Goal: Task Accomplishment & Management: Complete application form

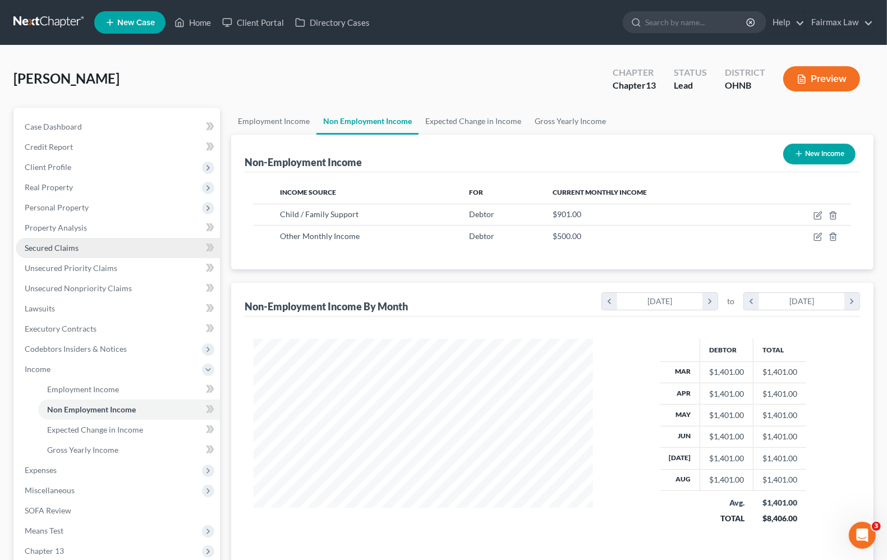
scroll to position [202, 361]
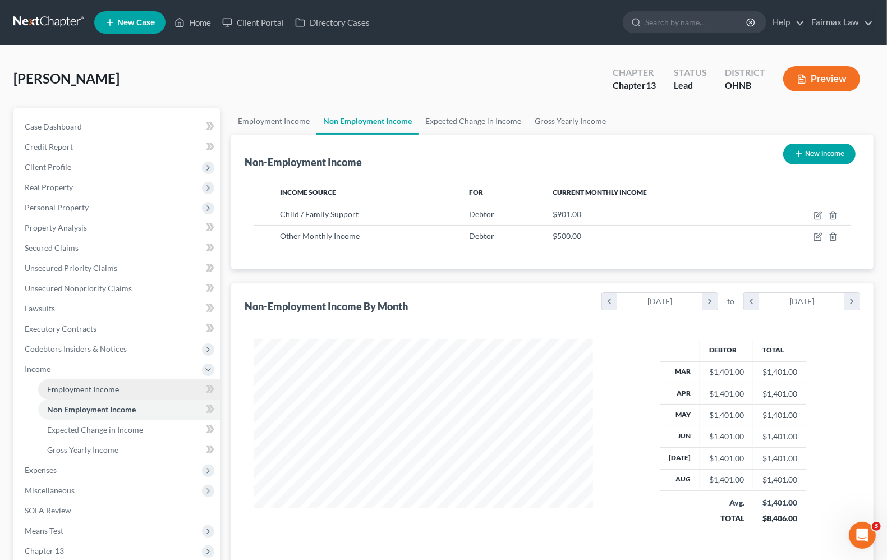
click at [102, 382] on link "Employment Income" at bounding box center [129, 389] width 182 height 20
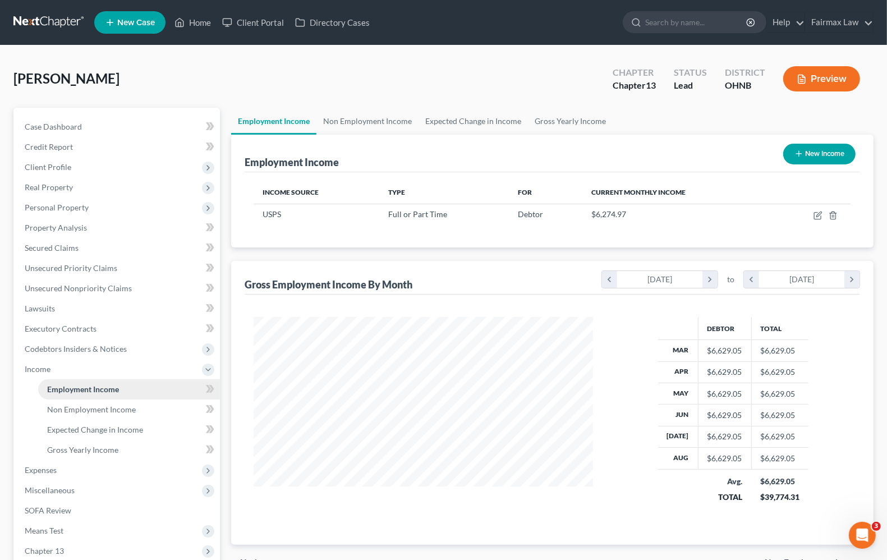
scroll to position [202, 361]
click at [97, 393] on link "Employment Income" at bounding box center [129, 389] width 182 height 20
click at [59, 332] on link "Executory Contracts" at bounding box center [118, 329] width 204 height 20
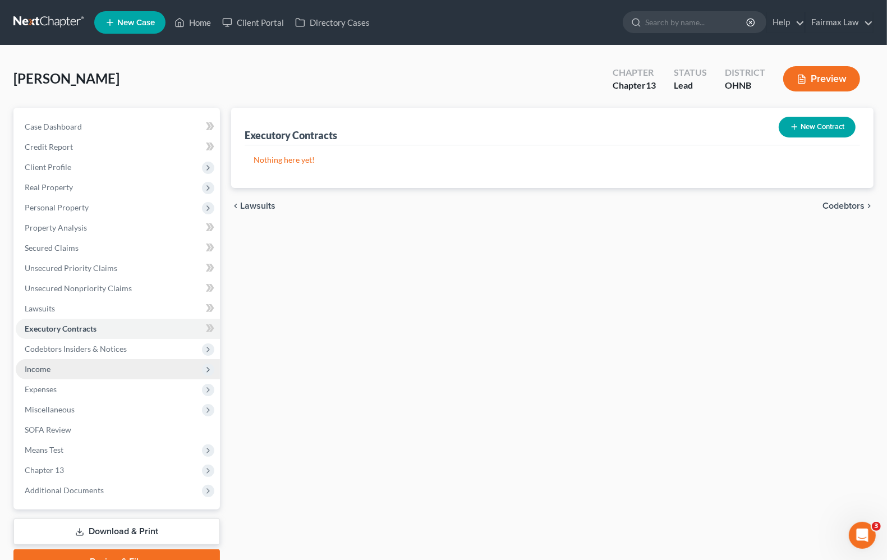
click at [55, 373] on span "Income" at bounding box center [118, 369] width 204 height 20
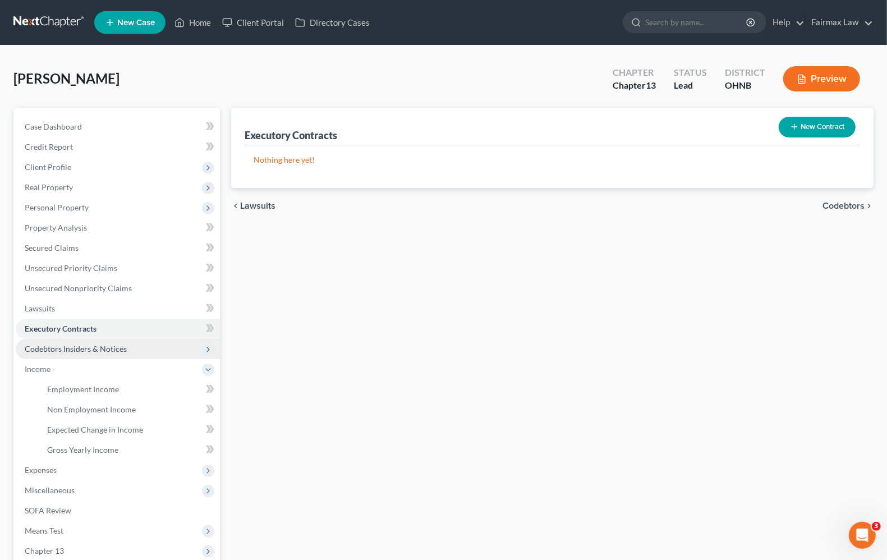
click at [55, 344] on span "Codebtors Insiders & Notices" at bounding box center [76, 349] width 102 height 10
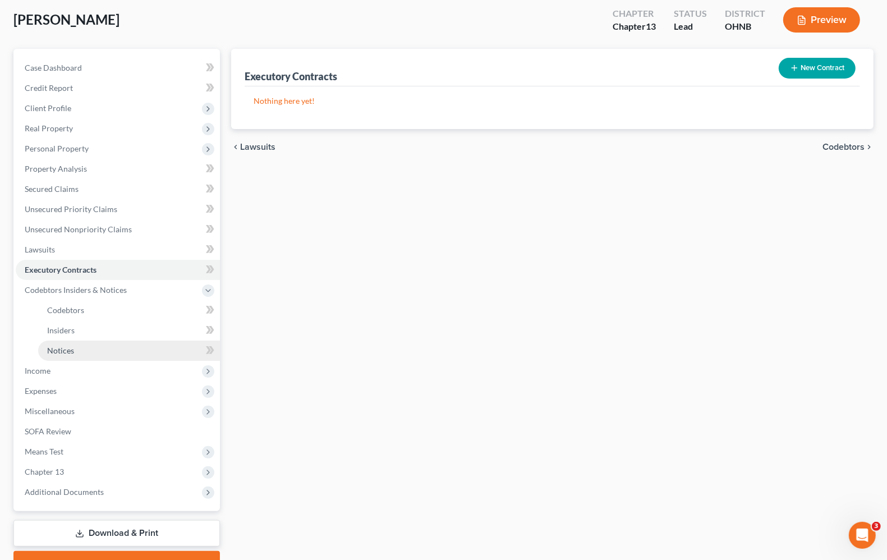
scroll to position [116, 0]
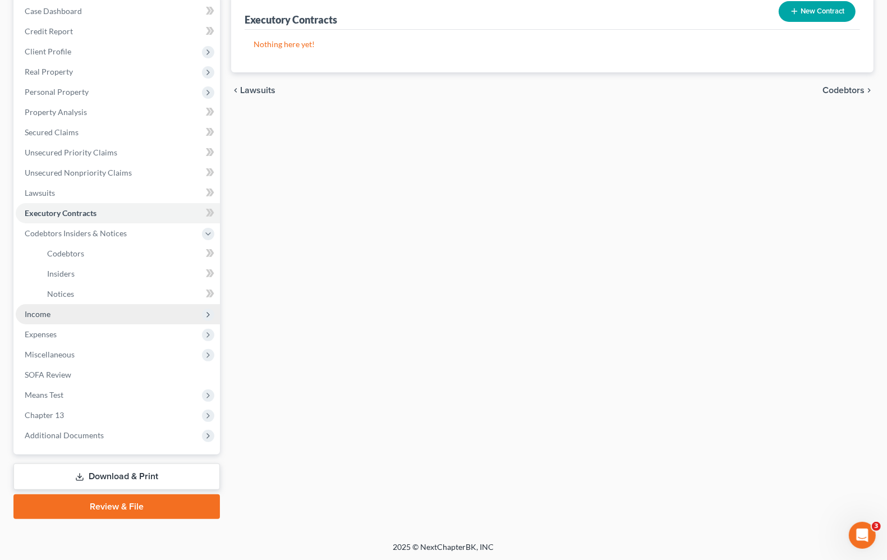
click at [50, 320] on span "Income" at bounding box center [118, 314] width 204 height 20
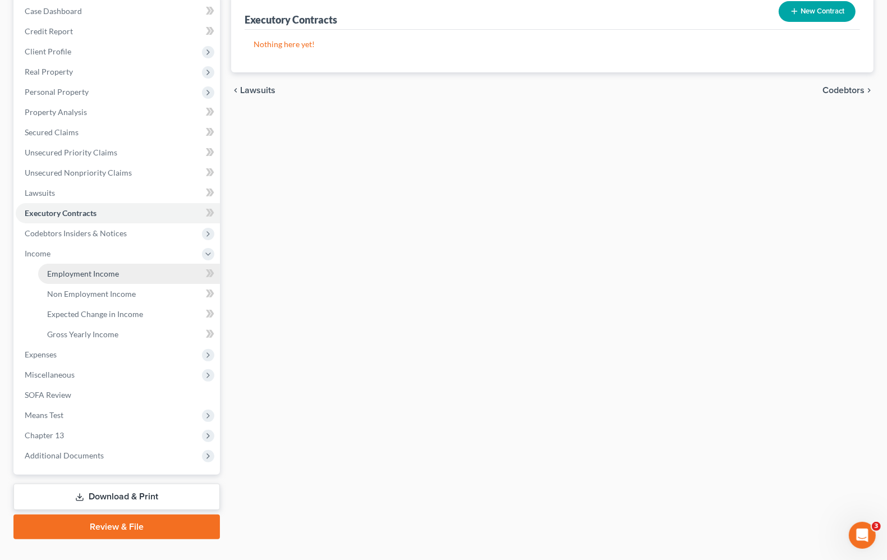
click at [97, 280] on link "Employment Income" at bounding box center [129, 274] width 182 height 20
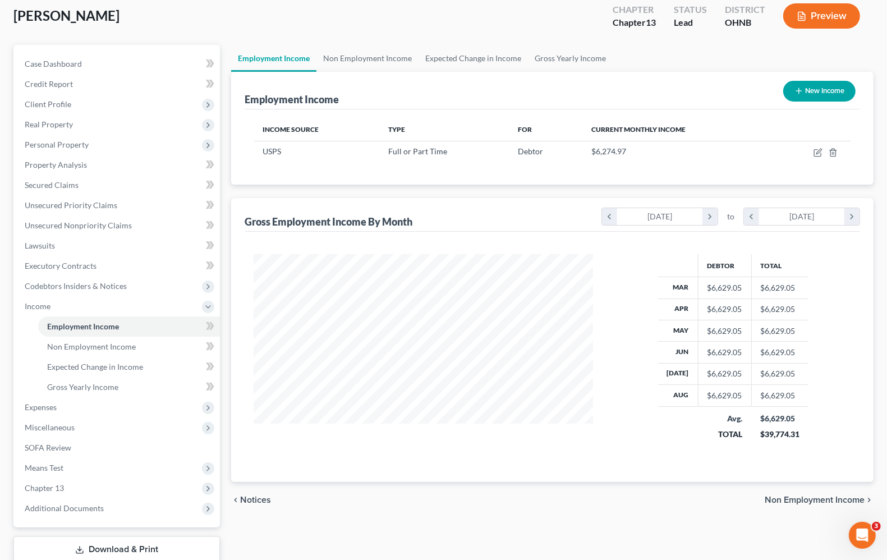
scroll to position [136, 0]
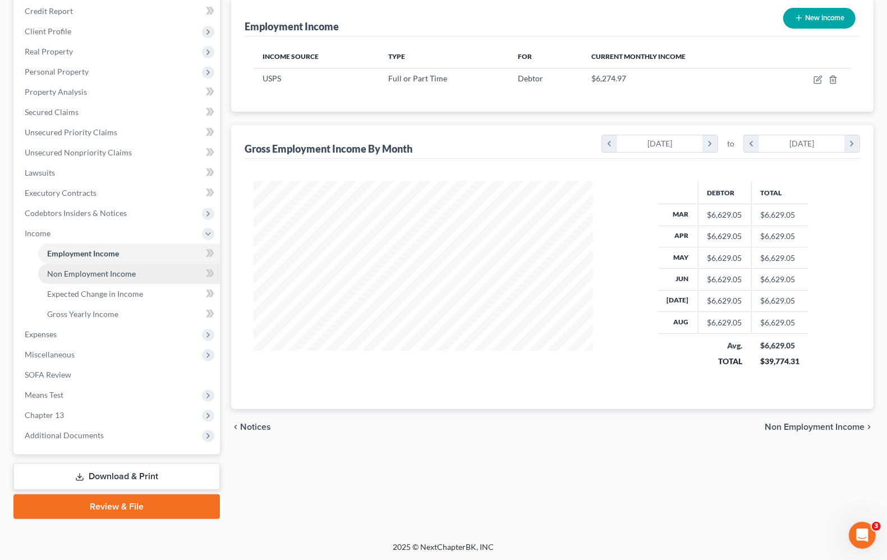
click at [111, 274] on span "Non Employment Income" at bounding box center [91, 274] width 89 height 10
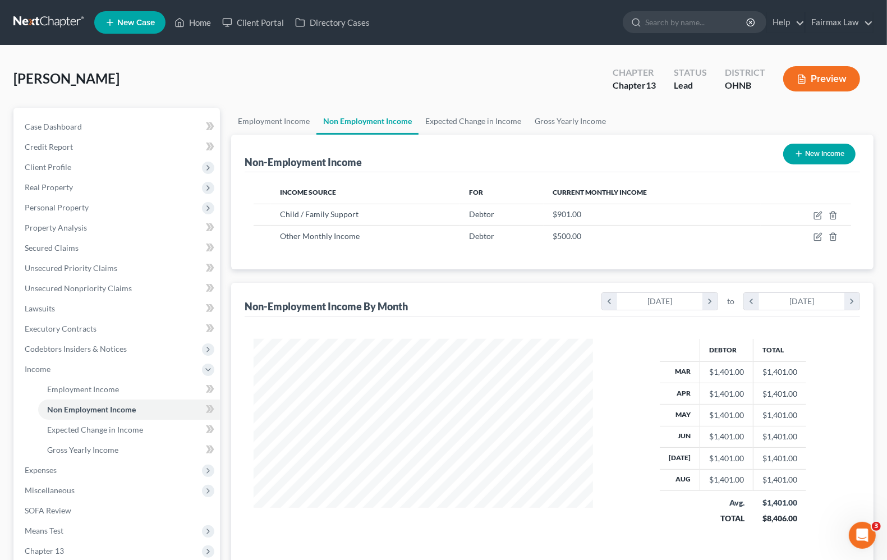
scroll to position [202, 361]
click at [102, 391] on span "Employment Income" at bounding box center [83, 389] width 72 height 10
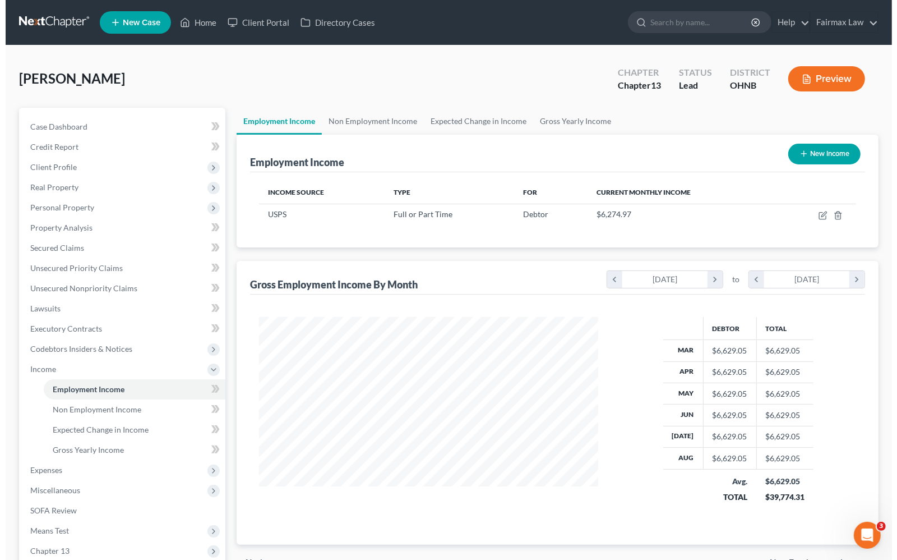
scroll to position [202, 361]
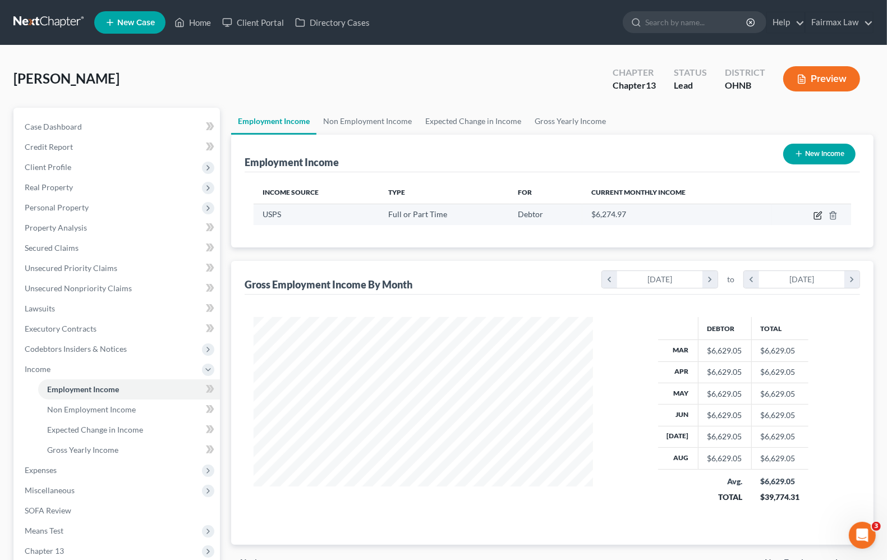
click at [815, 214] on icon "button" at bounding box center [817, 215] width 9 height 9
select select "0"
select select "36"
select select "2"
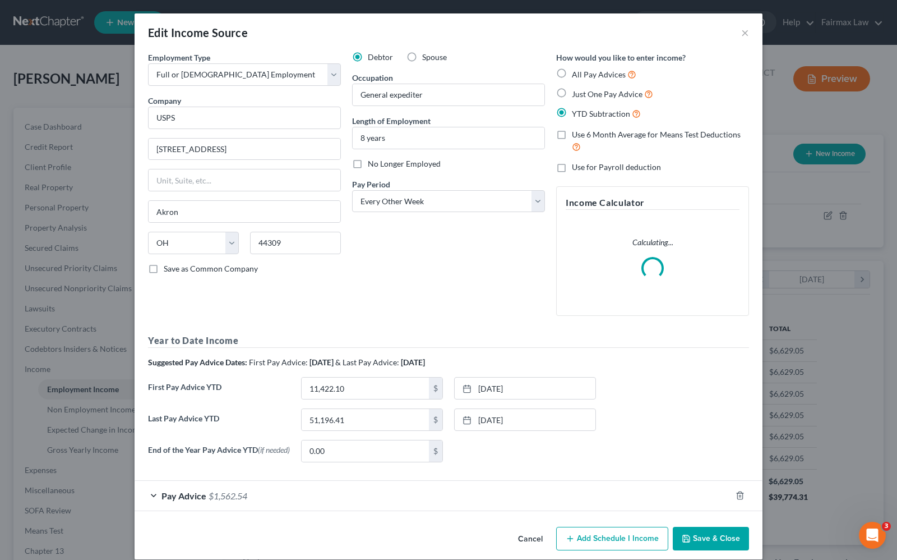
scroll to position [202, 366]
click at [735, 31] on div "Edit Income Source ×" at bounding box center [449, 32] width 628 height 38
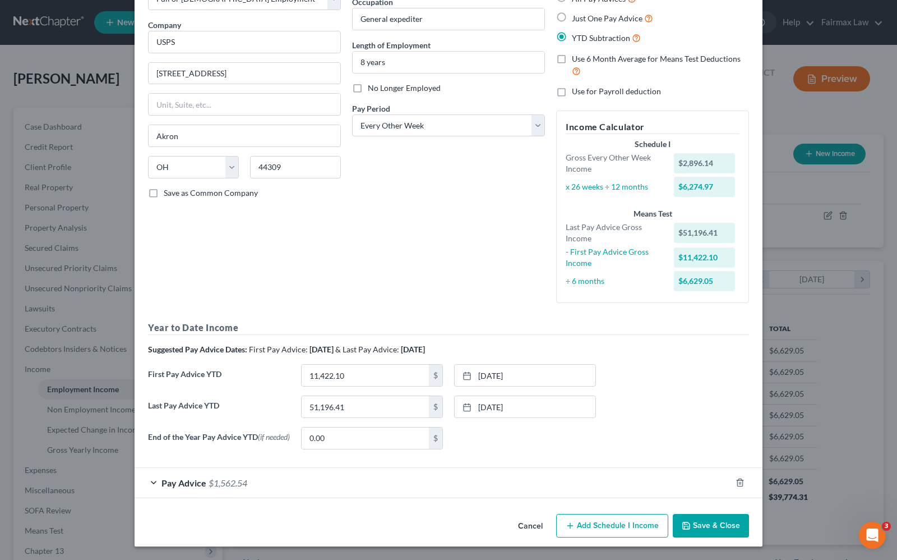
scroll to position [79, 0]
click at [209, 486] on span "$1,562.54" at bounding box center [228, 482] width 39 height 11
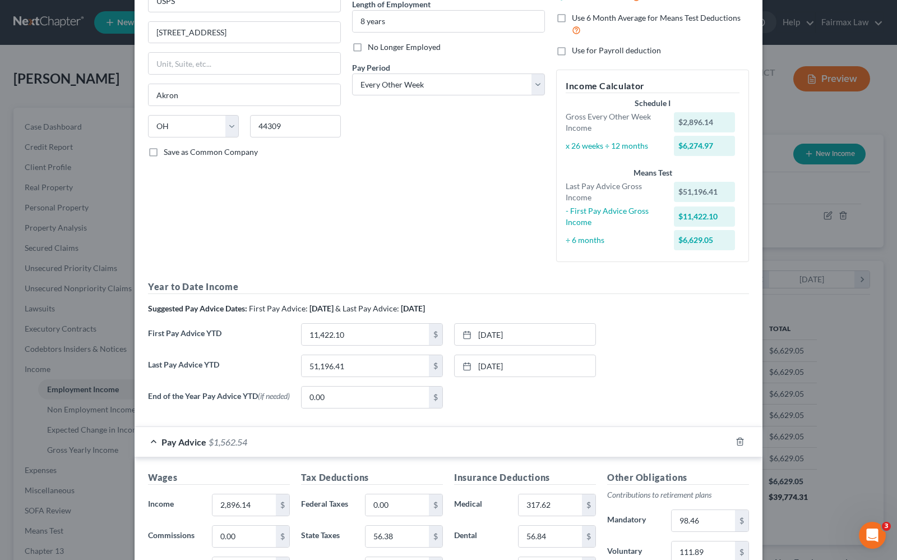
scroll to position [149, 0]
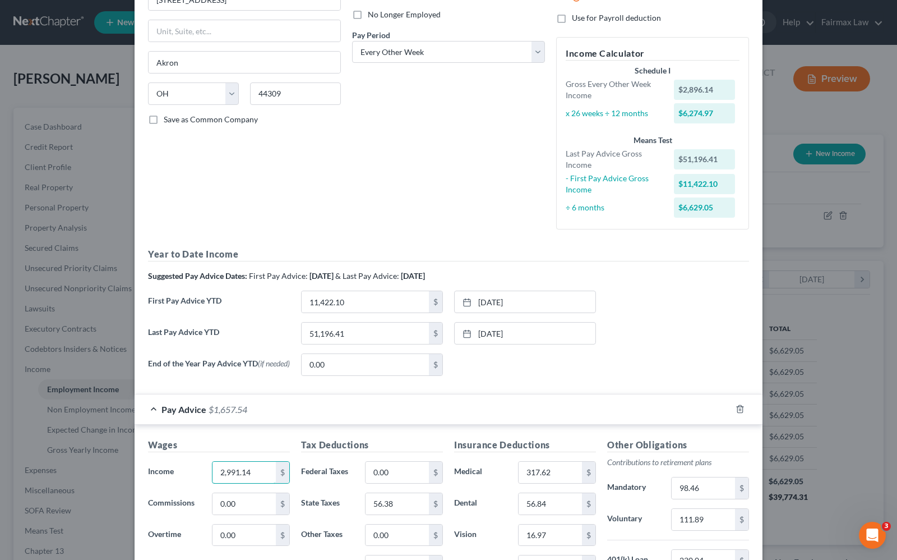
type input "2,991.14"
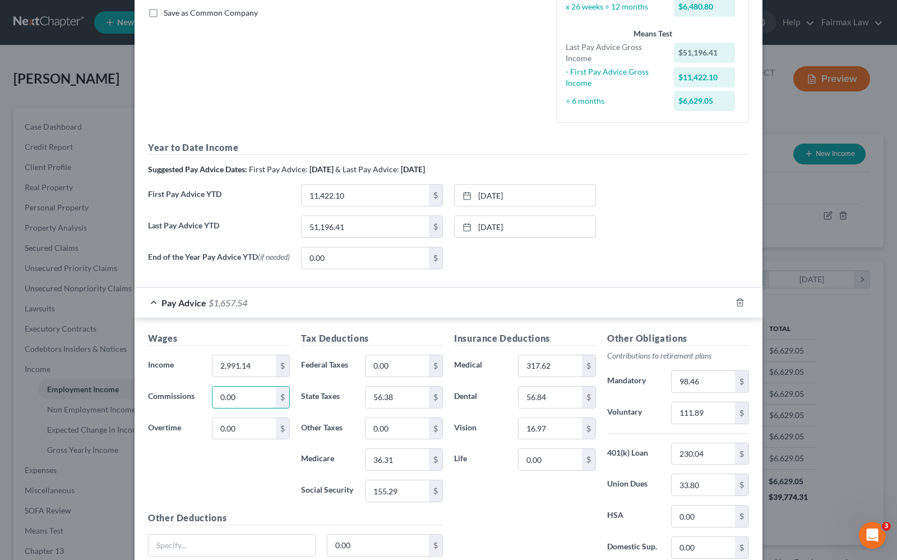
scroll to position [289, 0]
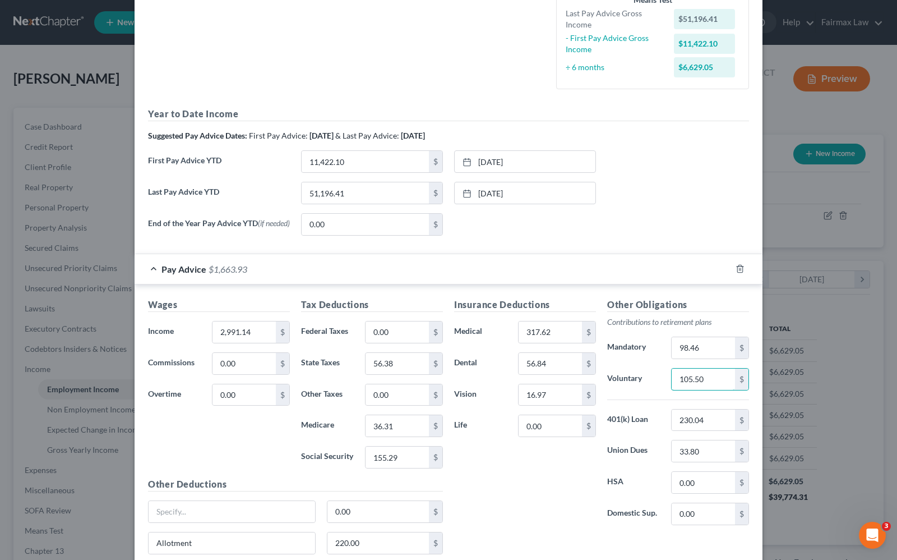
type input "105.50"
type input "164.70"
type input "38.52"
click at [569, 331] on input "317.62" at bounding box center [550, 331] width 63 height 21
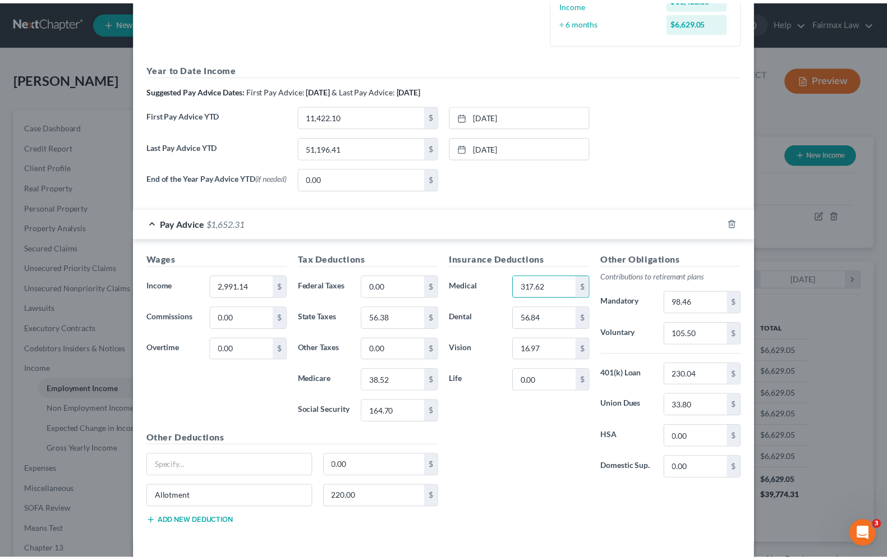
scroll to position [360, 0]
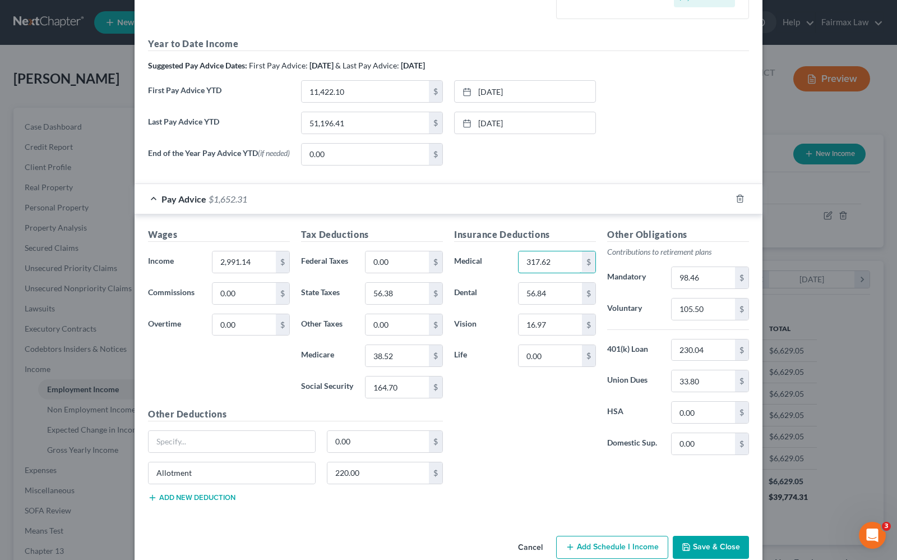
type input "317.62"
click at [243, 452] on input "text" at bounding box center [232, 441] width 167 height 21
type input "Union Dues"
click at [368, 437] on input "33.0" at bounding box center [379, 441] width 102 height 21
type input "33.80"
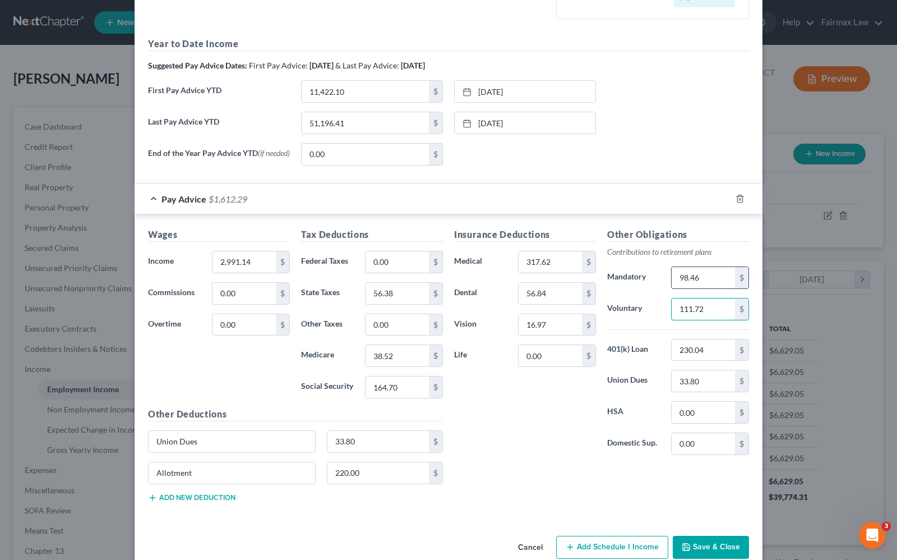
type input "111.72"
click at [703, 280] on input "98.31" at bounding box center [703, 277] width 63 height 21
type input "105.50"
type input "60.68"
click at [694, 550] on button "Save & Close" at bounding box center [711, 548] width 76 height 24
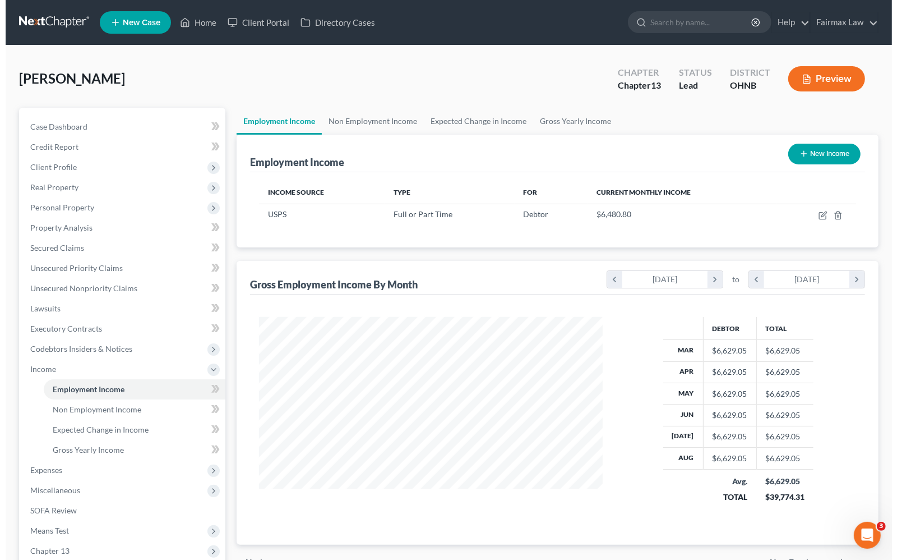
scroll to position [560674, 560514]
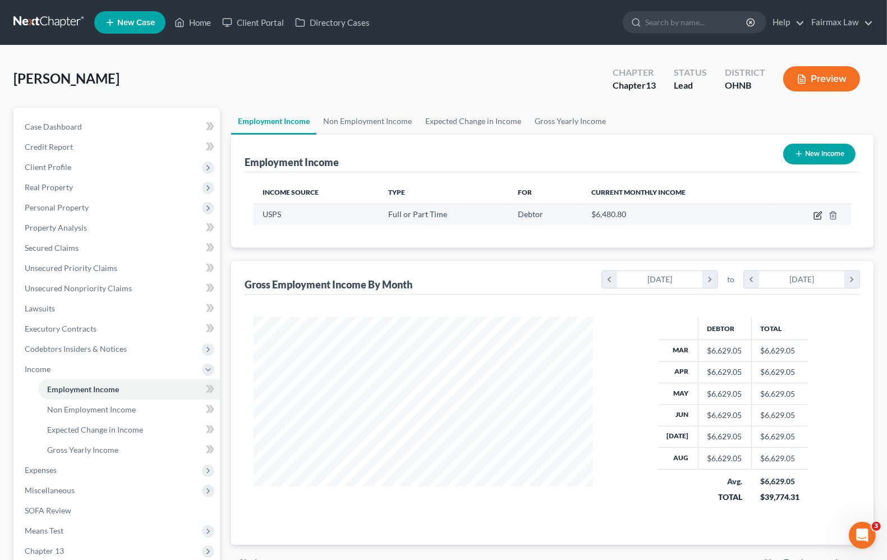
click at [817, 214] on icon "button" at bounding box center [817, 215] width 9 height 9
select select "0"
select select "36"
select select "2"
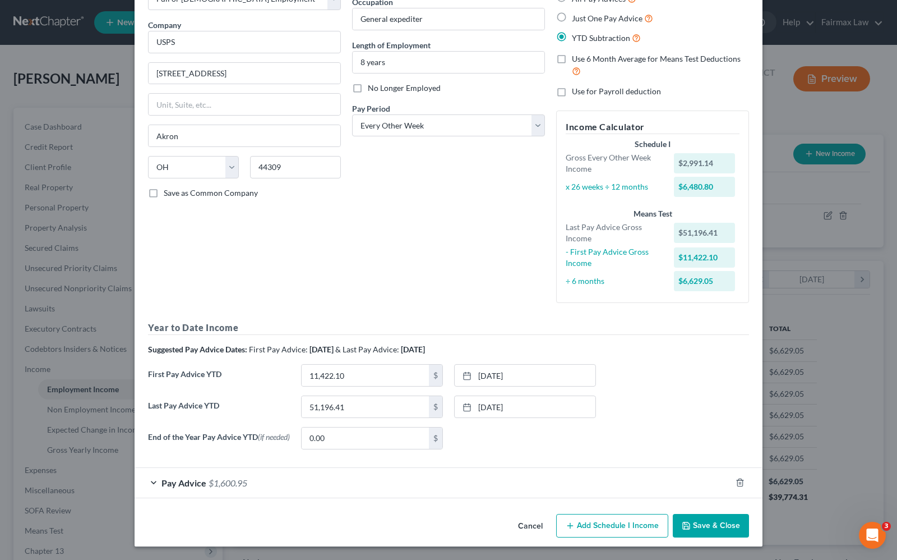
scroll to position [79, 0]
click at [184, 482] on span "Pay Advice" at bounding box center [184, 482] width 45 height 11
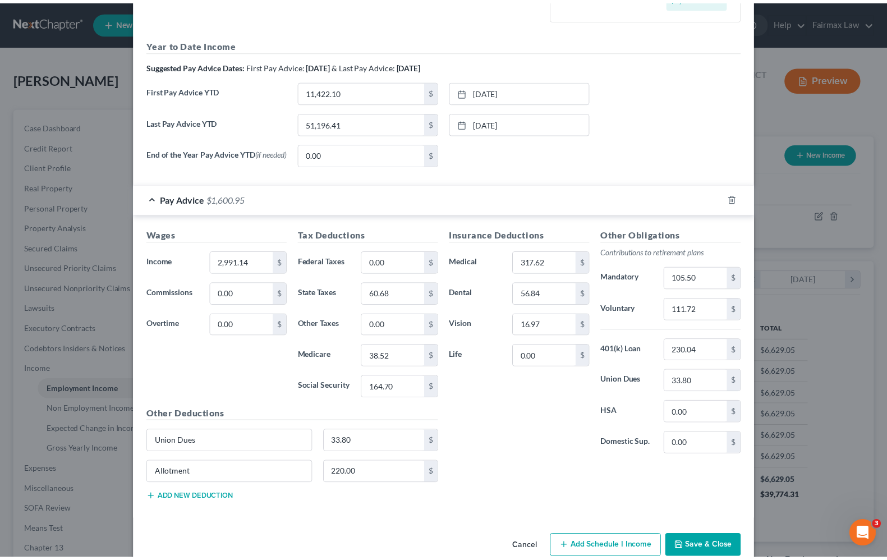
scroll to position [386, 0]
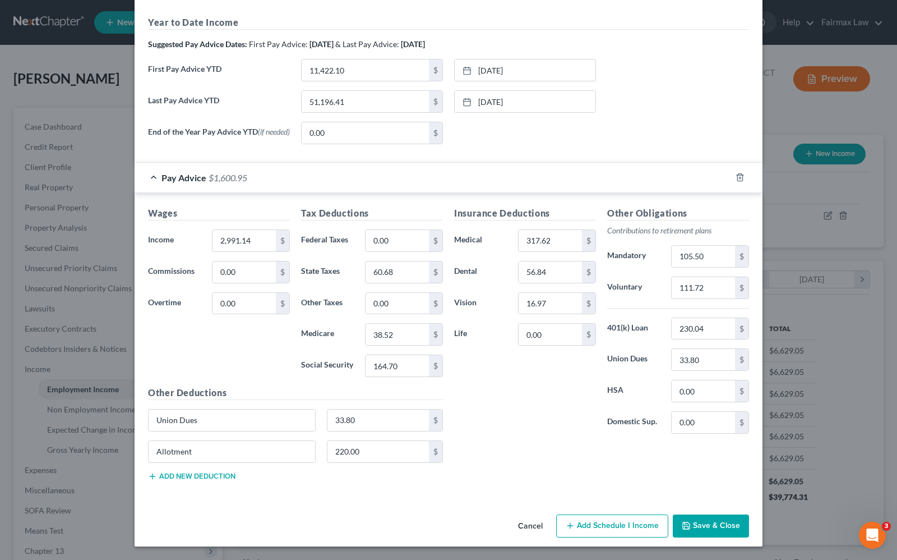
click at [704, 526] on button "Save & Close" at bounding box center [711, 526] width 76 height 24
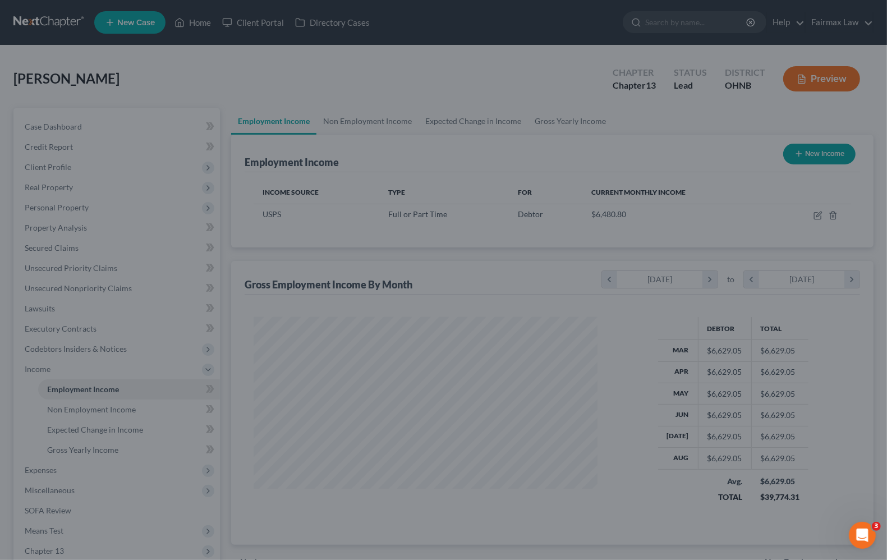
scroll to position [560674, 560514]
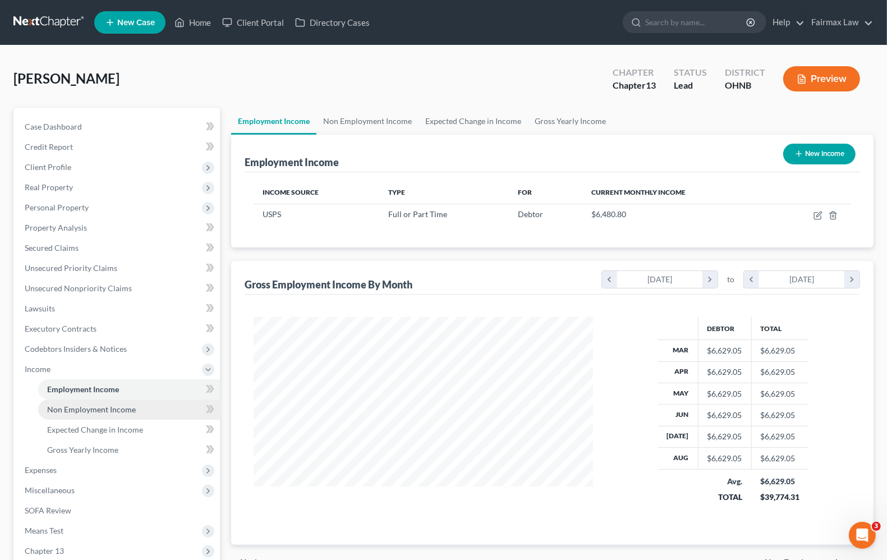
click at [68, 413] on link "Non Employment Income" at bounding box center [129, 409] width 182 height 20
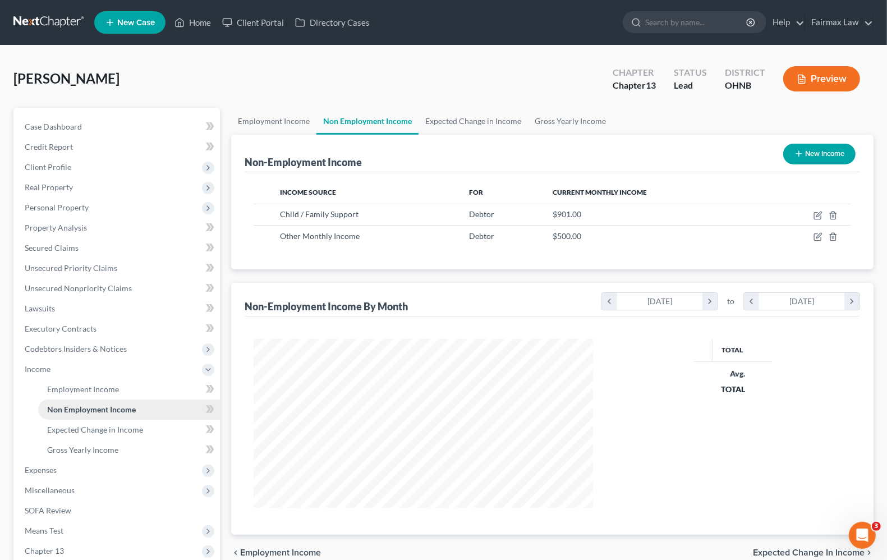
scroll to position [202, 361]
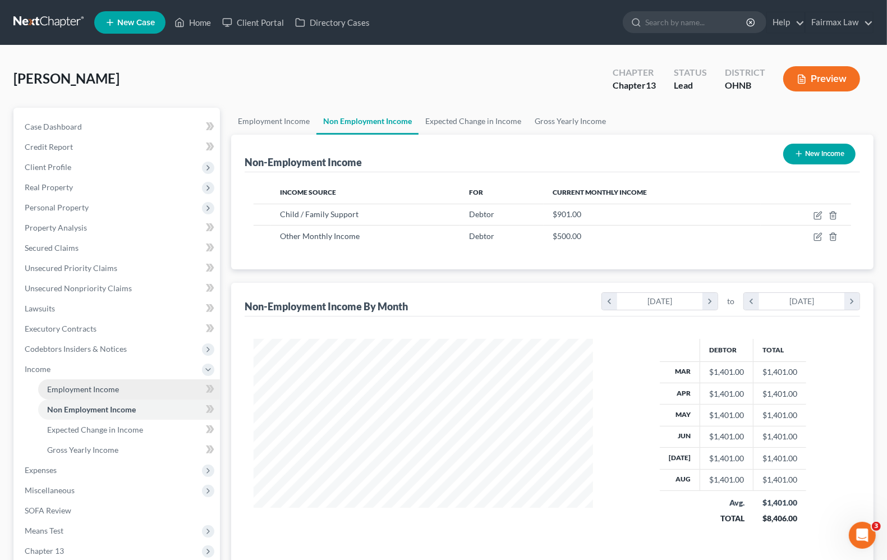
click at [96, 389] on span "Employment Income" at bounding box center [83, 389] width 72 height 10
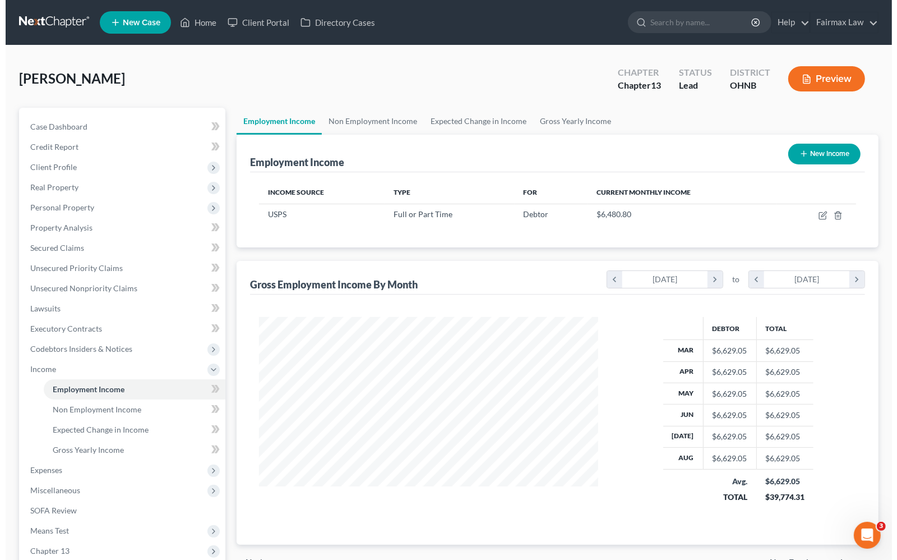
scroll to position [202, 361]
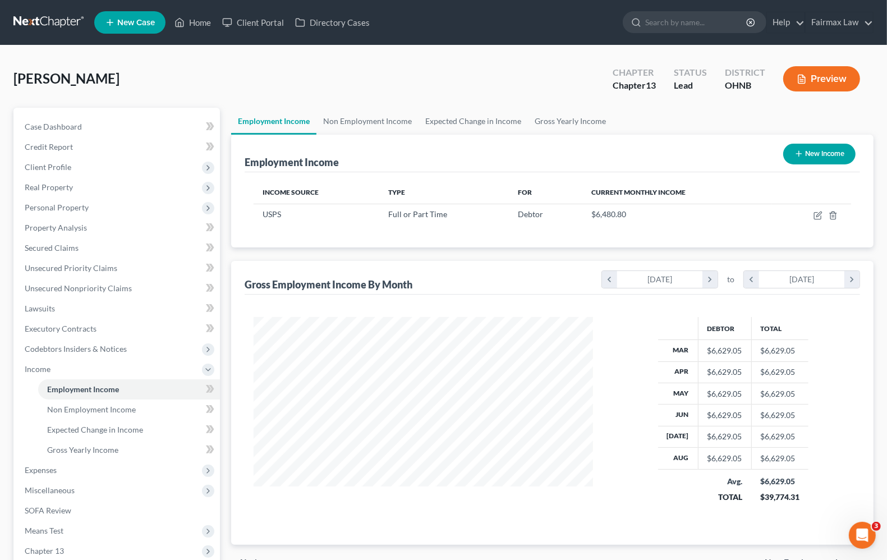
click at [786, 485] on div "$6,629.05" at bounding box center [779, 481] width 39 height 11
click at [817, 219] on td at bounding box center [811, 214] width 79 height 21
click at [816, 214] on icon "button" at bounding box center [817, 215] width 9 height 9
select select "0"
select select "36"
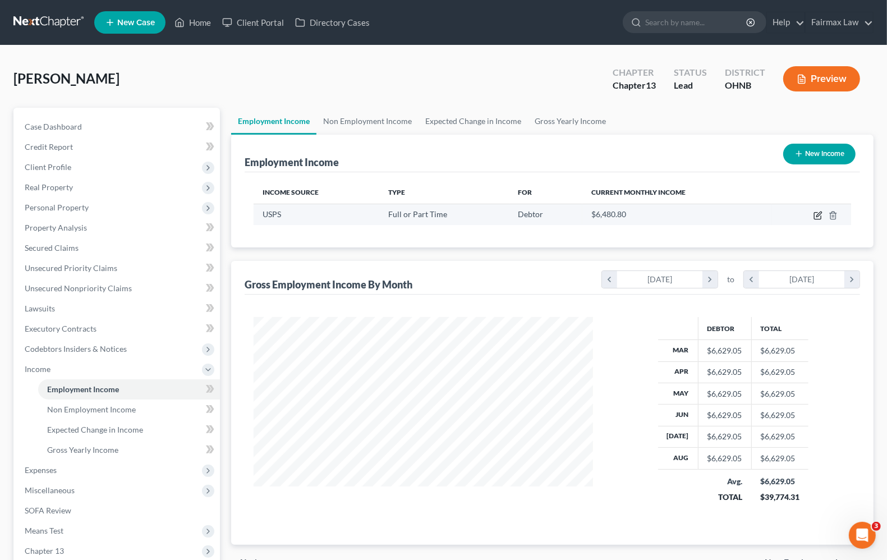
select select "2"
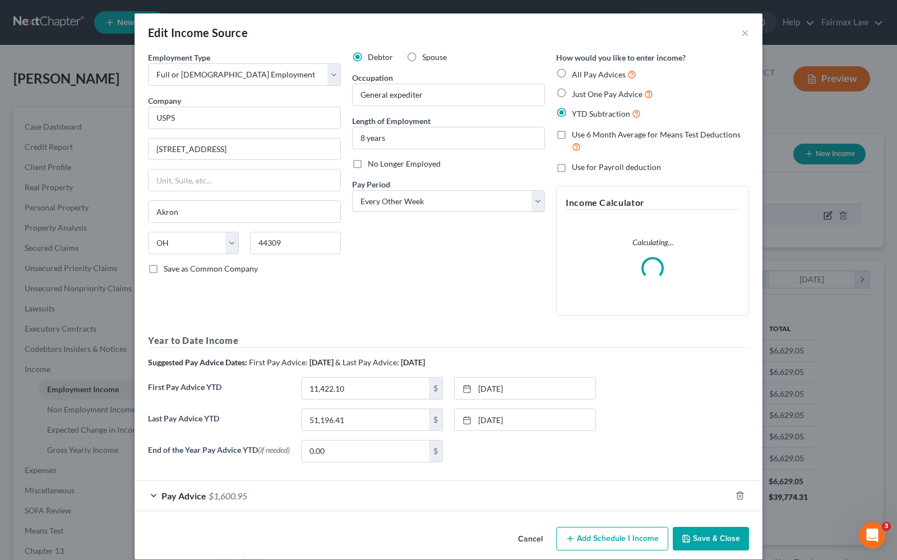
scroll to position [202, 366]
click at [194, 506] on div "Pay Advice $1,600.95" at bounding box center [433, 496] width 597 height 30
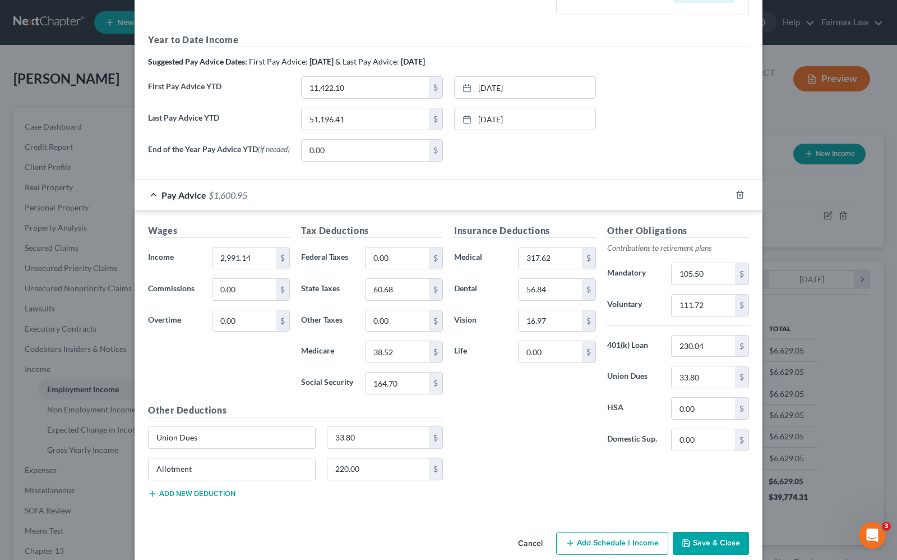
scroll to position [386, 0]
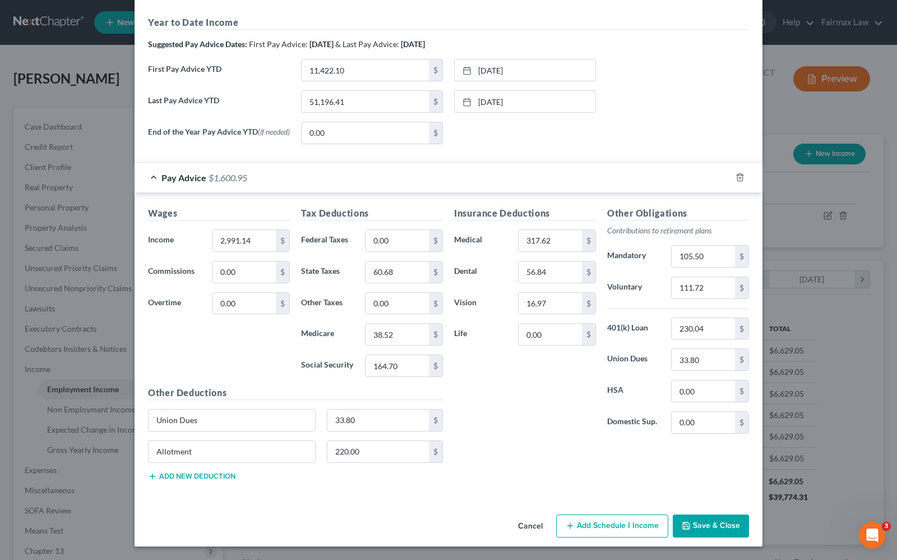
click at [612, 527] on button "Add Schedule I Income" at bounding box center [612, 526] width 112 height 24
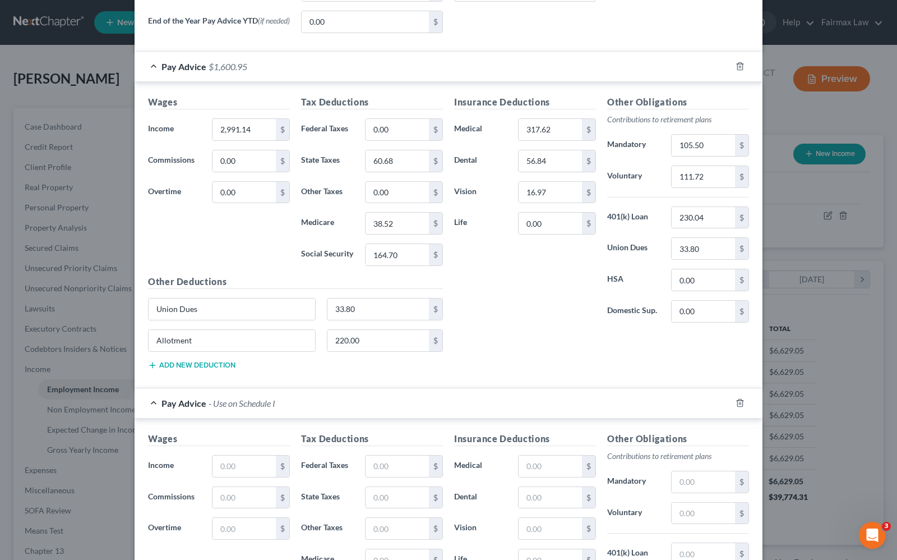
scroll to position [526, 0]
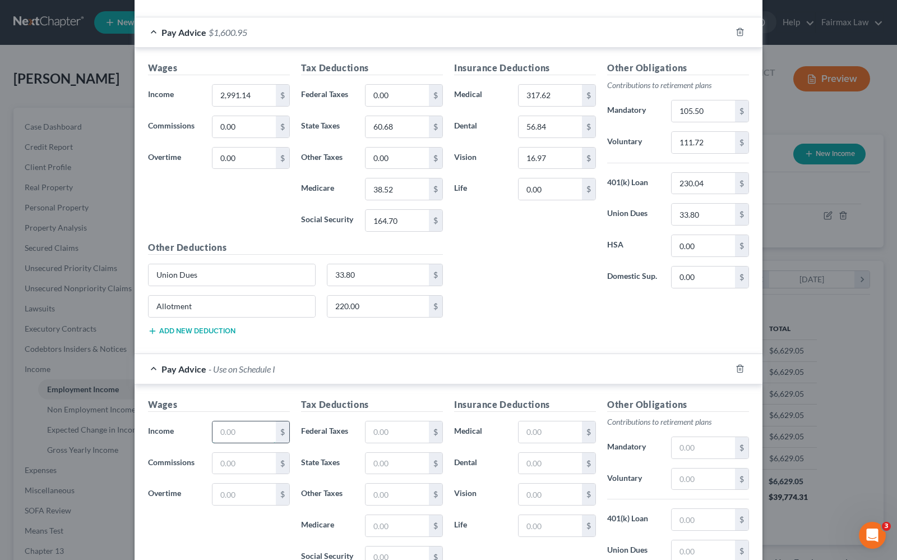
click at [258, 439] on input "text" at bounding box center [244, 431] width 63 height 21
type input "2,991.14"
type input "60.68"
type input "38.52"
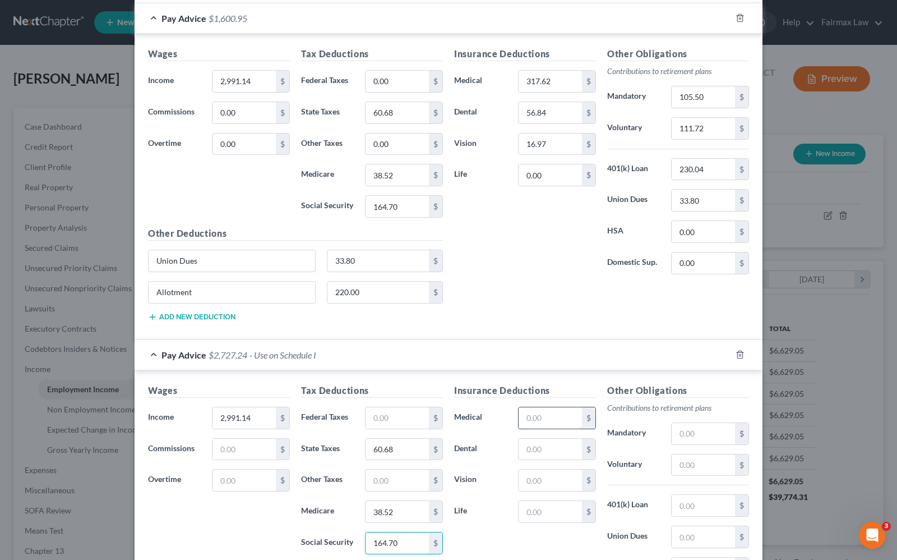
type input "164.70"
click at [526, 423] on input "text" at bounding box center [550, 417] width 63 height 21
type input "317.62"
click at [545, 454] on input "text" at bounding box center [550, 449] width 63 height 21
type input "56.84"
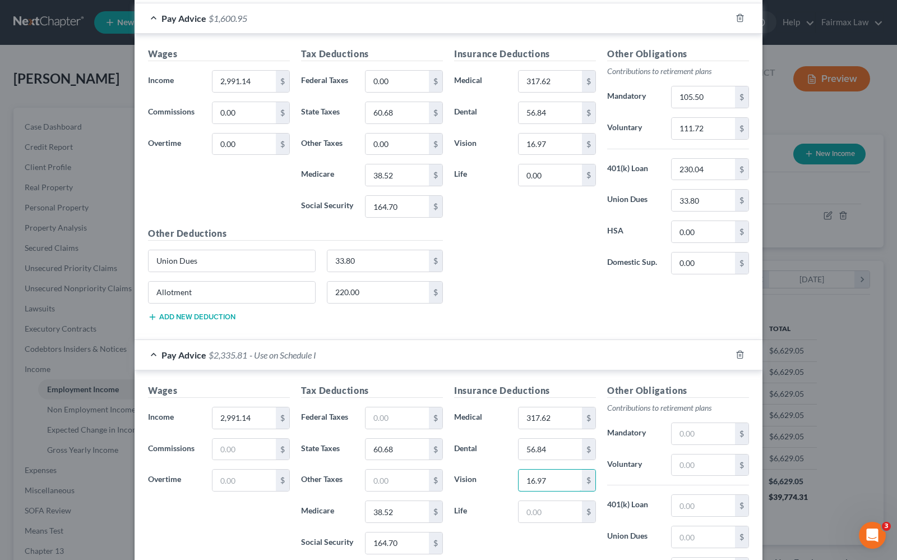
type input "16.97"
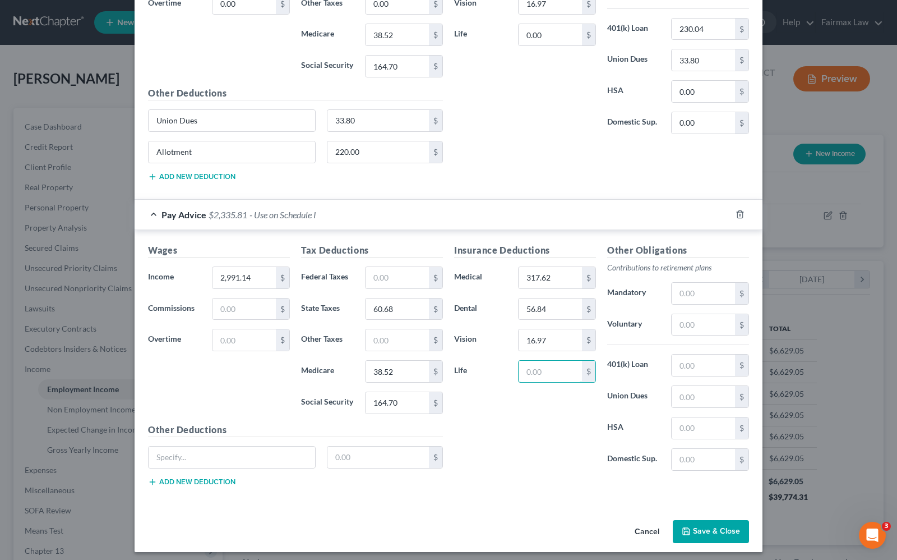
scroll to position [610, 0]
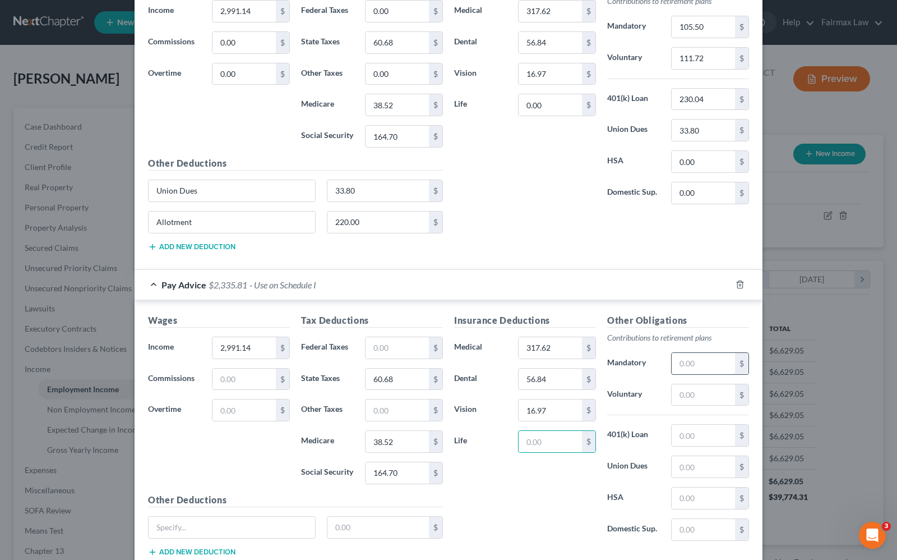
click at [711, 365] on input "text" at bounding box center [703, 363] width 63 height 21
type input "105.60"
type input "111.72"
type input "230.04"
type input "33.80"
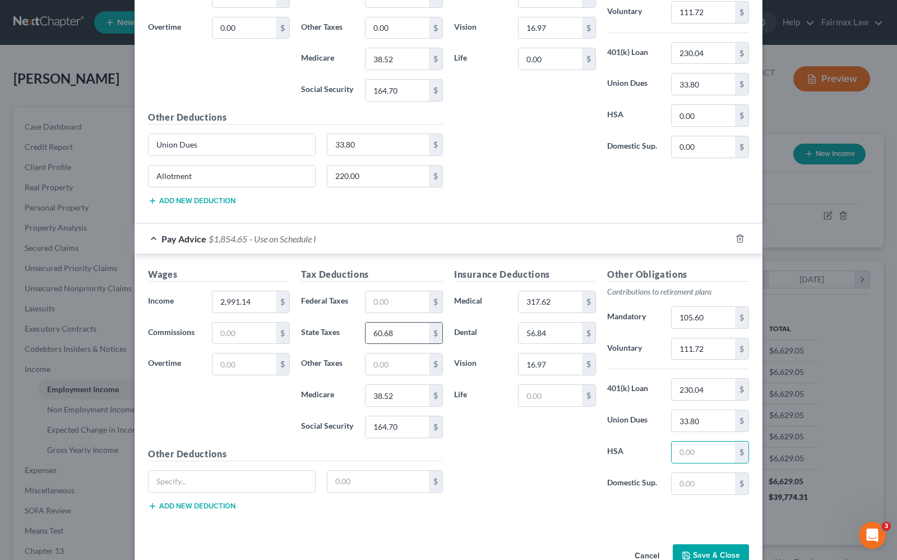
scroll to position [680, 0]
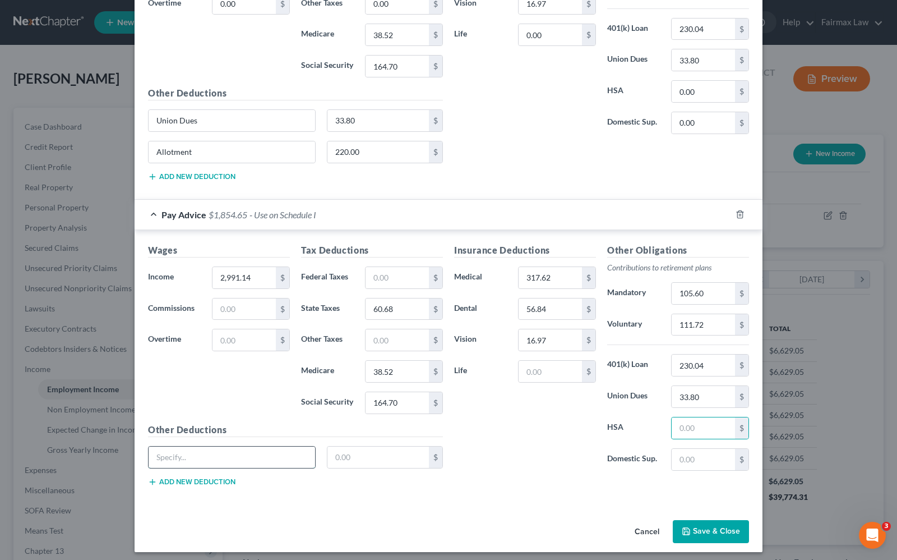
click at [211, 468] on input "text" at bounding box center [232, 456] width 167 height 21
type input "Union dues"
type input "33.80"
click at [185, 486] on button "Add new deduction" at bounding box center [191, 481] width 87 height 9
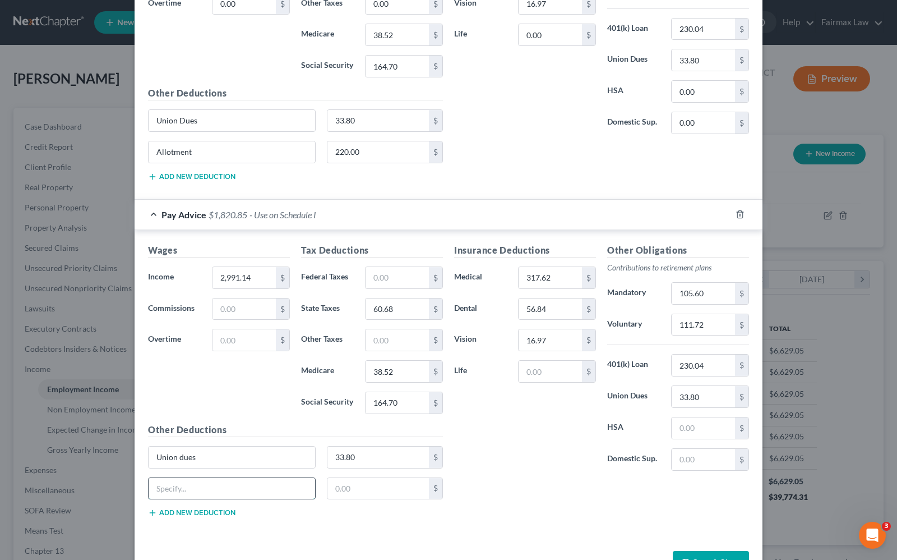
click at [199, 490] on input "text" at bounding box center [232, 488] width 167 height 21
click at [233, 485] on input "text" at bounding box center [232, 488] width 167 height 21
click at [214, 499] on input "text" at bounding box center [232, 488] width 167 height 21
type input "Allotment"
type input "220.00"
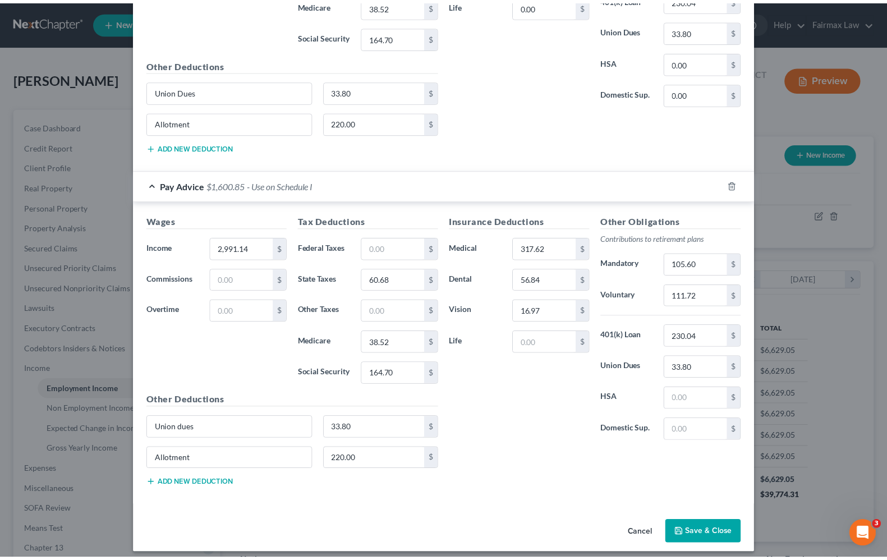
scroll to position [725, 0]
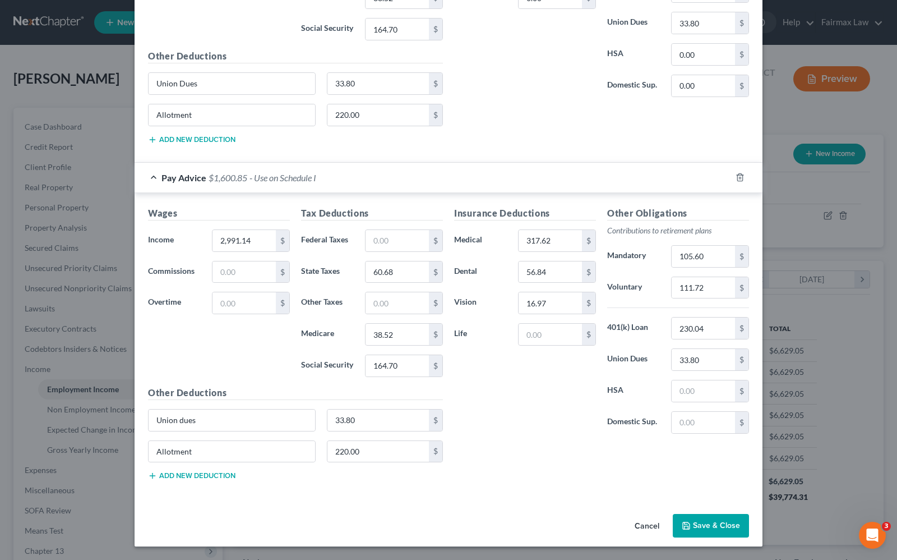
click at [713, 525] on button "Save & Close" at bounding box center [711, 526] width 76 height 24
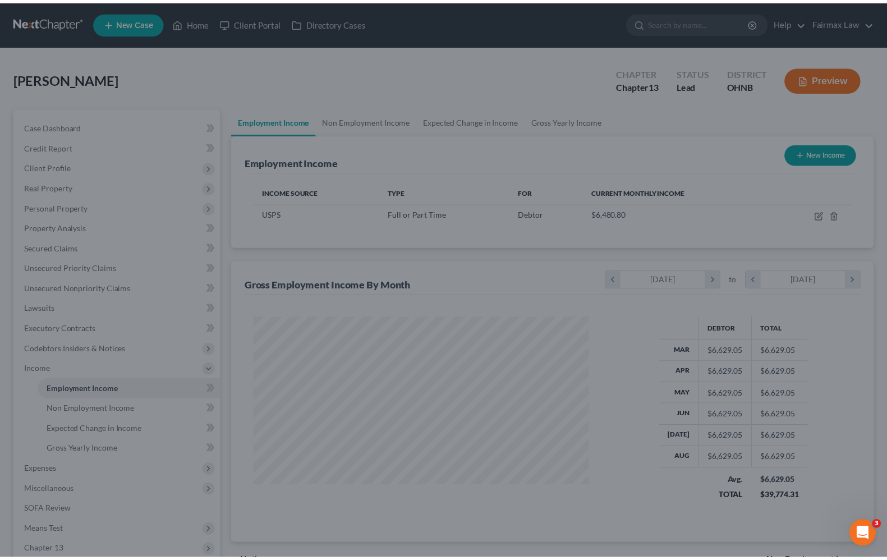
scroll to position [560674, 560514]
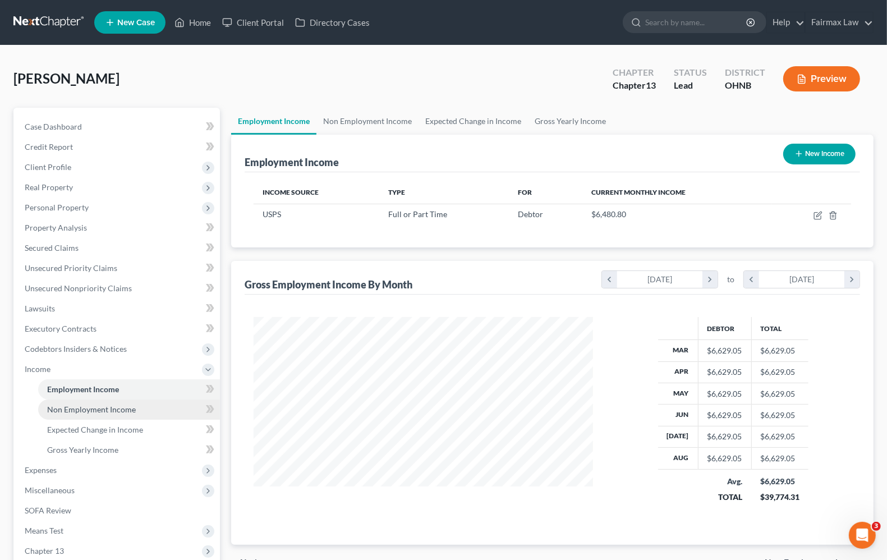
click at [93, 413] on link "Non Employment Income" at bounding box center [129, 409] width 182 height 20
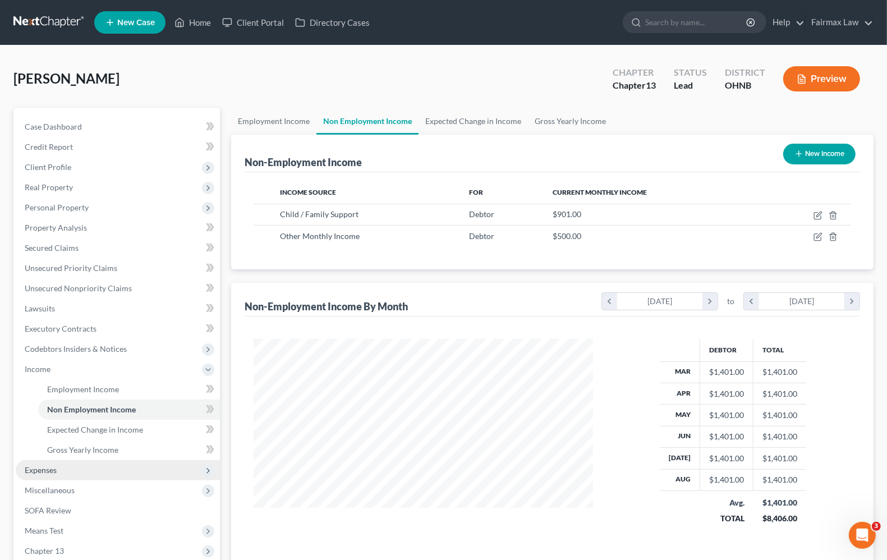
scroll to position [202, 361]
click at [48, 469] on span "Expenses" at bounding box center [41, 470] width 32 height 10
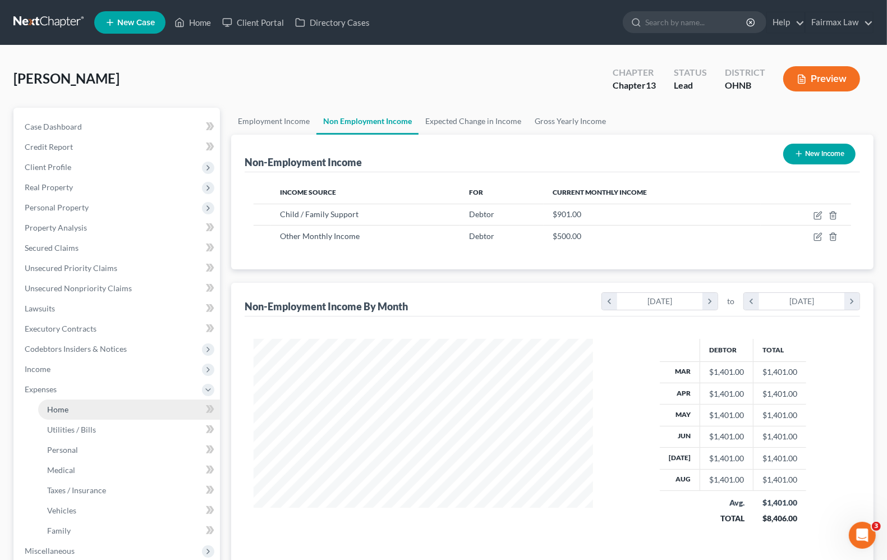
click at [69, 406] on link "Home" at bounding box center [129, 409] width 182 height 20
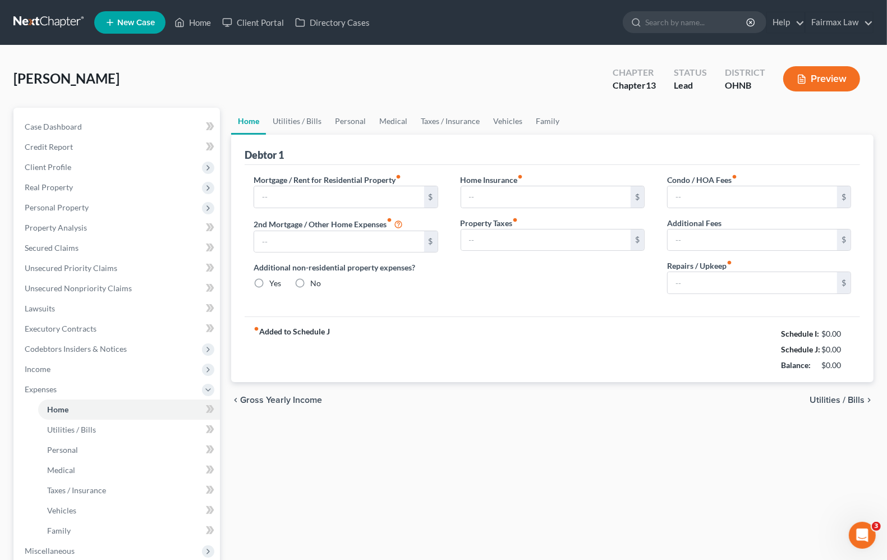
type input "1,850.00"
type input "0.00"
radio input "true"
type input "0.00"
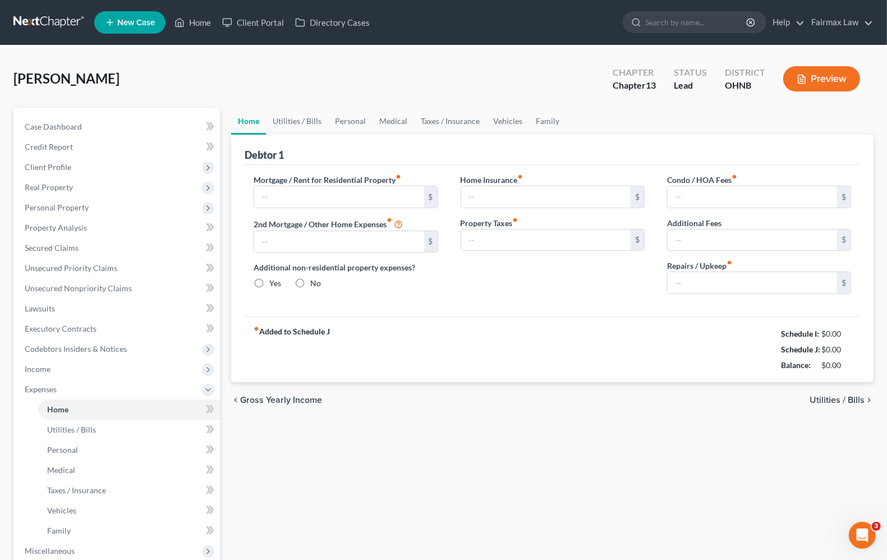
type input "0.00"
click at [827, 403] on span "Utilities / Bills" at bounding box center [836, 399] width 55 height 9
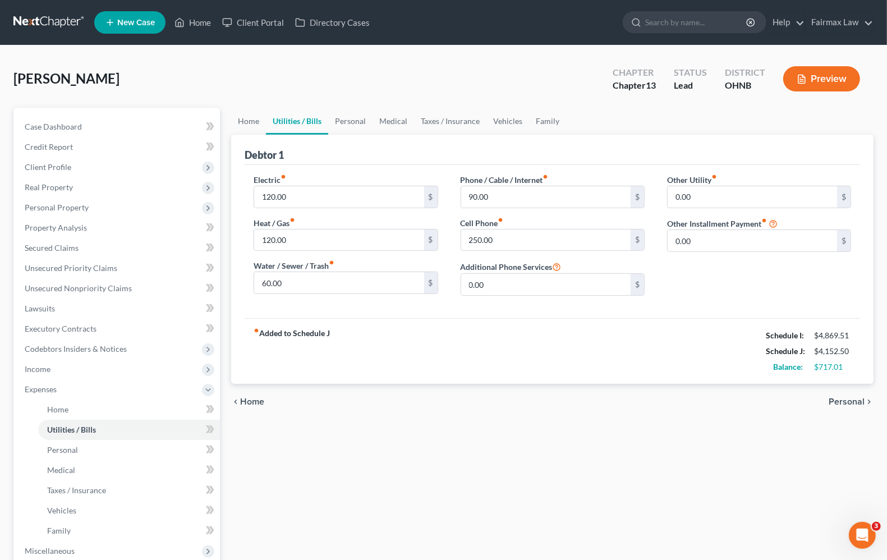
click at [826, 404] on div "chevron_left Home Personal chevron_right" at bounding box center [552, 402] width 642 height 36
click at [836, 404] on span "Personal" at bounding box center [846, 401] width 36 height 9
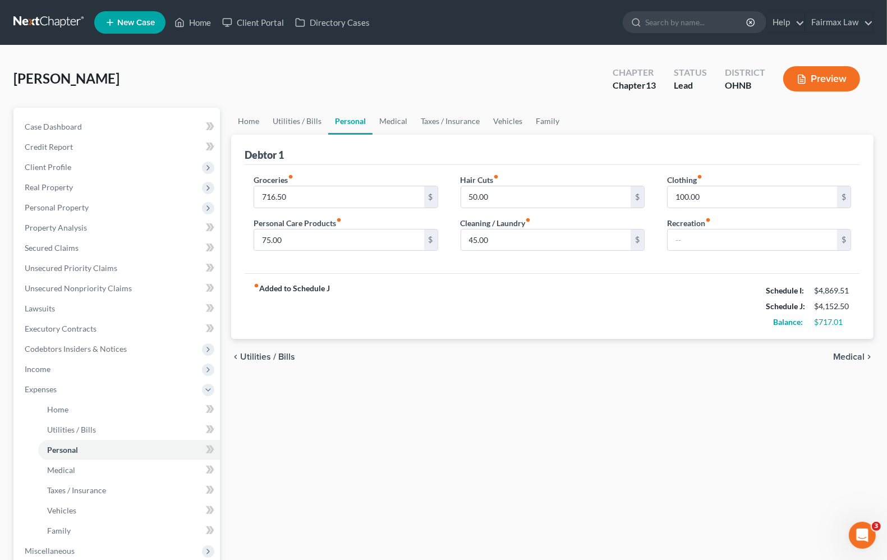
drag, startPoint x: 858, startPoint y: 352, endPoint x: 848, endPoint y: 352, distance: 10.1
click at [853, 352] on span "Medical" at bounding box center [848, 356] width 31 height 9
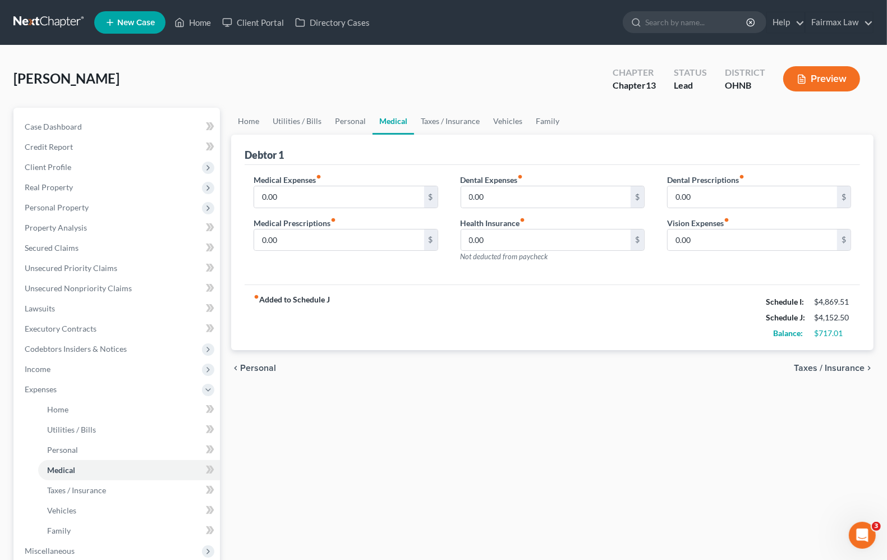
click at [843, 370] on span "Taxes / Insurance" at bounding box center [829, 367] width 71 height 9
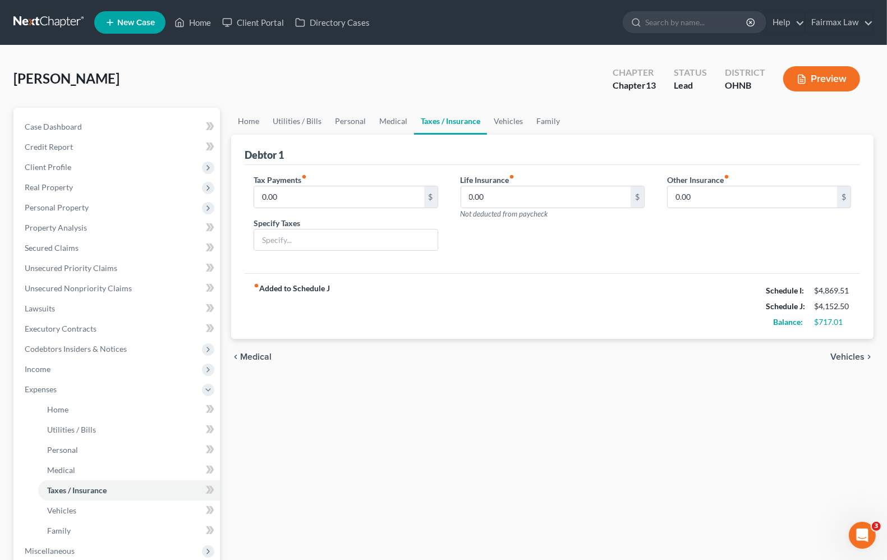
click at [845, 360] on span "Vehicles" at bounding box center [847, 356] width 34 height 9
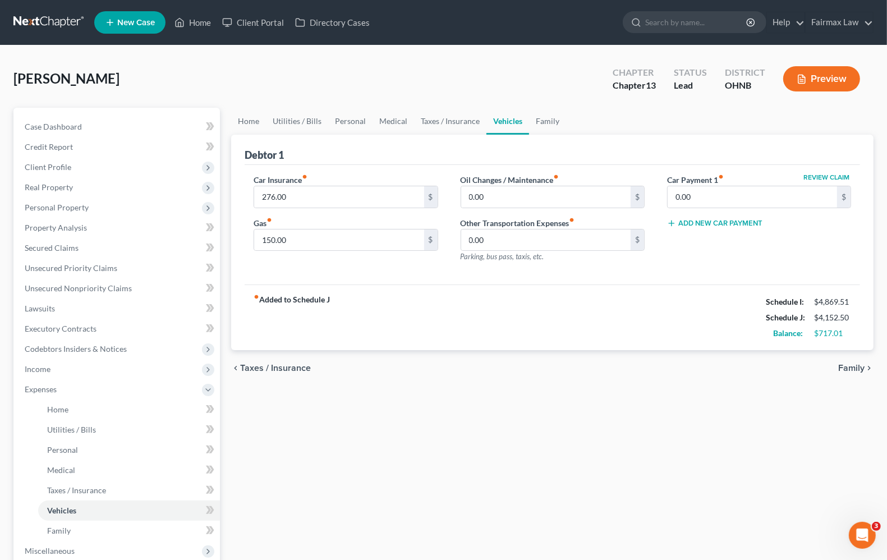
click at [845, 367] on span "Family" at bounding box center [851, 367] width 26 height 9
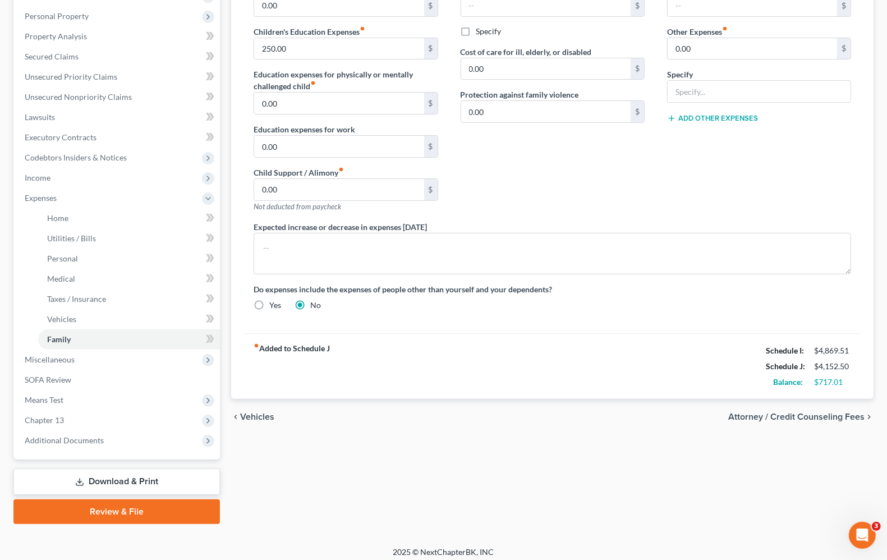
scroll to position [197, 0]
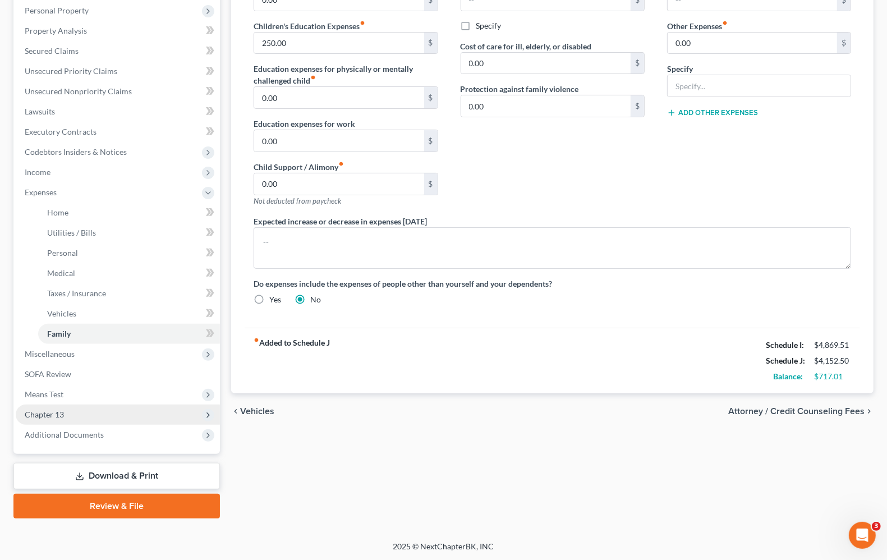
click at [65, 417] on span "Chapter 13" at bounding box center [118, 414] width 204 height 20
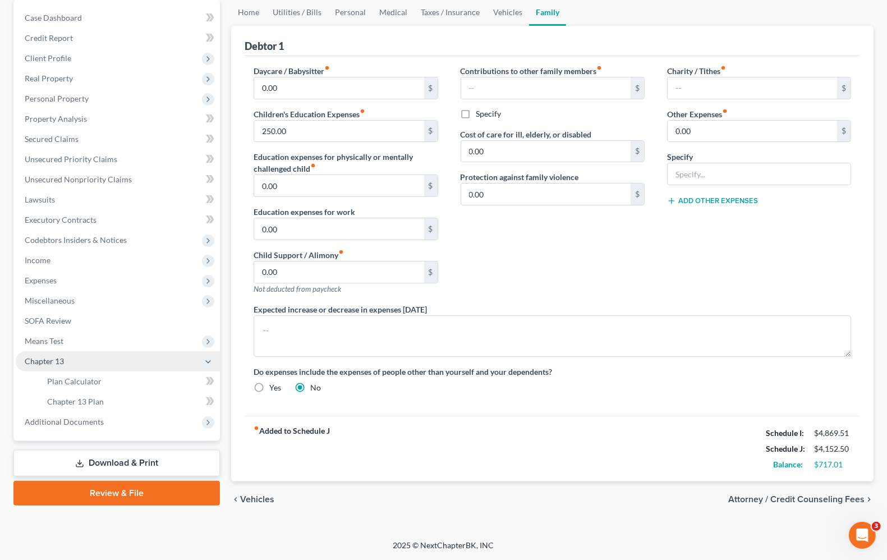
scroll to position [109, 0]
click at [86, 405] on link "Chapter 13 Plan" at bounding box center [129, 401] width 182 height 20
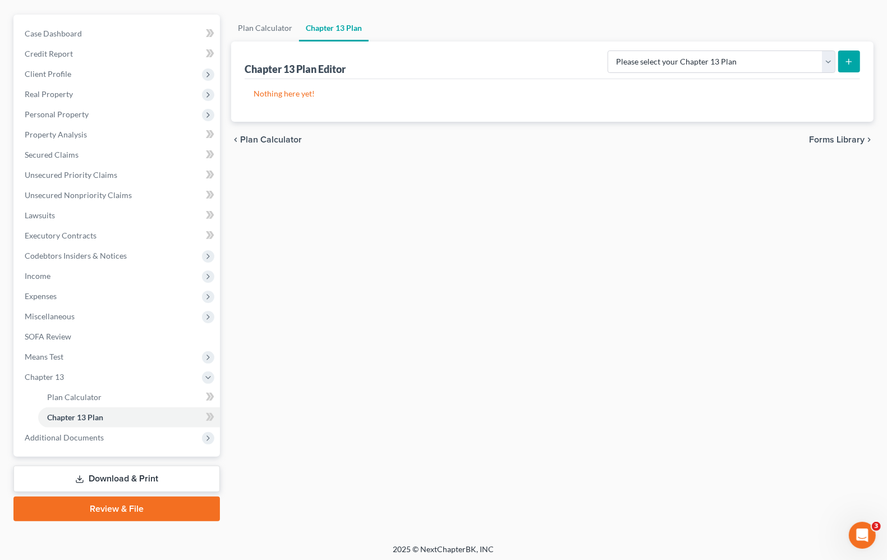
scroll to position [96, 0]
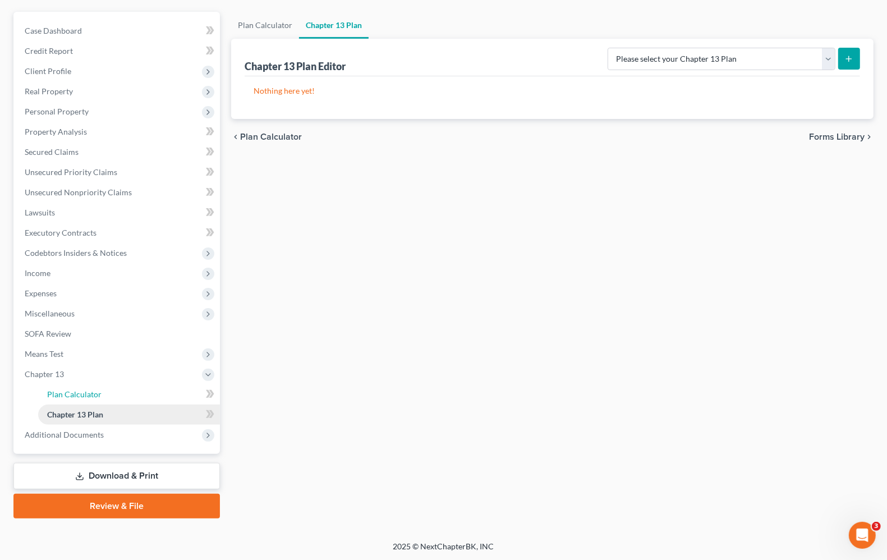
drag, startPoint x: 121, startPoint y: 399, endPoint x: 133, endPoint y: 404, distance: 13.0
click at [121, 399] on link "Plan Calculator" at bounding box center [129, 394] width 182 height 20
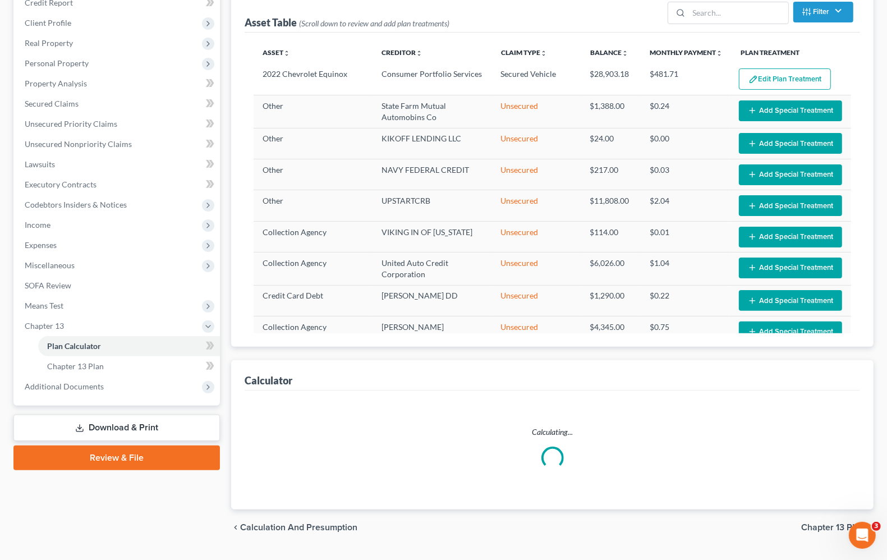
scroll to position [171, 0]
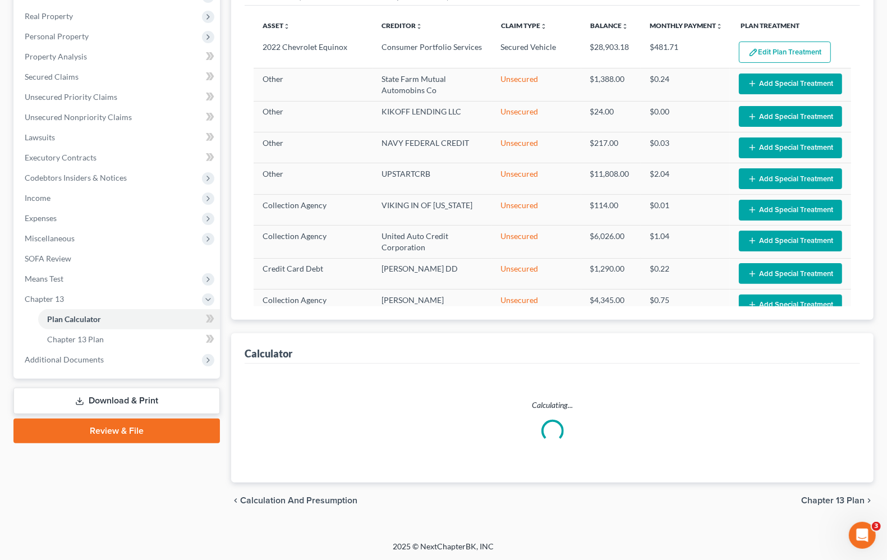
select select "59"
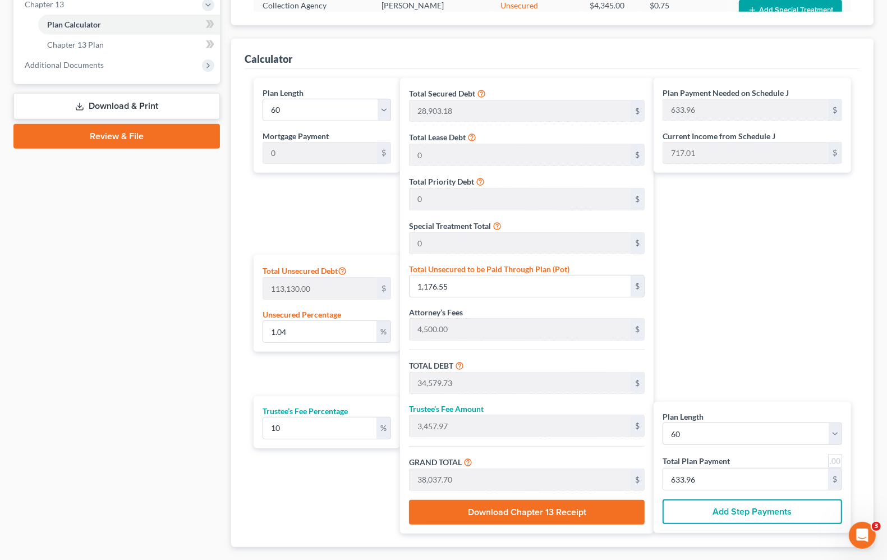
scroll to position [522, 0]
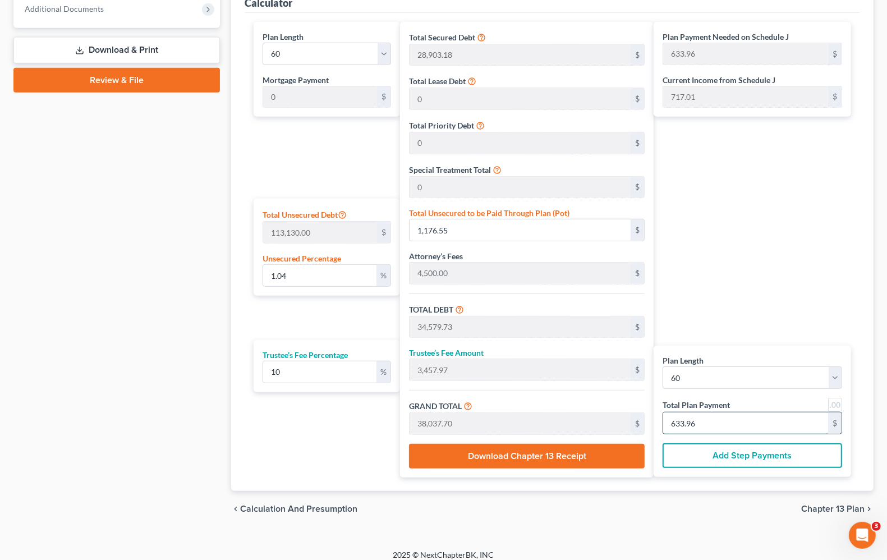
click at [758, 431] on input "633.96" at bounding box center [745, 422] width 165 height 21
type input "0"
type input "327.27"
type input "32.72"
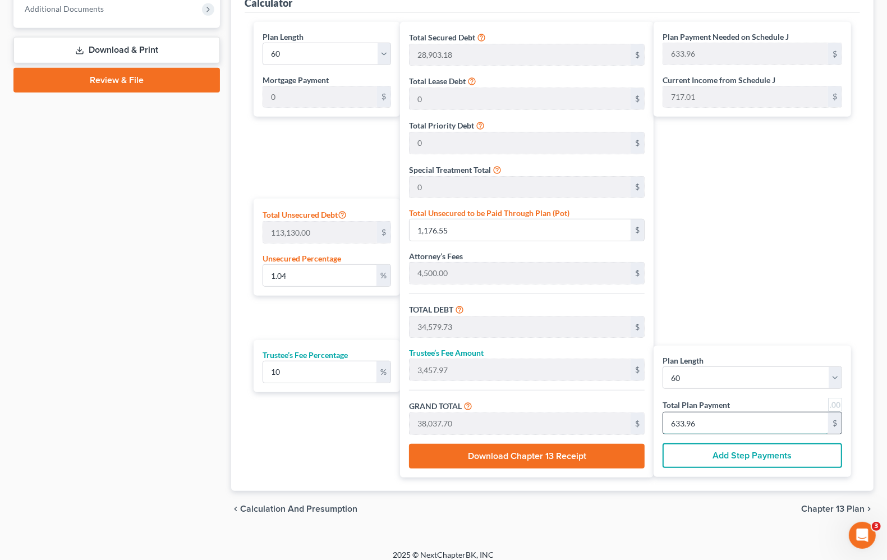
type input "360.00"
type input "6"
type input "3,436.36"
type input "343.63"
type input "3,780.00"
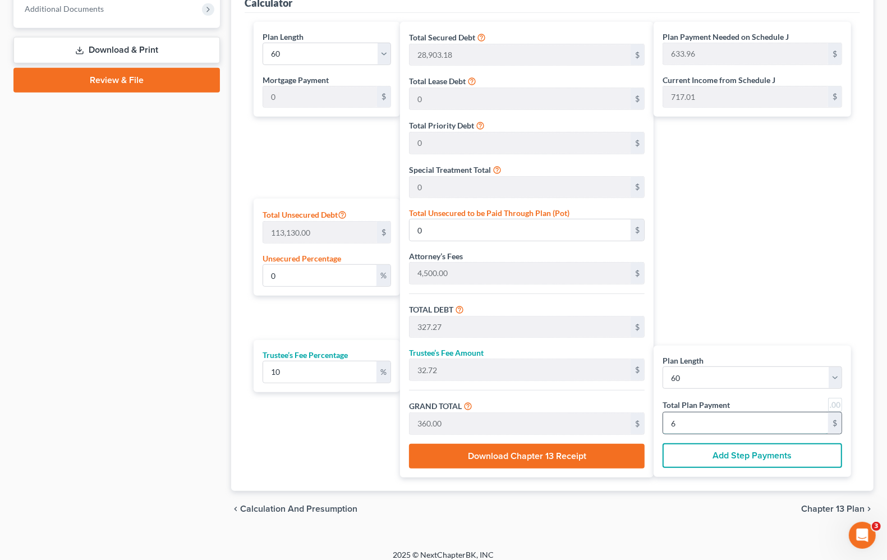
type input "63"
type input "0.99"
type input "1,124.09"
type input "34,527.27"
type input "3,452.72"
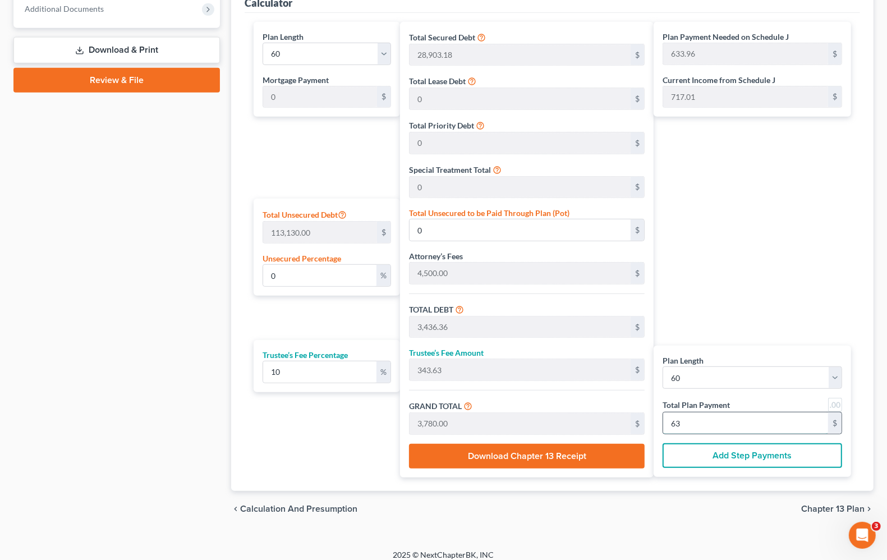
type input "37,980.00"
type input "633.00"
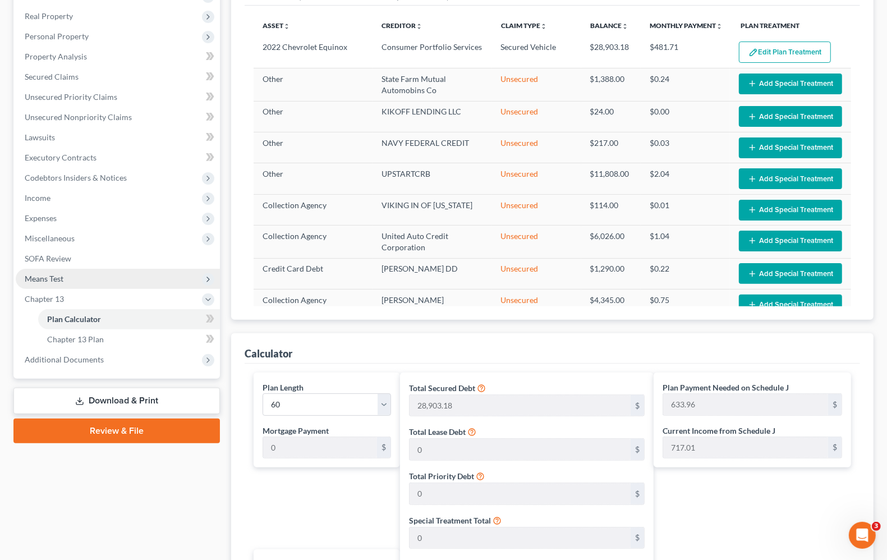
scroll to position [31, 0]
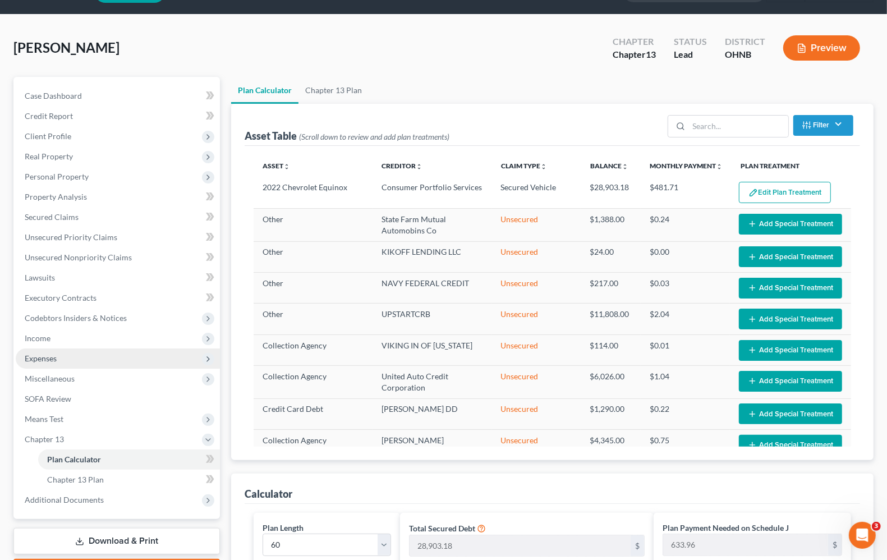
click at [54, 361] on span "Expenses" at bounding box center [41, 358] width 32 height 10
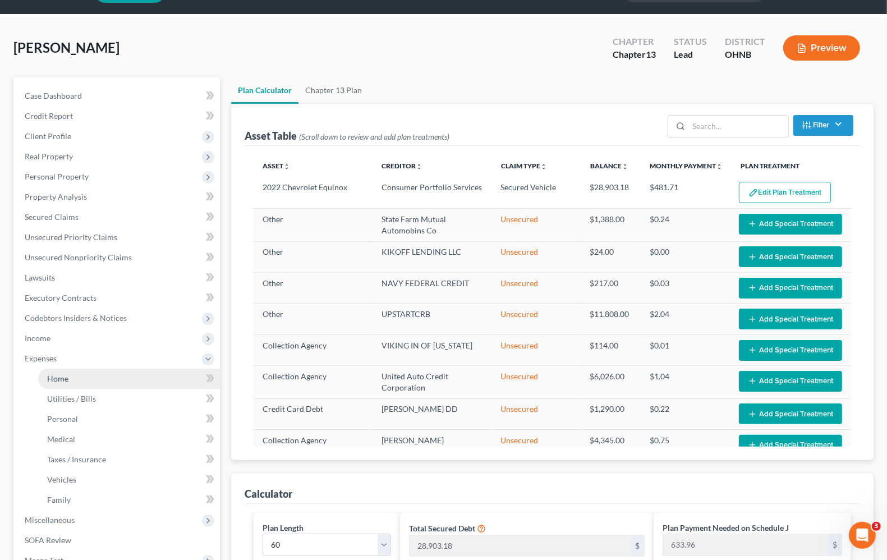
click at [41, 380] on link "Home" at bounding box center [129, 378] width 182 height 20
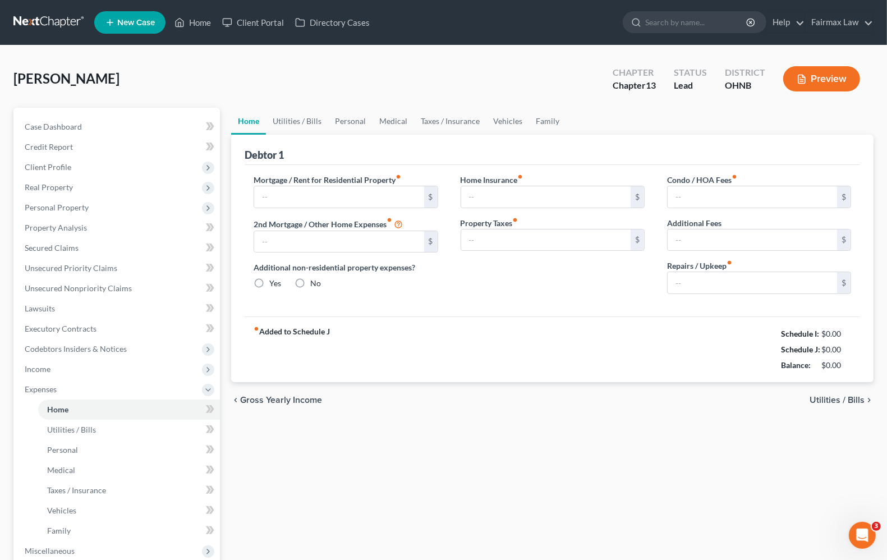
type input "1,850.00"
type input "0.00"
radio input "true"
type input "0.00"
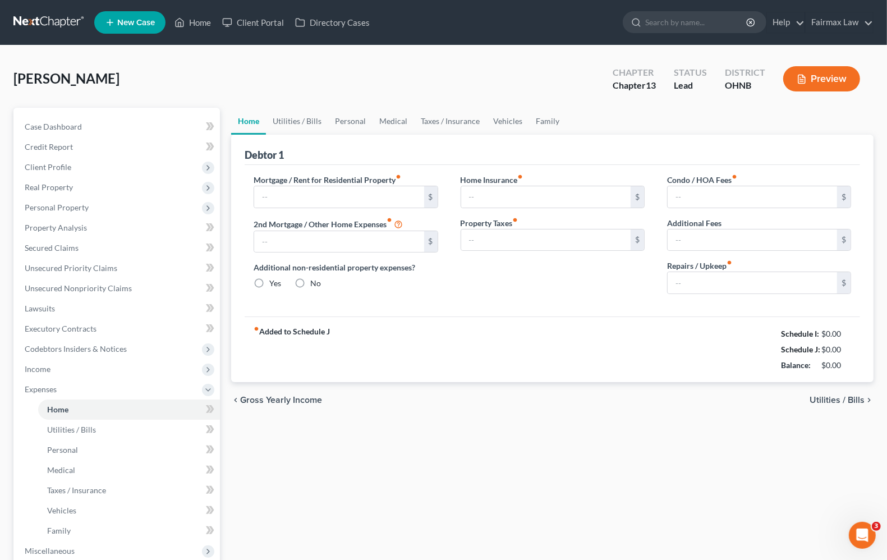
type input "0.00"
click at [830, 399] on span "Utilities / Bills" at bounding box center [836, 399] width 55 height 9
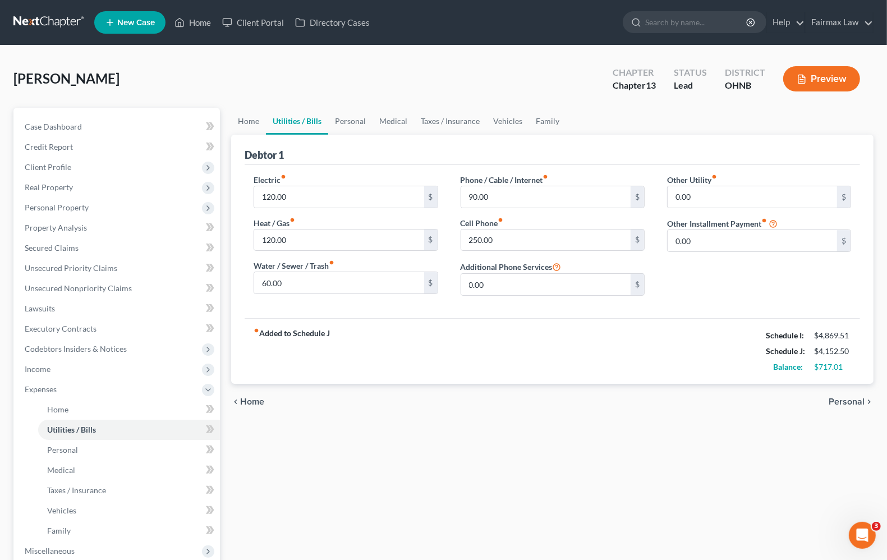
click at [253, 402] on span "Home" at bounding box center [252, 401] width 24 height 9
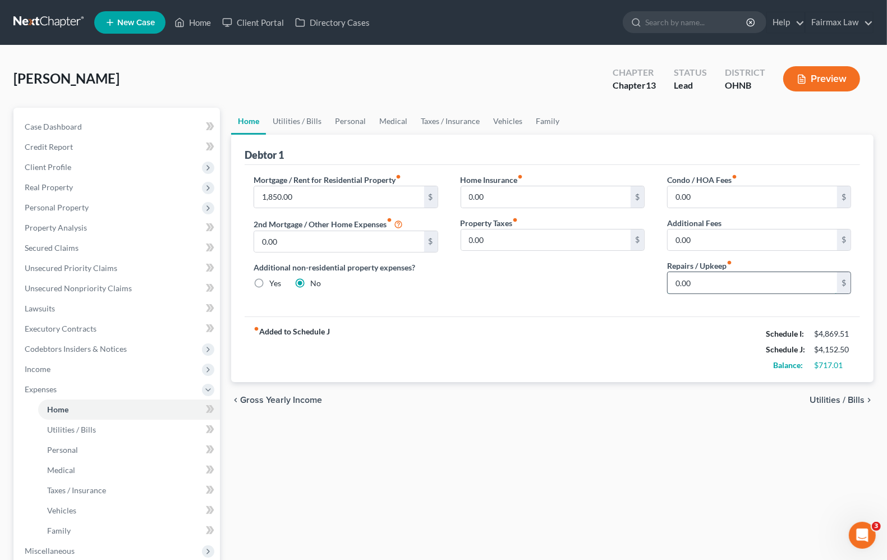
click at [675, 285] on input "0.00" at bounding box center [751, 282] width 169 height 21
type input "5"
type input "25.00"
click at [837, 397] on span "Utilities / Bills" at bounding box center [836, 399] width 55 height 9
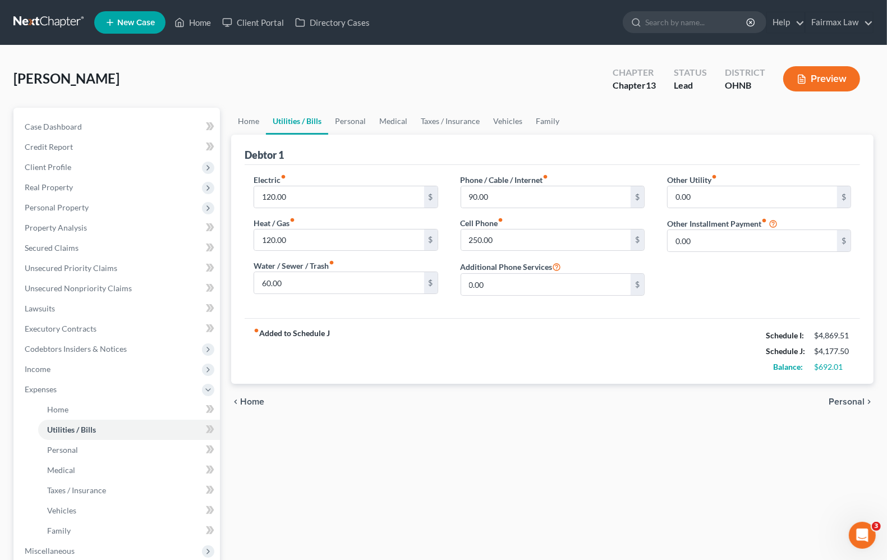
click at [247, 405] on span "Home" at bounding box center [252, 401] width 24 height 9
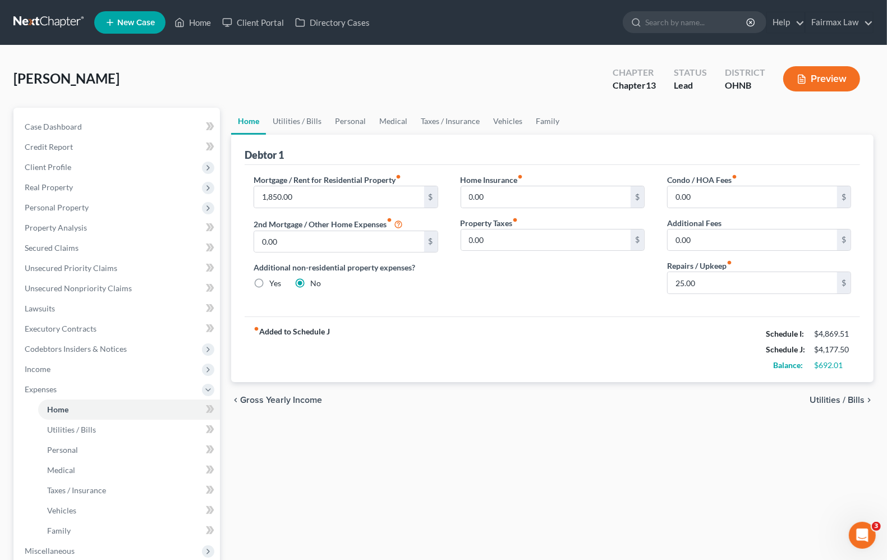
click at [825, 396] on span "Utilities / Bills" at bounding box center [836, 399] width 55 height 9
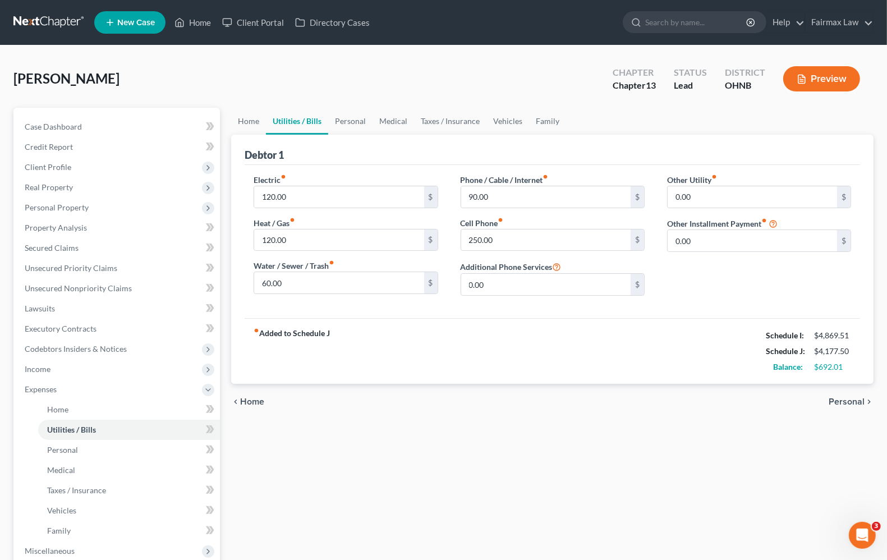
click at [846, 402] on span "Personal" at bounding box center [846, 401] width 36 height 9
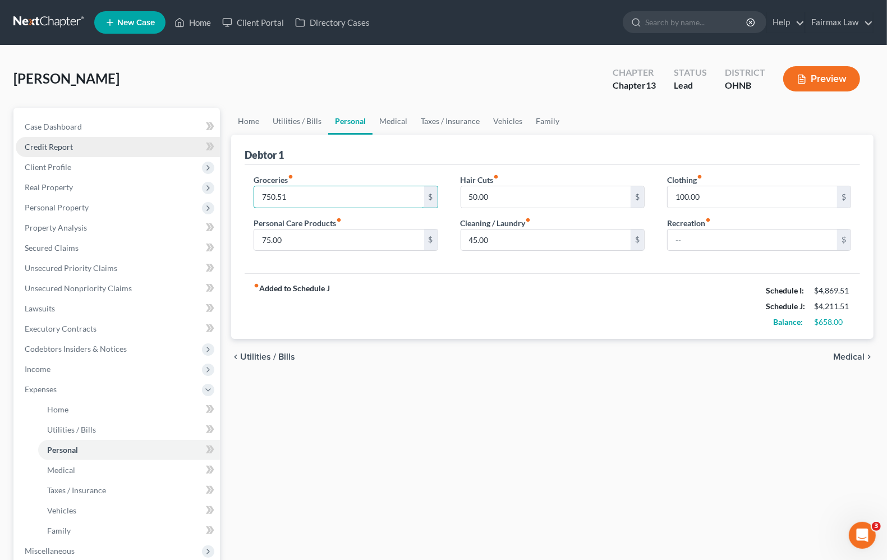
type input "750.51"
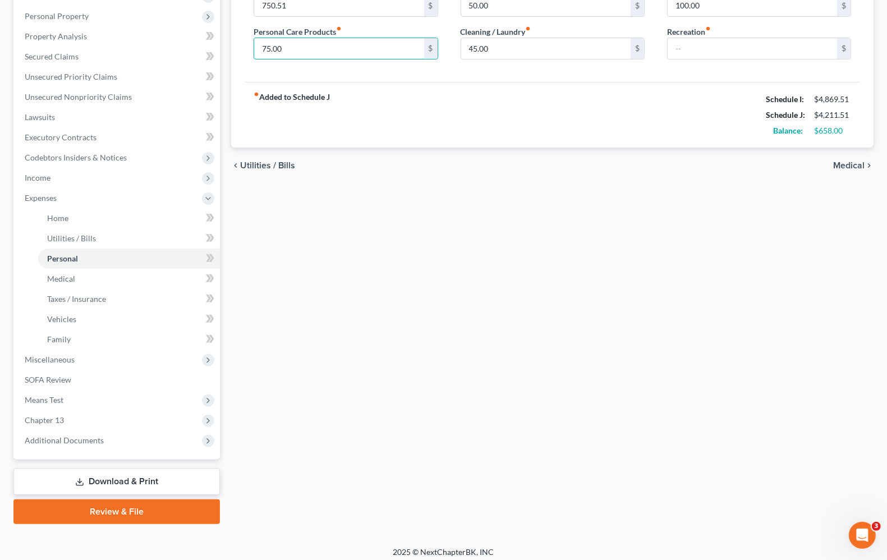
scroll to position [197, 0]
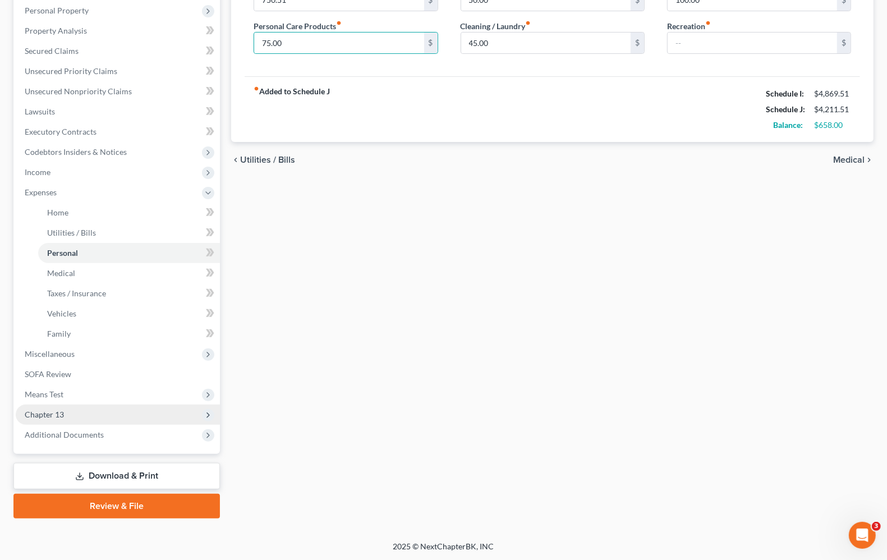
click at [99, 417] on span "Chapter 13" at bounding box center [118, 414] width 204 height 20
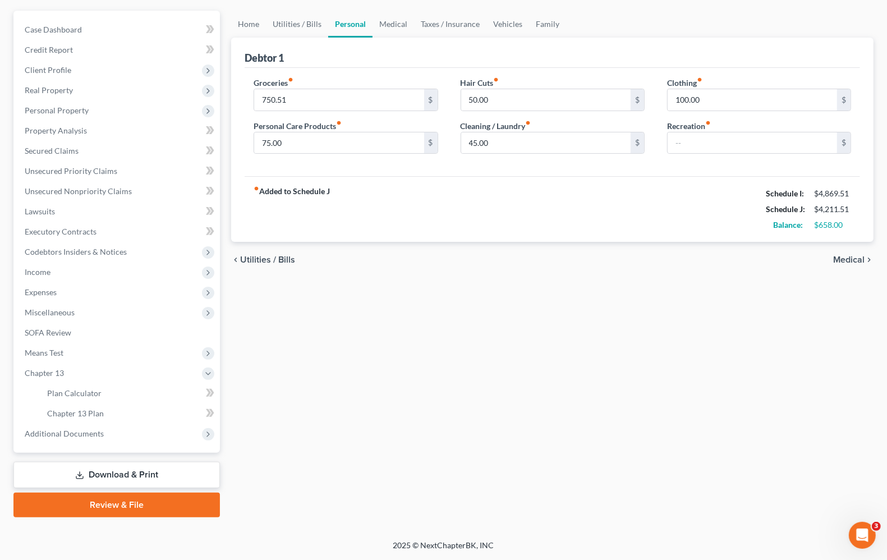
scroll to position [96, 0]
click at [125, 394] on link "Plan Calculator" at bounding box center [129, 394] width 182 height 20
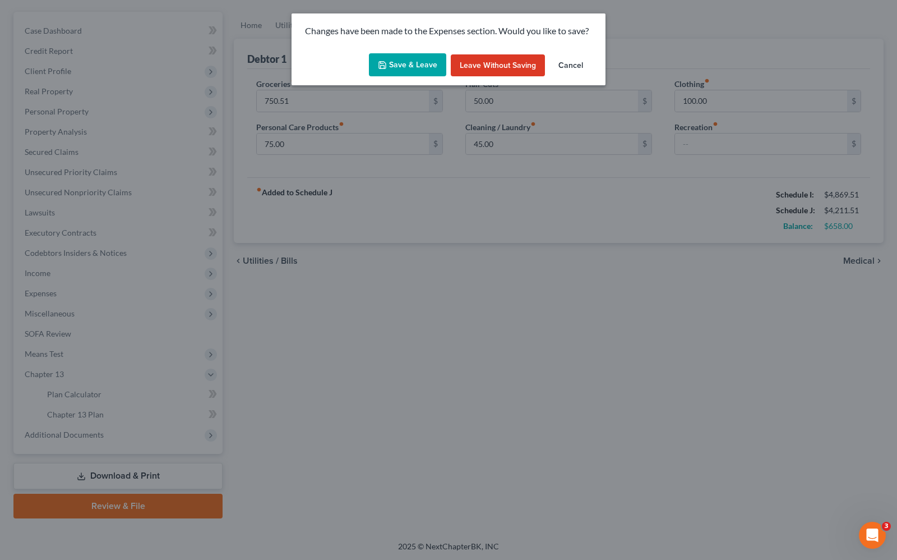
click at [414, 68] on button "Save & Leave" at bounding box center [407, 65] width 77 height 24
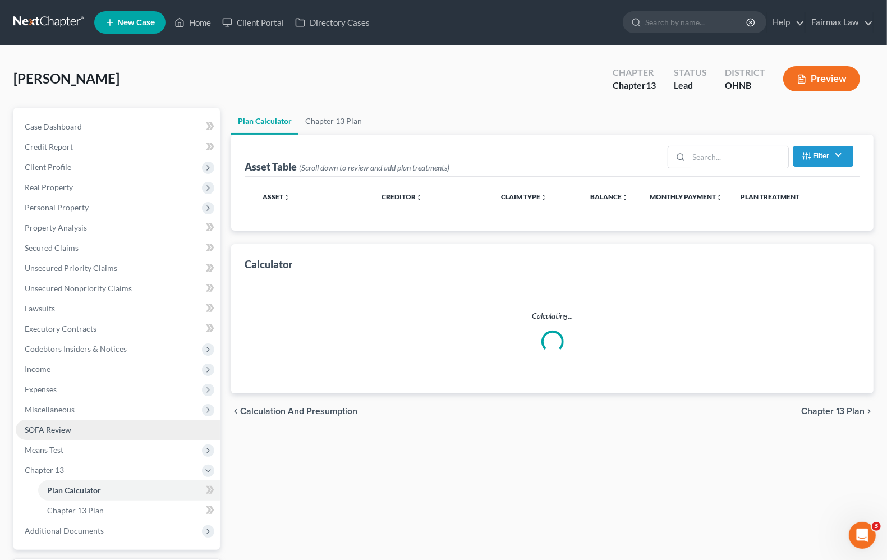
drag, startPoint x: 205, startPoint y: 509, endPoint x: 102, endPoint y: 425, distance: 132.7
click at [102, 425] on link "SOFA Review" at bounding box center [118, 430] width 204 height 20
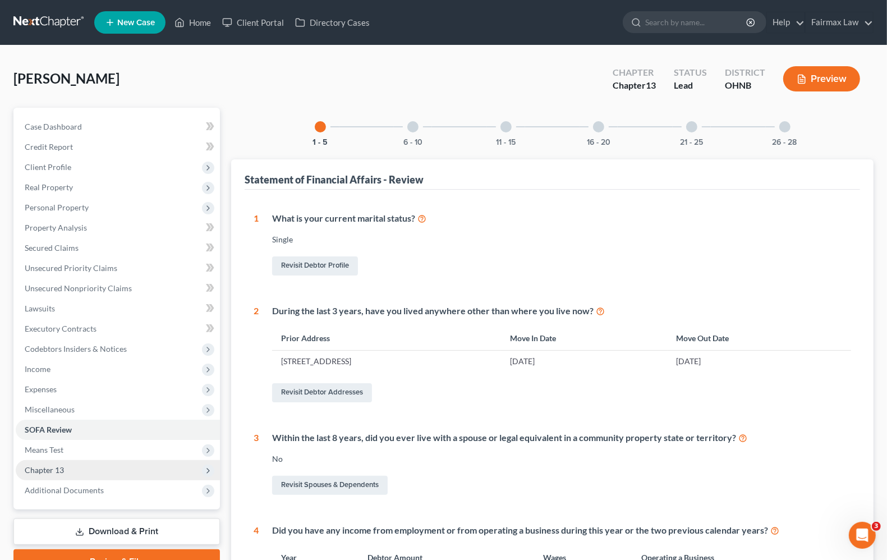
click at [85, 468] on span "Chapter 13" at bounding box center [118, 470] width 204 height 20
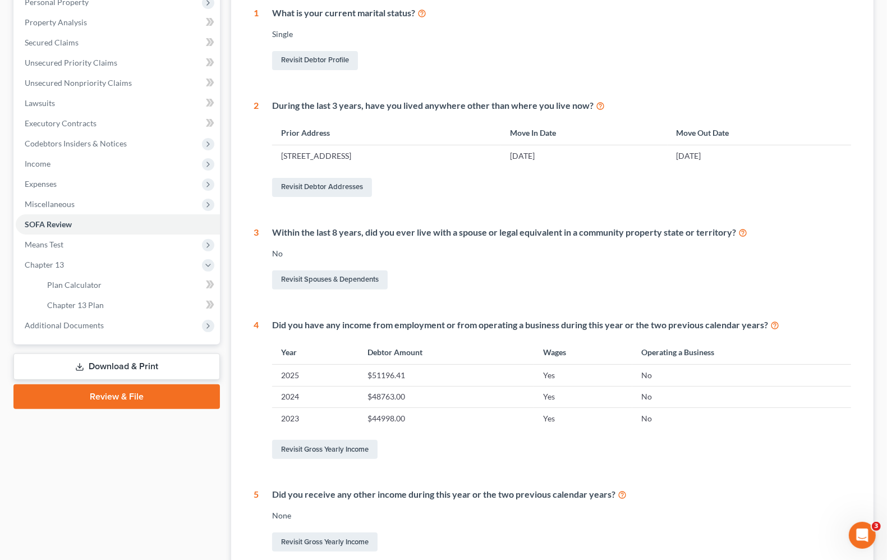
scroll to position [210, 0]
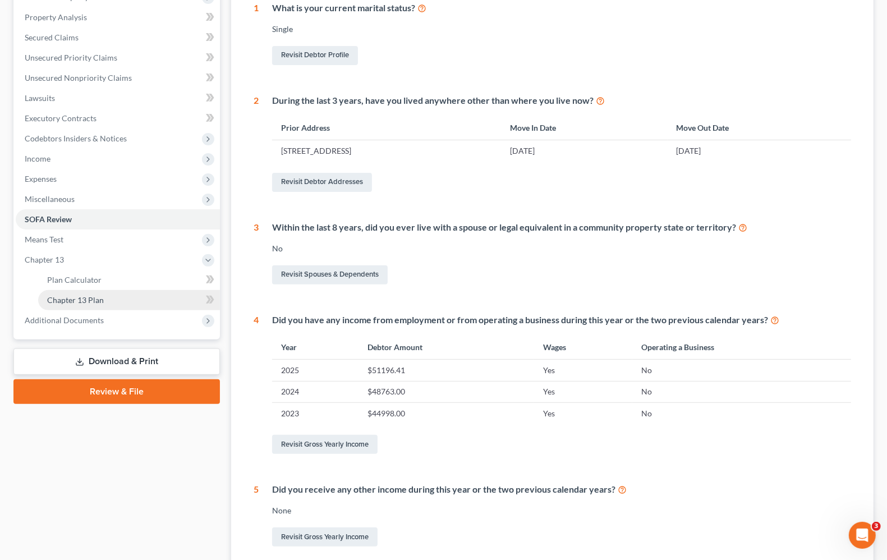
click at [81, 299] on span "Chapter 13 Plan" at bounding box center [75, 300] width 57 height 10
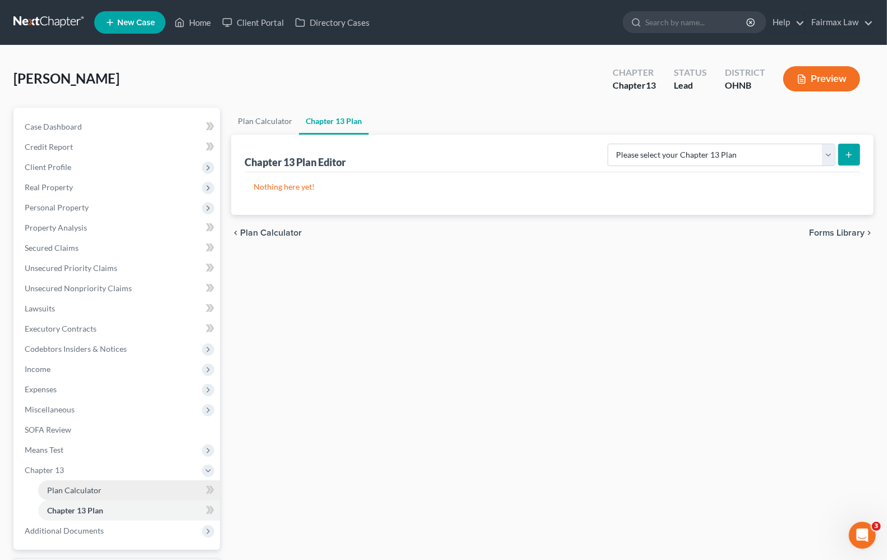
click at [62, 495] on link "Plan Calculator" at bounding box center [129, 490] width 182 height 20
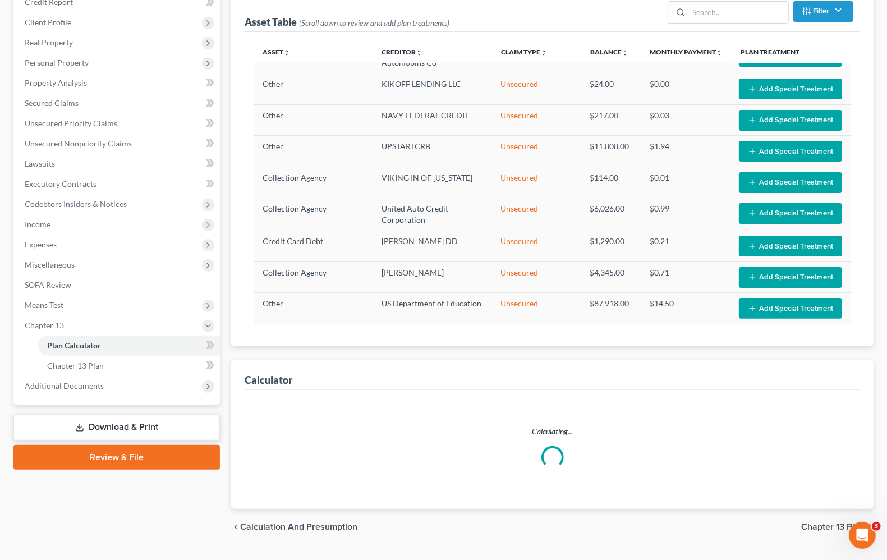
scroll to position [171, 0]
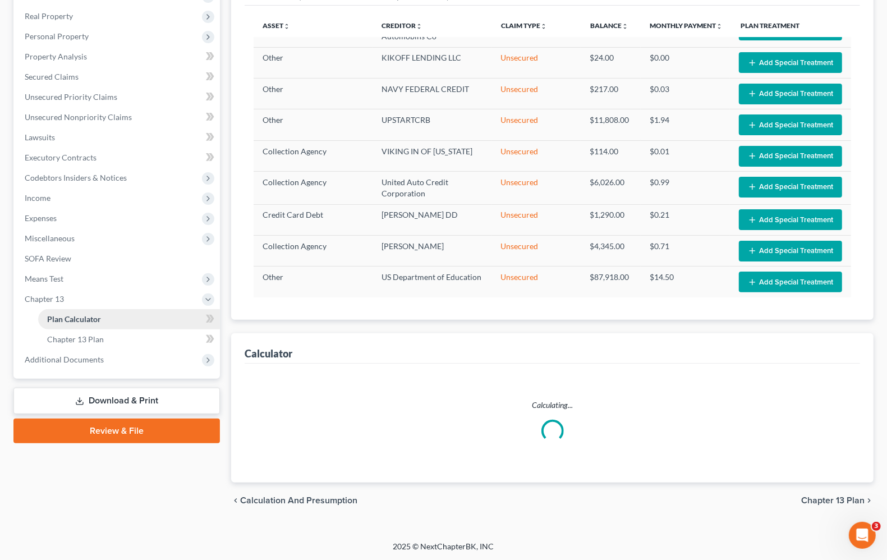
click at [96, 319] on span "Plan Calculator" at bounding box center [74, 319] width 54 height 10
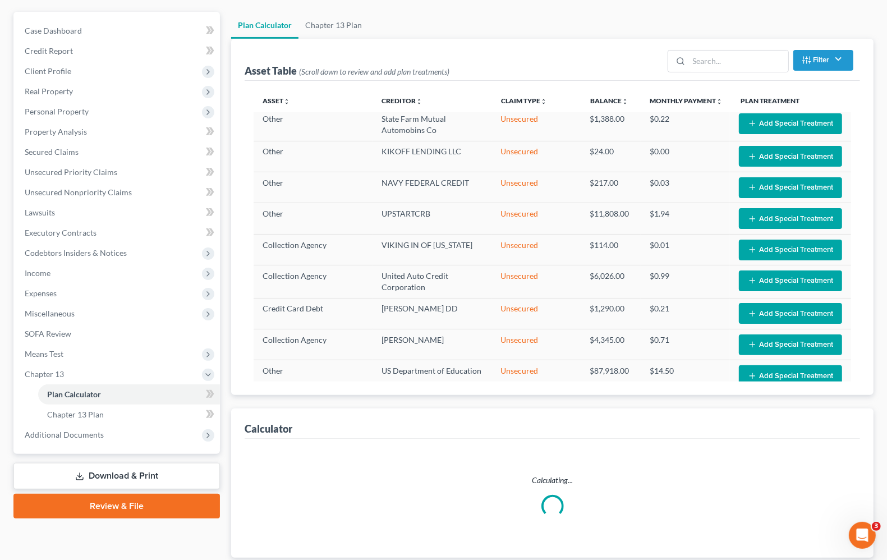
scroll to position [55, 0]
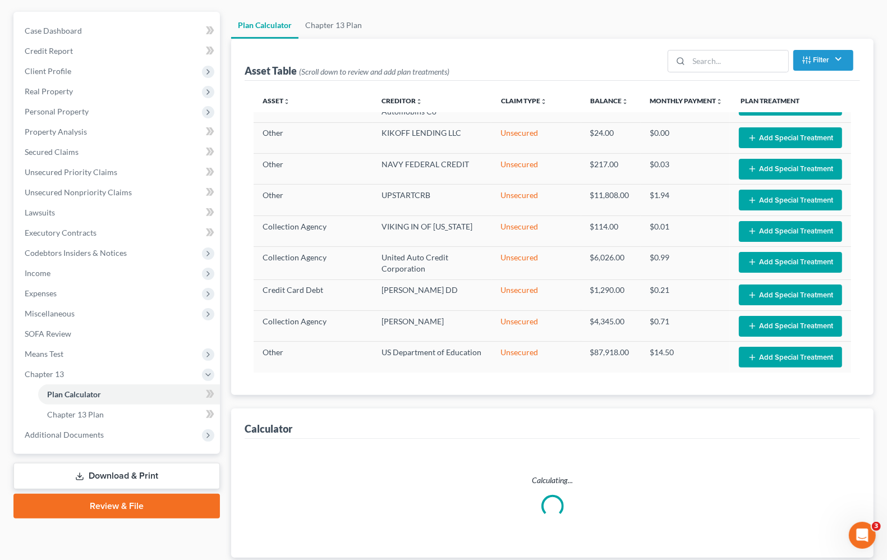
select select "59"
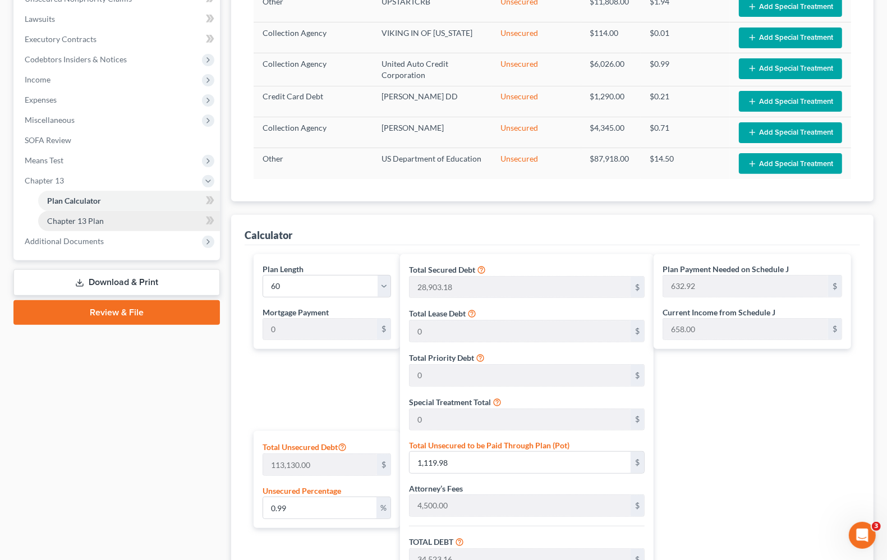
scroll to position [166, 0]
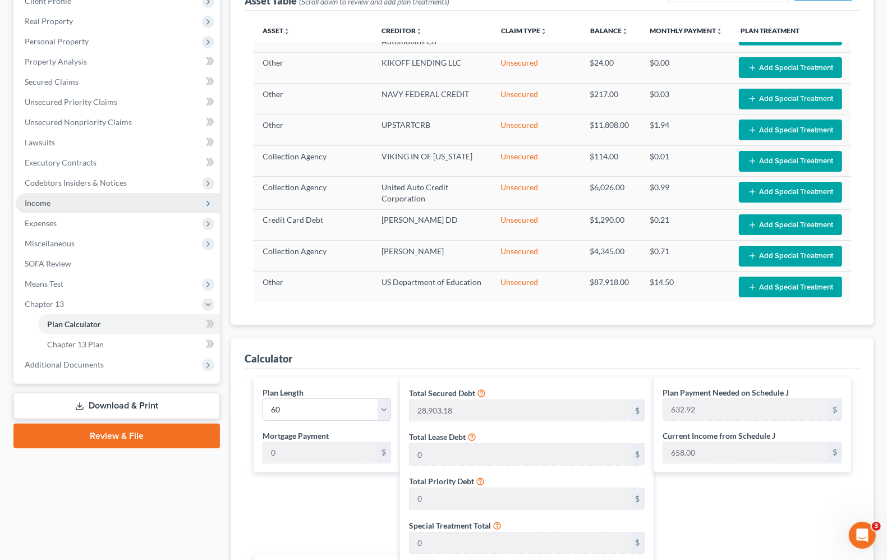
click at [48, 200] on span "Income" at bounding box center [38, 203] width 26 height 10
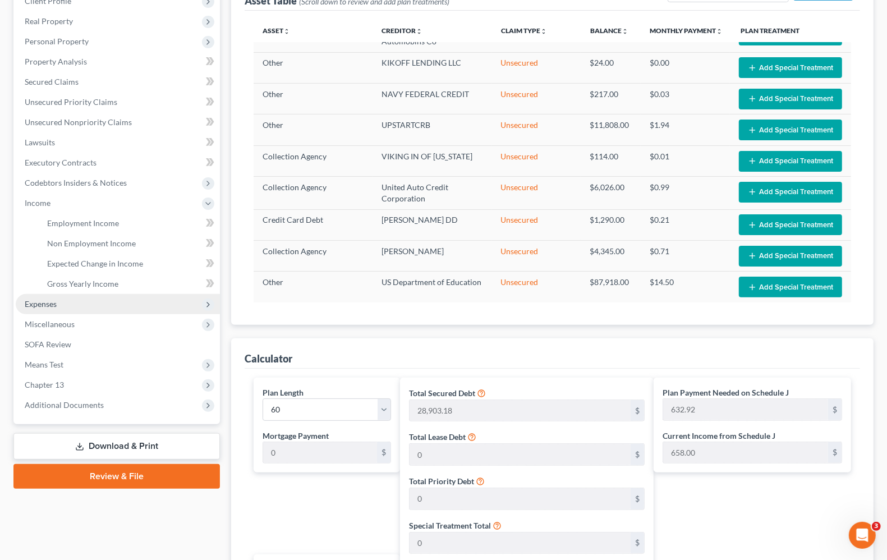
click at [45, 299] on span "Expenses" at bounding box center [41, 304] width 32 height 10
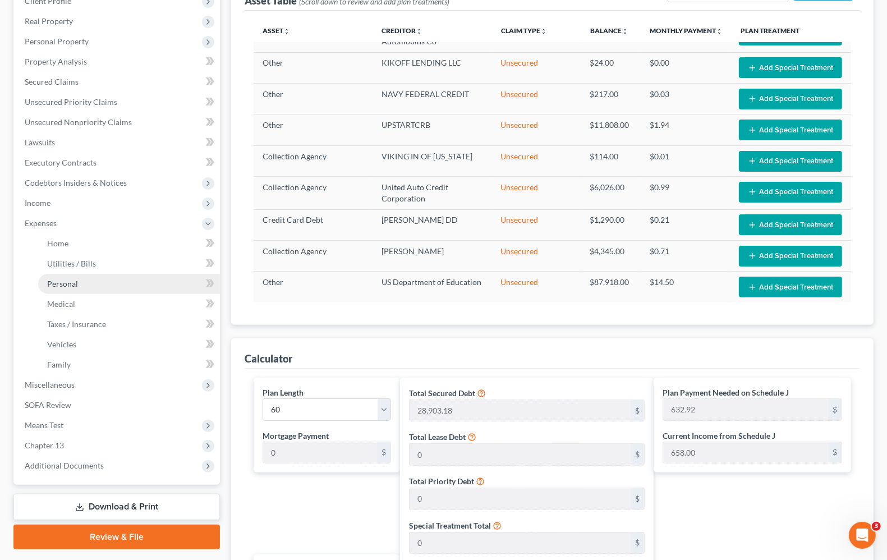
click at [61, 287] on link "Personal" at bounding box center [129, 284] width 182 height 20
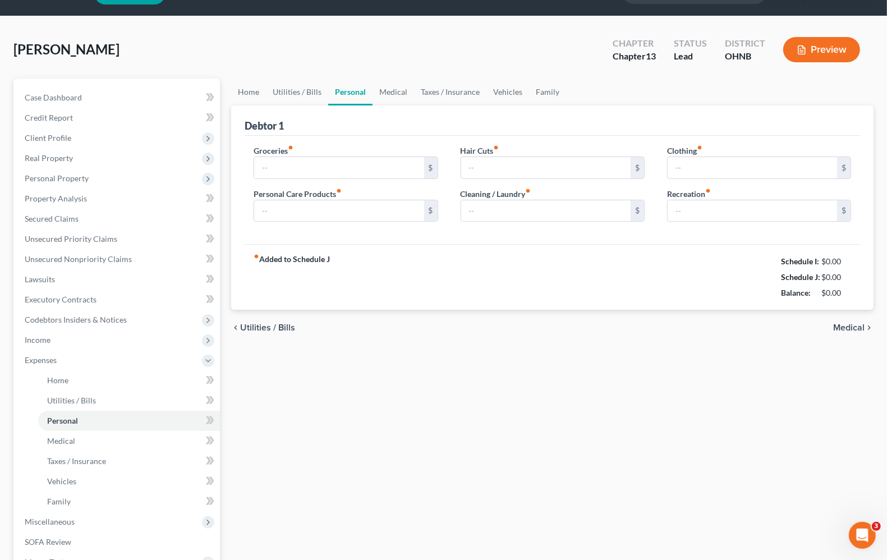
type input "750.51"
type input "75.00"
type input "50.00"
type input "45.00"
type input "100.00"
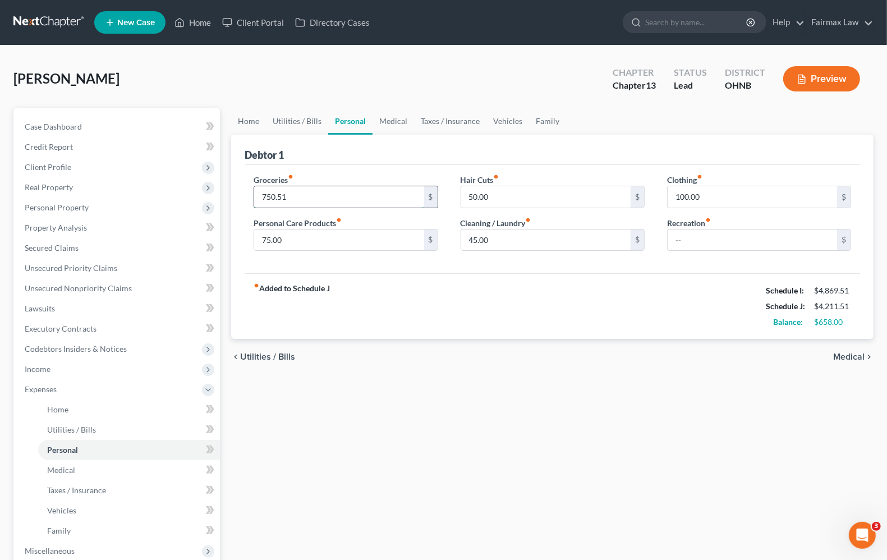
click at [337, 200] on input "750.51" at bounding box center [338, 196] width 169 height 21
click at [268, 196] on input "750.51" at bounding box center [338, 196] width 169 height 21
click at [337, 188] on input "750.51" at bounding box center [338, 196] width 169 height 21
click at [267, 197] on input "750.51" at bounding box center [338, 196] width 169 height 21
type input "775.51"
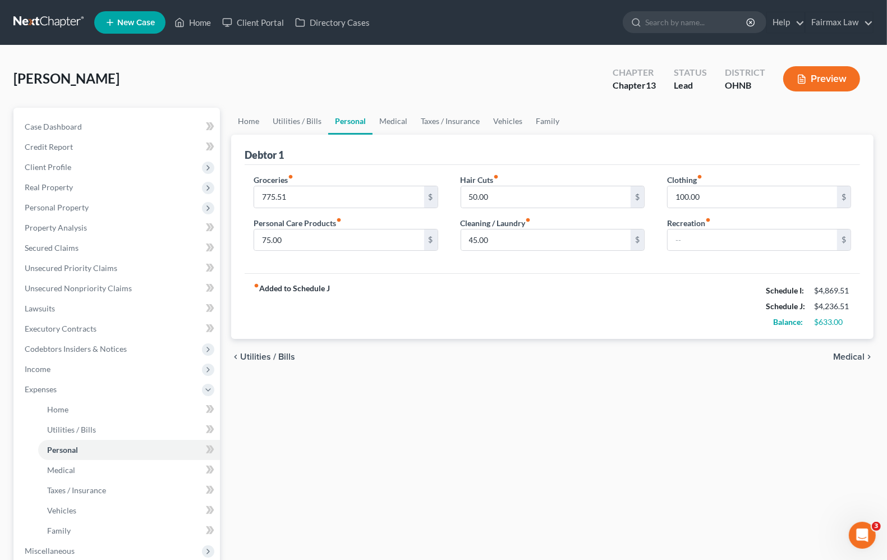
click at [427, 340] on div "chevron_left Utilities / Bills Medical chevron_right" at bounding box center [552, 357] width 642 height 36
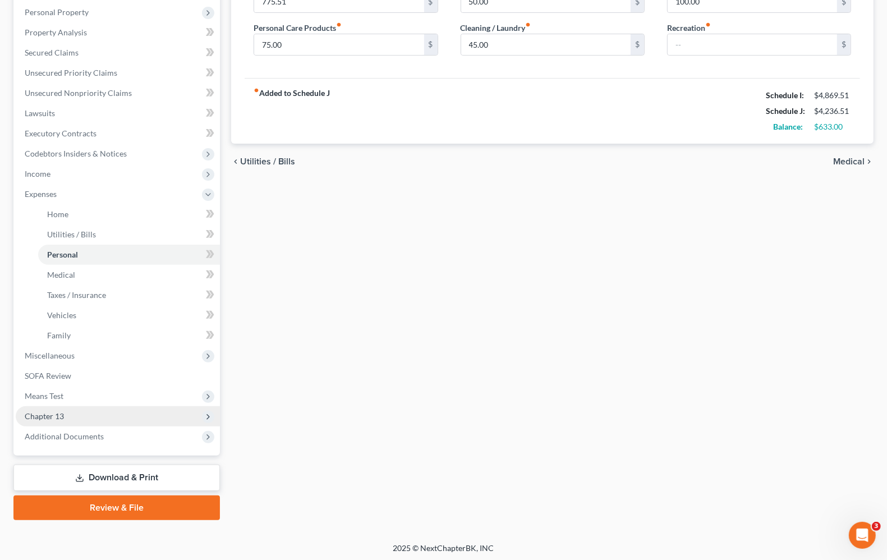
scroll to position [197, 0]
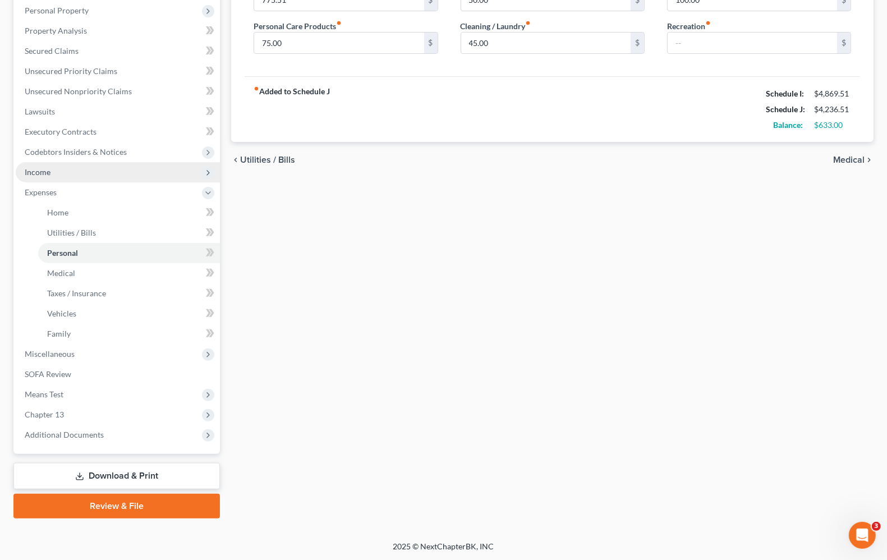
click at [48, 174] on span "Income" at bounding box center [38, 172] width 26 height 10
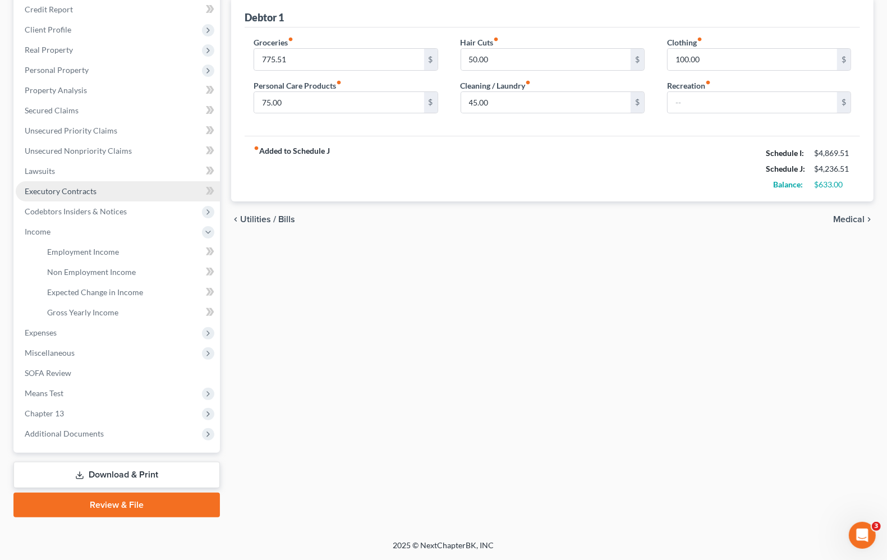
scroll to position [136, 0]
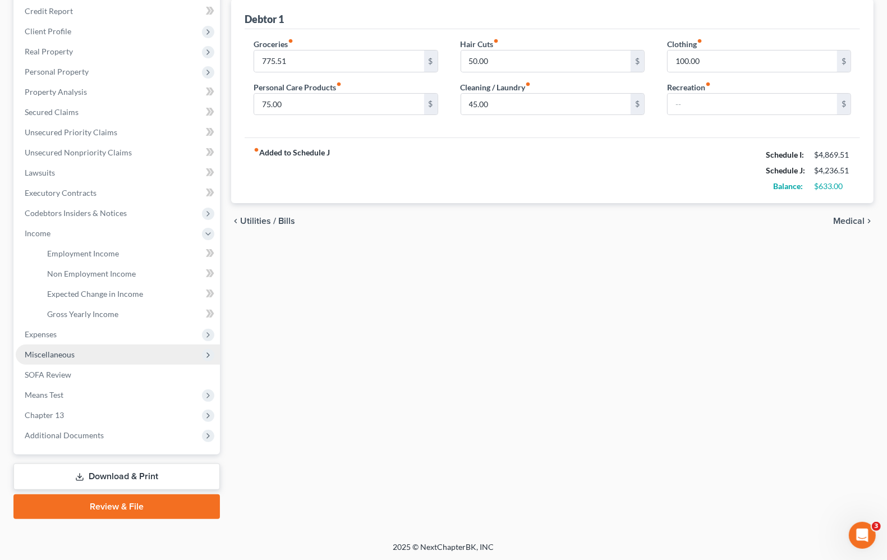
click at [43, 353] on span "Miscellaneous" at bounding box center [50, 354] width 50 height 10
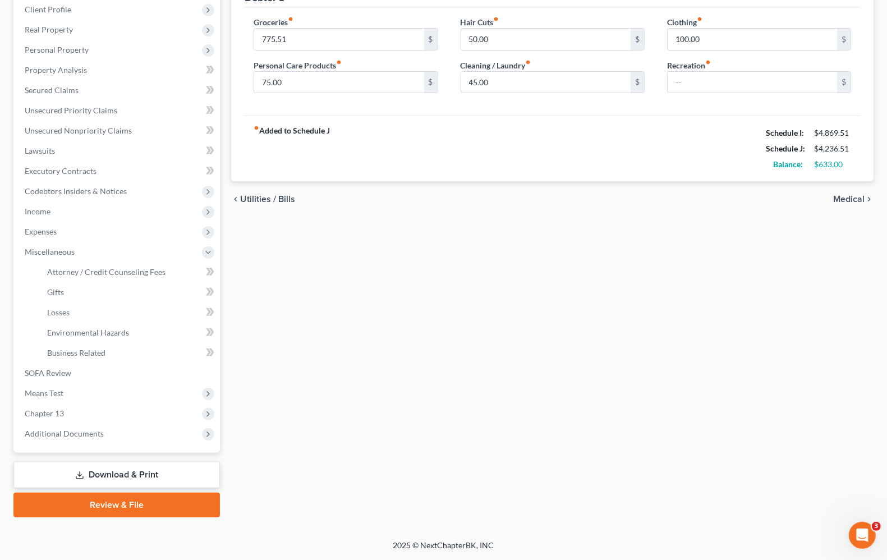
scroll to position [156, 0]
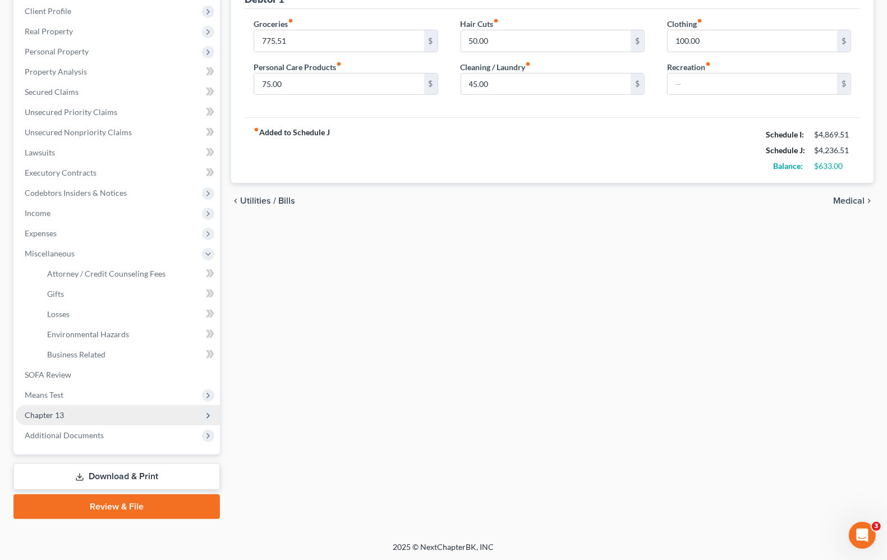
click at [52, 410] on span "Chapter 13" at bounding box center [44, 415] width 39 height 10
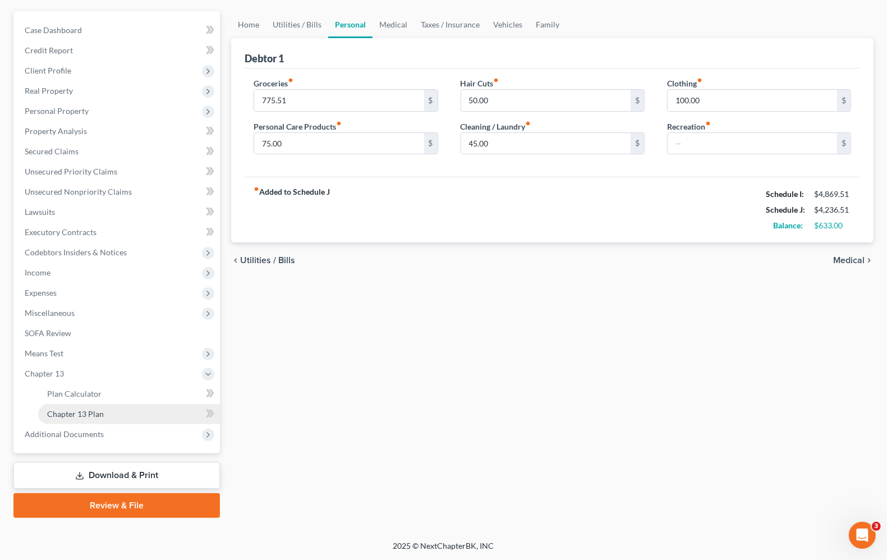
scroll to position [96, 0]
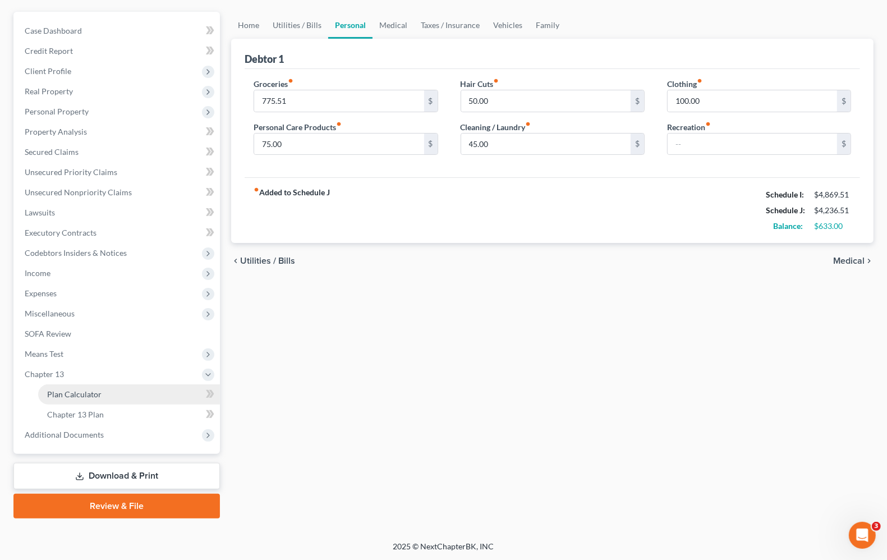
click at [94, 396] on span "Plan Calculator" at bounding box center [74, 394] width 54 height 10
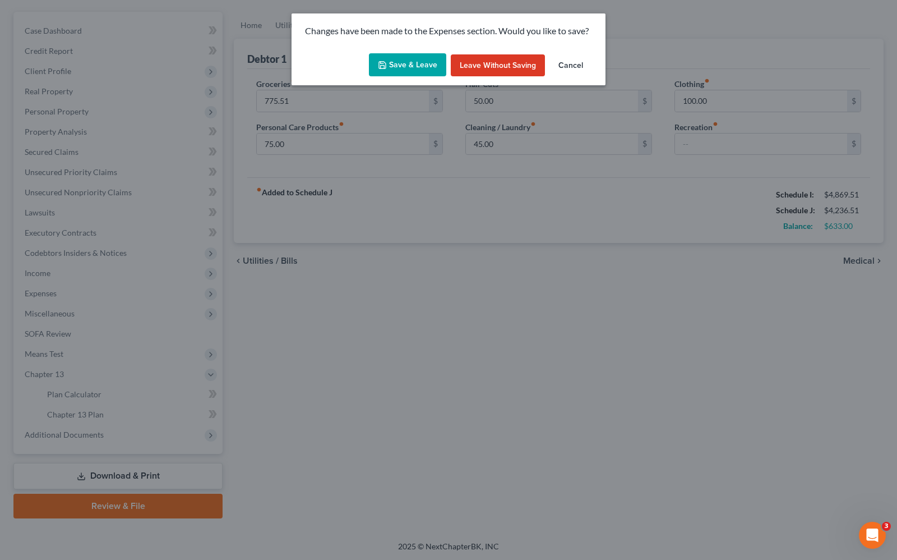
click at [396, 63] on button "Save & Leave" at bounding box center [407, 65] width 77 height 24
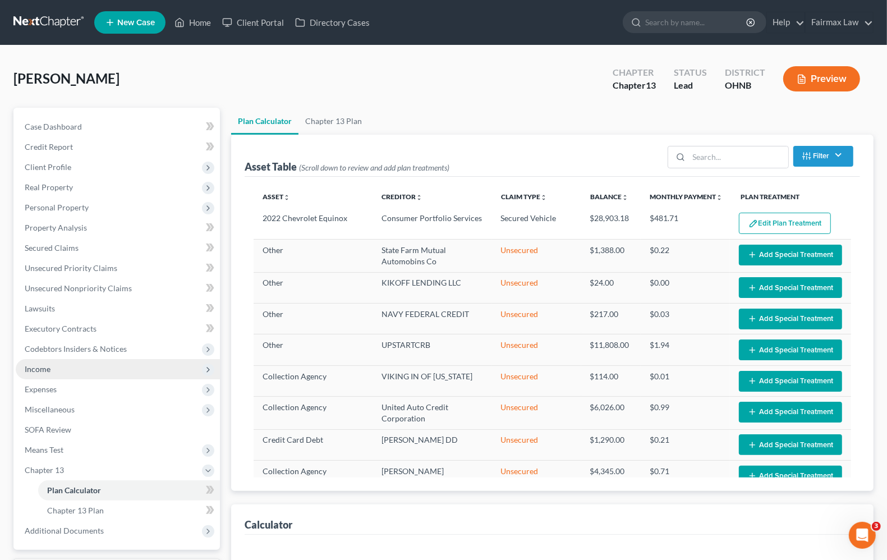
click at [58, 368] on span "Income" at bounding box center [118, 369] width 204 height 20
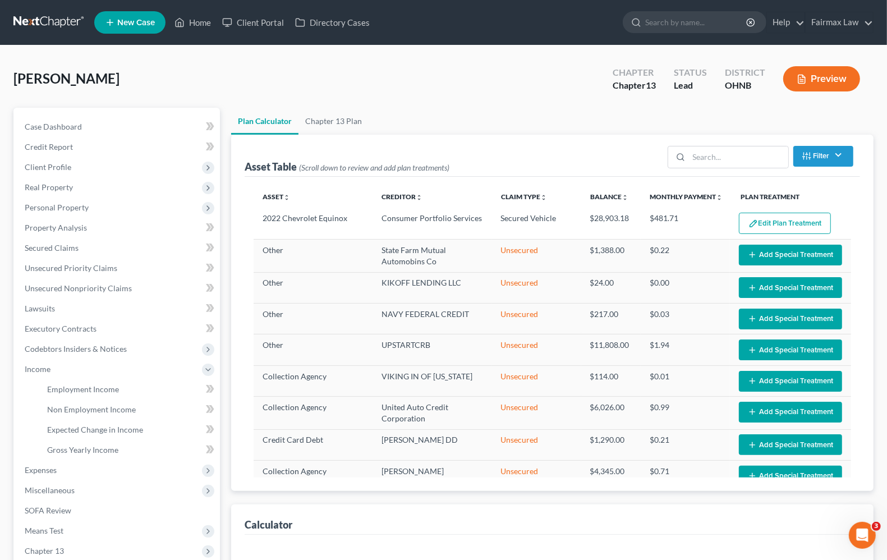
select select "59"
click at [800, 82] on icon "button" at bounding box center [801, 79] width 10 height 10
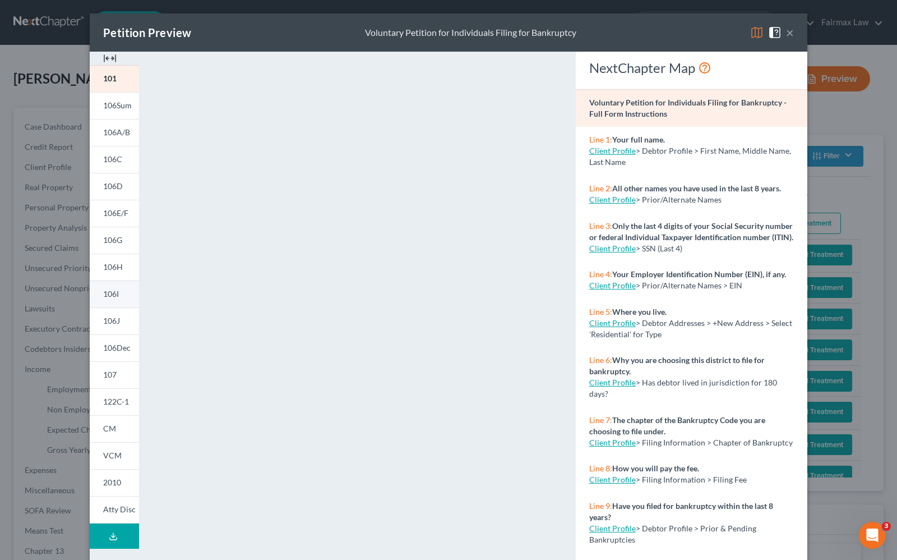
click at [111, 293] on span "106I" at bounding box center [111, 294] width 16 height 10
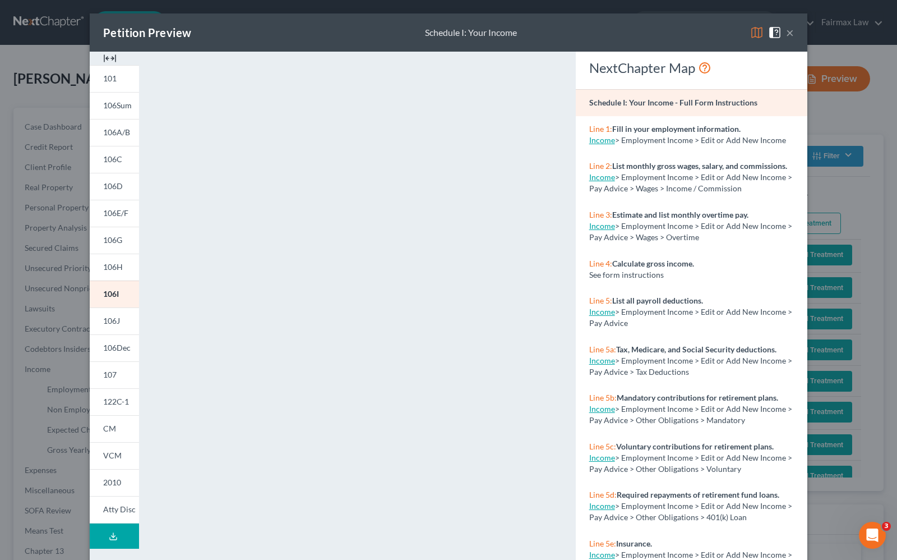
click at [787, 38] on button "×" at bounding box center [790, 32] width 8 height 13
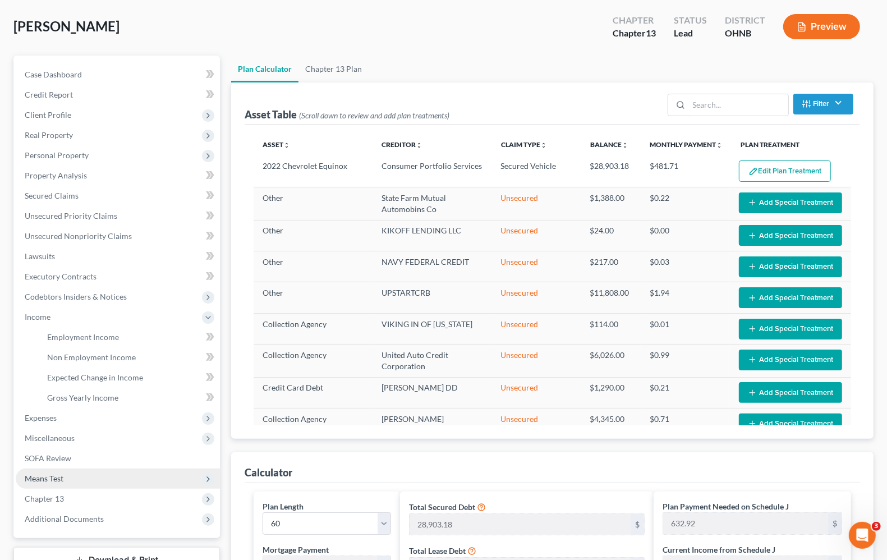
scroll to position [280, 0]
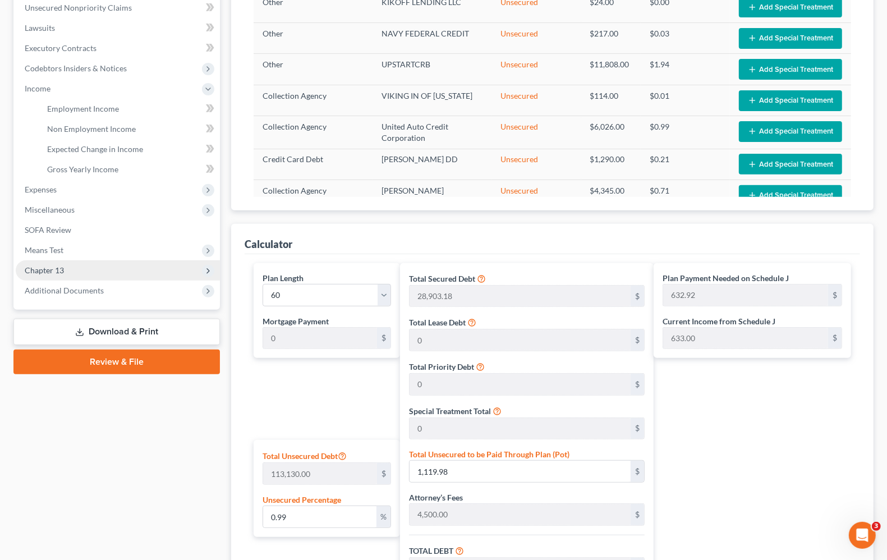
click at [52, 266] on span "Chapter 13" at bounding box center [44, 270] width 39 height 10
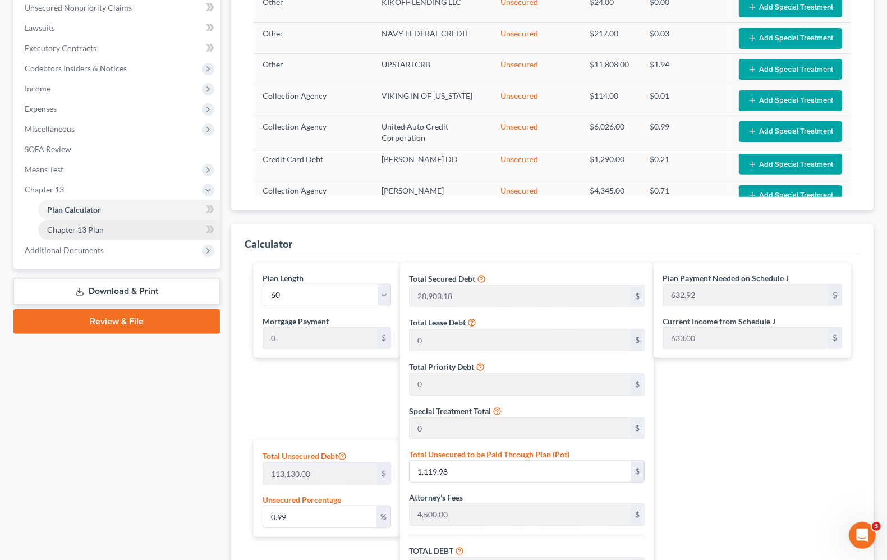
click at [89, 234] on link "Chapter 13 Plan" at bounding box center [129, 230] width 182 height 20
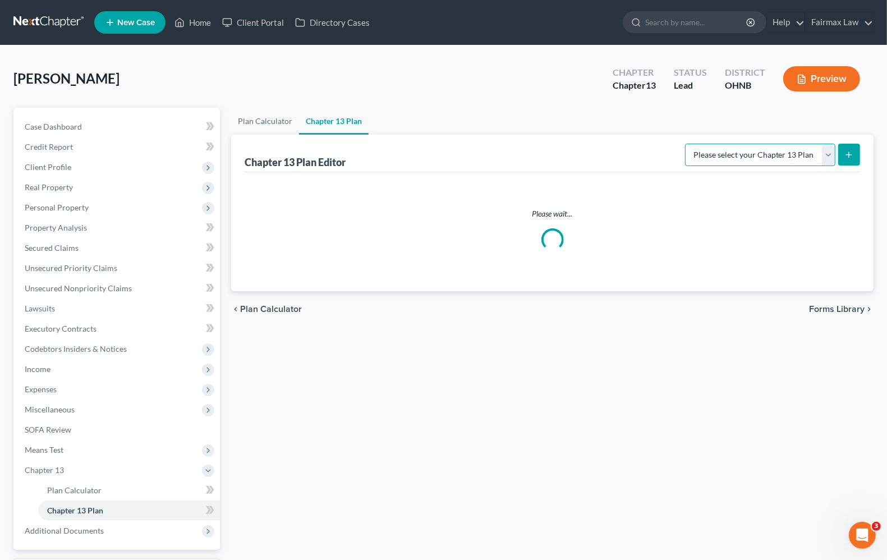
click at [791, 158] on select "Please select your Chapter 13 Plan" at bounding box center [760, 155] width 150 height 22
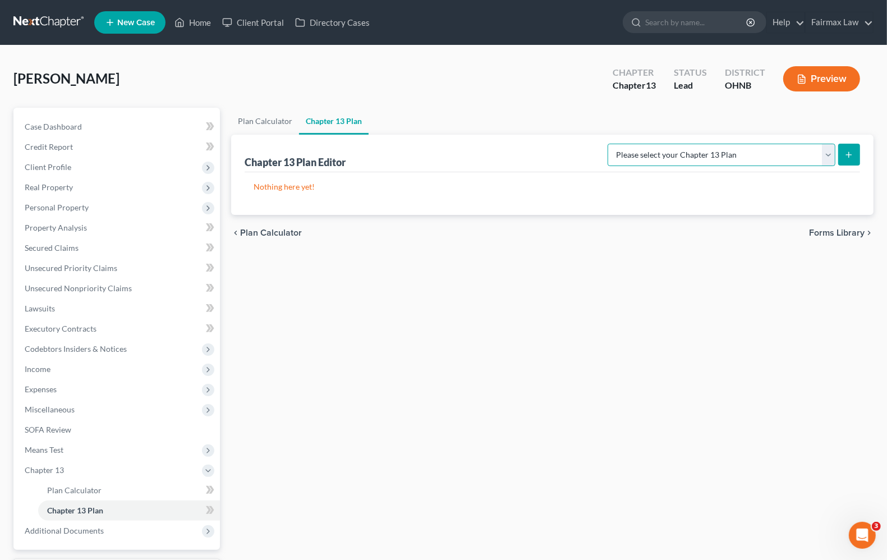
select select "0"
click at [673, 144] on select "Please select your Chapter 13 Plan National Form Plan - Official Form 113 North…" at bounding box center [721, 155] width 228 height 22
click at [845, 154] on icon "submit" at bounding box center [848, 154] width 9 height 9
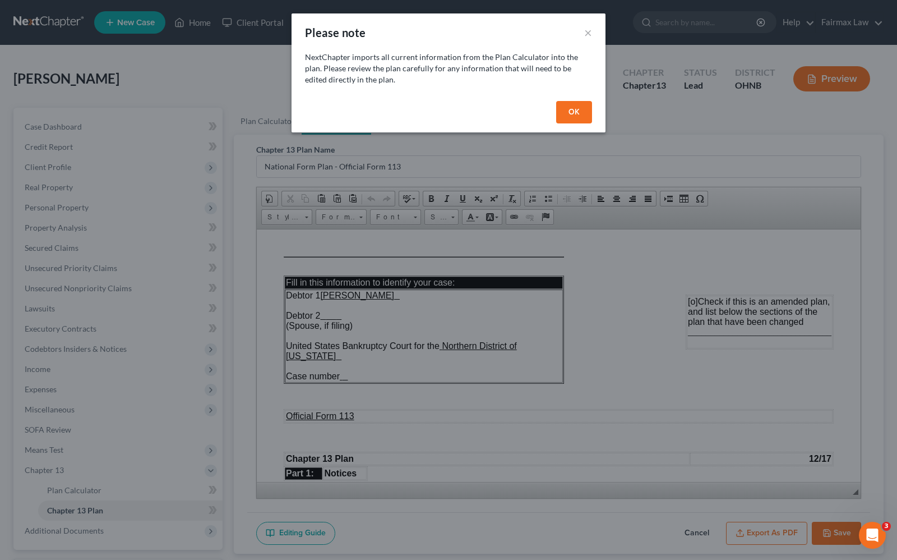
click at [573, 116] on button "OK" at bounding box center [574, 112] width 36 height 22
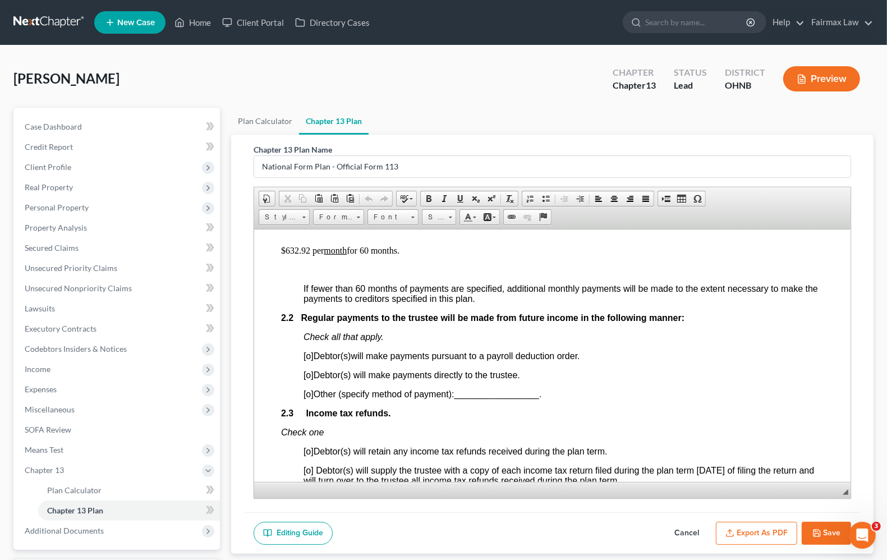
scroll to position [701, 0]
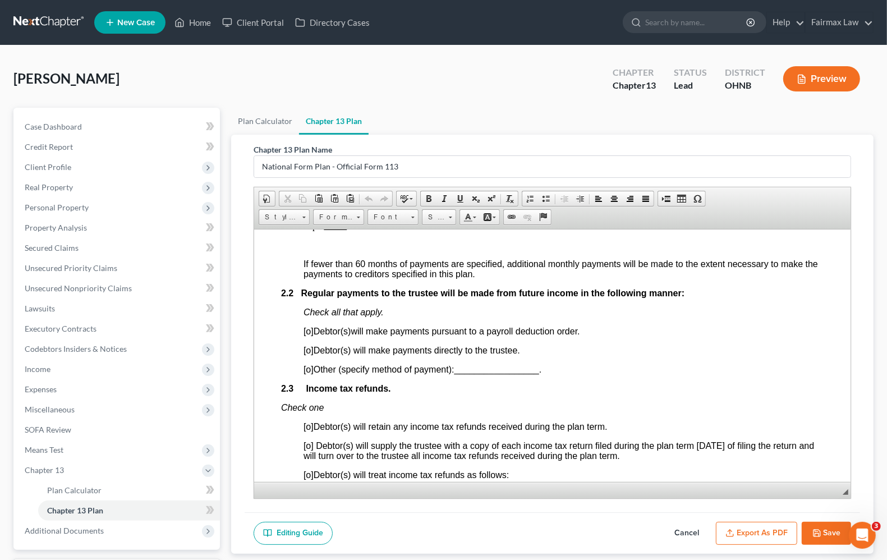
click at [308, 335] on span "[o]" at bounding box center [308, 331] width 10 height 10
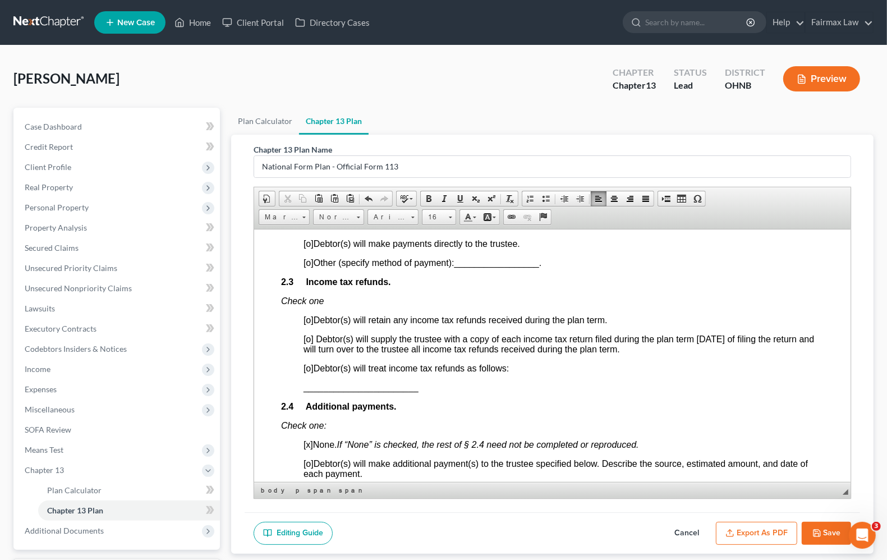
scroll to position [841, 0]
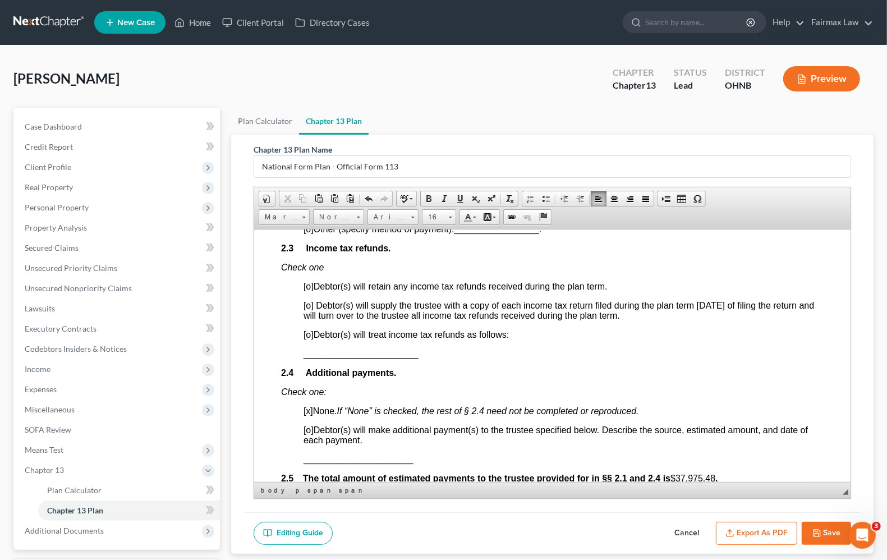
click at [308, 339] on span "[o]" at bounding box center [308, 334] width 10 height 10
click at [528, 206] on span "Paragraph Insert/Remove Numbered List Insert/Remove Bulleted List Decrease Inde…" at bounding box center [590, 200] width 136 height 19
click at [531, 204] on link "Insert/Remove Numbered List" at bounding box center [530, 198] width 16 height 15
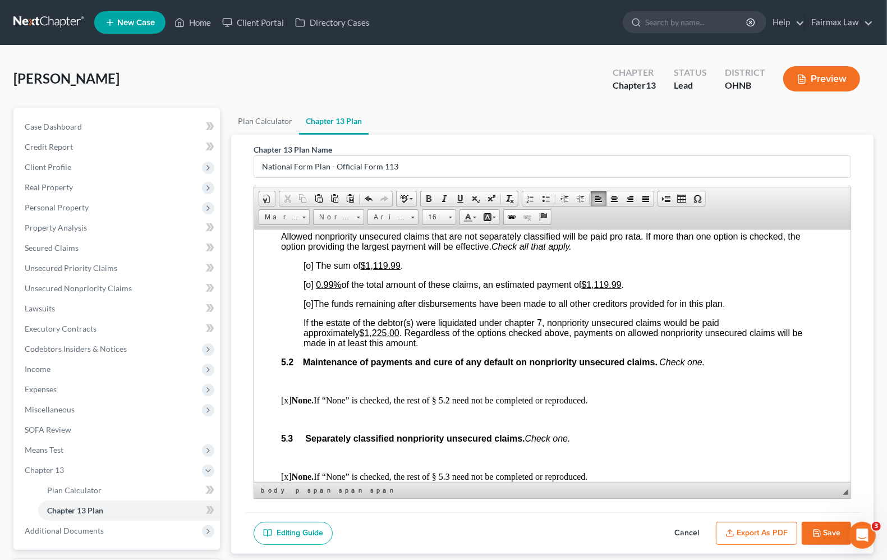
scroll to position [2384, 0]
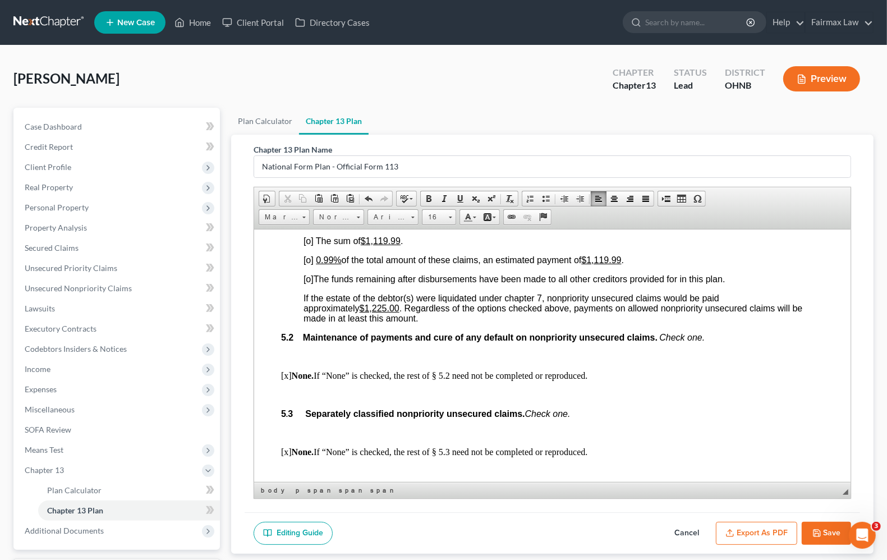
click at [308, 264] on span "[o]" at bounding box center [308, 260] width 10 height 10
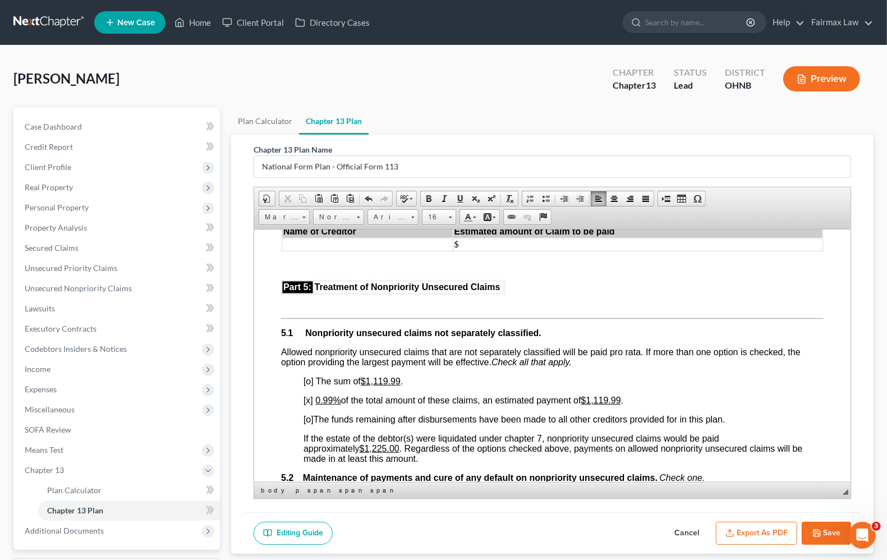
scroll to position [2314, 0]
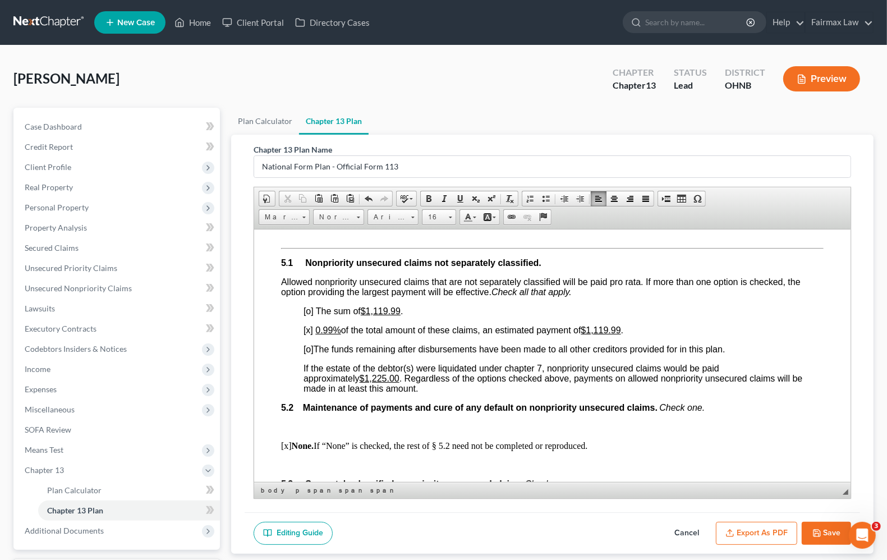
click at [311, 315] on span "[o]" at bounding box center [308, 311] width 10 height 10
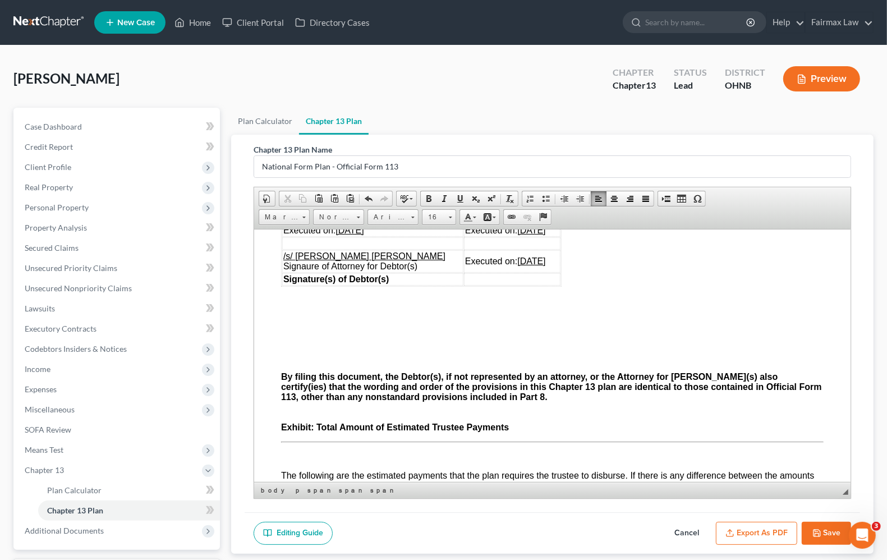
scroll to position [3435, 0]
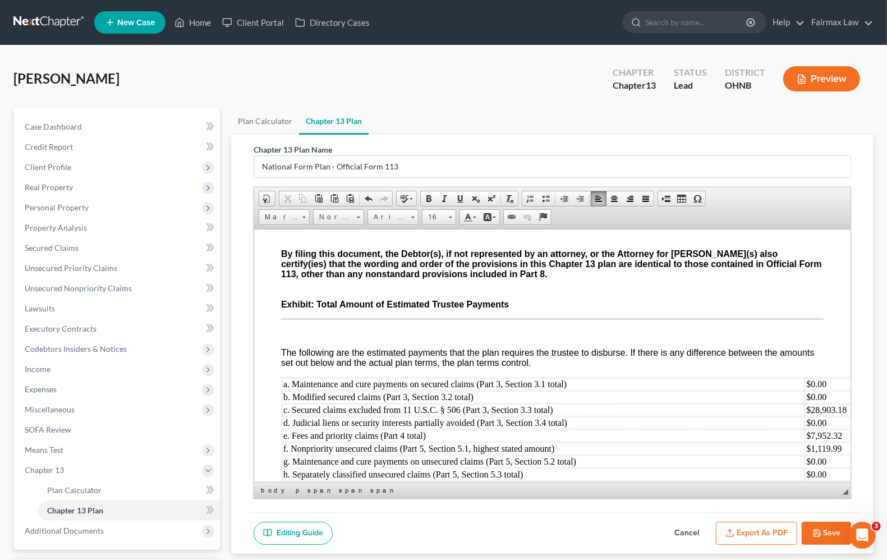
click at [832, 536] on button "Save" at bounding box center [825, 534] width 49 height 24
select select "0"
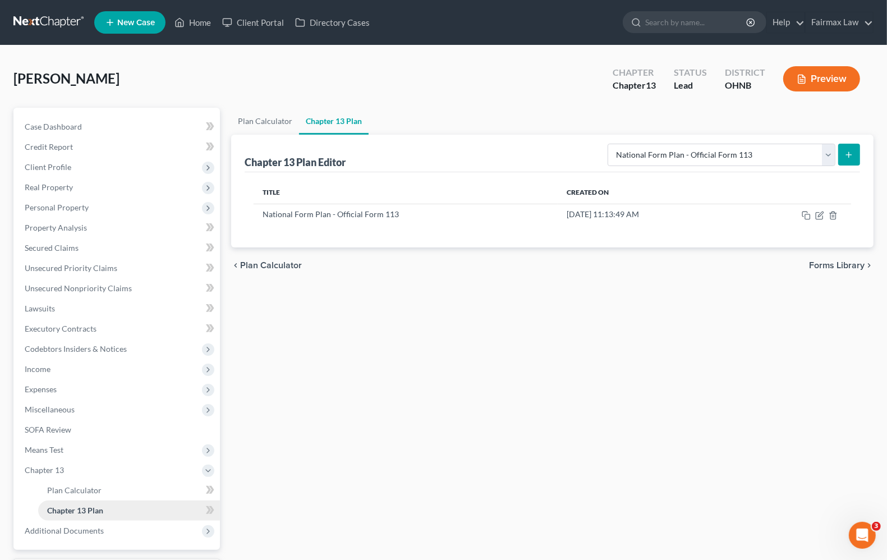
click at [79, 512] on span "Chapter 13 Plan" at bounding box center [75, 510] width 56 height 10
click at [574, 217] on td "Sep 12, 2025 11:13:49 AM" at bounding box center [647, 214] width 178 height 21
click at [821, 215] on icon "button" at bounding box center [820, 213] width 5 height 5
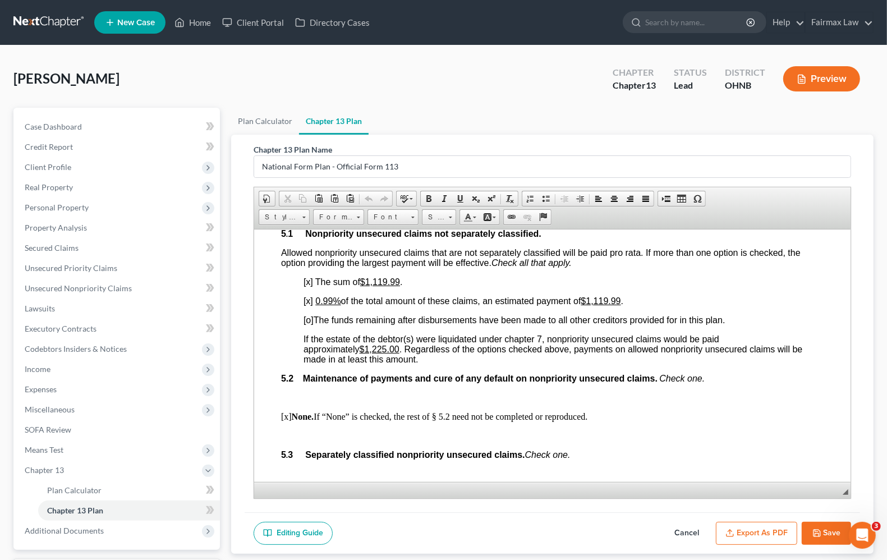
scroll to position [2384, 0]
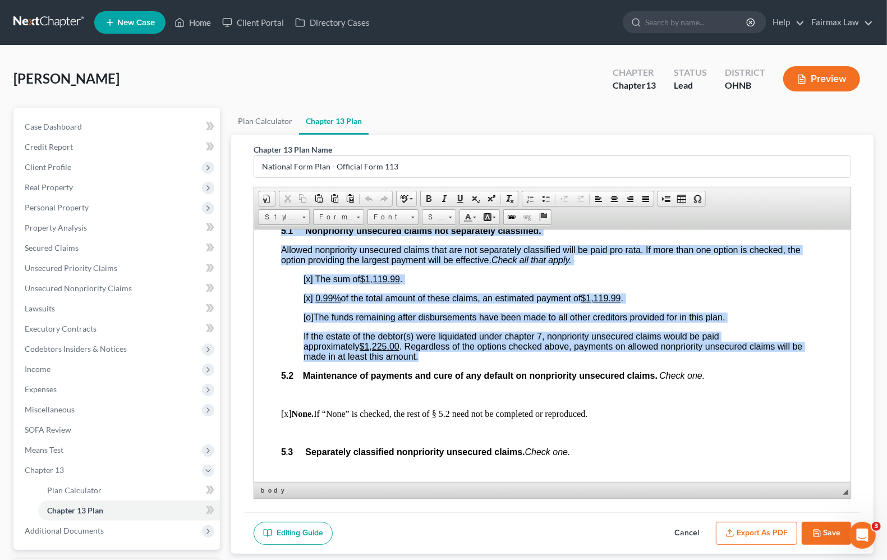
drag, startPoint x: 281, startPoint y: 298, endPoint x: 530, endPoint y: 426, distance: 279.9
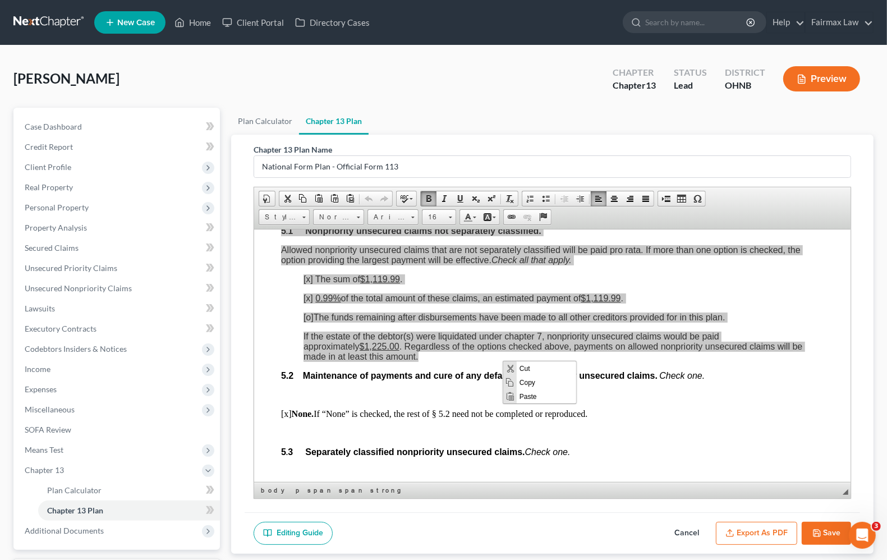
scroll to position [0, 0]
click at [533, 384] on span "Copy" at bounding box center [545, 382] width 59 height 14
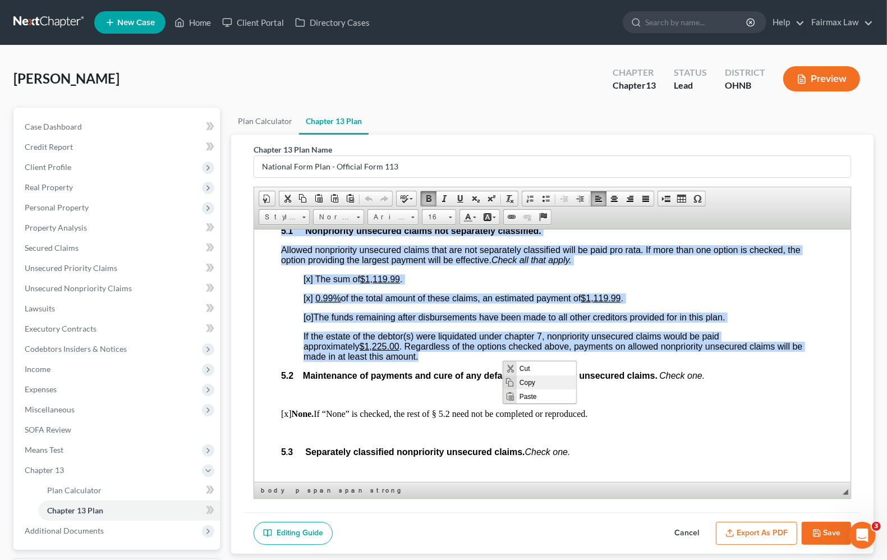
copy body "5 . 1 Nonpriority unsecured claims not separately classified. Allowed nonpriori…"
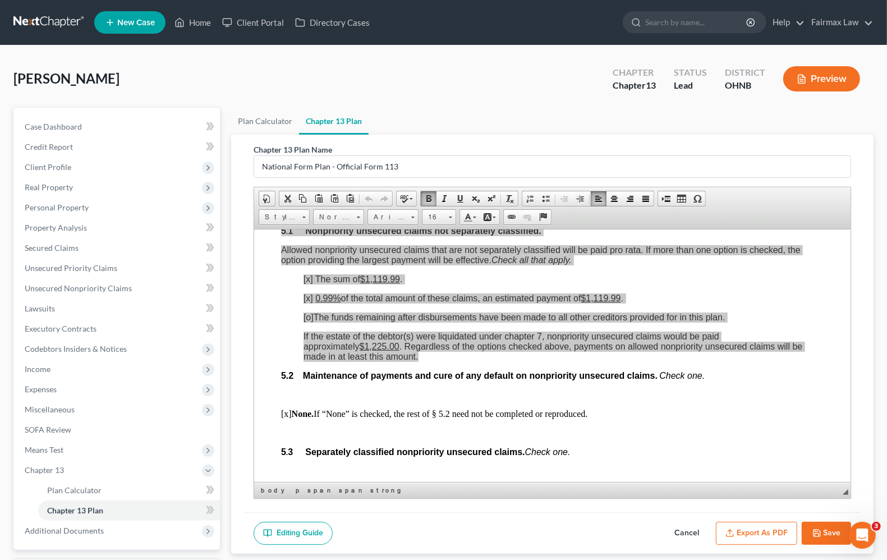
click at [817, 541] on button "Save" at bounding box center [825, 534] width 49 height 24
select select "0"
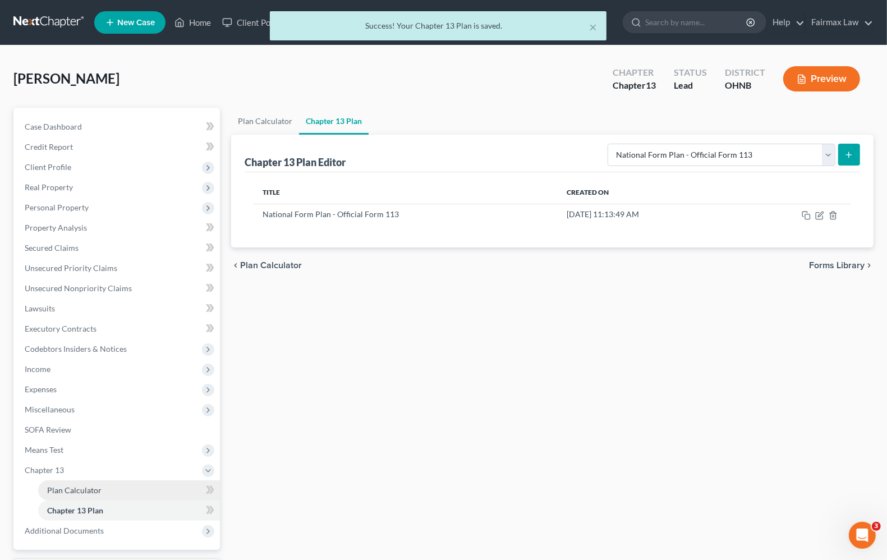
click at [48, 494] on link "Plan Calculator" at bounding box center [129, 490] width 182 height 20
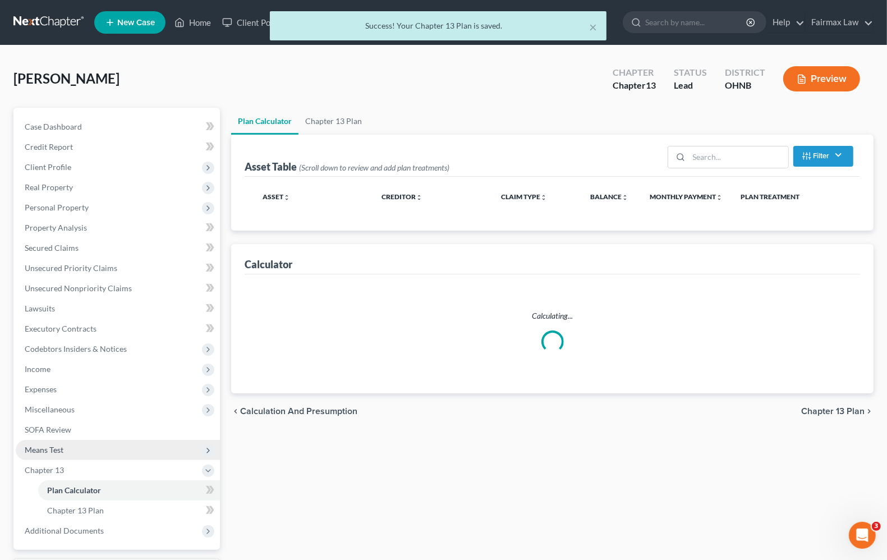
select select "59"
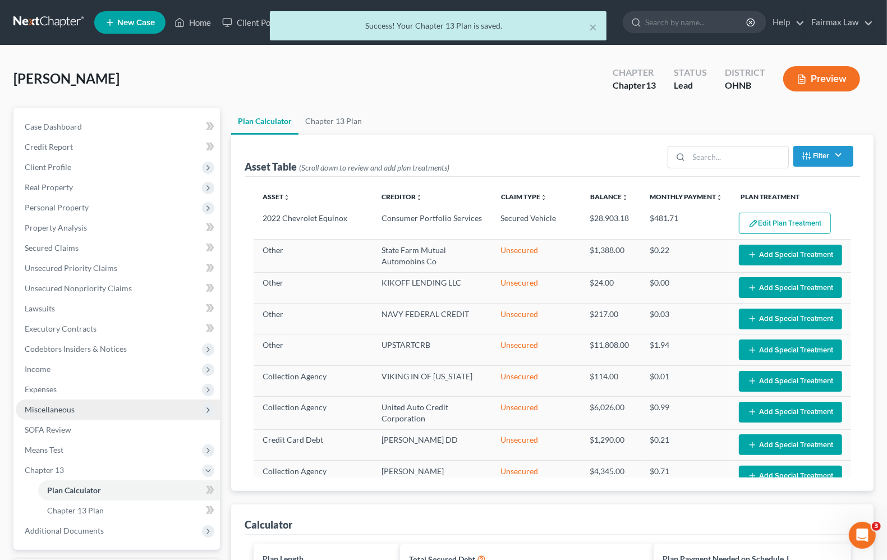
click at [47, 411] on span "Miscellaneous" at bounding box center [50, 409] width 50 height 10
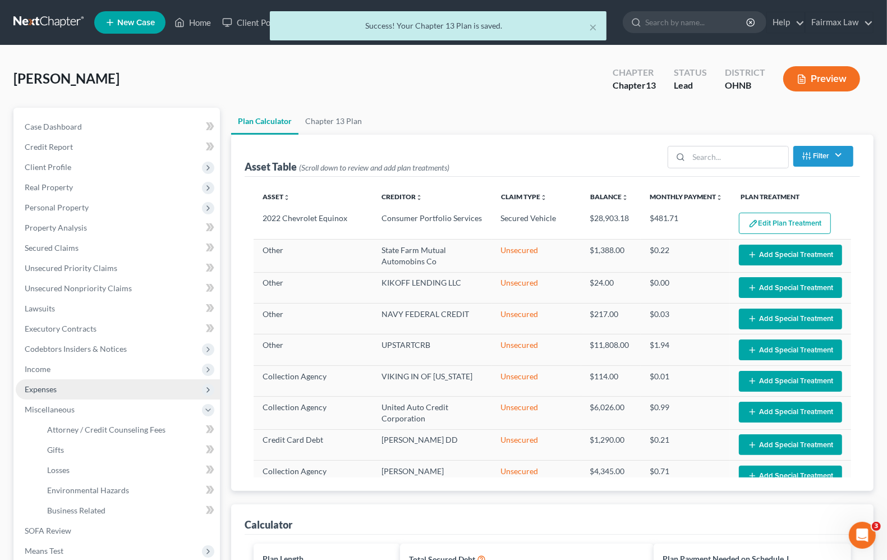
click at [46, 389] on span "Expenses" at bounding box center [41, 389] width 32 height 10
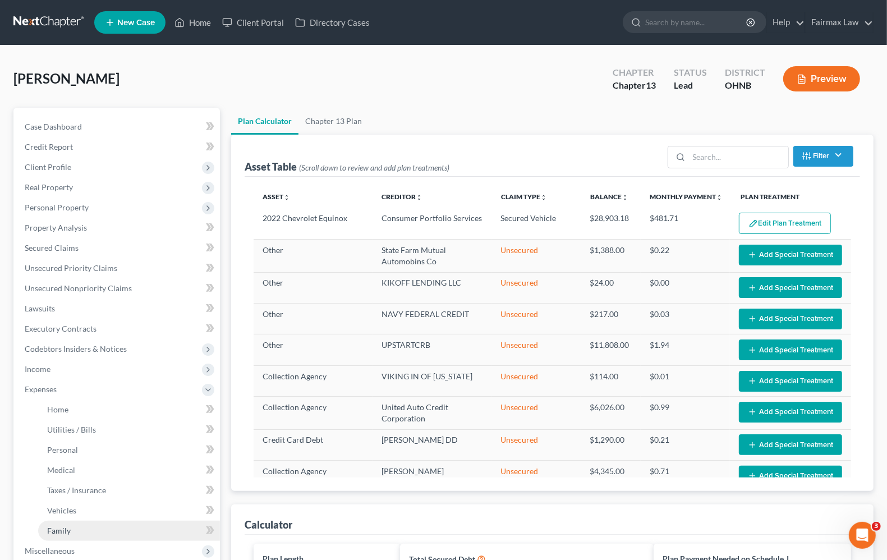
click at [57, 527] on span "Family" at bounding box center [59, 531] width 24 height 10
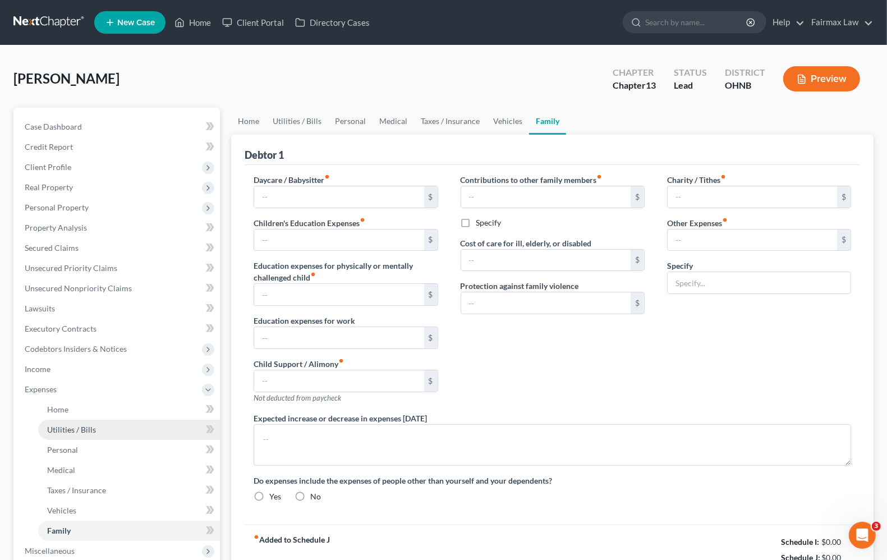
type input "0.00"
type input "250.00"
type input "0.00"
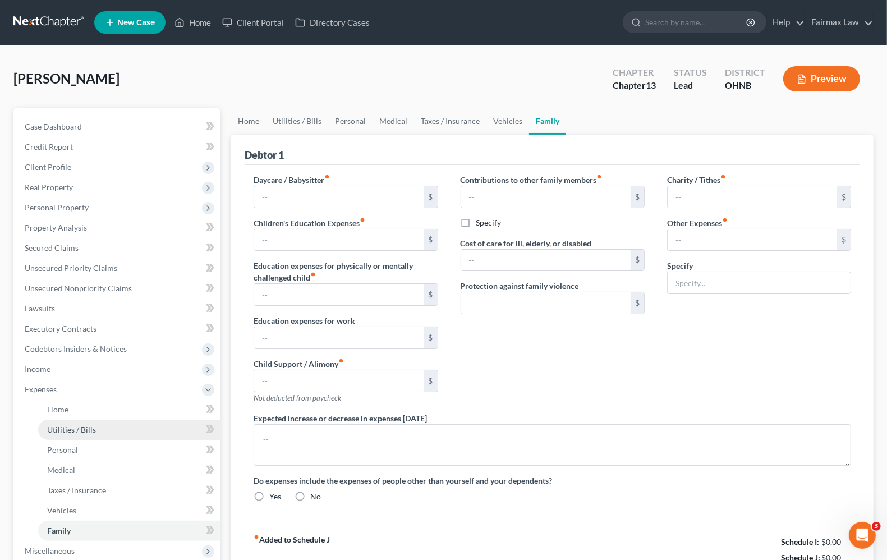
type input "0.00"
radio input "true"
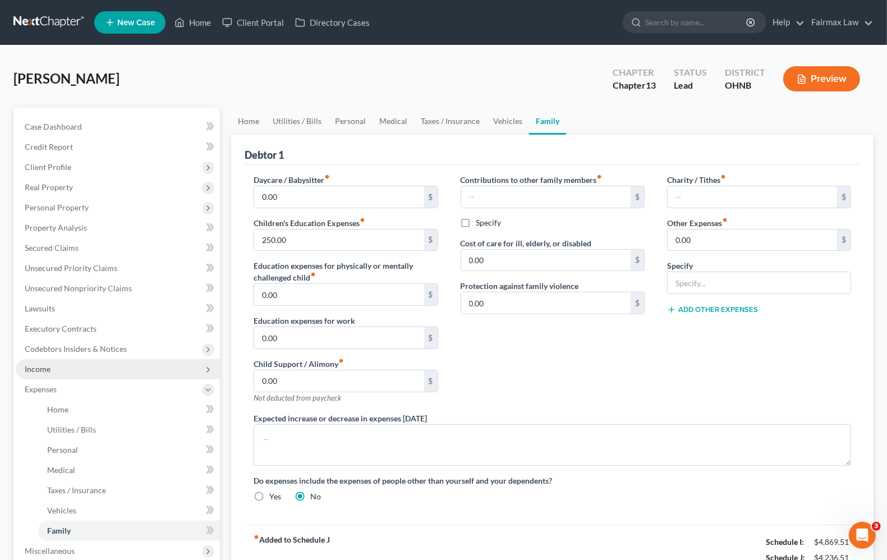
click at [45, 363] on span "Income" at bounding box center [118, 369] width 204 height 20
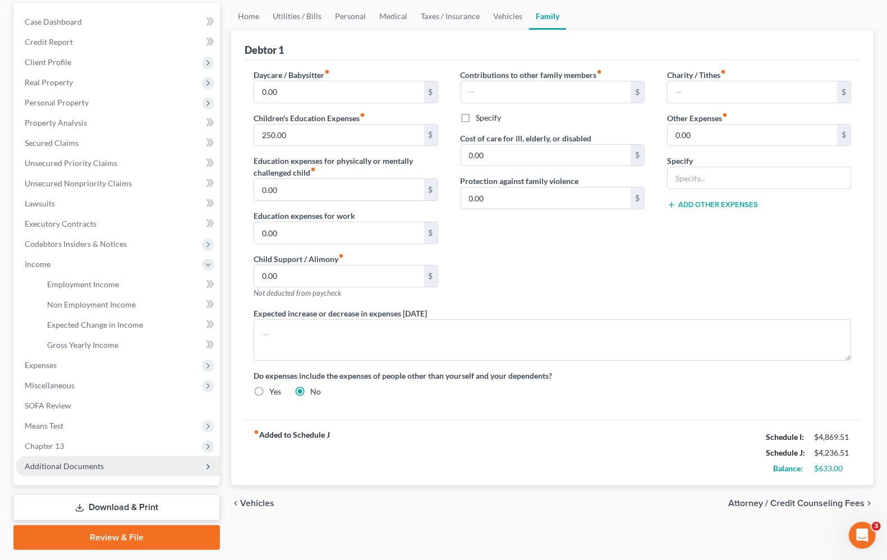
scroll to position [136, 0]
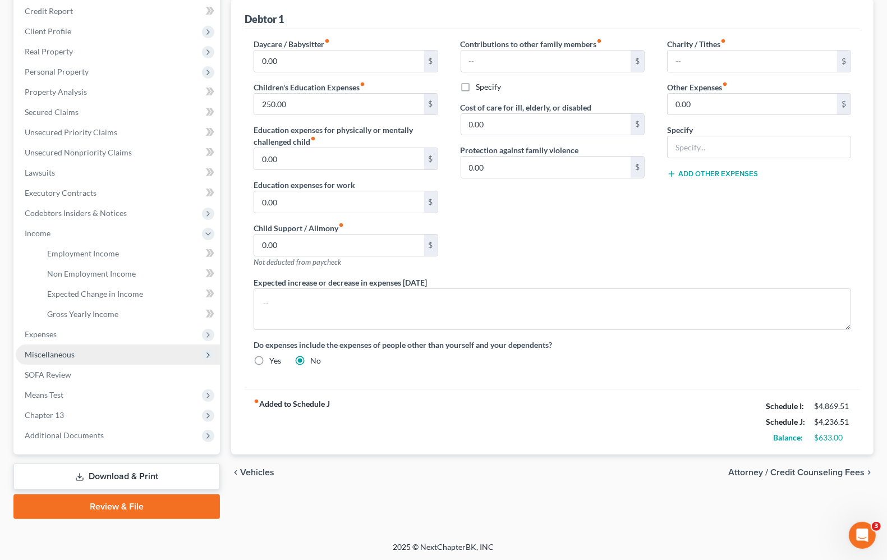
click at [55, 357] on span "Miscellaneous" at bounding box center [118, 354] width 204 height 20
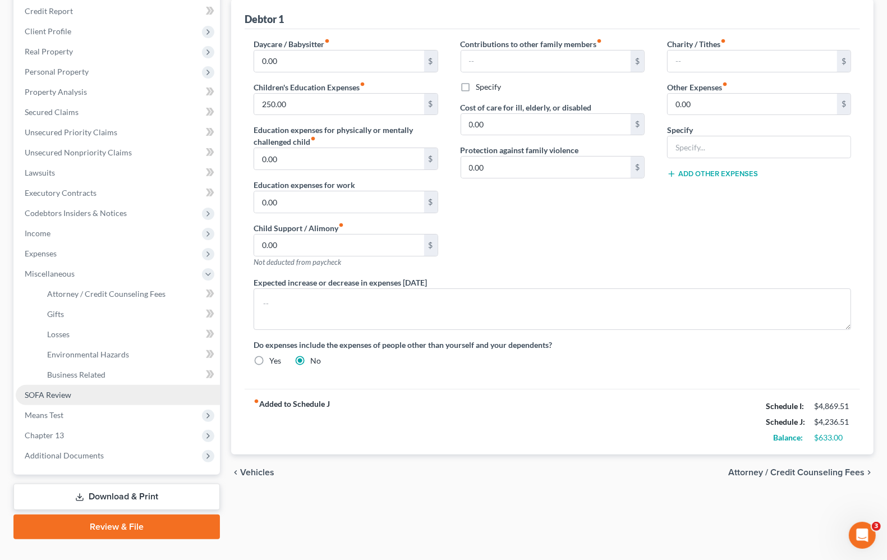
click at [55, 399] on link "SOFA Review" at bounding box center [118, 395] width 204 height 20
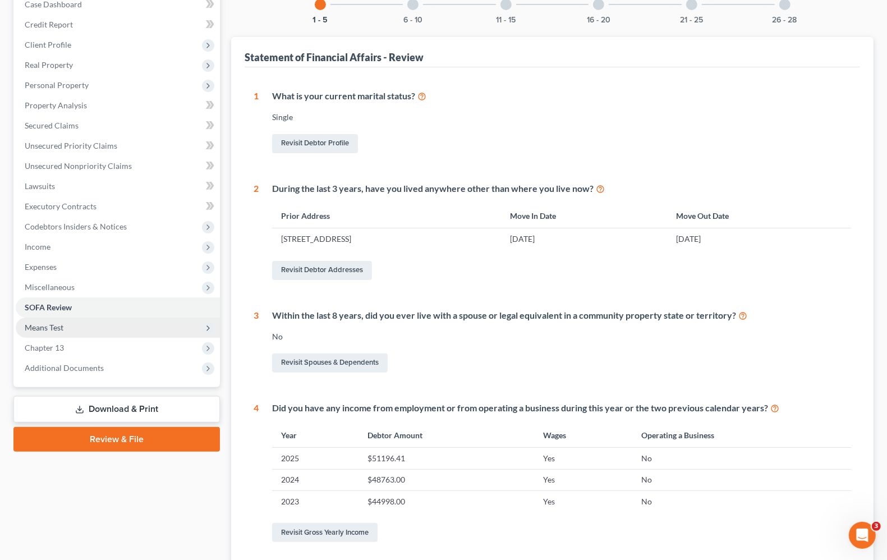
scroll to position [107, 0]
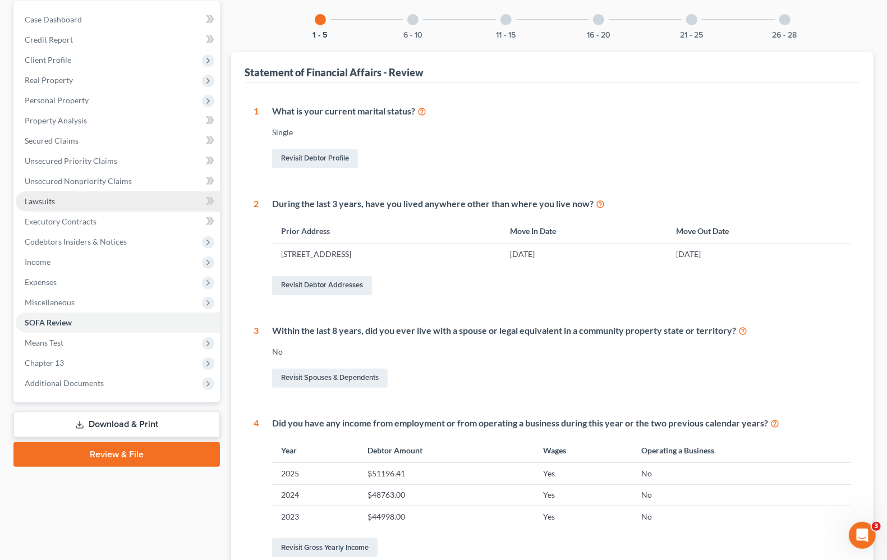
click at [54, 197] on span "Lawsuits" at bounding box center [40, 201] width 30 height 10
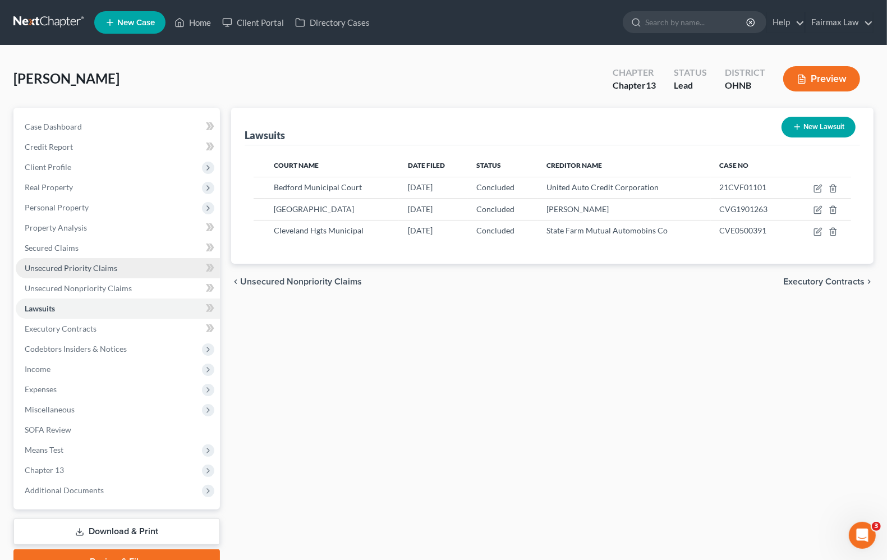
drag, startPoint x: 68, startPoint y: 271, endPoint x: 75, endPoint y: 271, distance: 6.2
click at [71, 272] on link "Unsecured Priority Claims" at bounding box center [118, 268] width 204 height 20
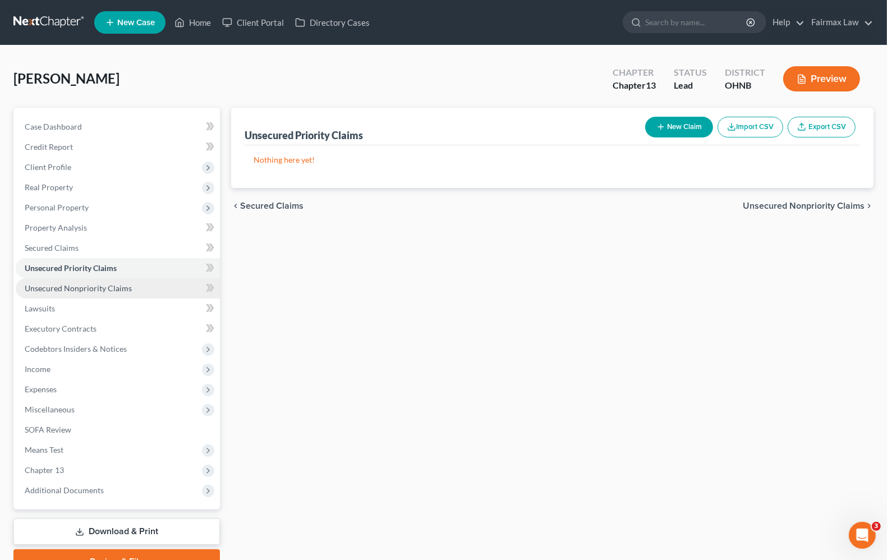
click at [81, 287] on span "Unsecured Nonpriority Claims" at bounding box center [78, 288] width 107 height 10
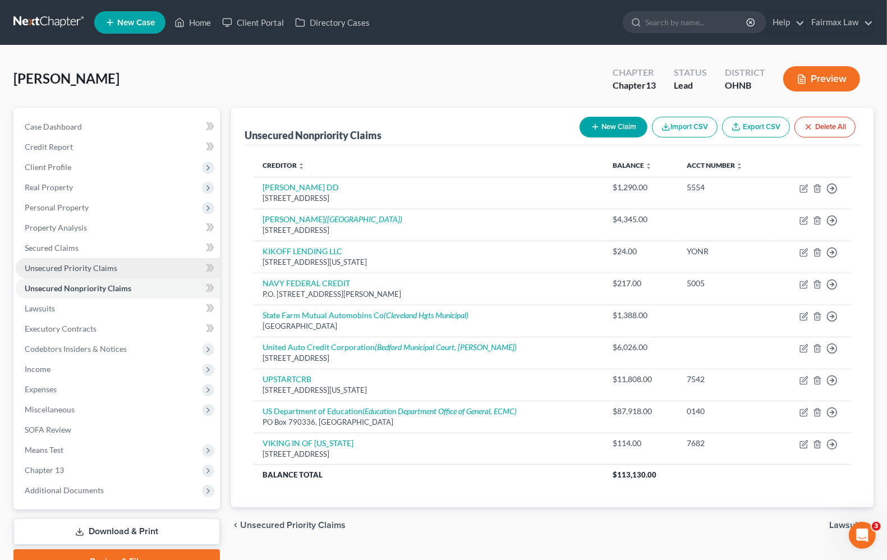
click at [81, 268] on span "Unsecured Priority Claims" at bounding box center [71, 268] width 93 height 10
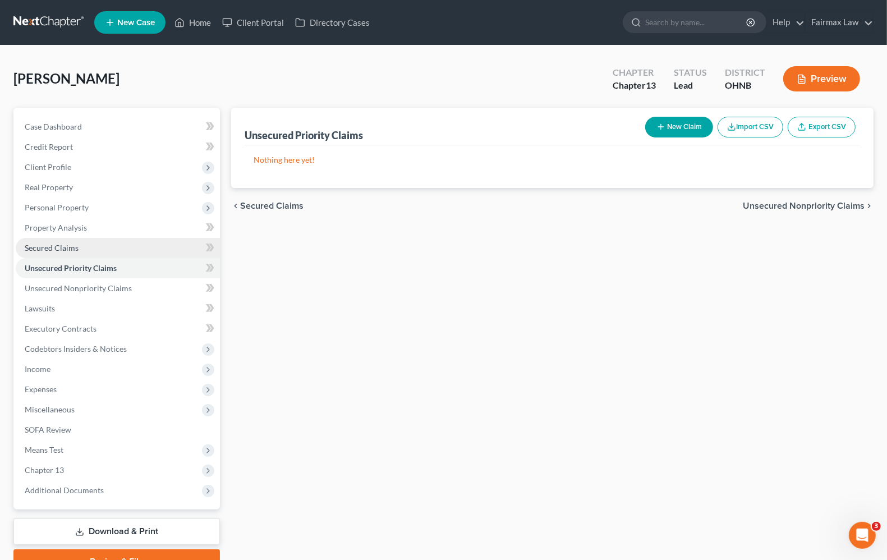
click at [71, 247] on span "Secured Claims" at bounding box center [52, 248] width 54 height 10
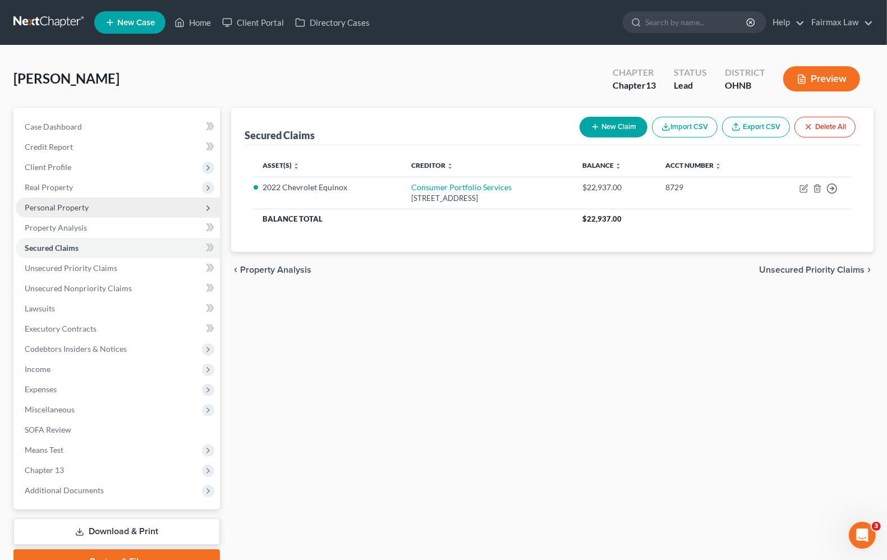
click at [59, 212] on span "Personal Property" at bounding box center [118, 207] width 204 height 20
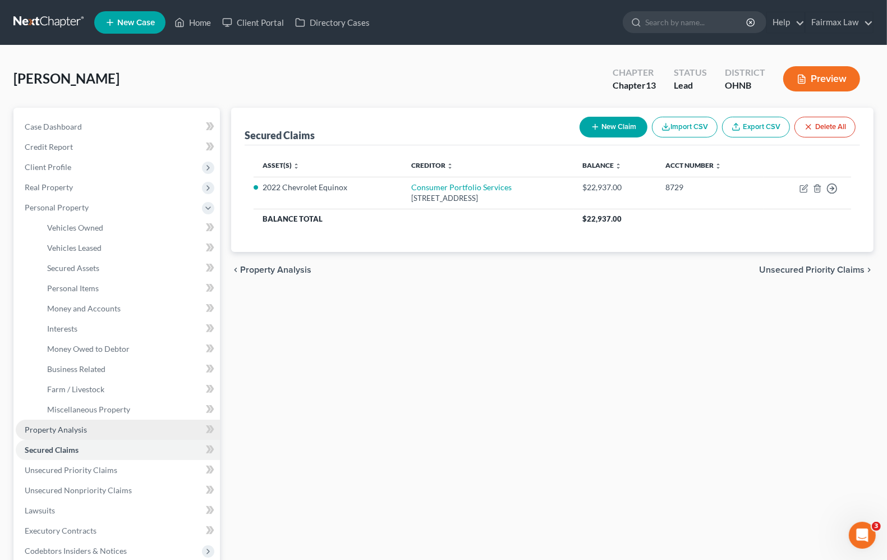
click at [76, 428] on span "Property Analysis" at bounding box center [56, 430] width 62 height 10
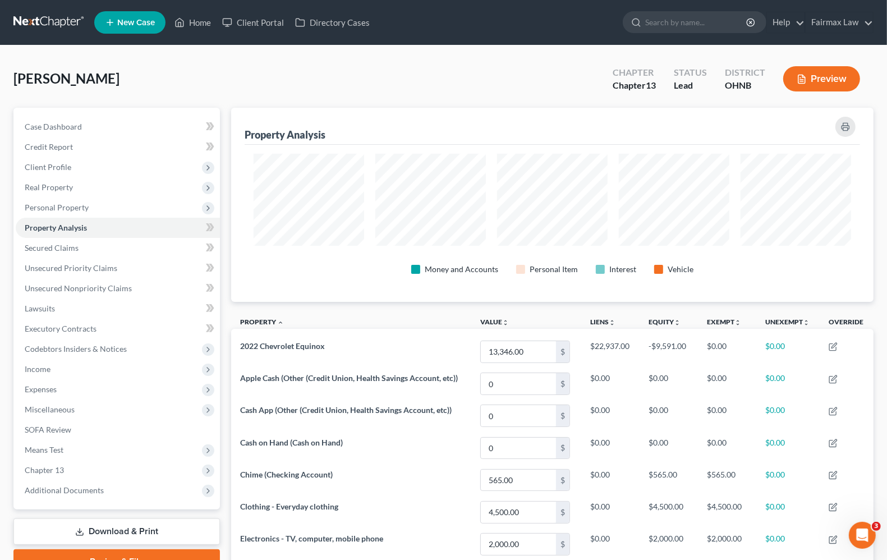
click at [393, 59] on div "Tompkins, Crystal Upgraded Chapter Chapter 13 Status Lead District OHNB Preview" at bounding box center [443, 83] width 860 height 49
click at [42, 374] on span "Income" at bounding box center [118, 369] width 204 height 20
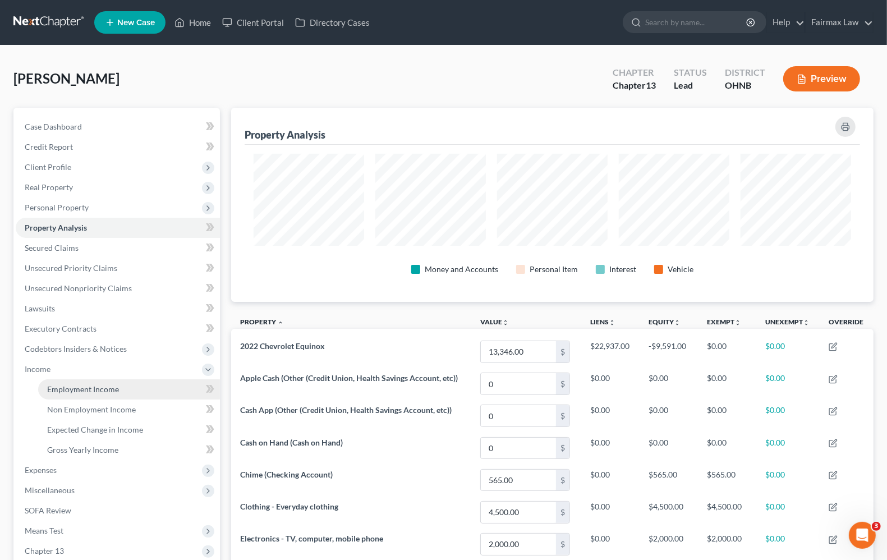
click at [63, 391] on span "Employment Income" at bounding box center [83, 389] width 72 height 10
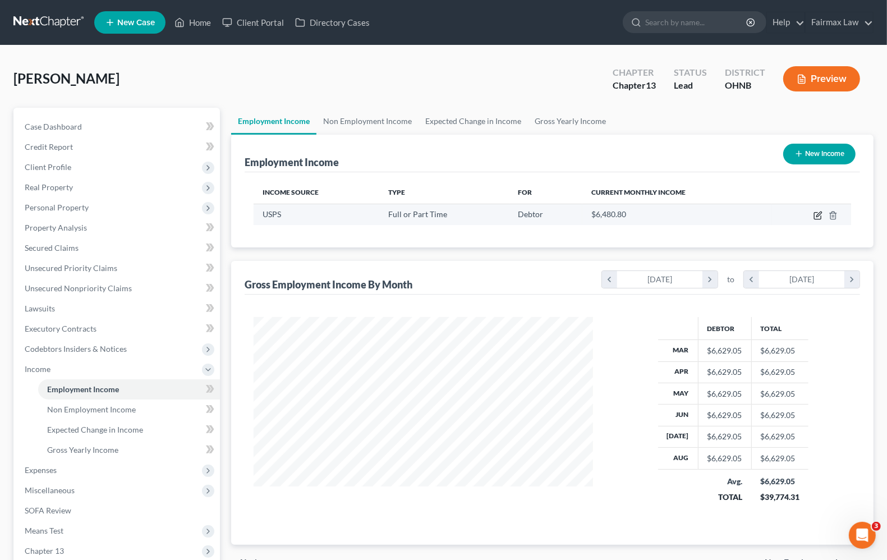
click at [813, 215] on icon "button" at bounding box center [817, 215] width 9 height 9
select select "0"
select select "36"
select select "2"
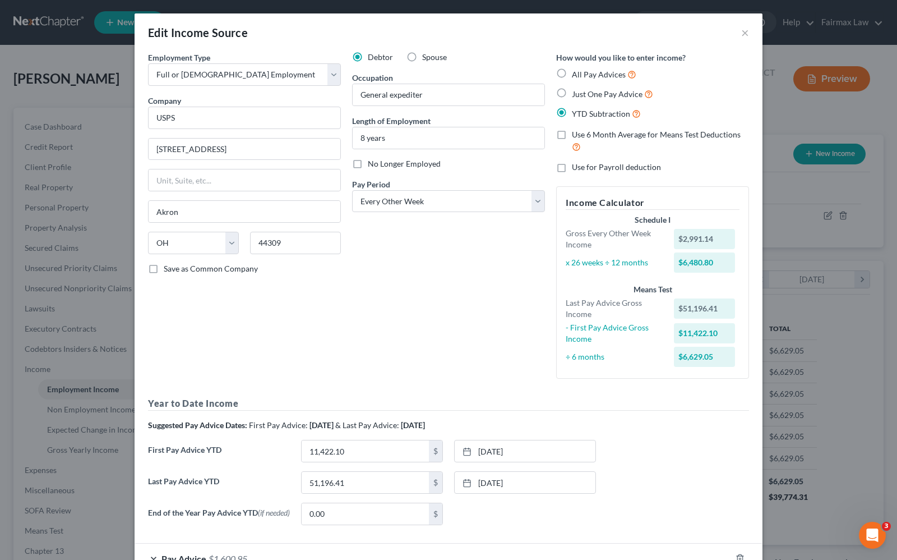
scroll to position [109, 0]
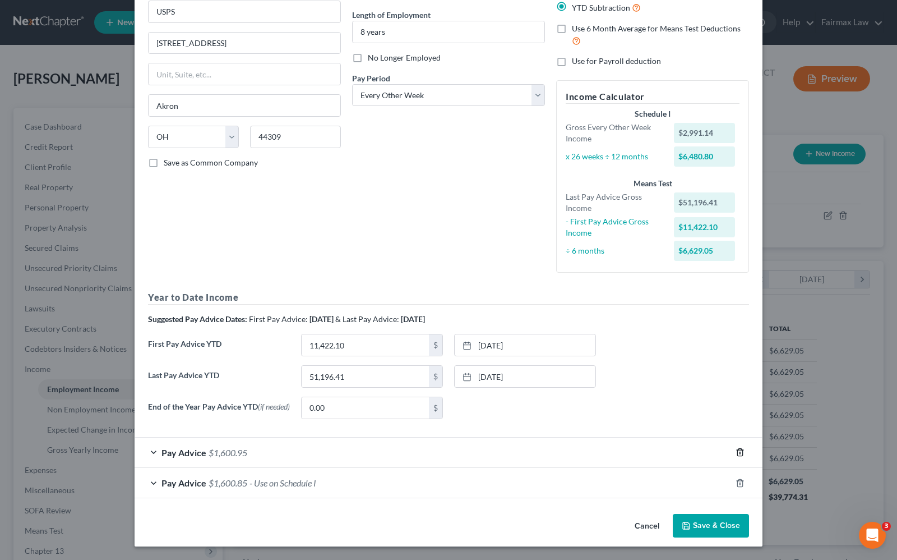
click at [737, 450] on polyline "button" at bounding box center [740, 450] width 7 height 0
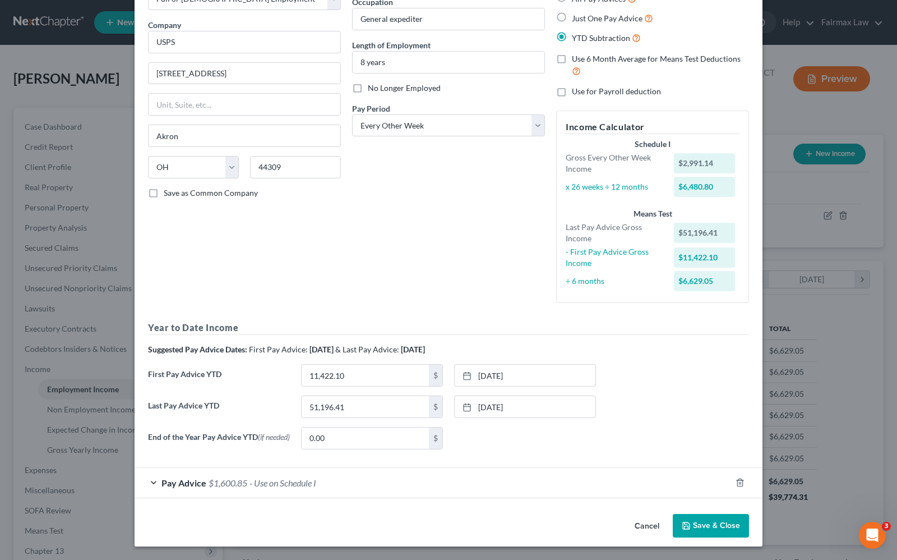
scroll to position [79, 0]
click at [286, 477] on span "- Use on Schedule I" at bounding box center [283, 482] width 67 height 11
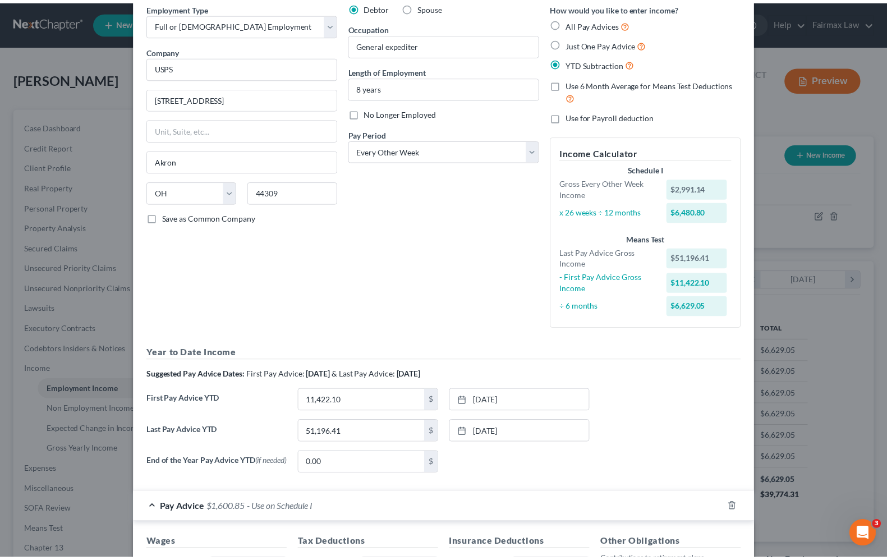
scroll to position [0, 0]
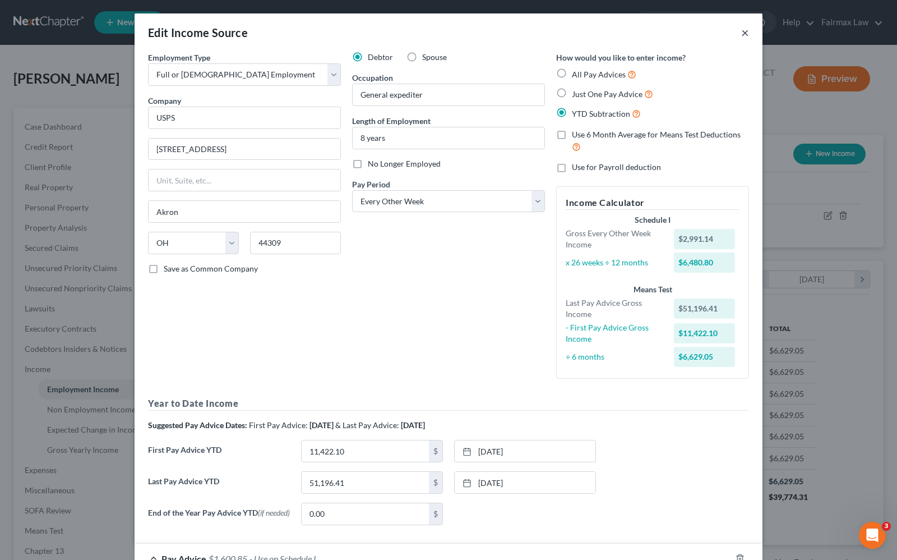
click at [741, 37] on button "×" at bounding box center [745, 32] width 8 height 13
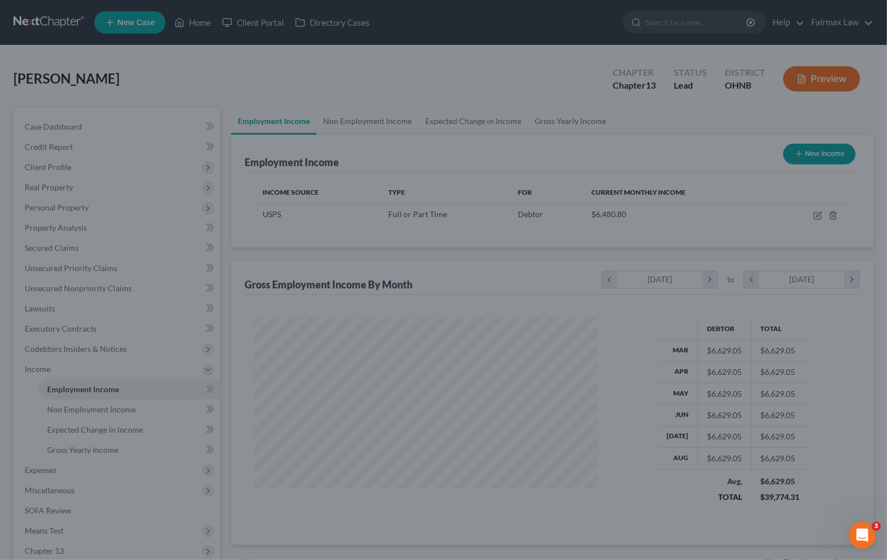
scroll to position [560674, 560514]
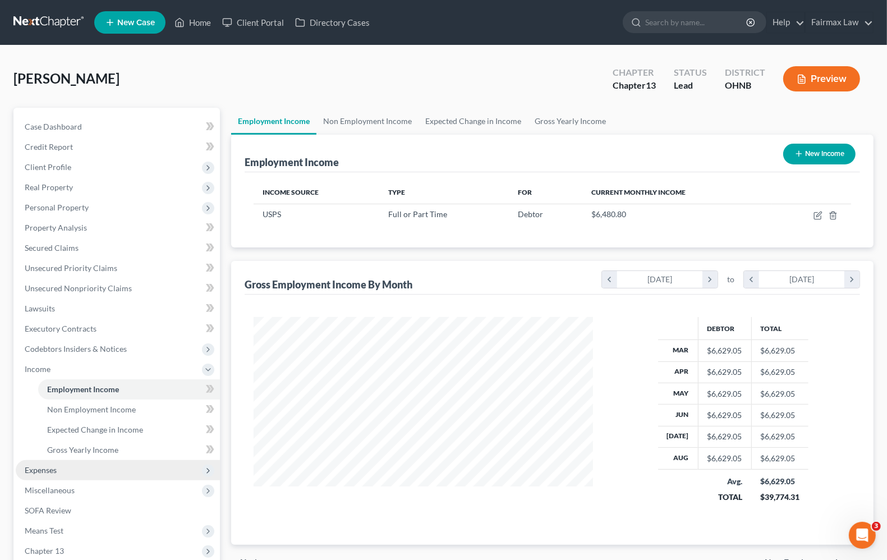
click at [50, 471] on span "Expenses" at bounding box center [41, 470] width 32 height 10
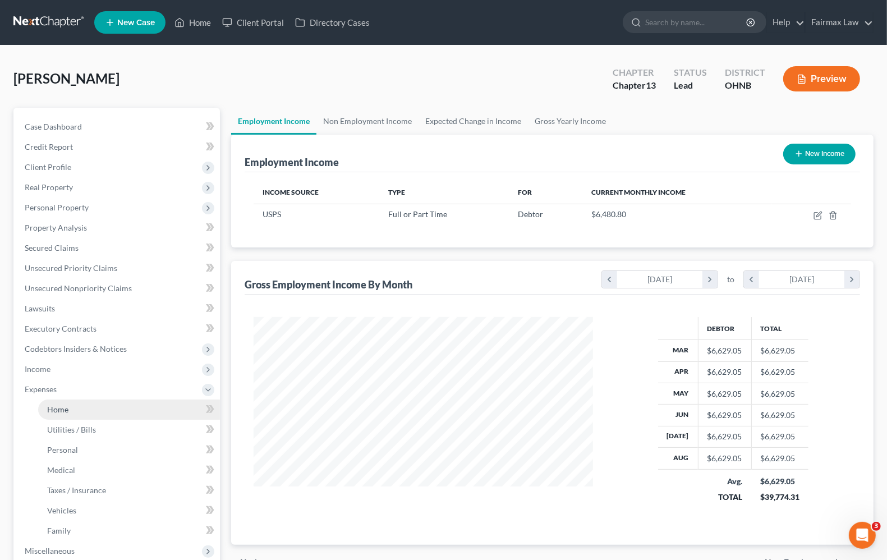
click at [65, 408] on span "Home" at bounding box center [57, 409] width 21 height 10
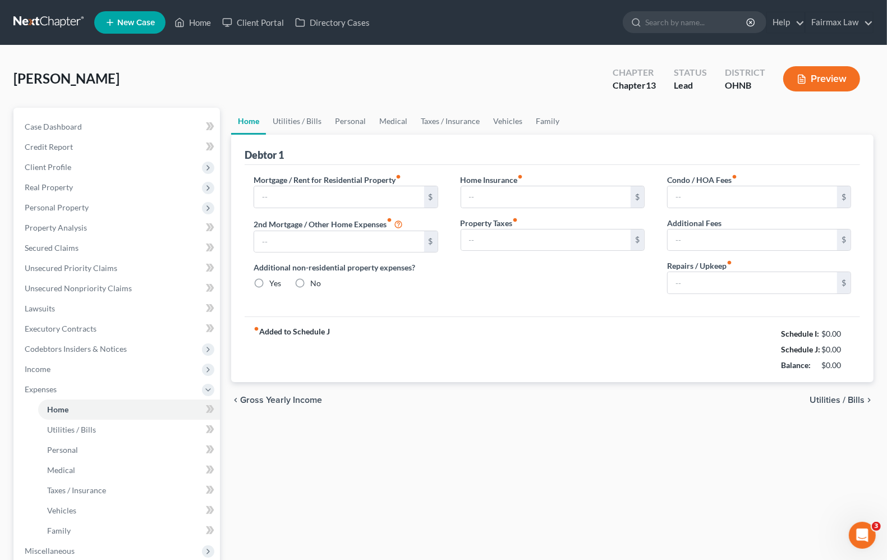
type input "1,850.00"
type input "0.00"
radio input "true"
type input "0.00"
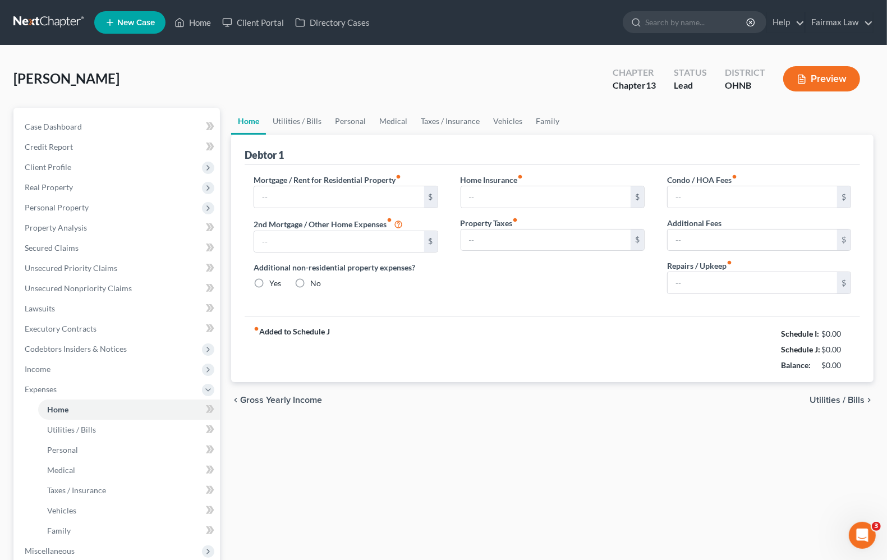
type input "0.00"
type input "25.00"
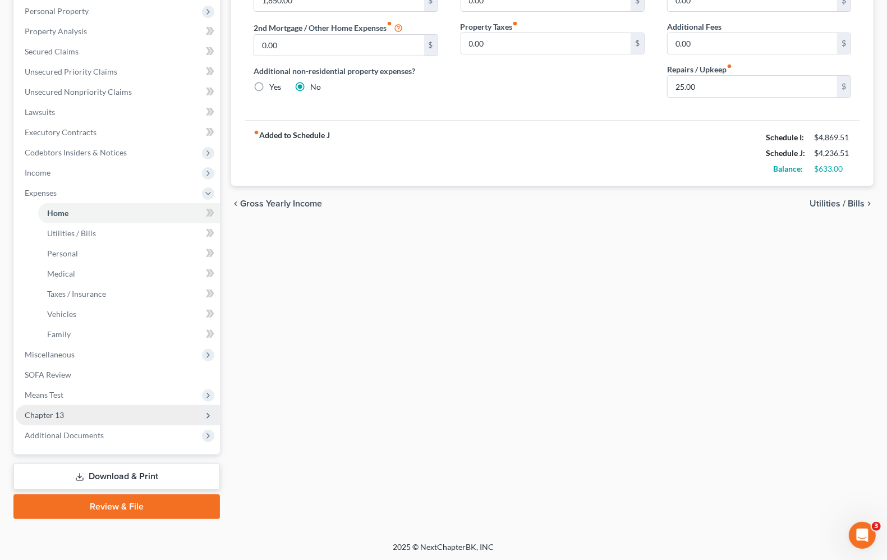
scroll to position [197, 0]
click at [66, 416] on span "Chapter 13" at bounding box center [118, 414] width 204 height 20
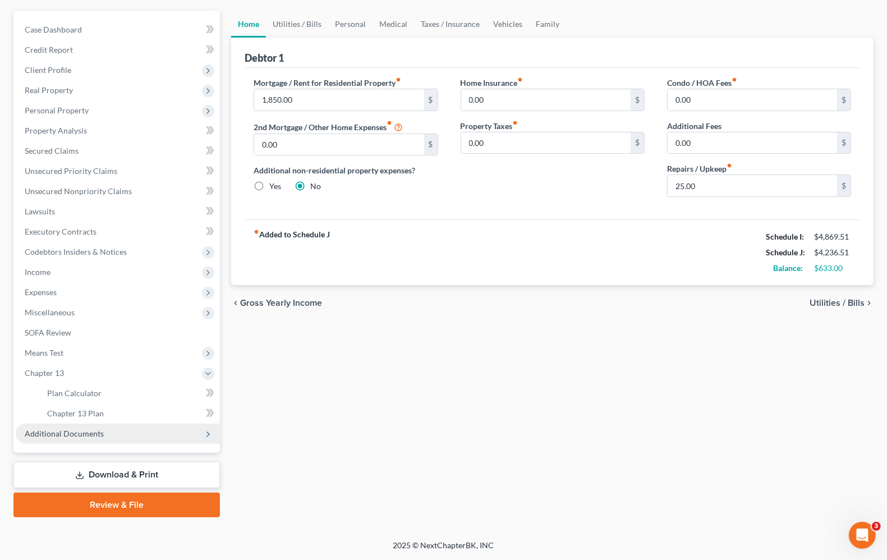
scroll to position [96, 0]
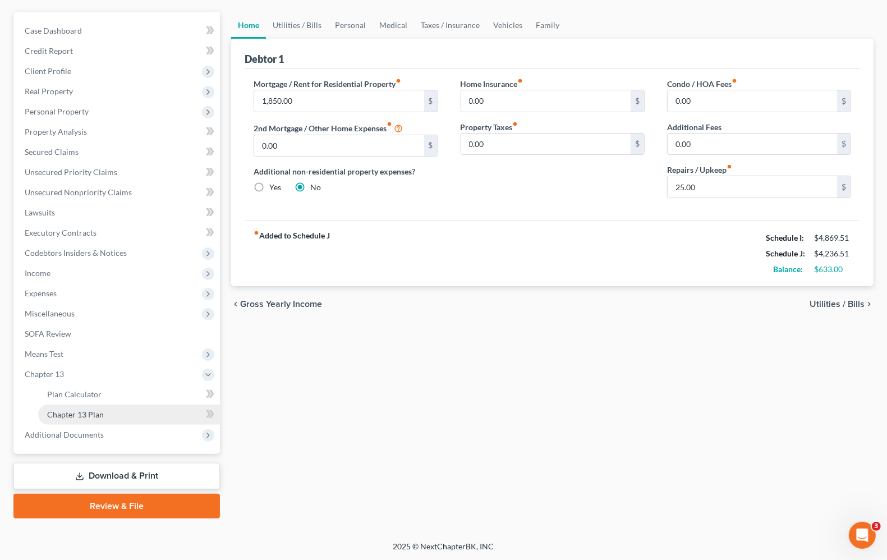
click at [96, 411] on span "Chapter 13 Plan" at bounding box center [75, 414] width 57 height 10
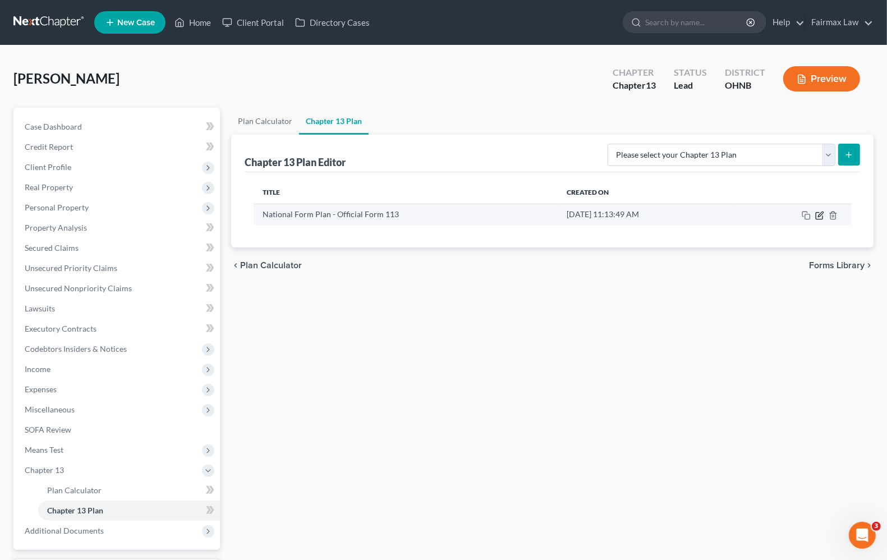
click at [822, 214] on icon "button" at bounding box center [820, 213] width 5 height 5
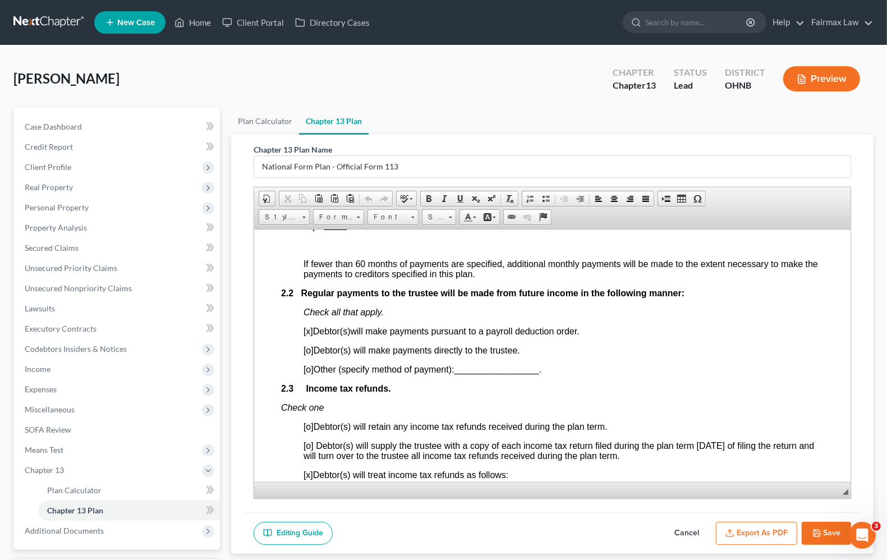
scroll to position [631, 0]
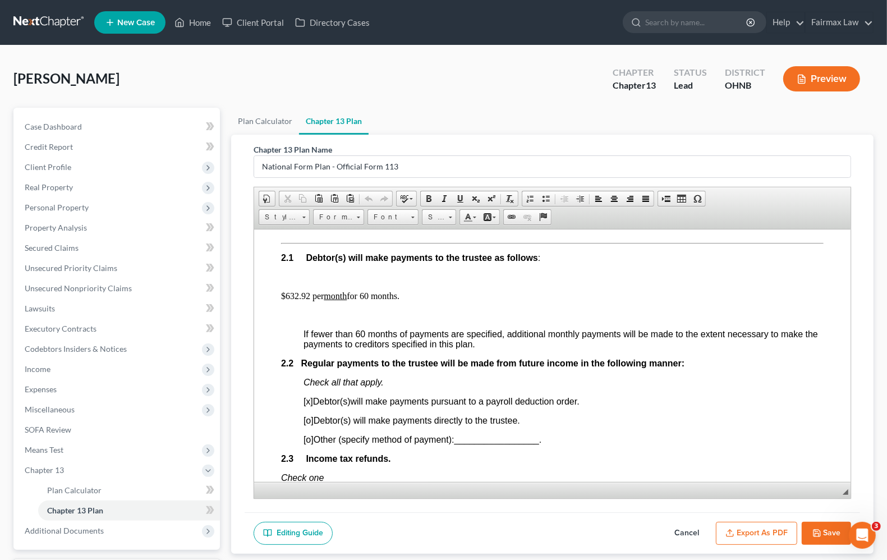
click at [302, 301] on p "$632.92 per month for 60 months." at bounding box center [552, 296] width 542 height 10
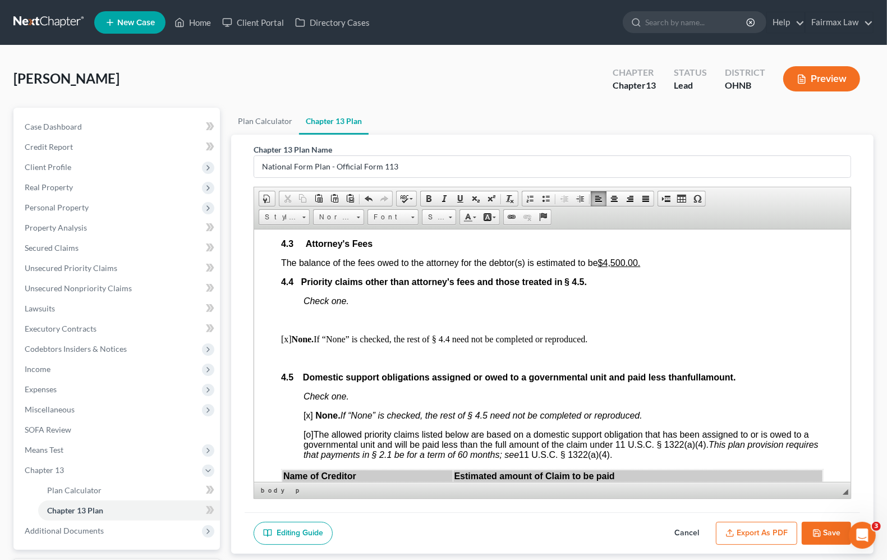
scroll to position [2244, 0]
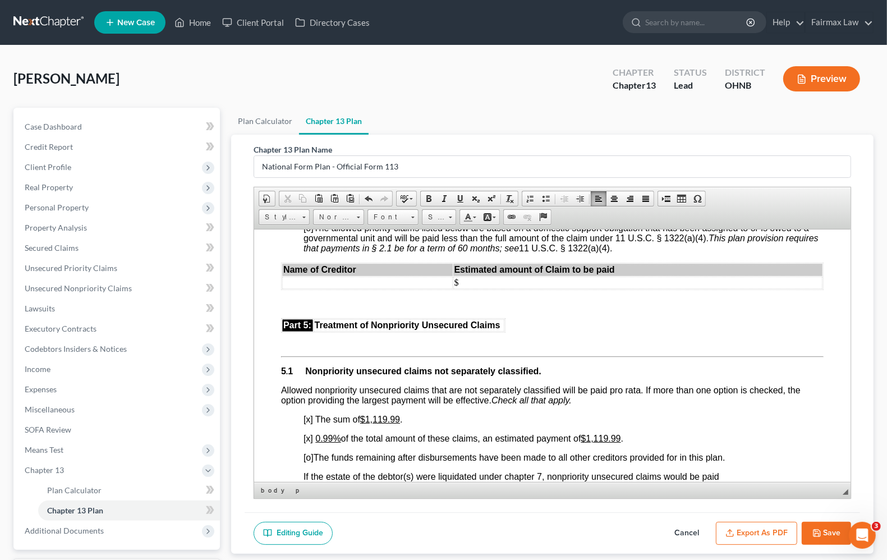
click at [823, 540] on button "Save" at bounding box center [825, 534] width 49 height 24
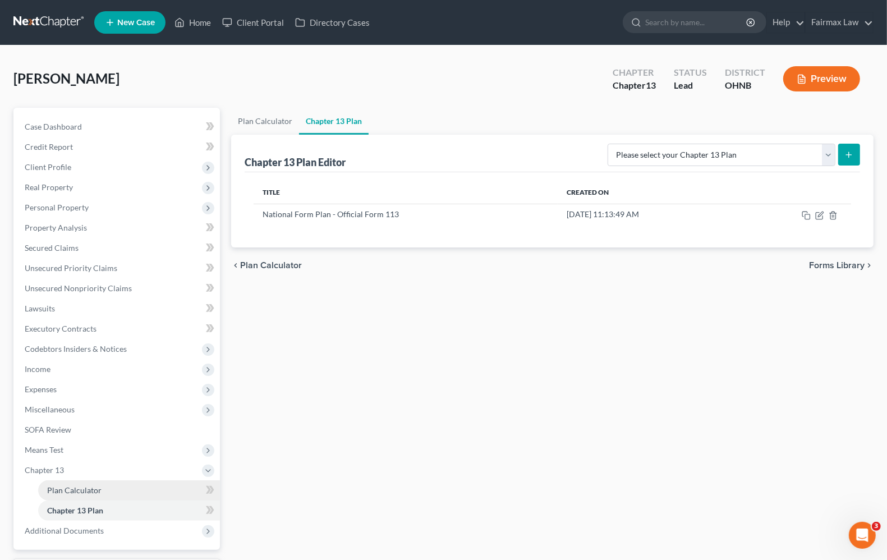
click at [73, 482] on link "Plan Calculator" at bounding box center [129, 490] width 182 height 20
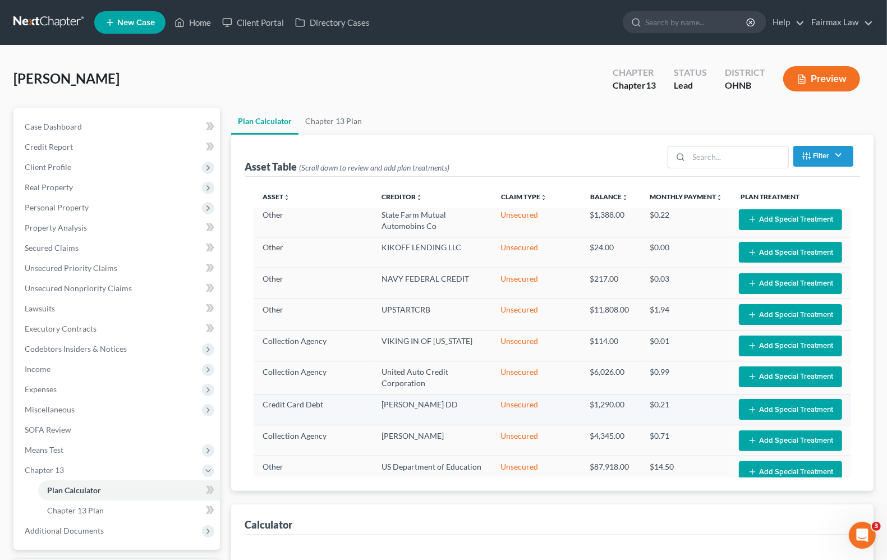
scroll to position [55, 0]
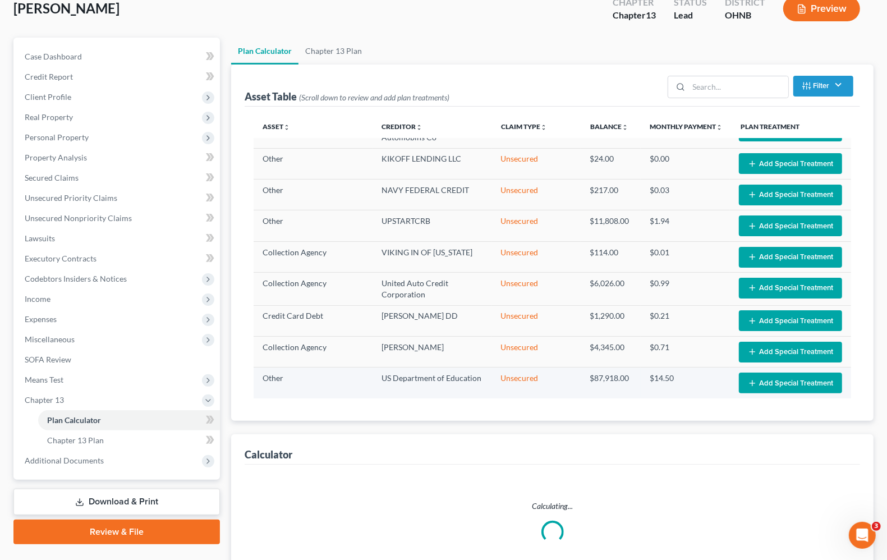
select select "59"
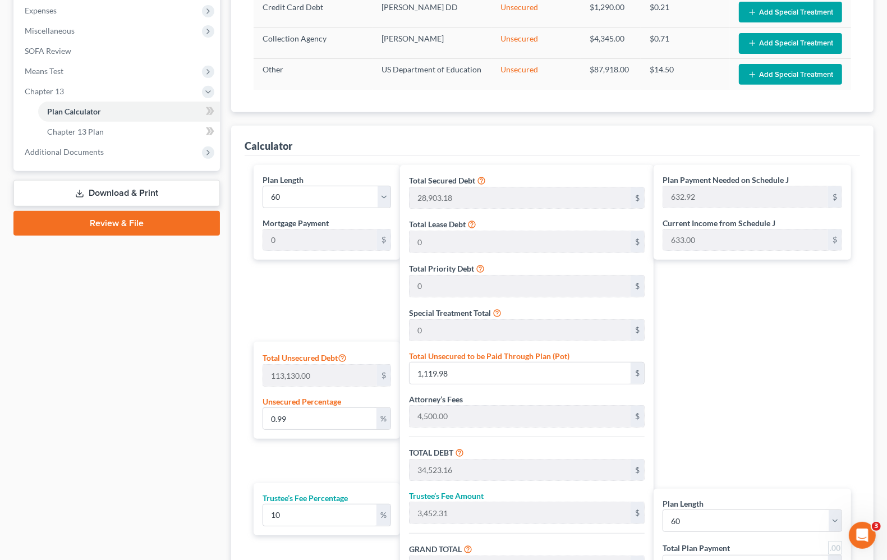
scroll to position [491, 0]
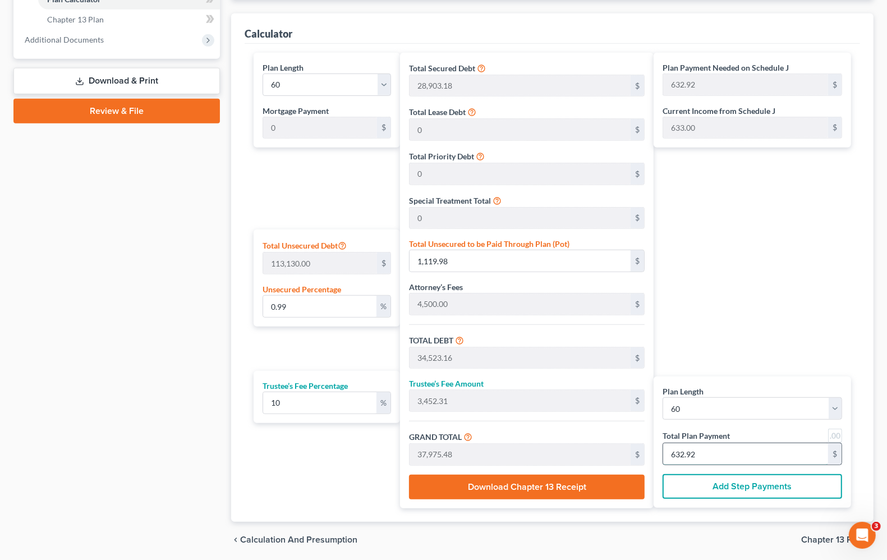
click at [729, 457] on input "632.92" at bounding box center [745, 453] width 165 height 21
type input "0"
type input "327.27"
type input "32.72"
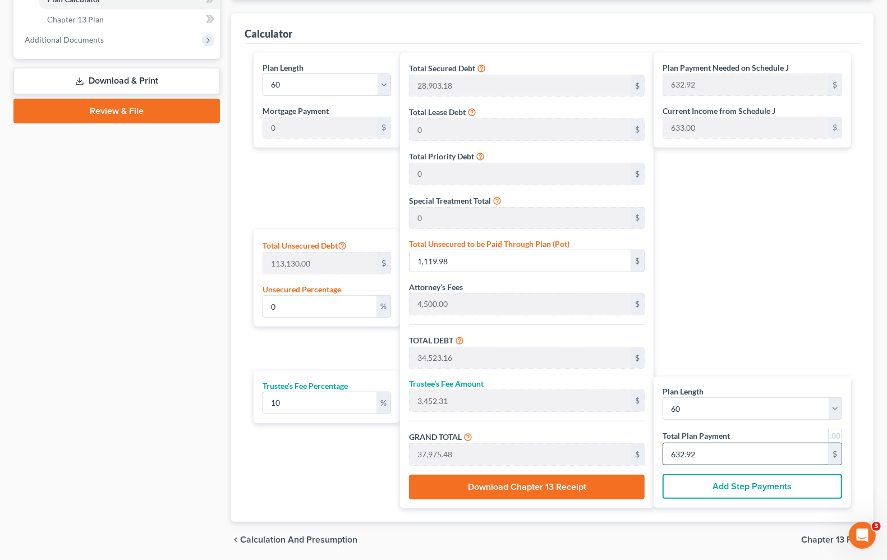
type input "360.00"
type input "6"
type input "3,436.36"
type input "343.63"
type input "3,780.00"
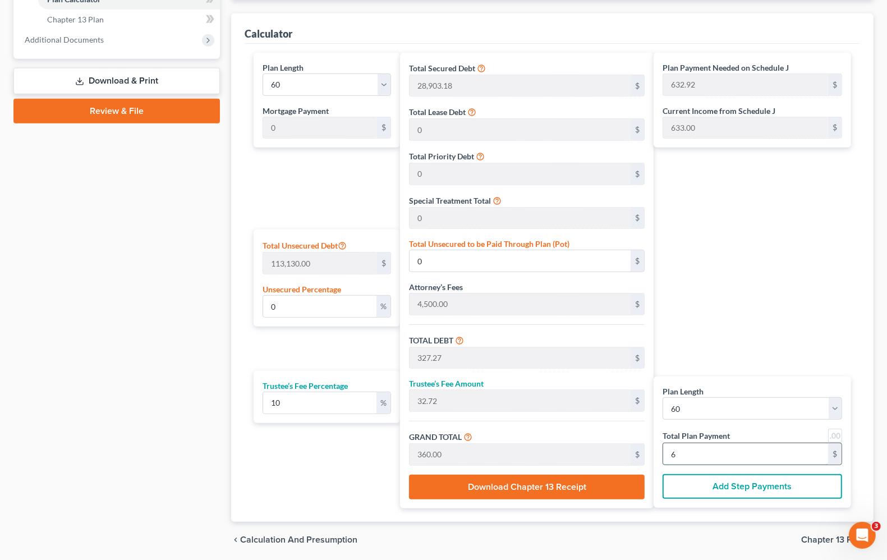
type input "63"
type input "0.99"
type input "1,124.09"
type input "34,527.27"
type input "3,452.72"
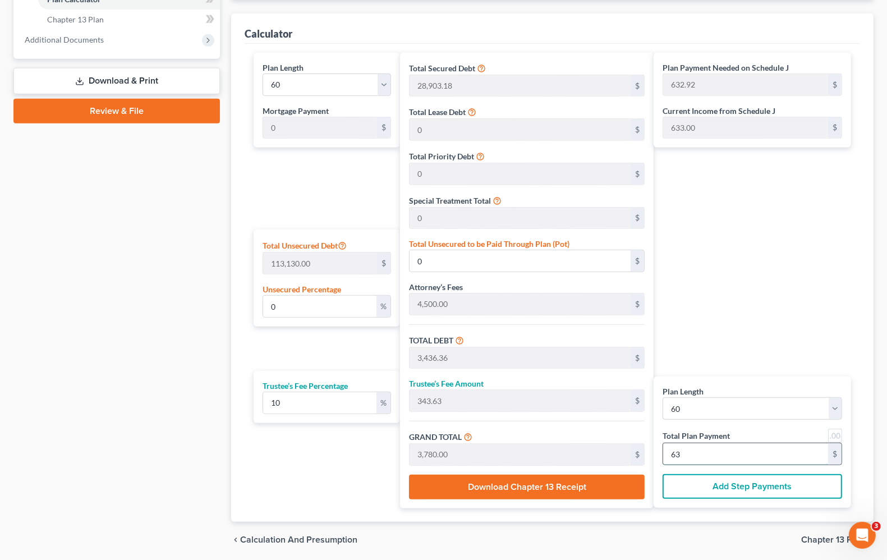
type input "37,980.00"
type input "633.00"
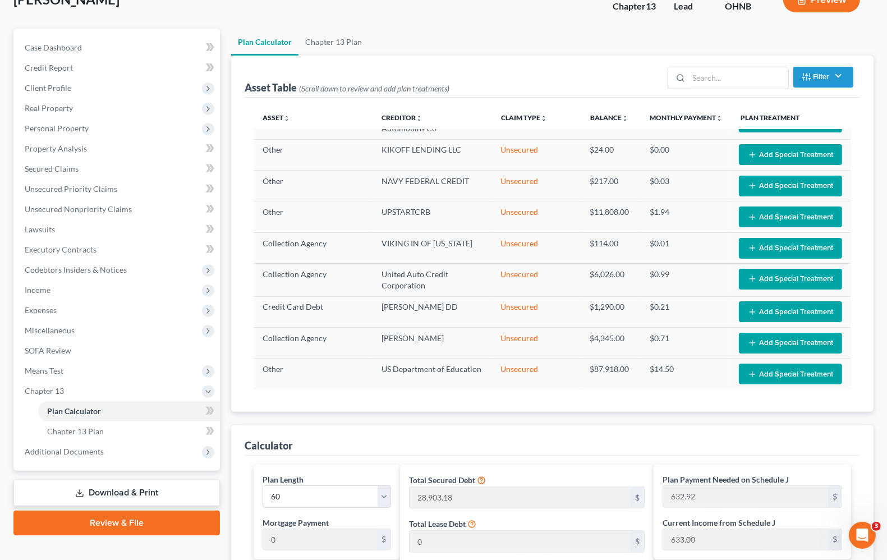
scroll to position [70, 0]
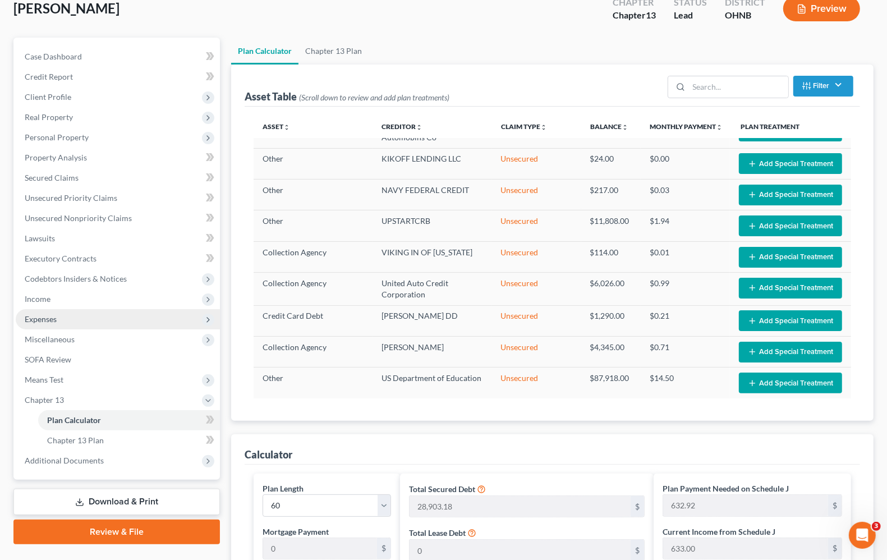
click at [30, 318] on span "Expenses" at bounding box center [41, 319] width 32 height 10
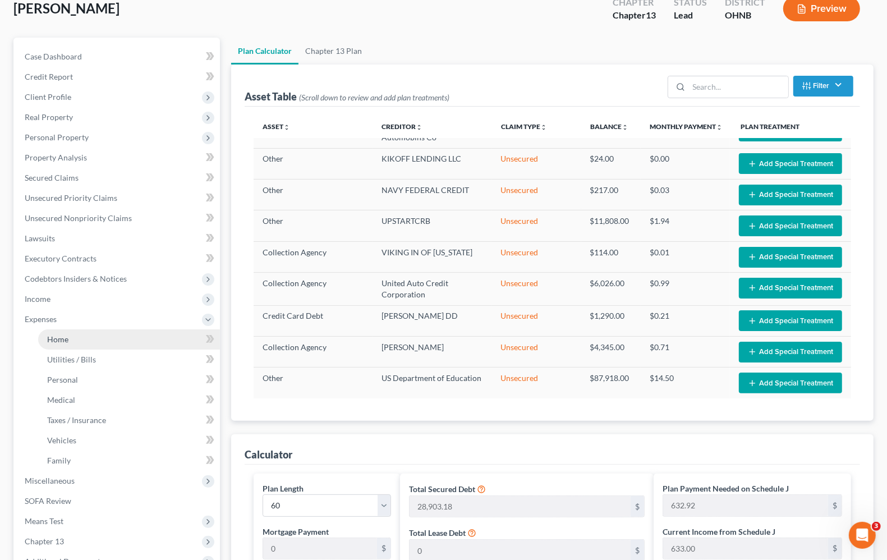
click at [43, 337] on link "Home" at bounding box center [129, 339] width 182 height 20
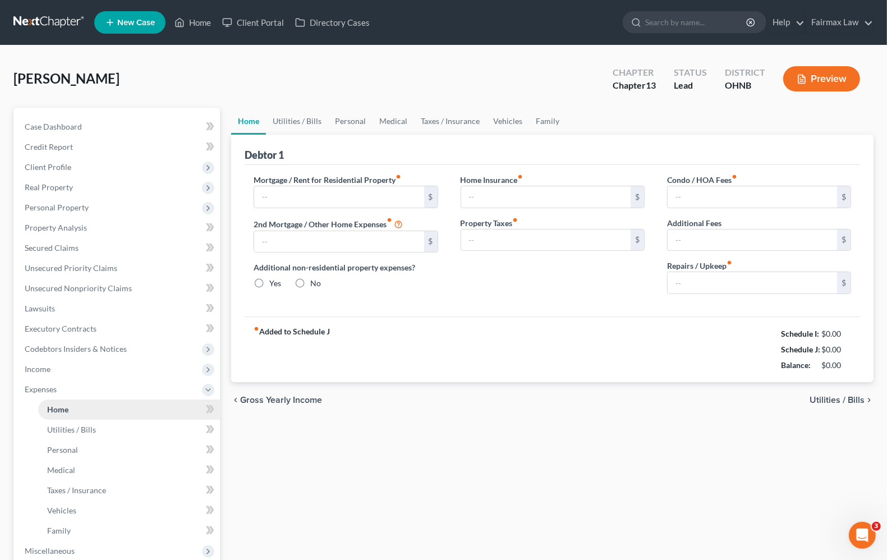
type input "1,850.00"
type input "0.00"
radio input "true"
type input "0.00"
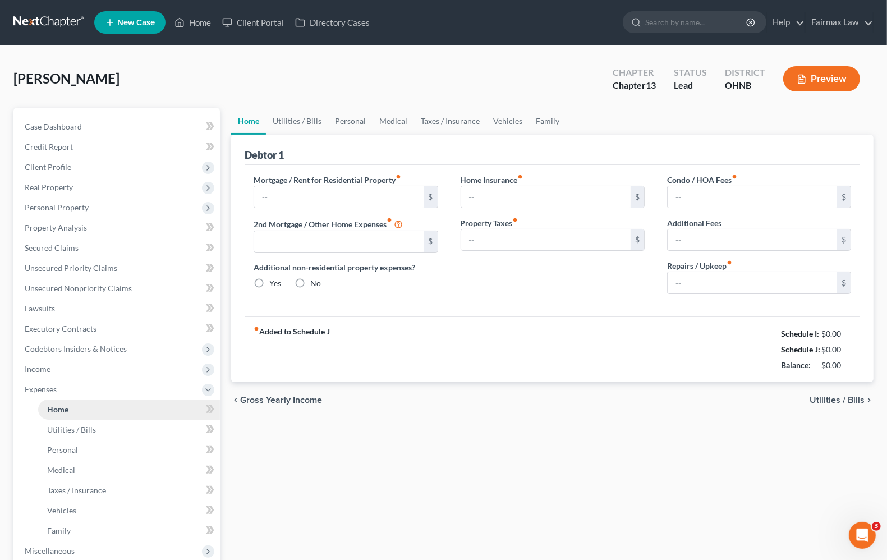
type input "0.00"
type input "25.00"
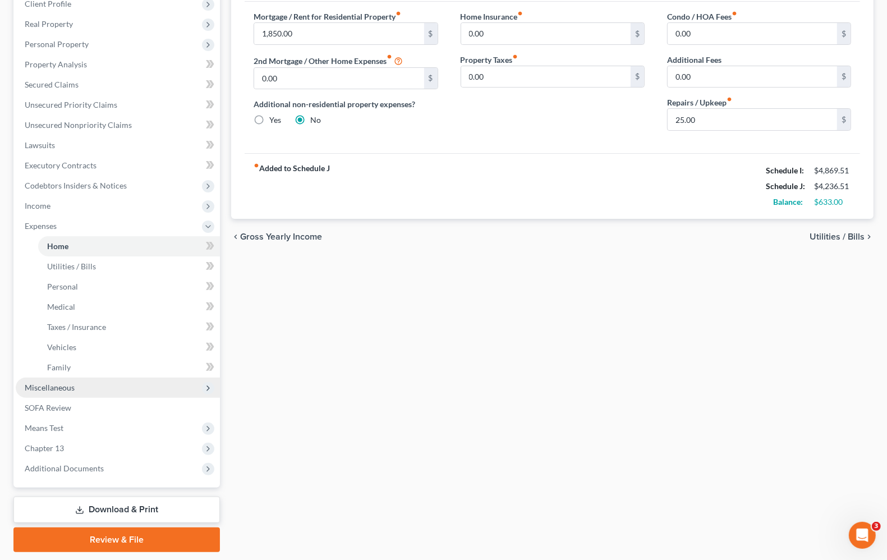
scroll to position [197, 0]
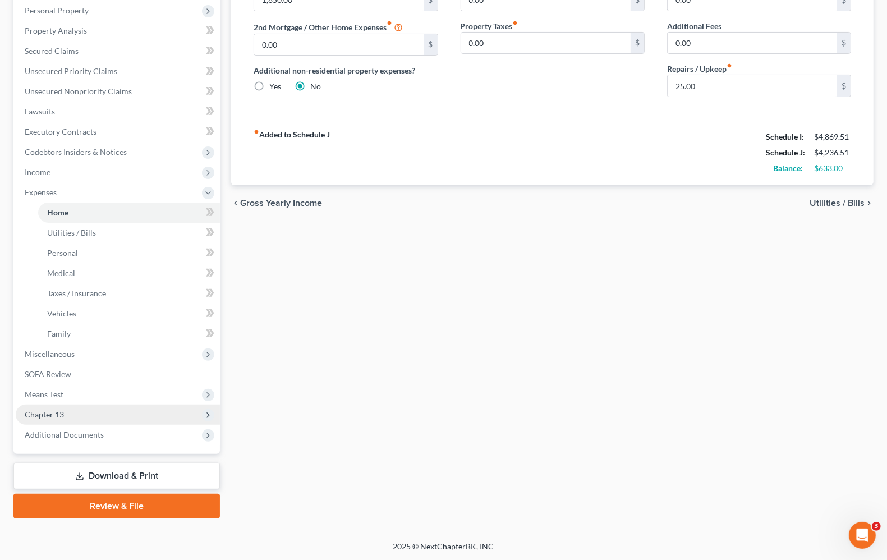
click at [52, 416] on span "Chapter 13" at bounding box center [44, 414] width 39 height 10
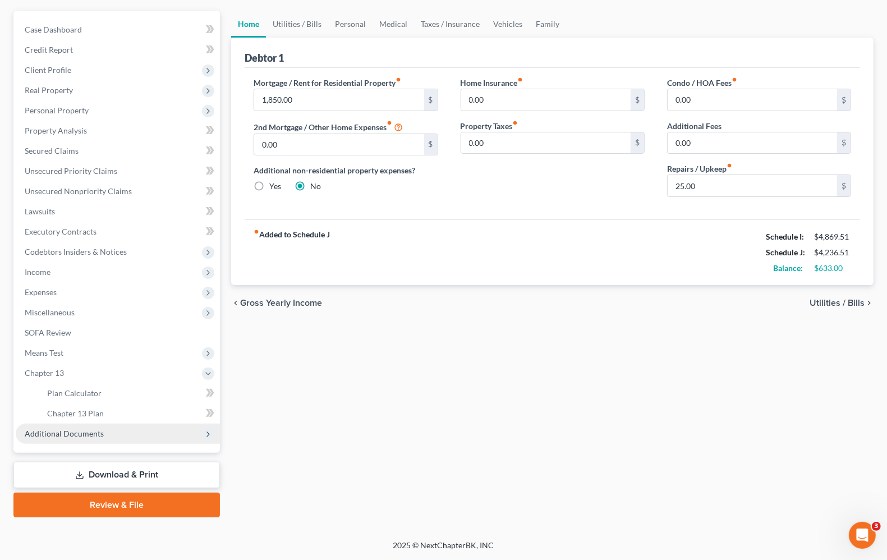
scroll to position [96, 0]
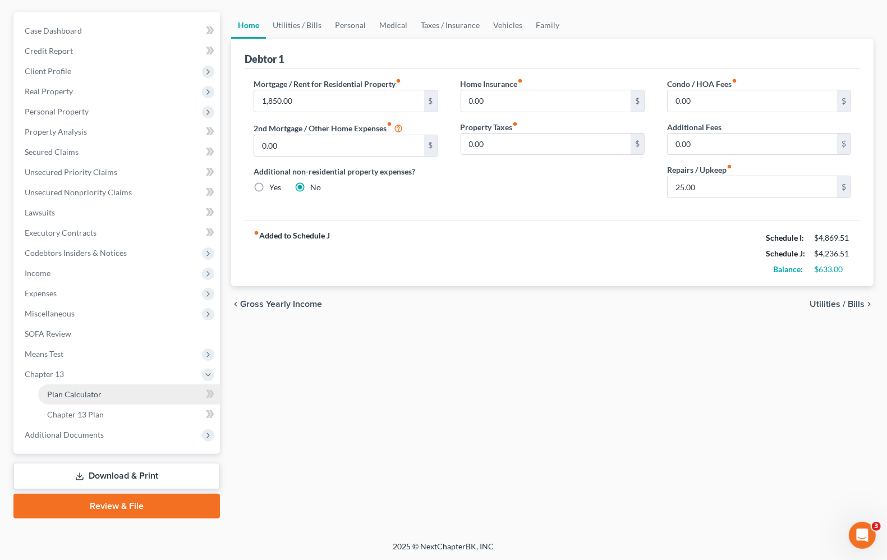
click at [74, 399] on link "Plan Calculator" at bounding box center [129, 394] width 182 height 20
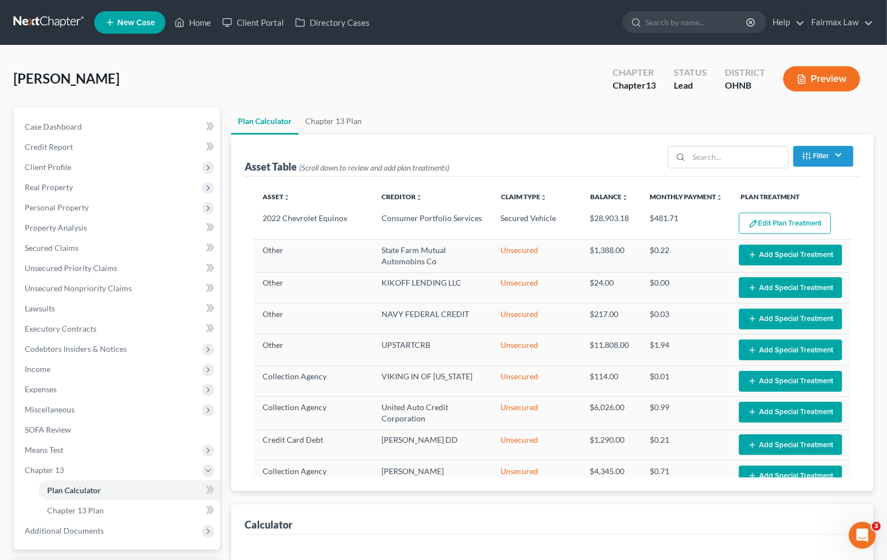
select select "59"
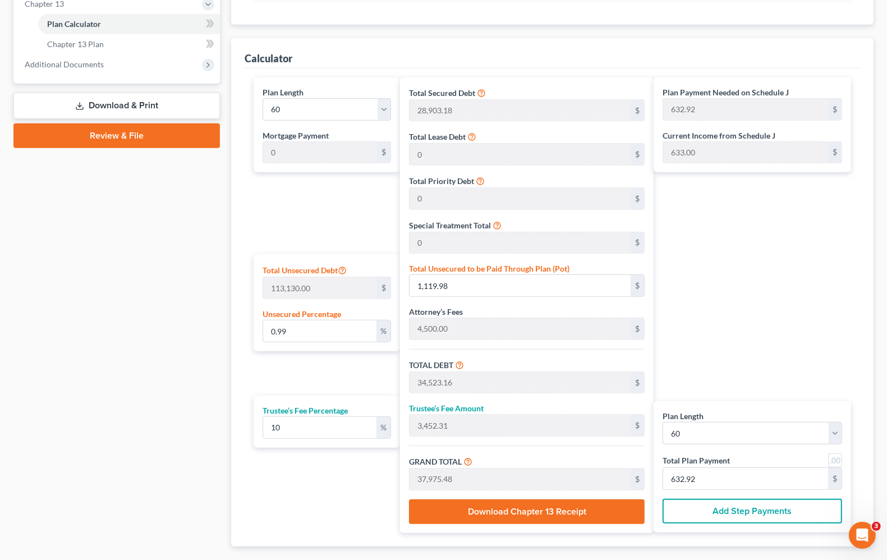
scroll to position [491, 0]
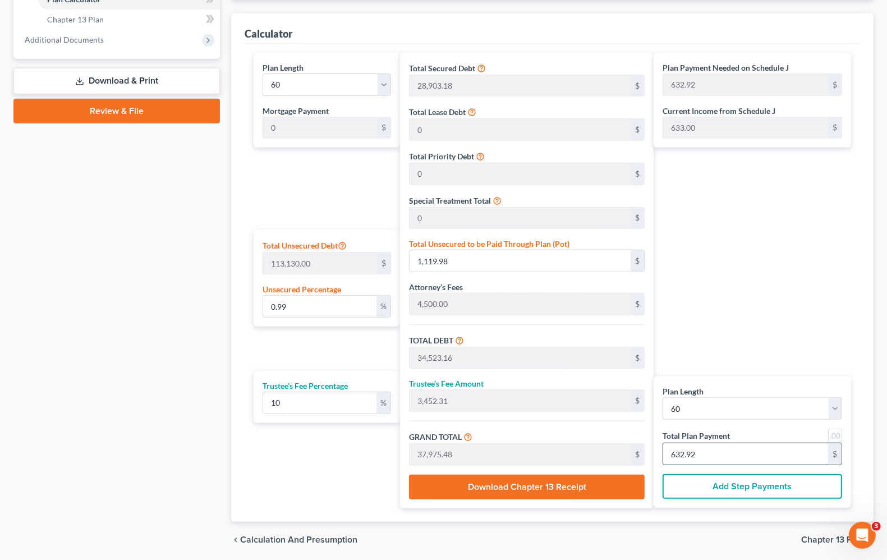
click at [725, 460] on input "632.92" at bounding box center [745, 453] width 165 height 21
type input "0"
type input "327.27"
type input "32.72"
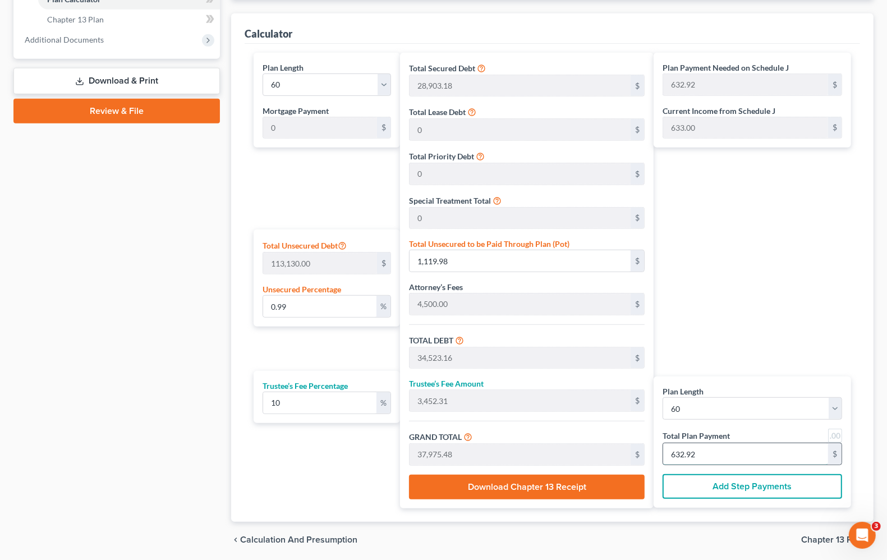
type input "360.00"
type input "6"
type input "3,436.36"
type input "343.63"
type input "3,780.00"
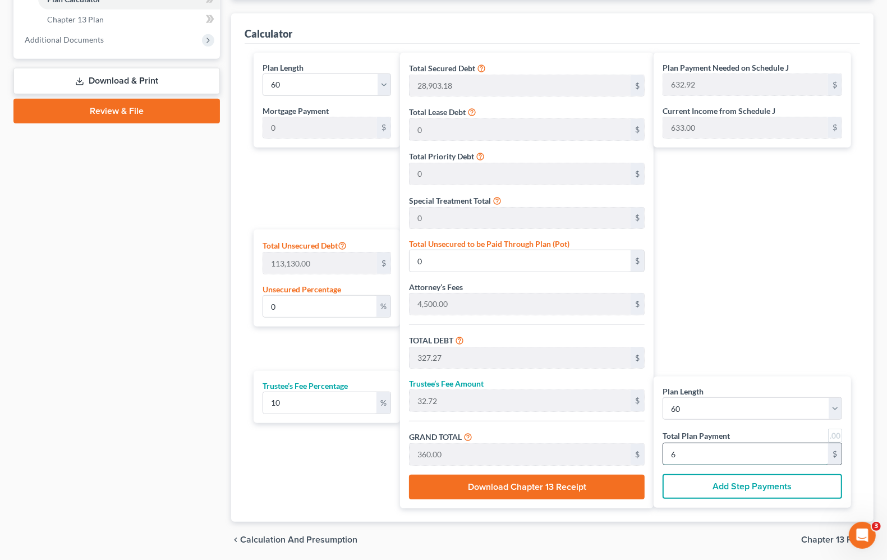
type input "63"
type input "0.99"
type input "1,124.09"
type input "34,527.27"
type input "3,452.72"
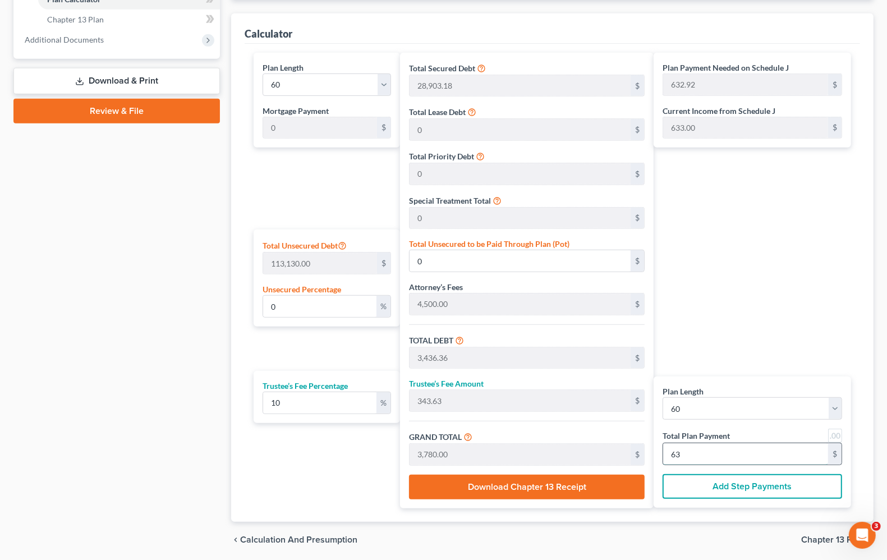
type input "37,980.00"
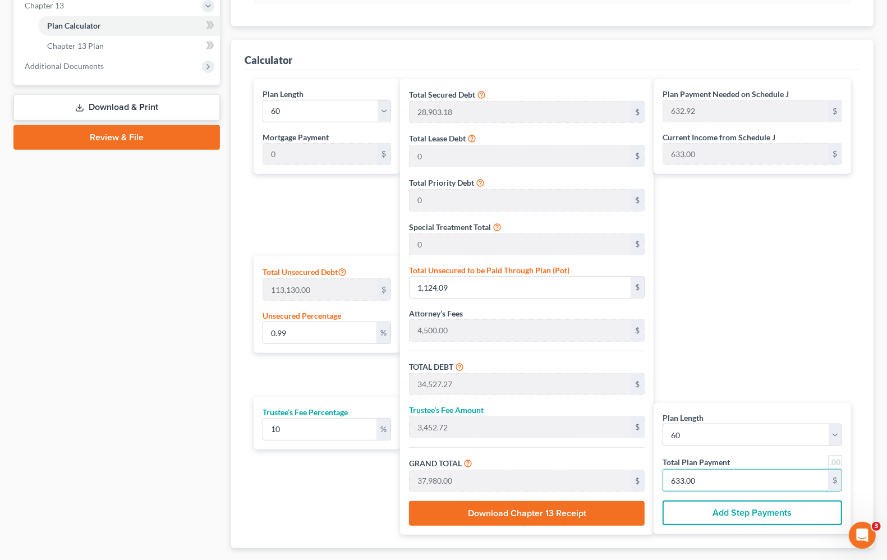
scroll to position [535, 0]
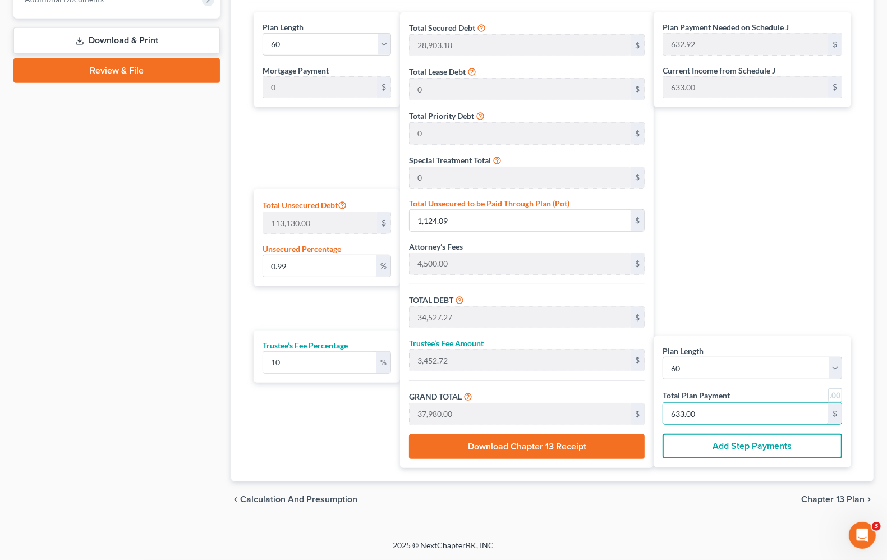
type input "633.00"
click at [65, 357] on div "Case Dashboard Payments Invoices Payments Payments Credit Report Client Profile" at bounding box center [117, 47] width 218 height 941
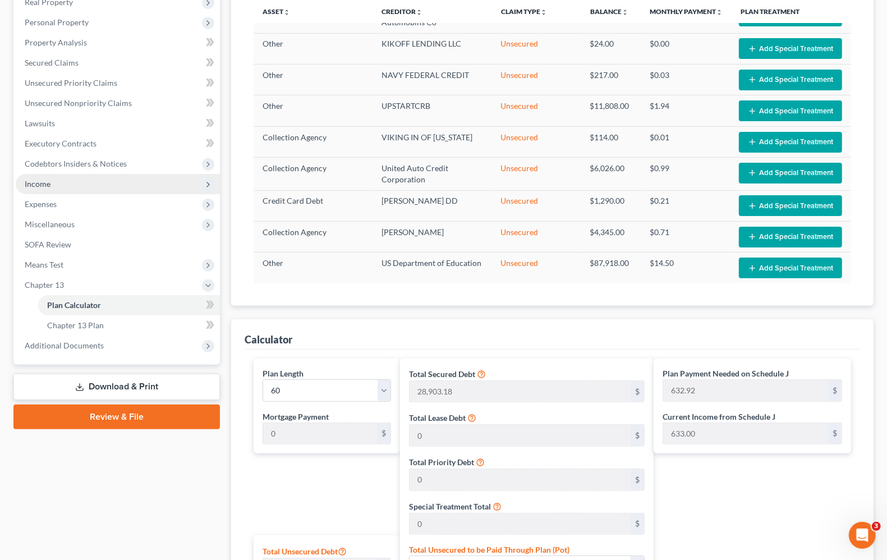
scroll to position [184, 0]
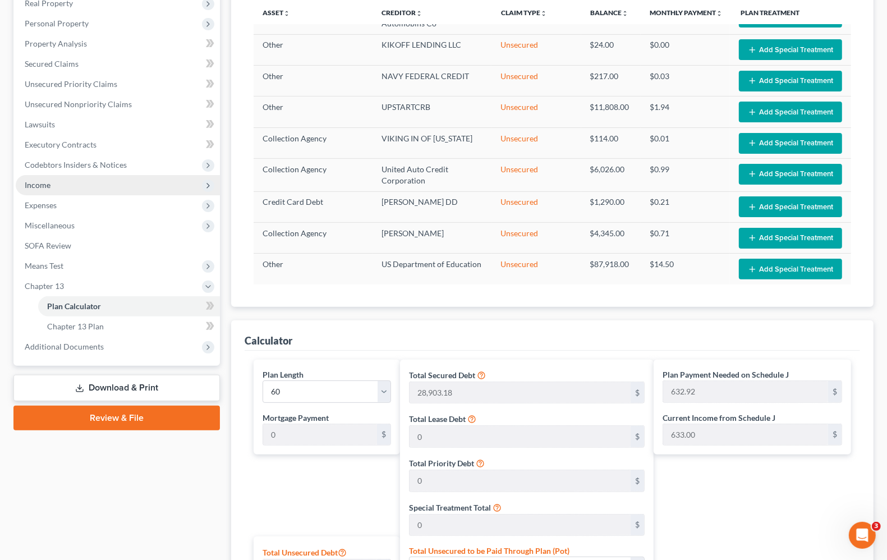
click at [61, 185] on span "Income" at bounding box center [118, 185] width 204 height 20
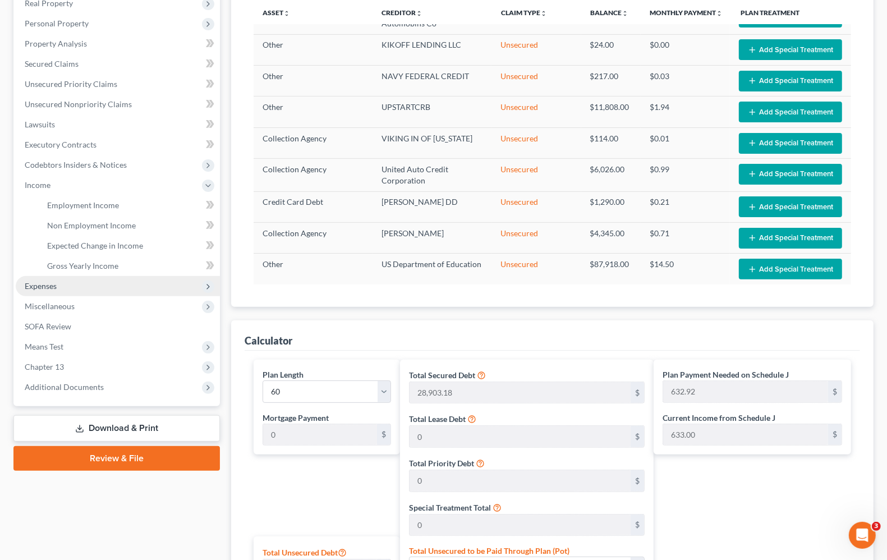
click at [48, 286] on span "Expenses" at bounding box center [41, 286] width 32 height 10
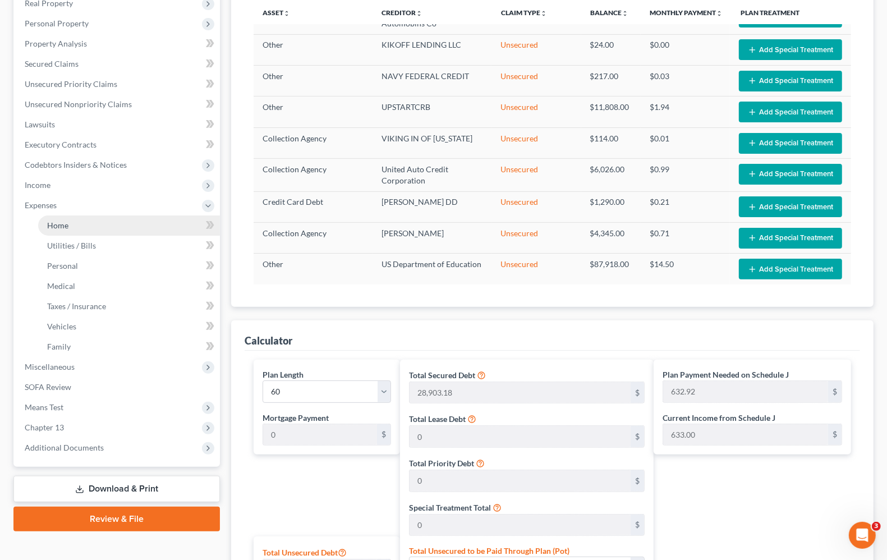
click at [65, 225] on span "Home" at bounding box center [57, 225] width 21 height 10
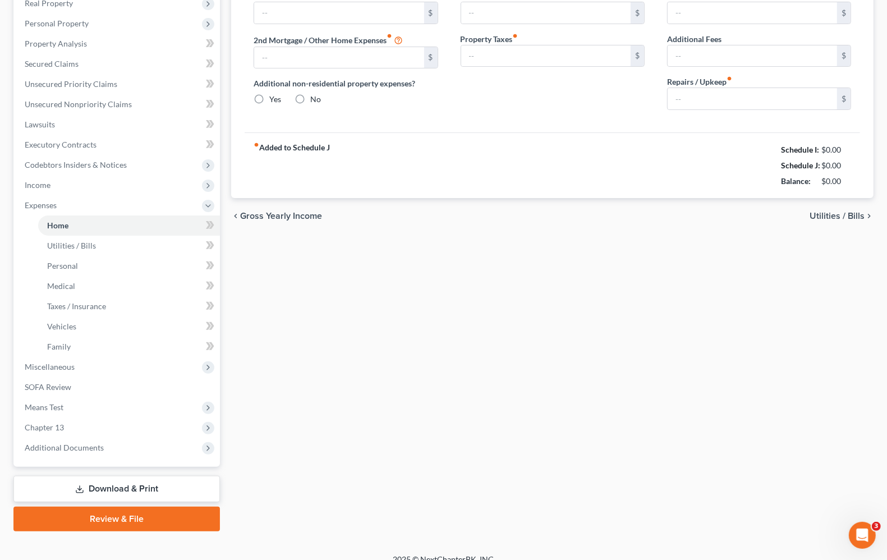
scroll to position [4, 0]
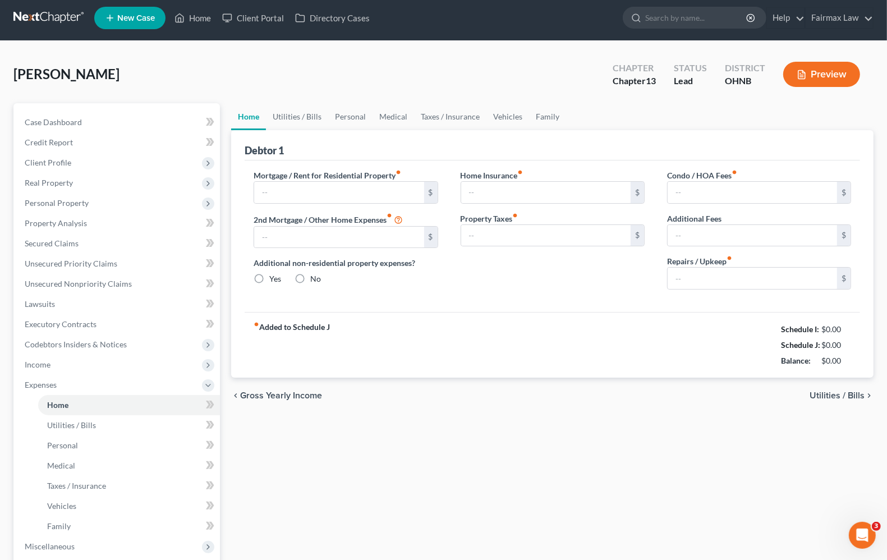
type input "1,850.00"
type input "0.00"
radio input "true"
type input "0.00"
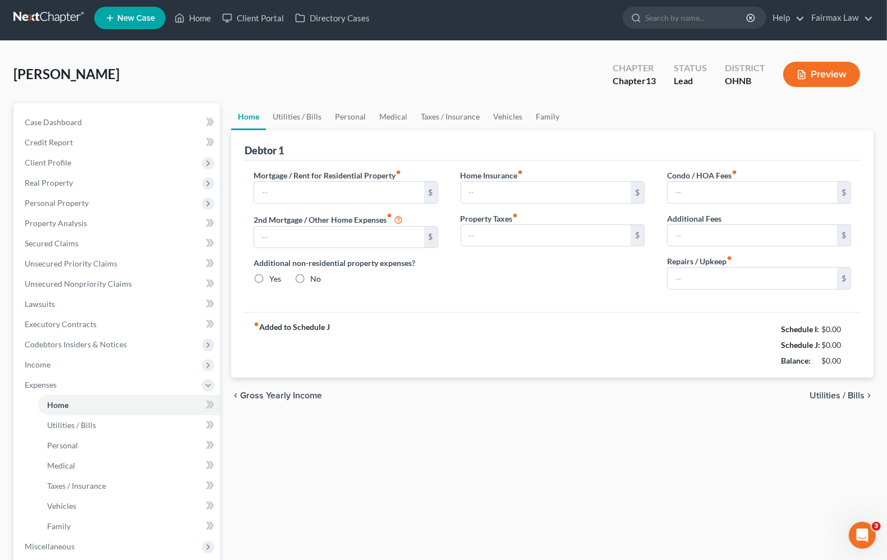
type input "0.00"
type input "25.00"
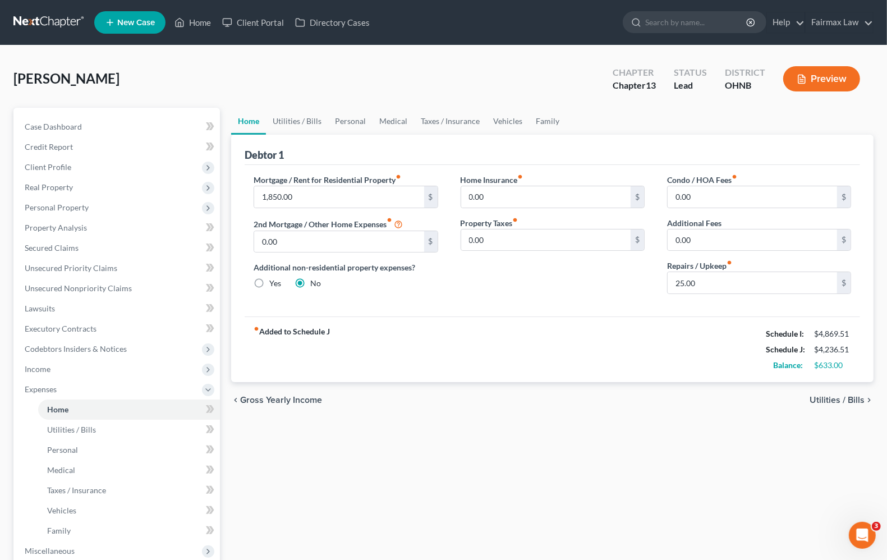
scroll to position [197, 0]
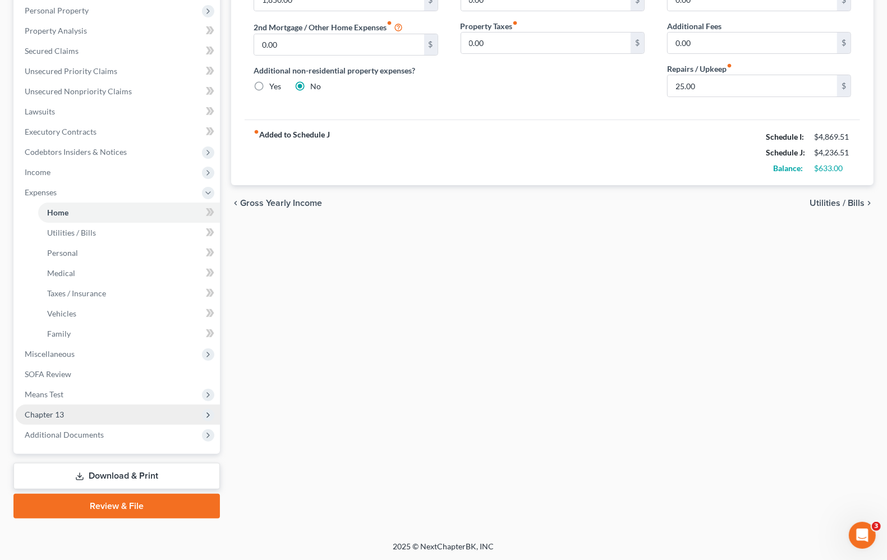
click at [94, 420] on span "Chapter 13" at bounding box center [118, 414] width 204 height 20
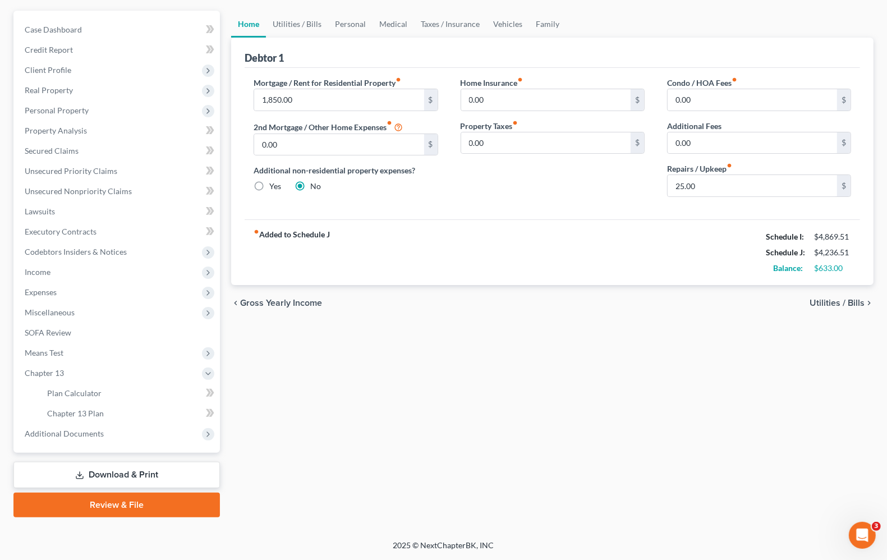
scroll to position [96, 0]
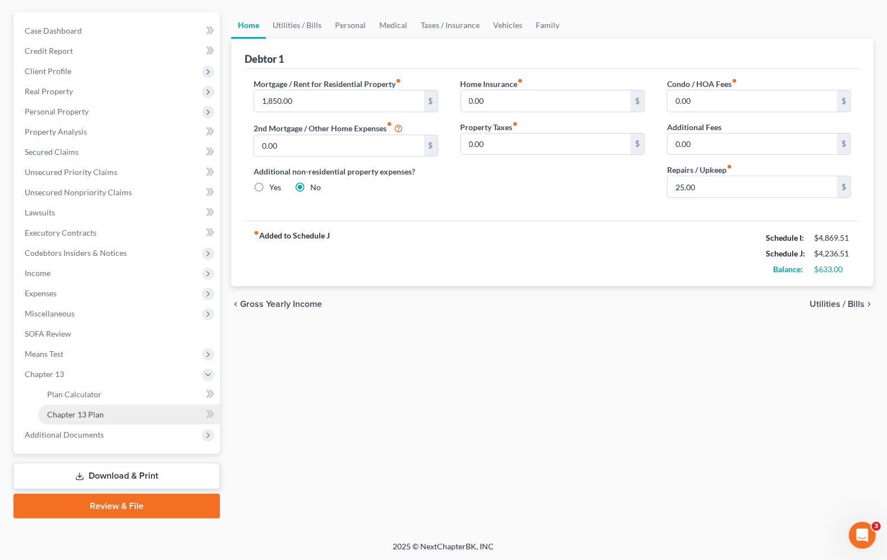
click at [102, 412] on span "Chapter 13 Plan" at bounding box center [75, 414] width 57 height 10
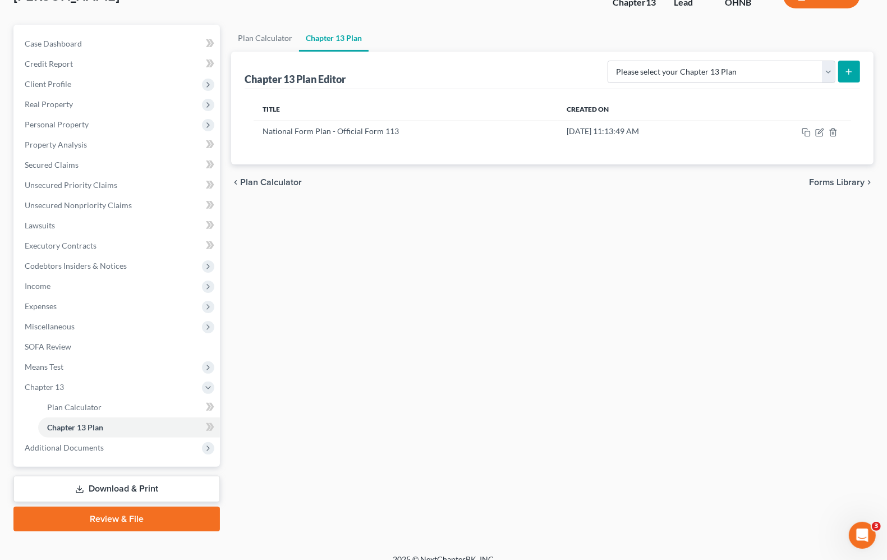
scroll to position [96, 0]
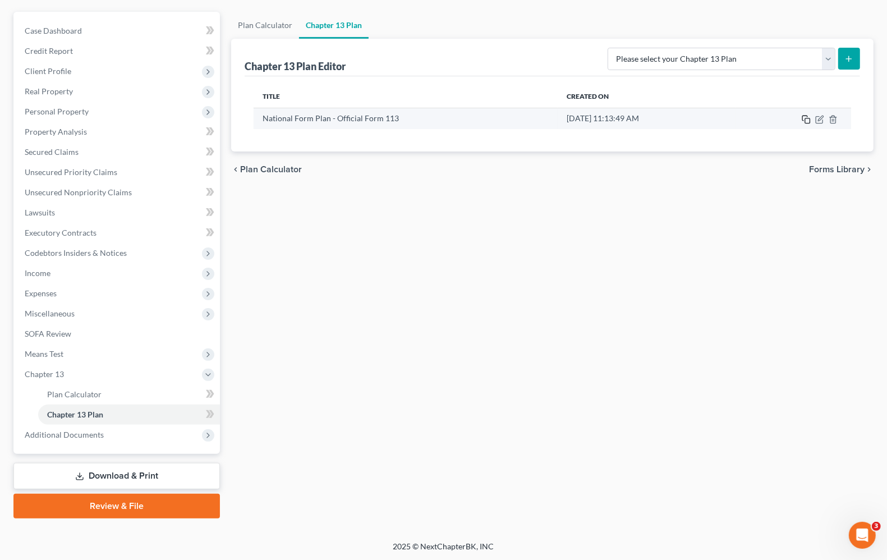
click at [806, 119] on icon "button" at bounding box center [805, 119] width 9 height 9
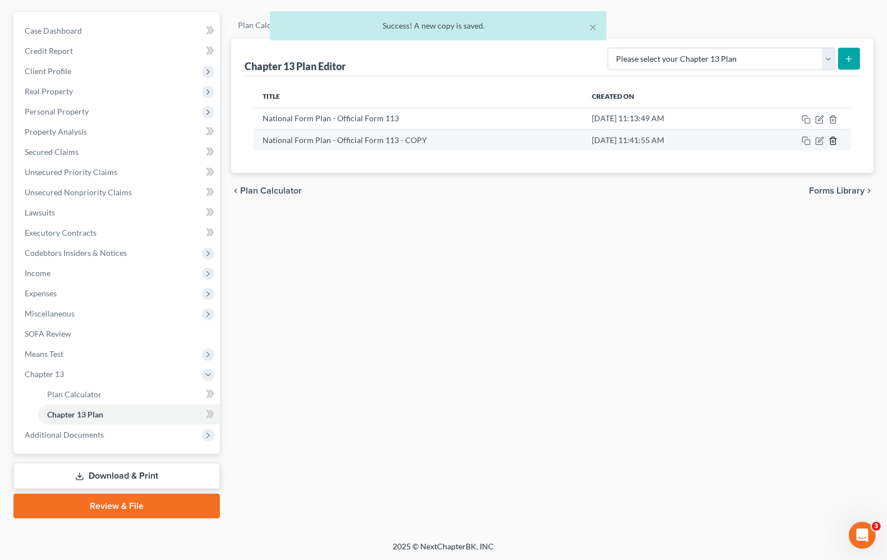
click at [831, 142] on icon "button" at bounding box center [832, 140] width 9 height 9
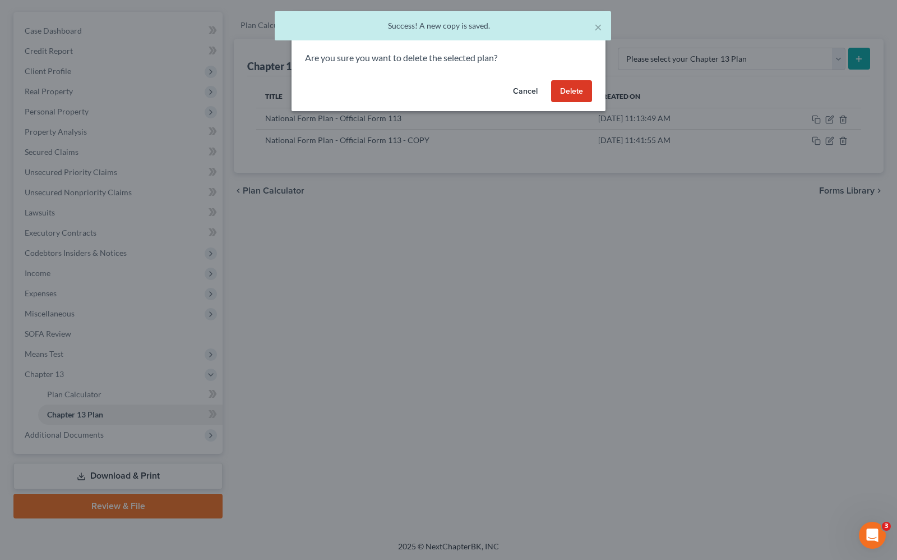
click at [584, 93] on button "Delete" at bounding box center [571, 91] width 41 height 22
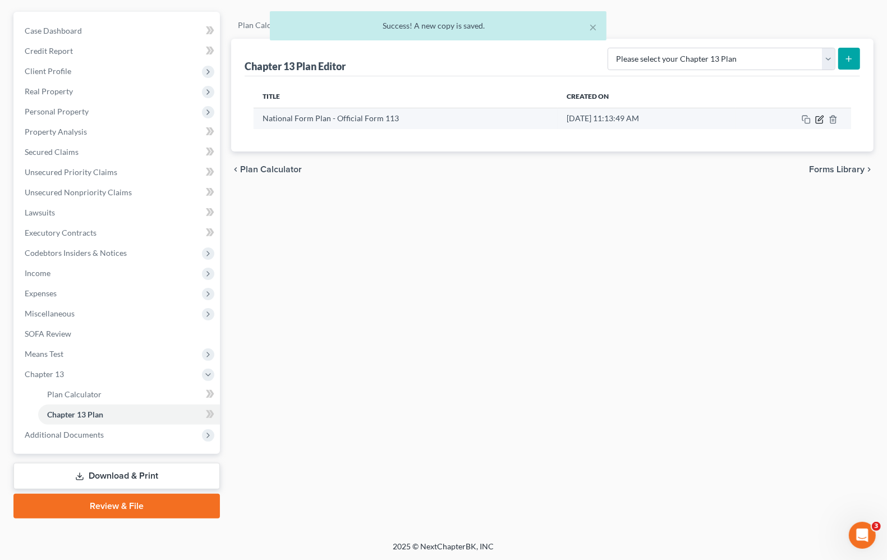
click at [818, 117] on icon "button" at bounding box center [819, 119] width 9 height 9
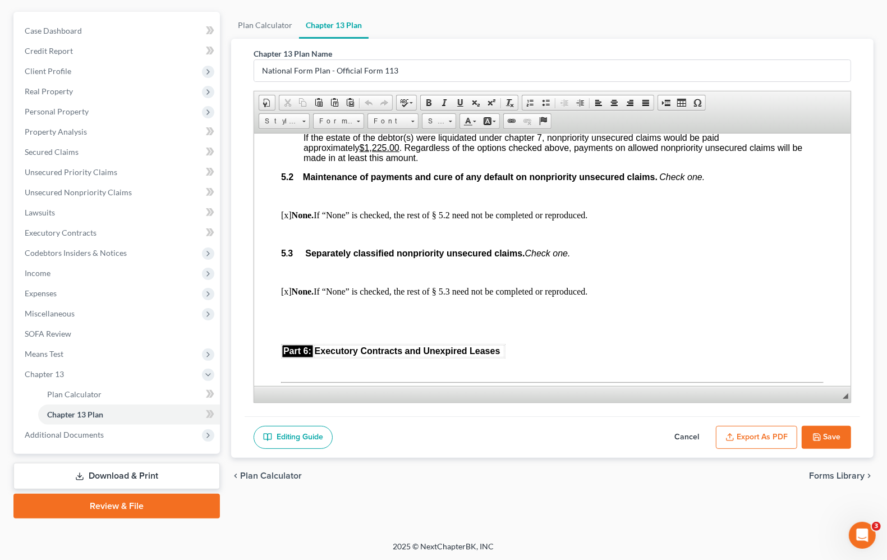
scroll to position [2454, 0]
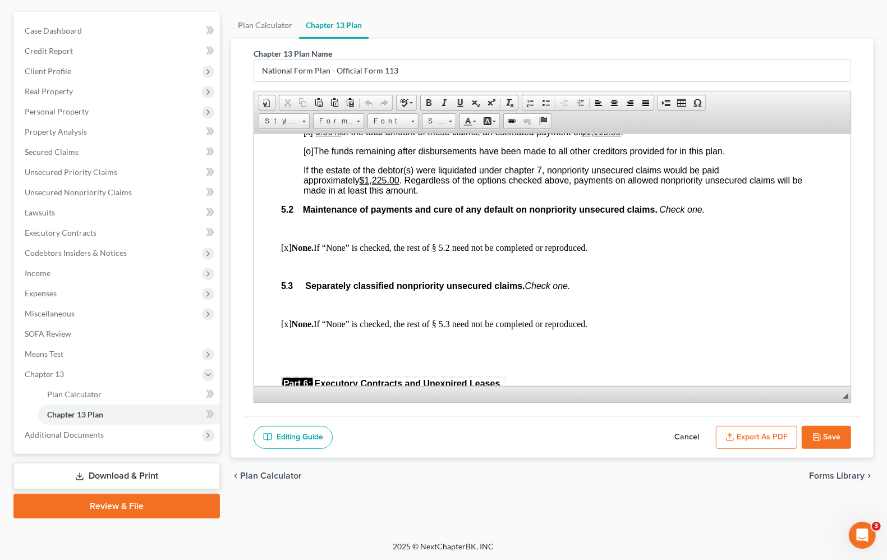
click at [311, 155] on span "[o]" at bounding box center [308, 151] width 10 height 10
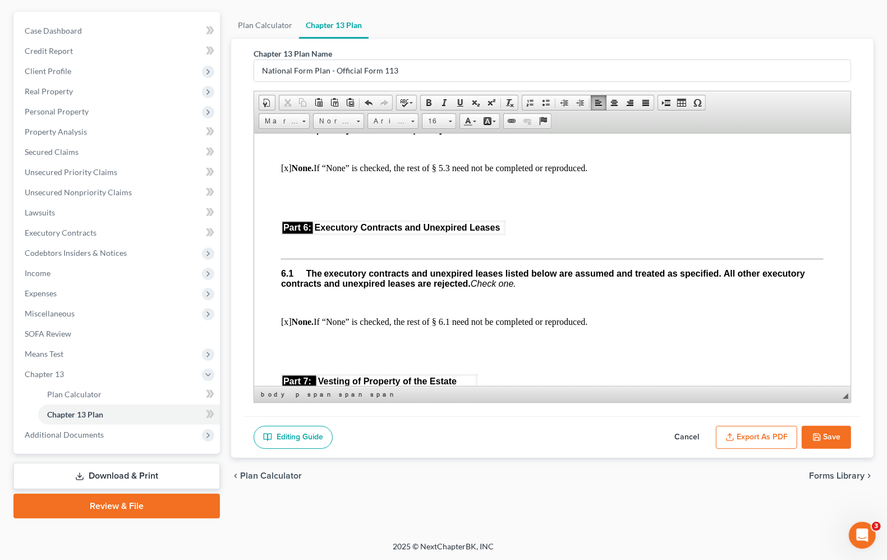
scroll to position [2734, 0]
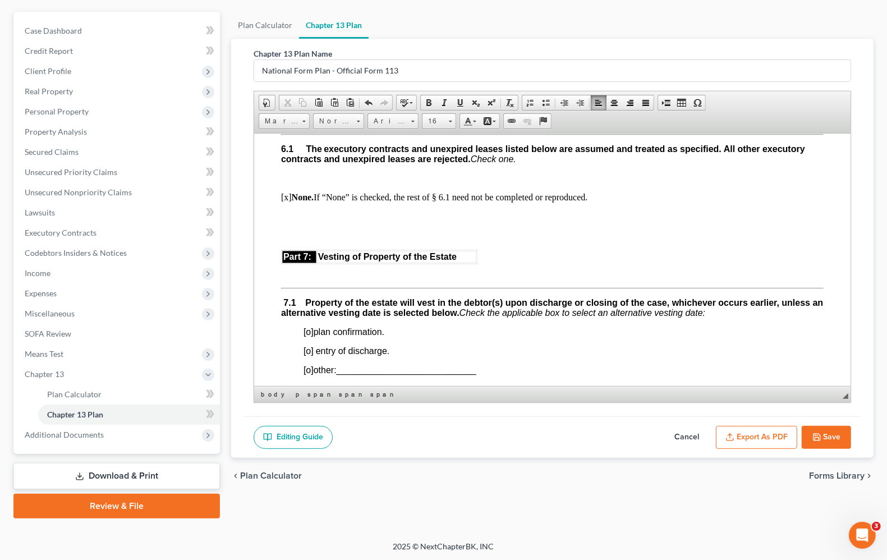
click at [833, 443] on button "Save" at bounding box center [825, 438] width 49 height 24
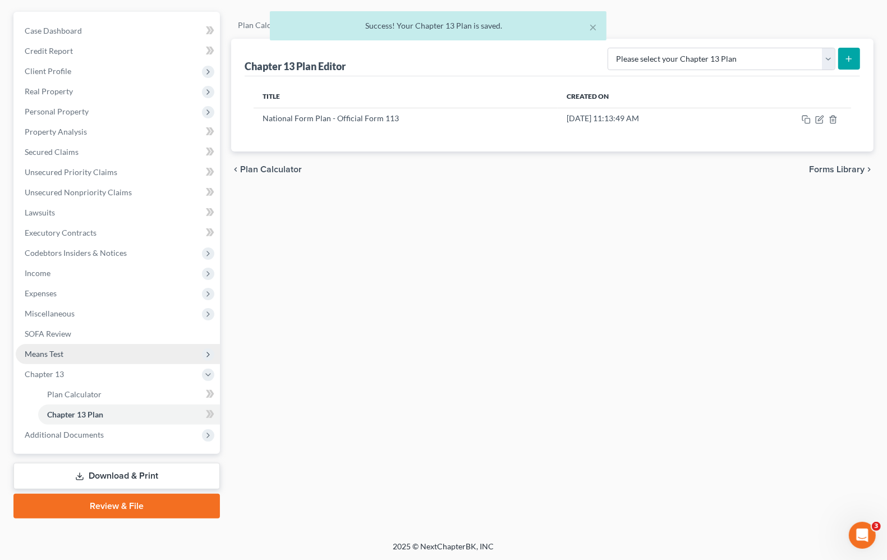
click at [23, 355] on span "Means Test" at bounding box center [118, 354] width 204 height 20
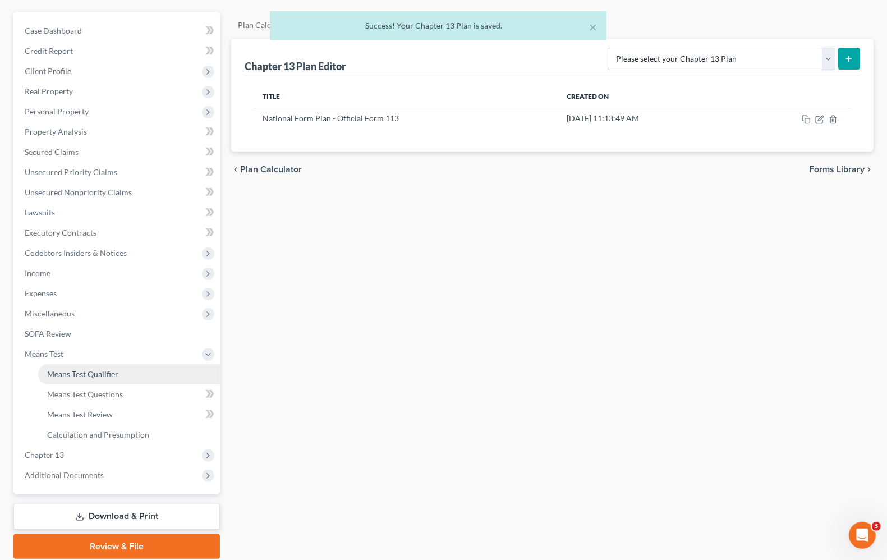
click at [53, 374] on span "Means Test Qualifier" at bounding box center [82, 374] width 71 height 10
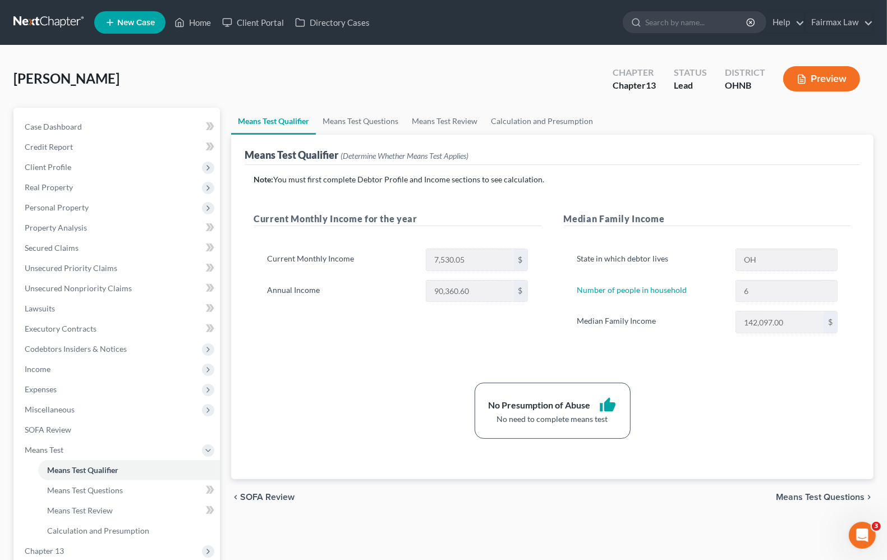
click at [352, 368] on div "Note: You must first complete Debtor Profile and Income sections to see calcula…" at bounding box center [552, 306] width 597 height 265
click at [48, 371] on span "Income" at bounding box center [38, 369] width 26 height 10
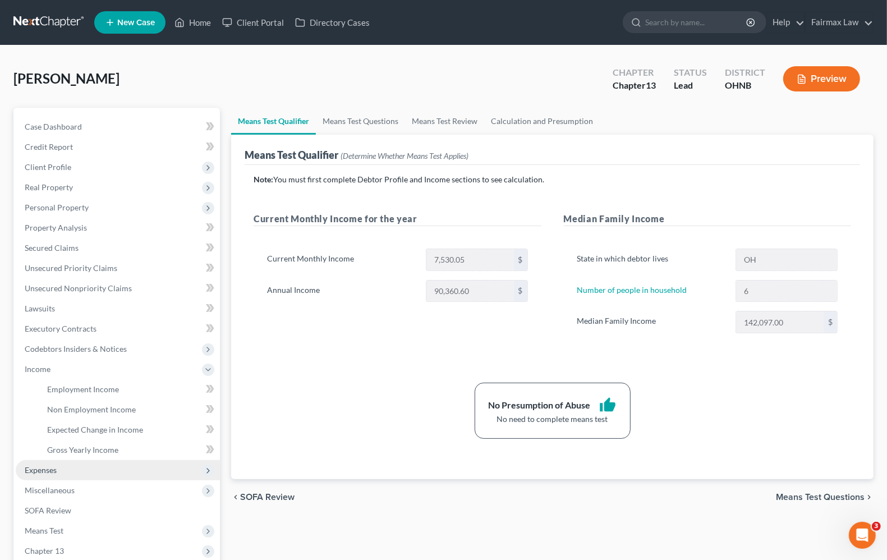
click at [56, 472] on span "Expenses" at bounding box center [41, 470] width 32 height 10
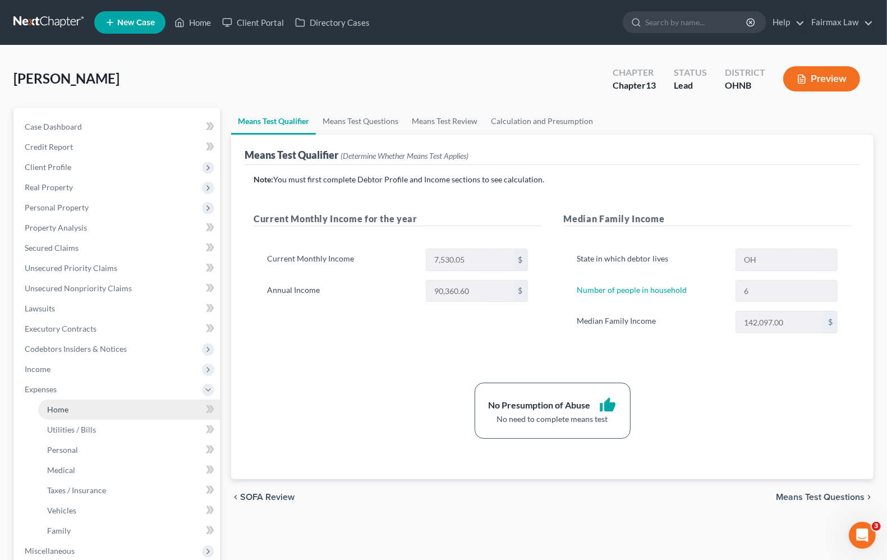
click at [54, 413] on link "Home" at bounding box center [129, 409] width 182 height 20
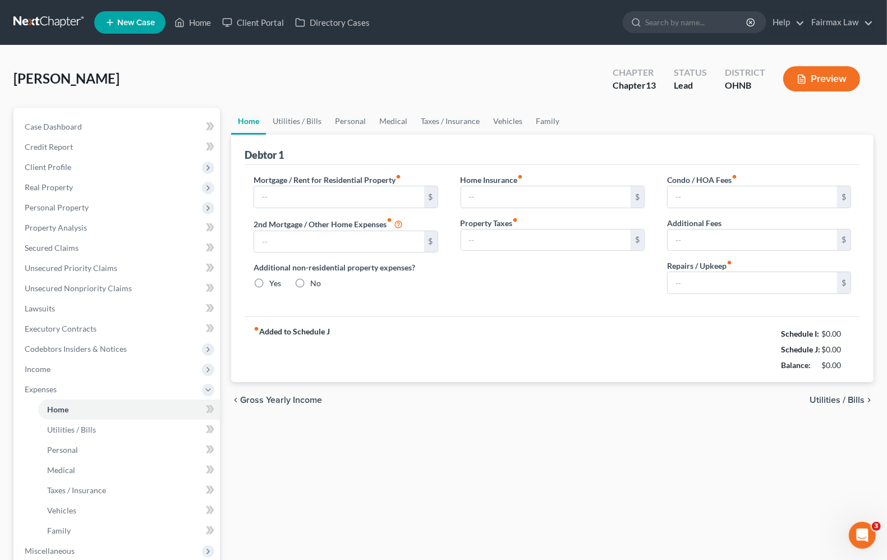
type input "1,850.00"
type input "0.00"
radio input "true"
type input "0.00"
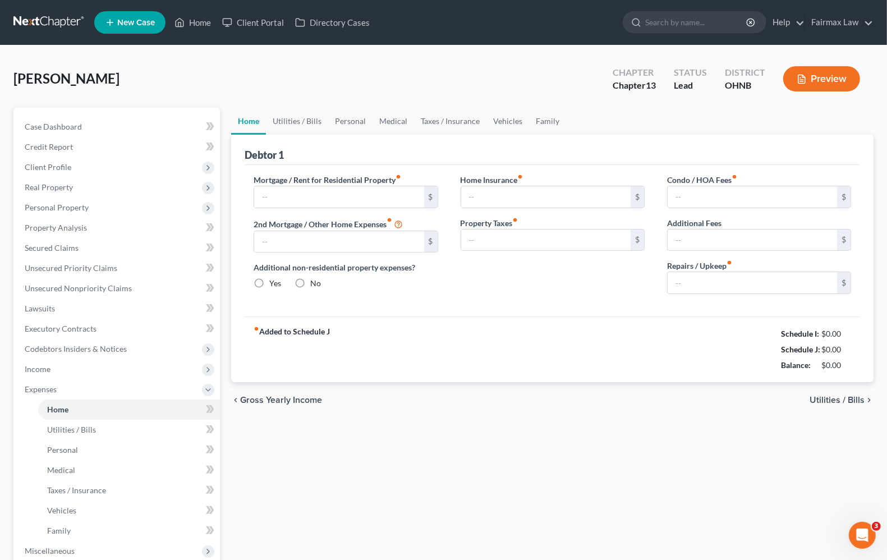
type input "0.00"
type input "25.00"
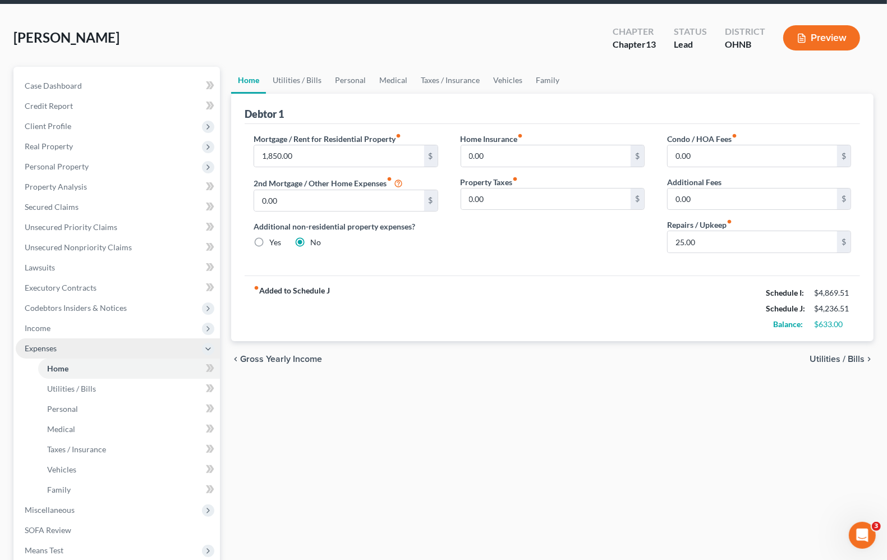
scroll to position [70, 0]
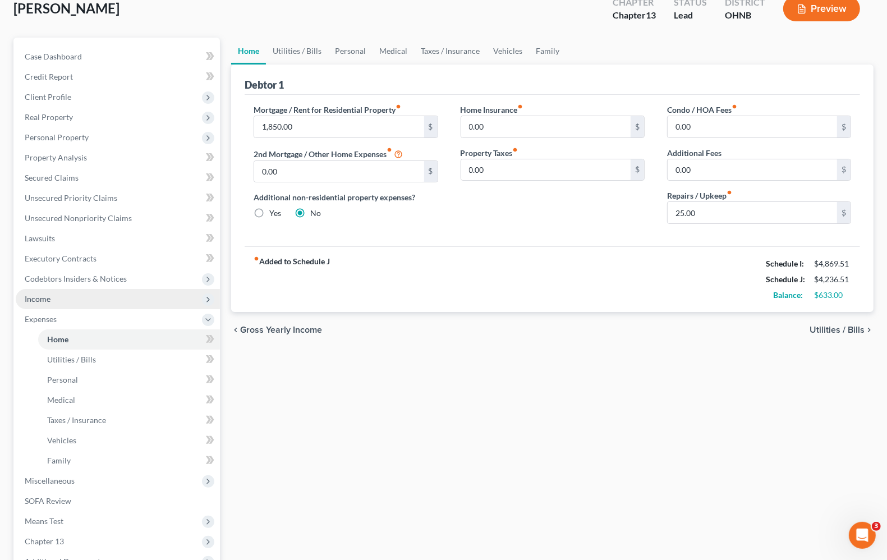
click at [65, 301] on span "Income" at bounding box center [118, 299] width 204 height 20
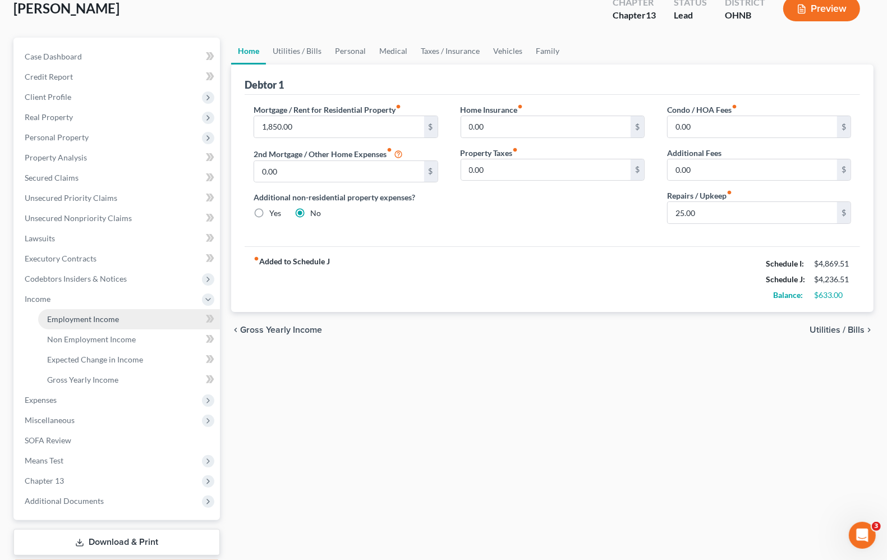
click at [104, 317] on span "Employment Income" at bounding box center [83, 319] width 72 height 10
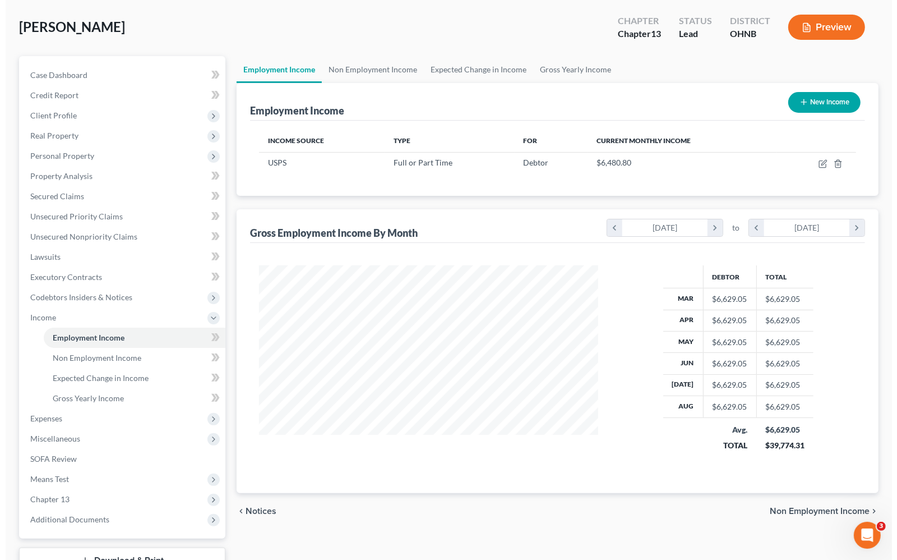
scroll to position [136, 0]
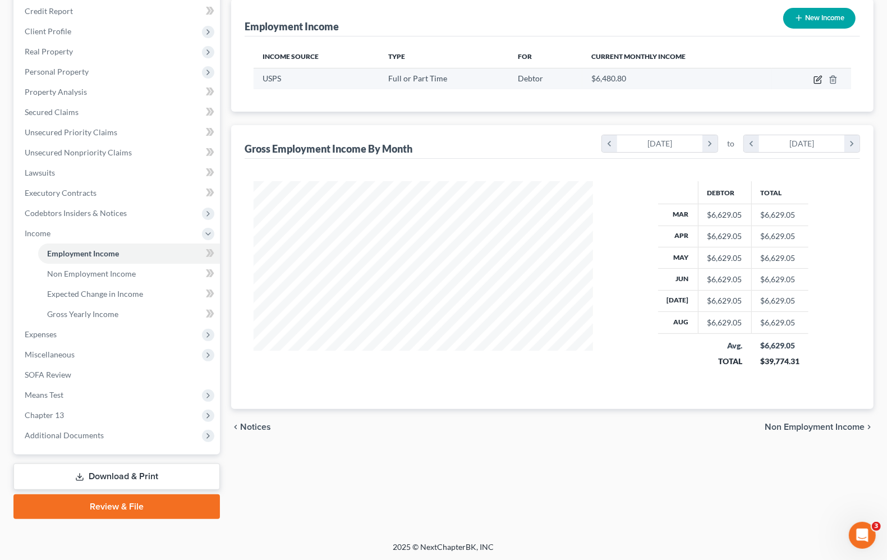
click at [818, 81] on icon "button" at bounding box center [817, 79] width 9 height 9
select select "0"
select select "36"
select select "2"
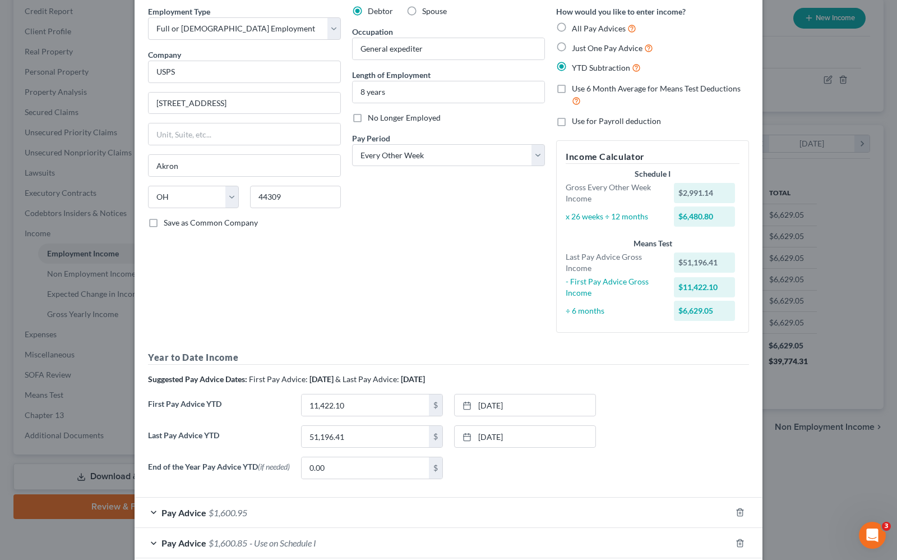
scroll to position [109, 0]
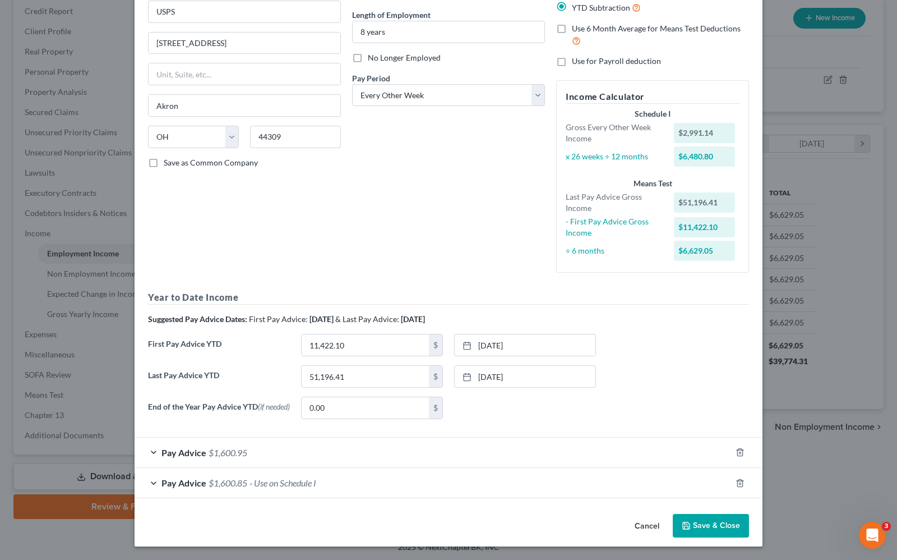
click at [180, 478] on span "Pay Advice" at bounding box center [184, 482] width 45 height 11
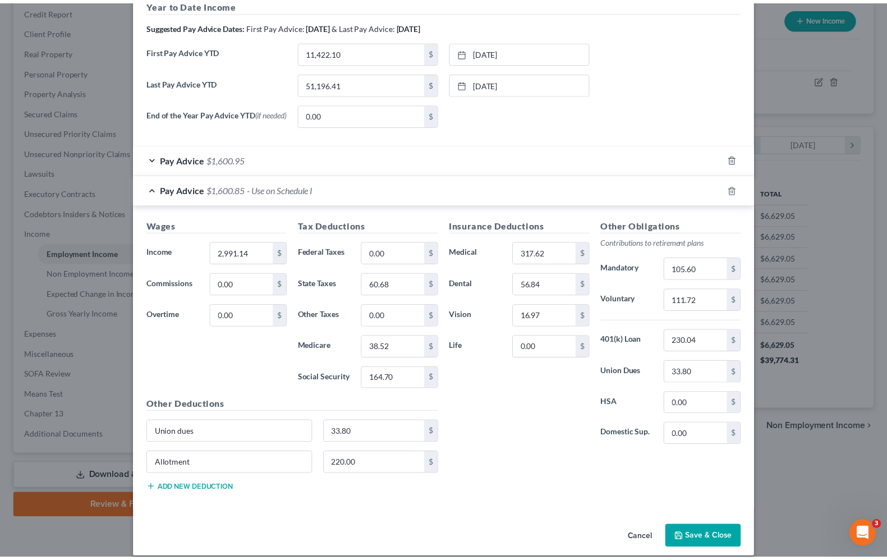
scroll to position [417, 0]
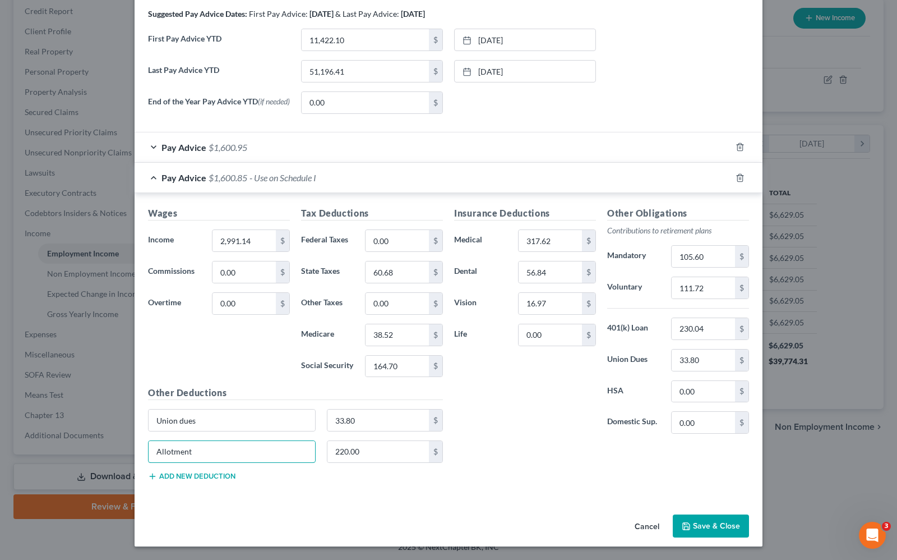
drag, startPoint x: 234, startPoint y: 449, endPoint x: -25, endPoint y: 449, distance: 259.1
click at [0, 449] on html "Home New Case Client Portal Directory Cases Fairmax Law angela@fairmaxlaw.com M…" at bounding box center [448, 212] width 897 height 697
click at [707, 526] on button "Save & Close" at bounding box center [711, 526] width 76 height 24
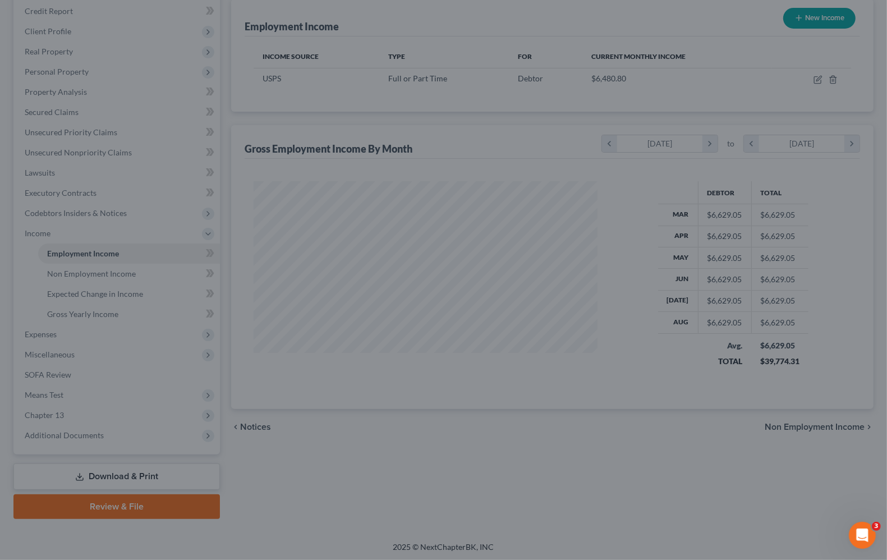
scroll to position [560674, 560514]
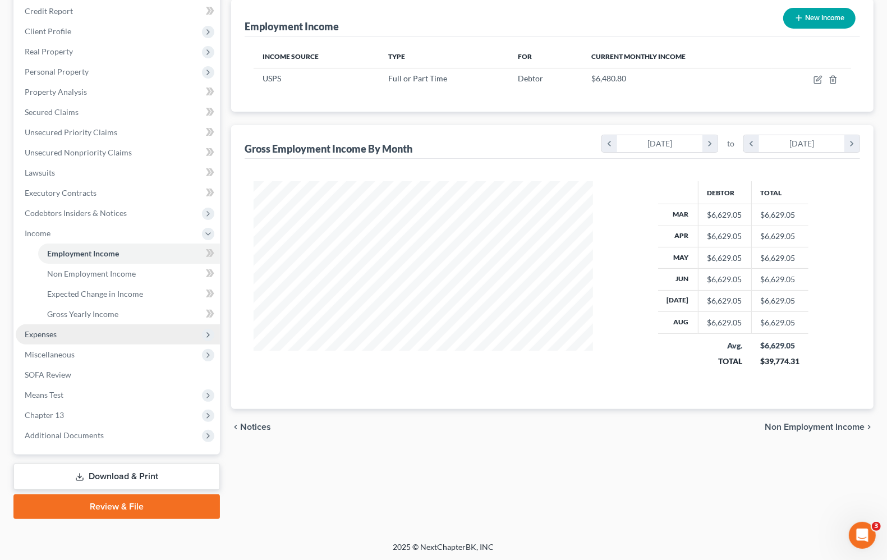
click at [35, 335] on span "Expenses" at bounding box center [41, 334] width 32 height 10
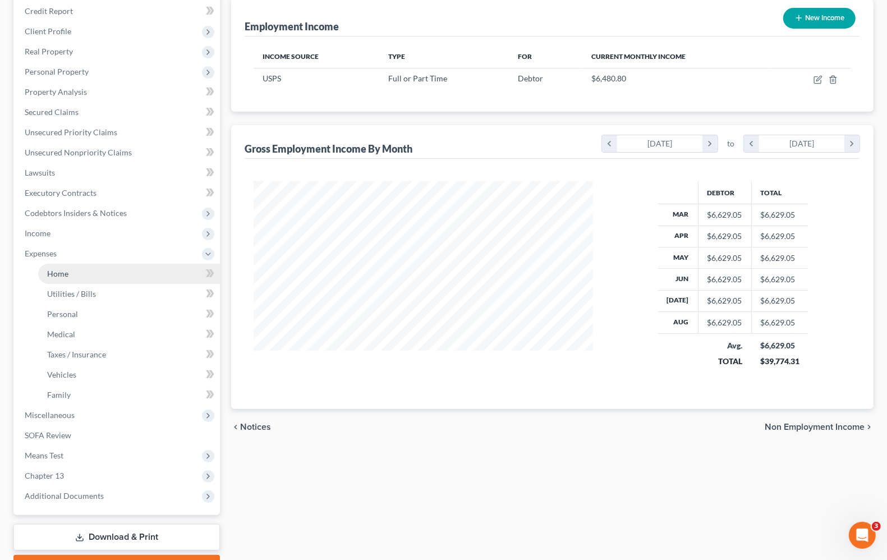
click at [53, 273] on span "Home" at bounding box center [57, 274] width 21 height 10
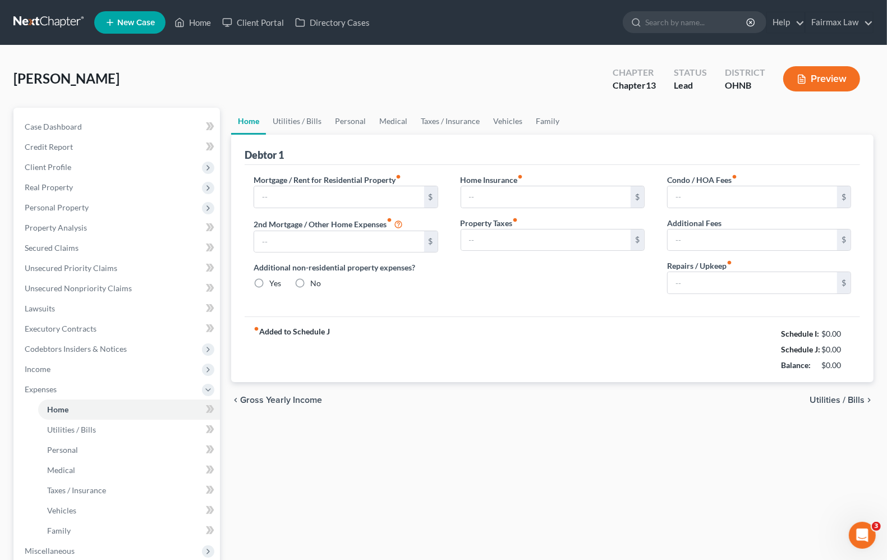
type input "1,850.00"
type input "0.00"
radio input "true"
type input "0.00"
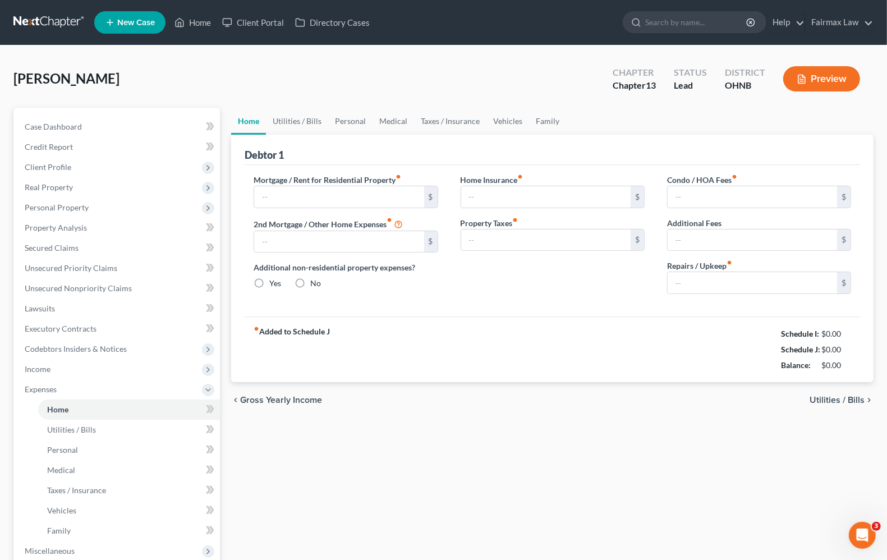
type input "0.00"
type input "25.00"
click at [854, 397] on span "Utilities / Bills" at bounding box center [836, 399] width 55 height 9
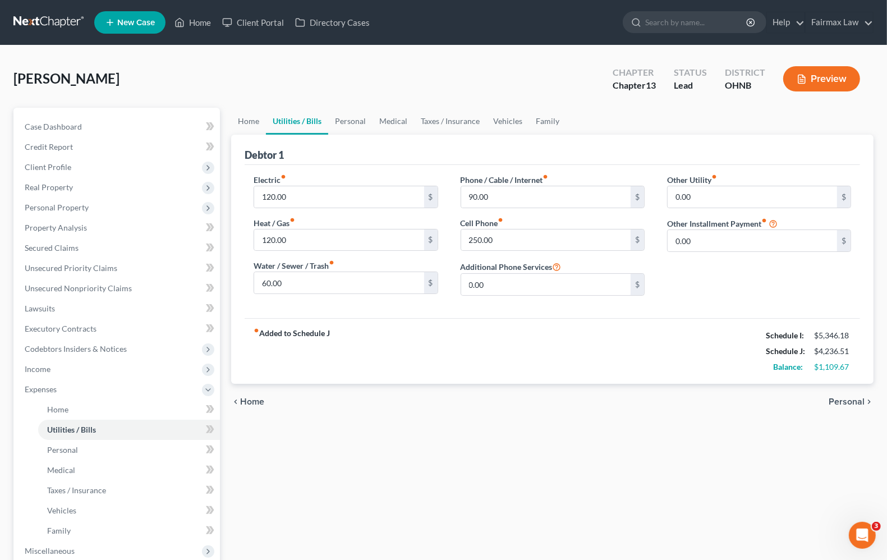
click at [854, 400] on span "Personal" at bounding box center [846, 401] width 36 height 9
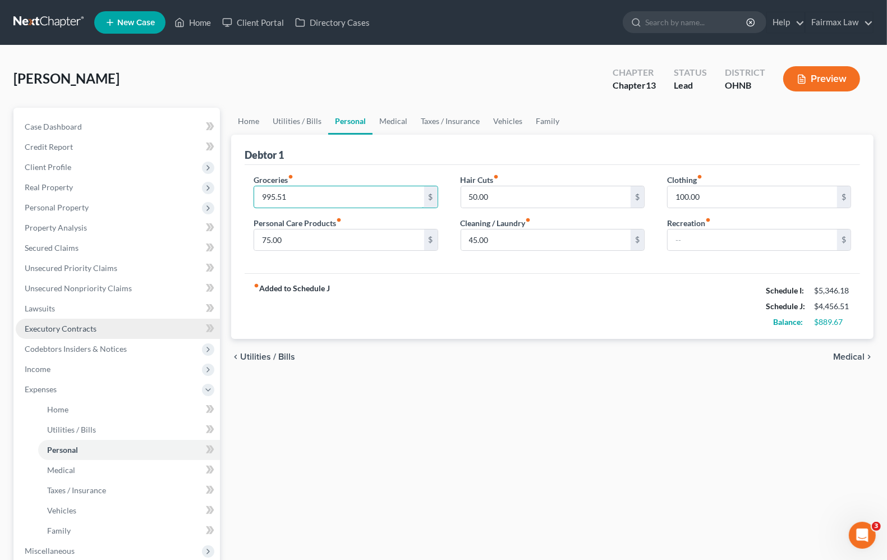
type input "995.51"
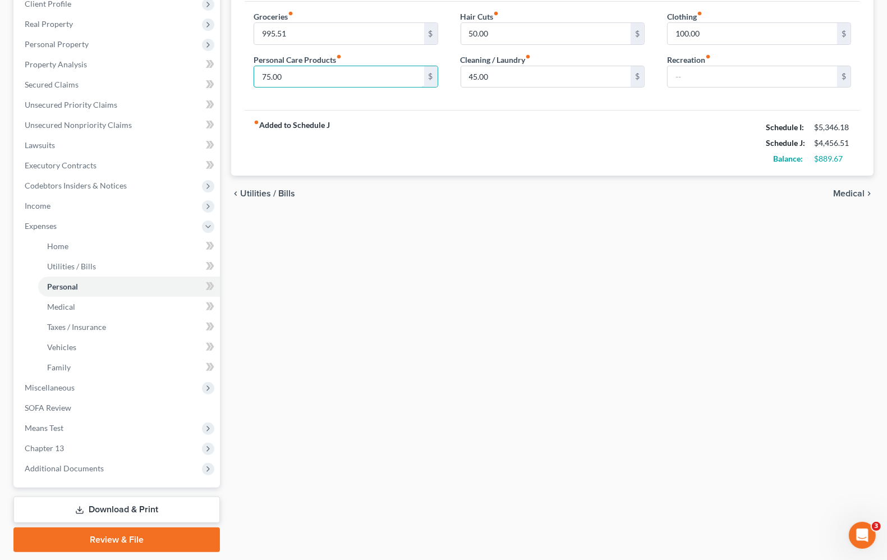
scroll to position [197, 0]
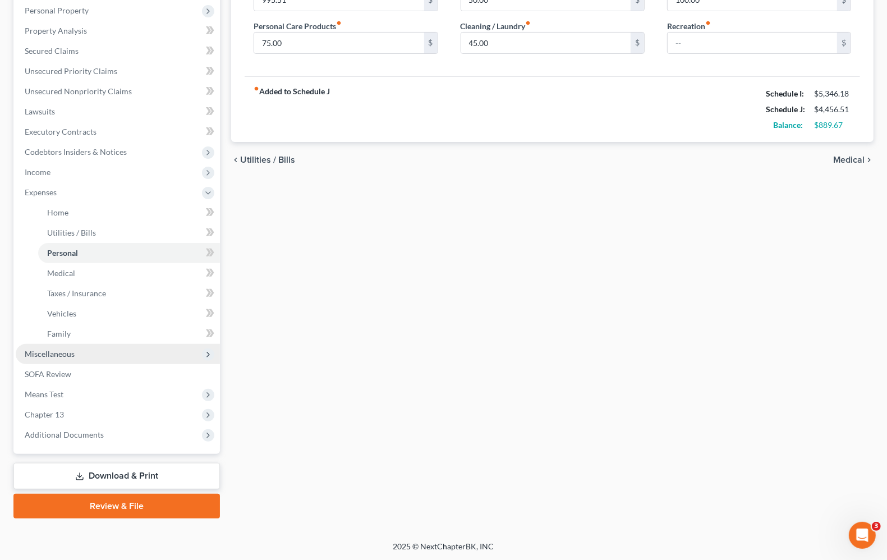
click at [28, 356] on span "Miscellaneous" at bounding box center [50, 354] width 50 height 10
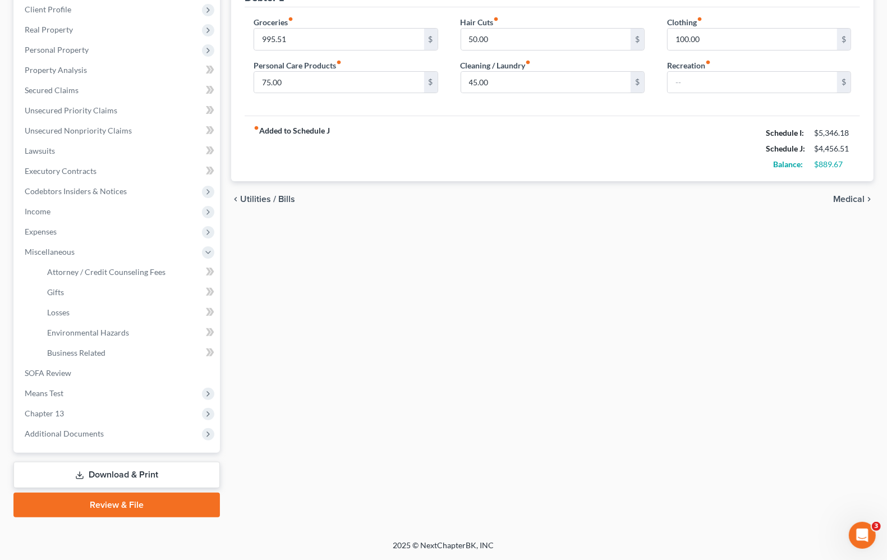
scroll to position [156, 0]
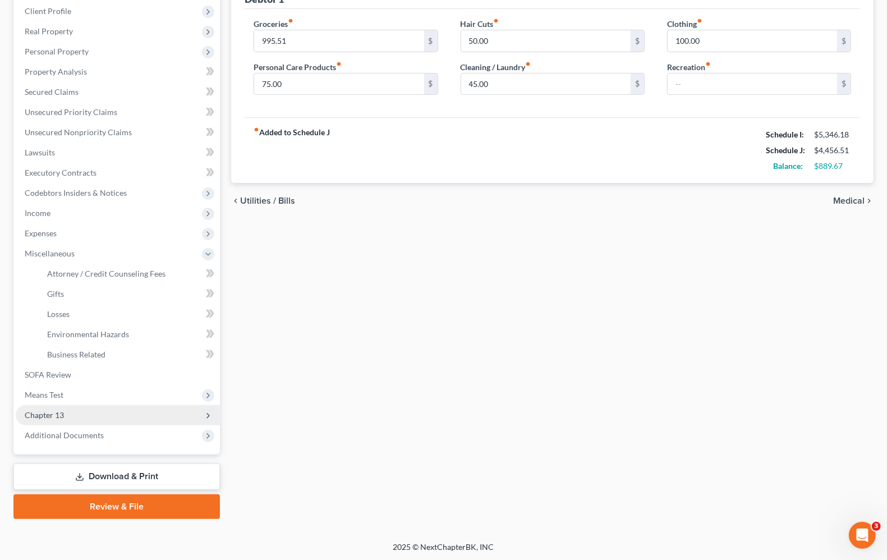
click at [54, 420] on span "Chapter 13" at bounding box center [118, 415] width 204 height 20
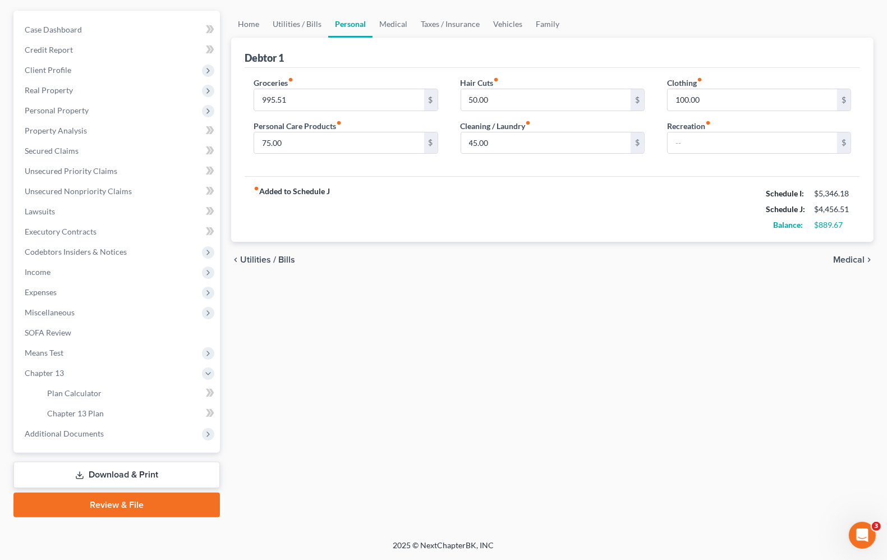
scroll to position [96, 0]
click at [73, 385] on link "Plan Calculator" at bounding box center [129, 394] width 182 height 20
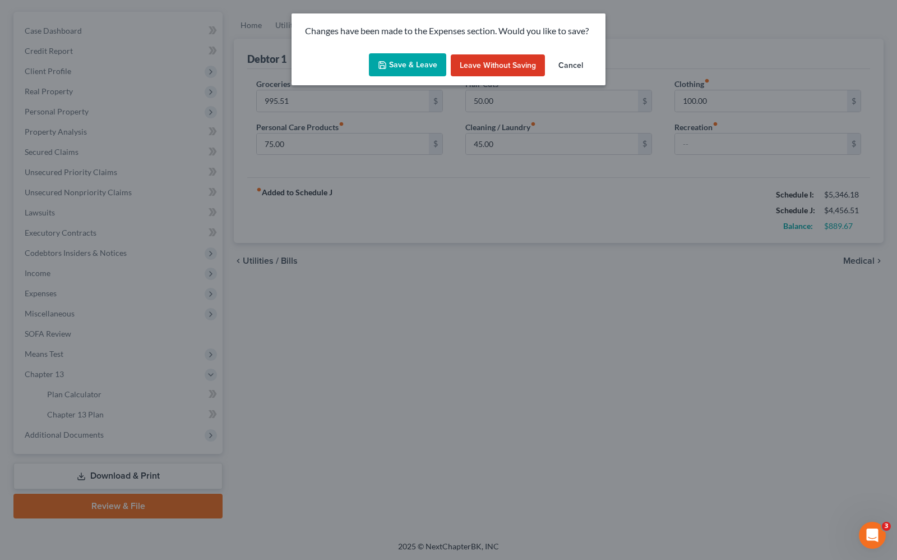
click at [573, 65] on button "Cancel" at bounding box center [571, 65] width 43 height 22
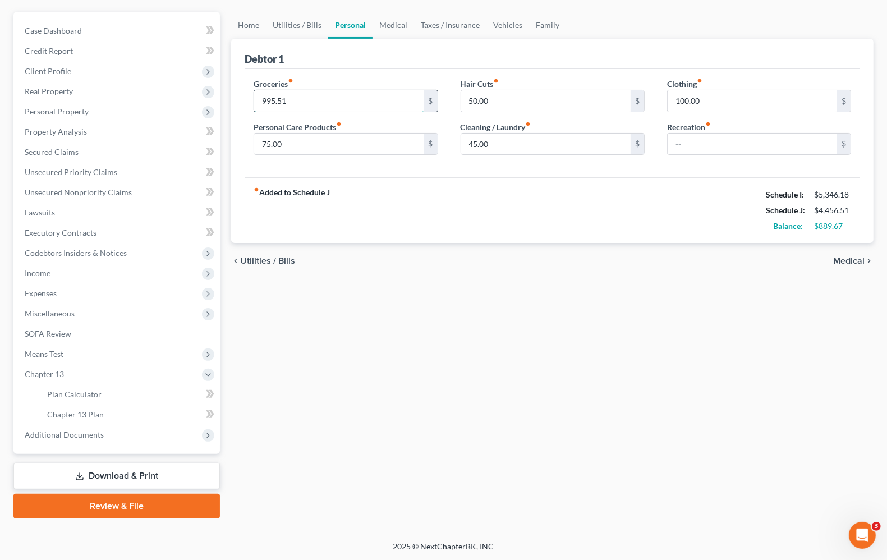
click at [338, 105] on input "995.51" at bounding box center [338, 100] width 169 height 21
click at [531, 199] on div "fiber_manual_record Added to Schedule J Schedule I: $5,346.18 Schedule J: $4,45…" at bounding box center [552, 210] width 615 height 66
click at [75, 417] on span "Chapter 13 Plan" at bounding box center [75, 414] width 57 height 10
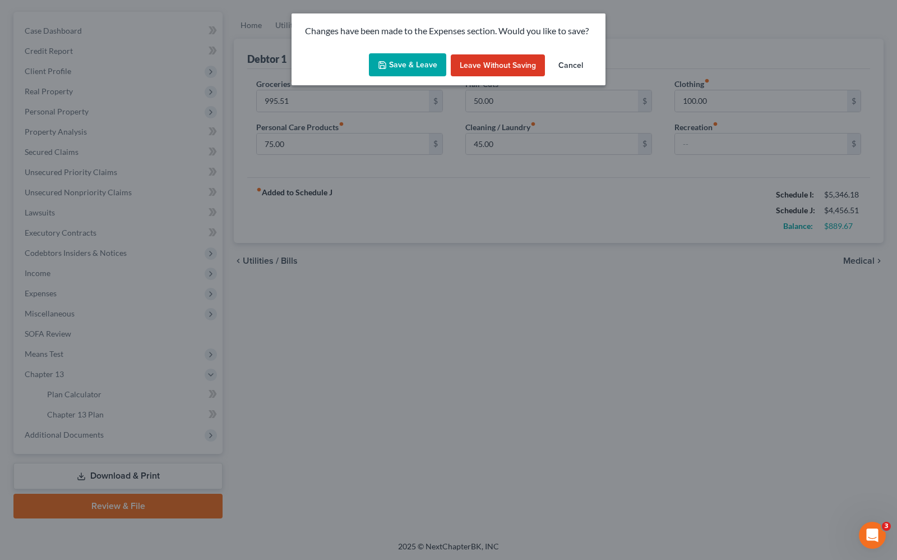
click at [582, 62] on button "Cancel" at bounding box center [571, 65] width 43 height 22
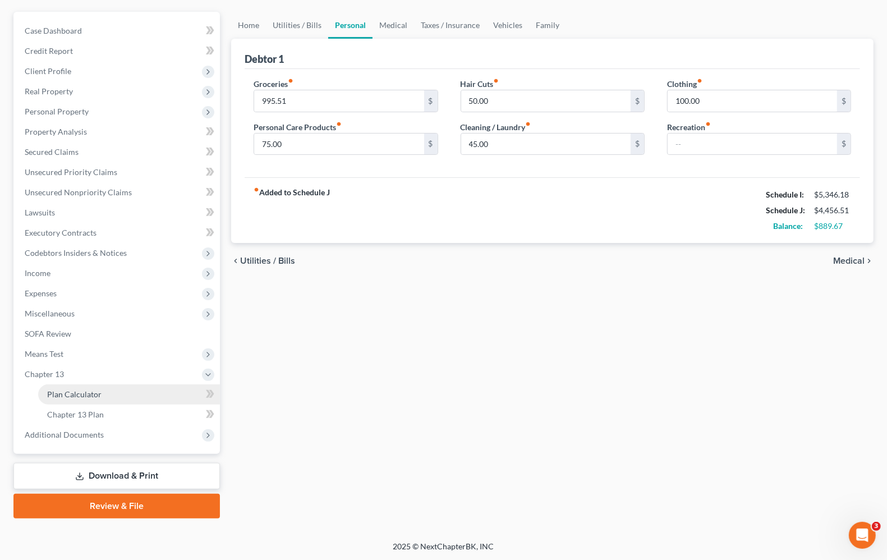
click at [91, 394] on span "Plan Calculator" at bounding box center [74, 394] width 54 height 10
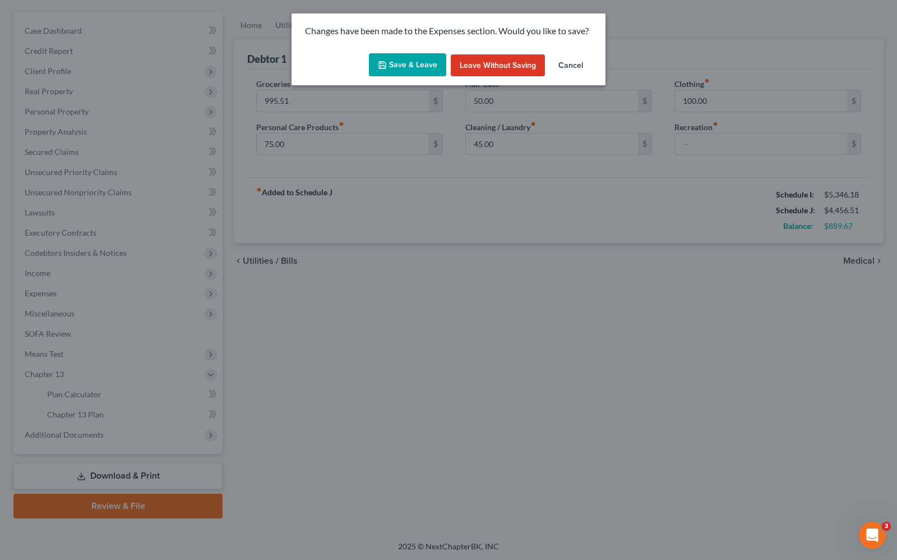
click at [390, 71] on button "Save & Leave" at bounding box center [407, 65] width 77 height 24
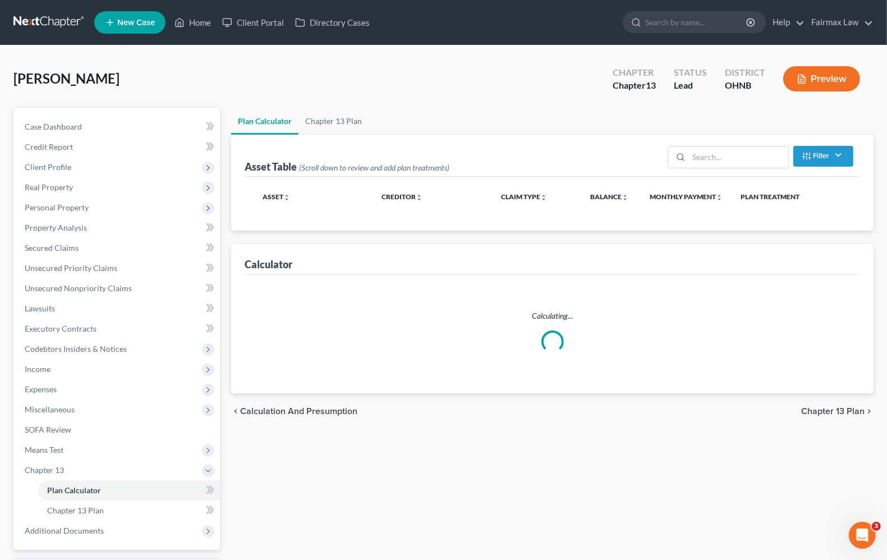
select select "59"
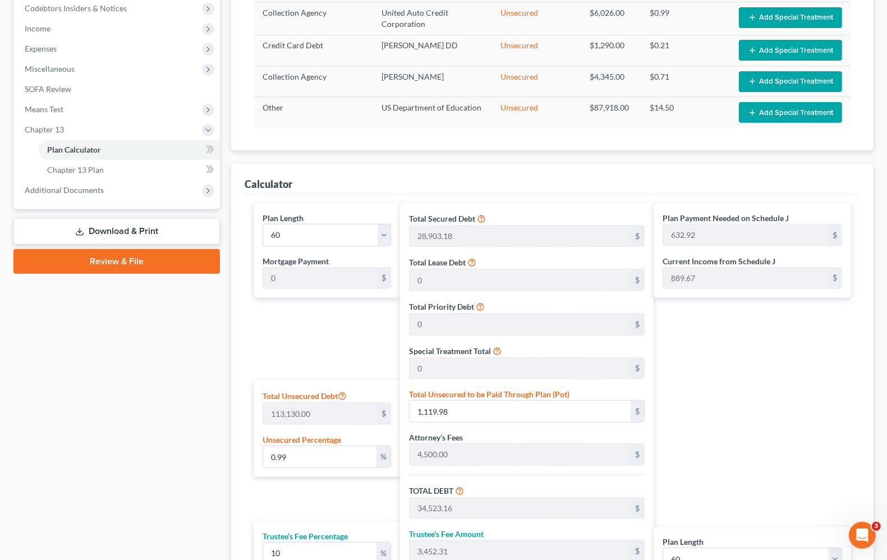
scroll to position [535, 0]
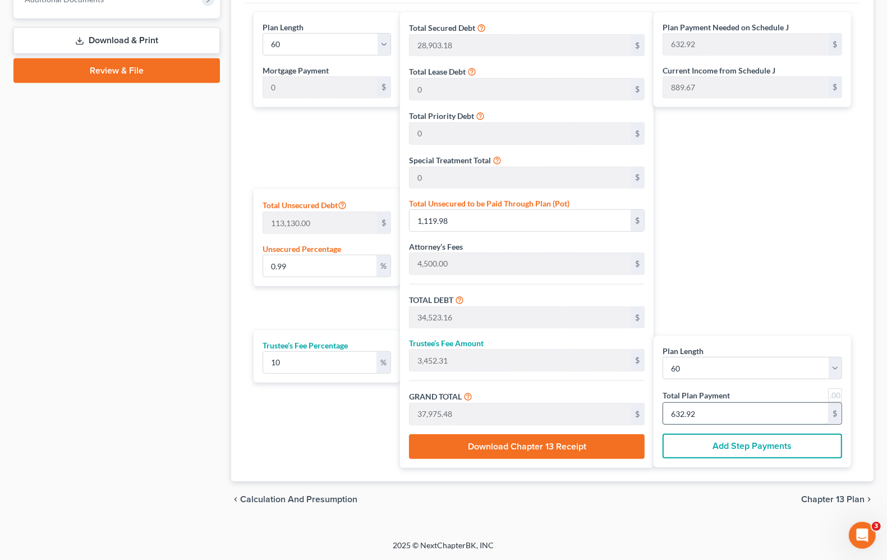
click at [711, 413] on input "632.92" at bounding box center [745, 413] width 165 height 21
type input "0"
type input "327.27"
type input "32.72"
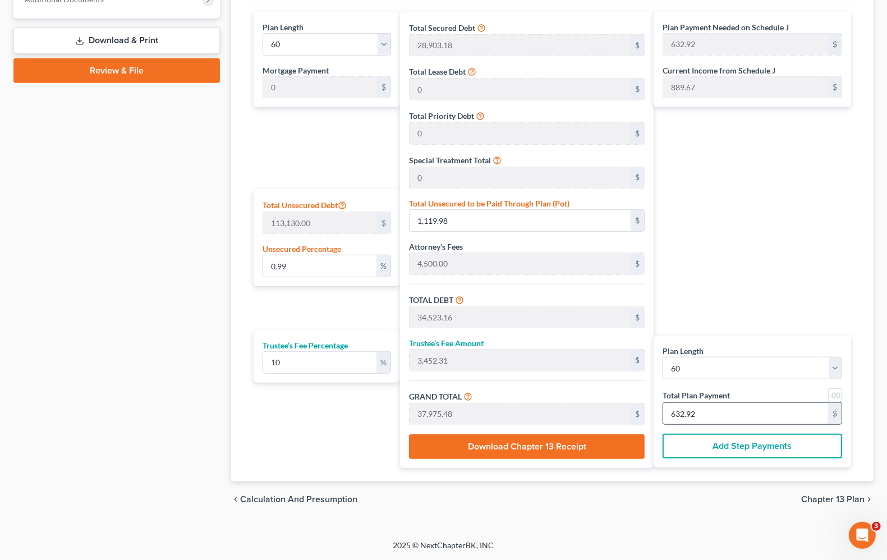
type input "360.00"
type input "6"
type input "3,436.36"
type input "343.63"
type input "3,780.00"
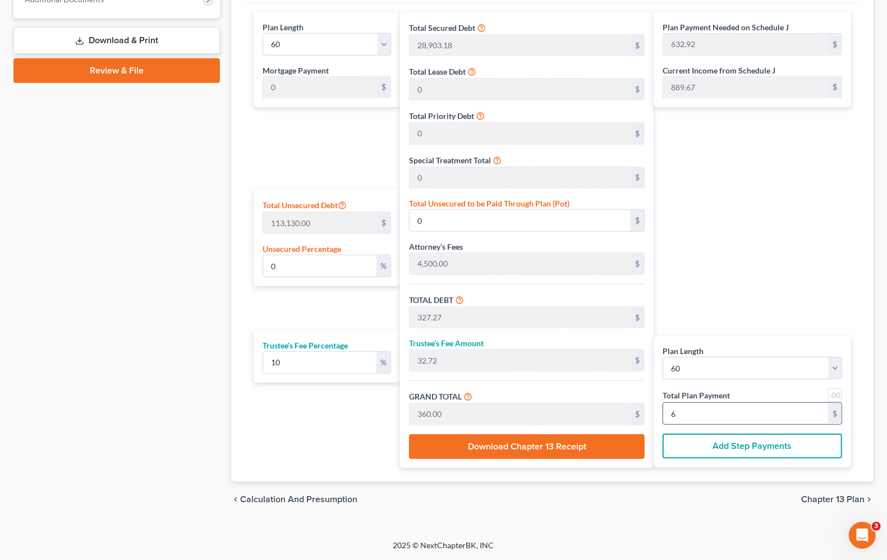
type input "63"
type input "0.95"
type input "1,069.54"
type input "34,472.72"
type input "3,447.27"
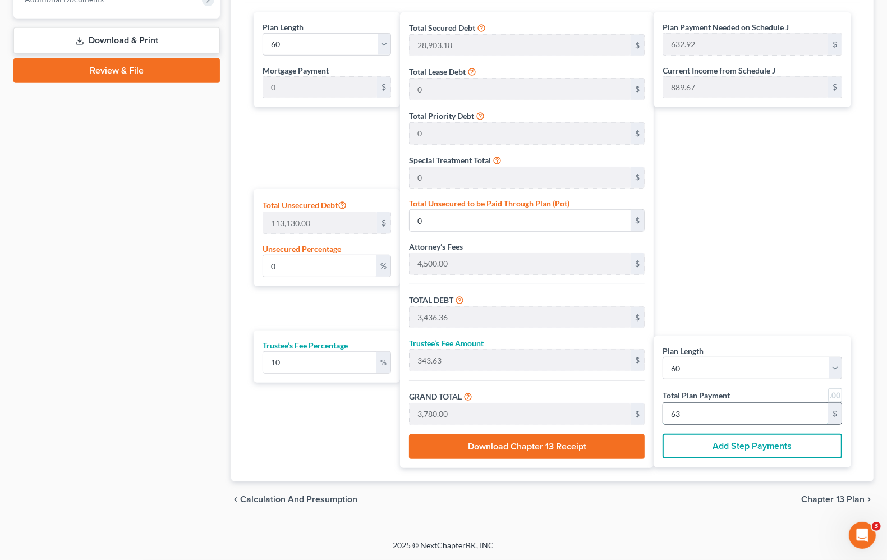
type input "37,920.00"
type input "632.00"
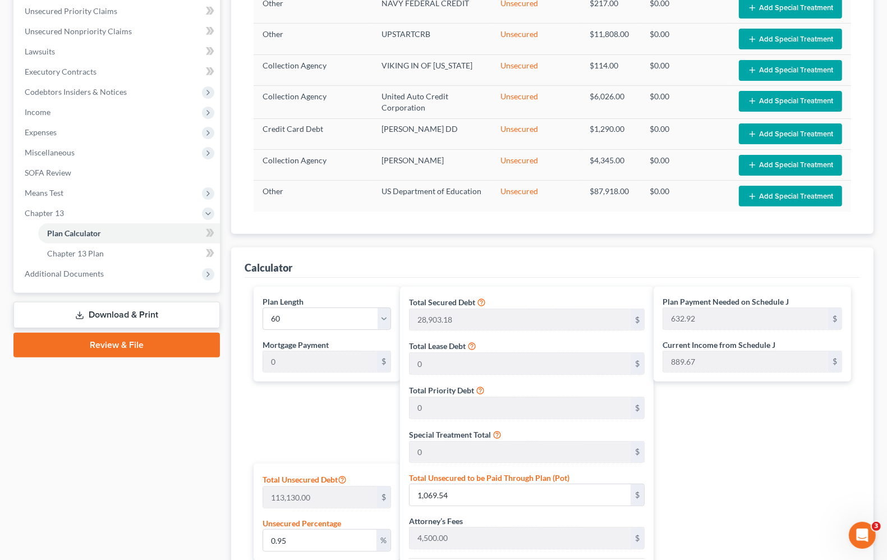
scroll to position [254, 0]
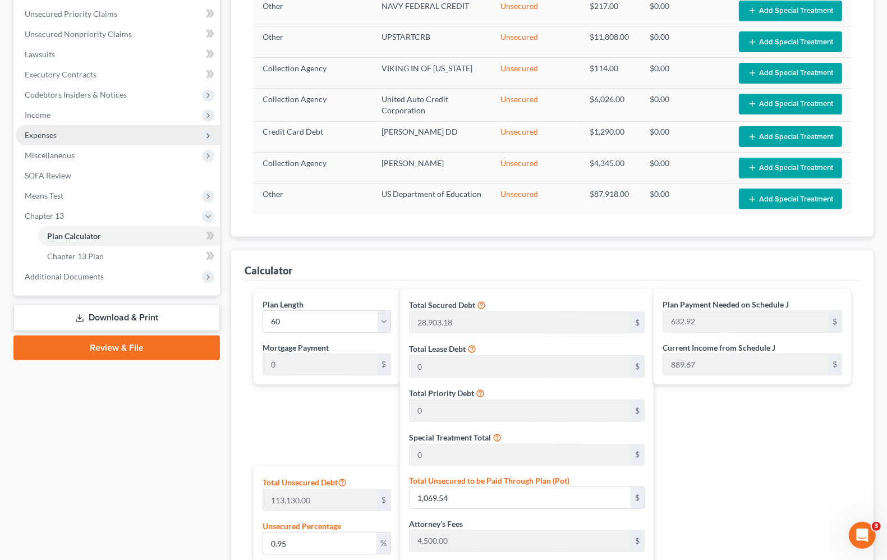
click at [36, 133] on span "Expenses" at bounding box center [41, 135] width 32 height 10
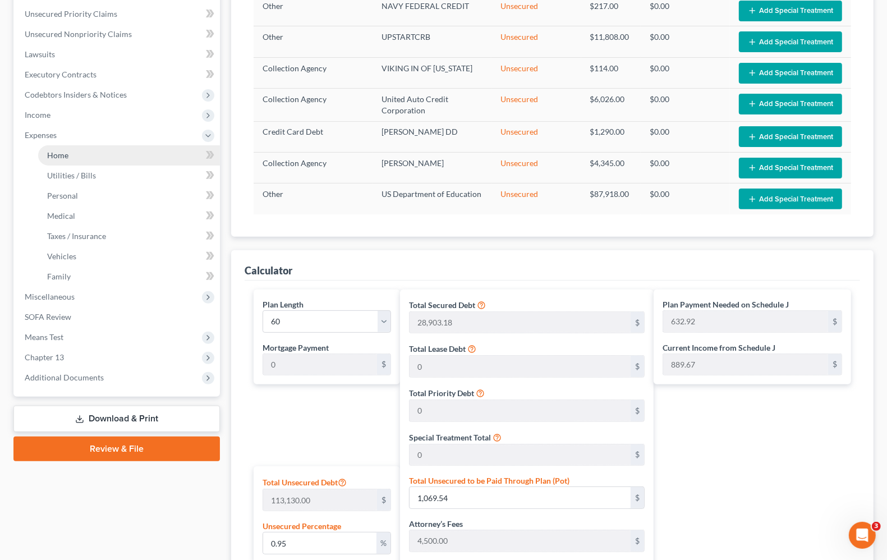
click at [57, 155] on span "Home" at bounding box center [57, 155] width 21 height 10
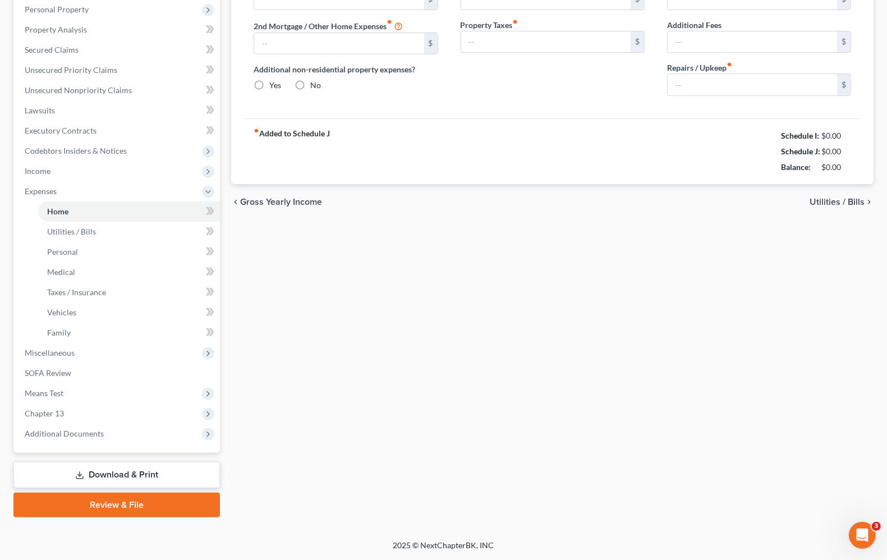
scroll to position [4, 0]
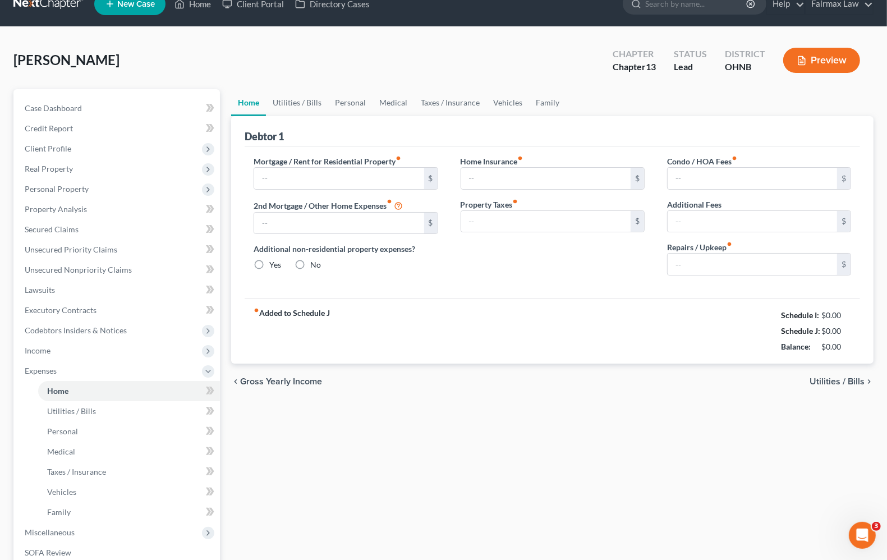
type input "1,850.00"
type input "0.00"
radio input "true"
type input "0.00"
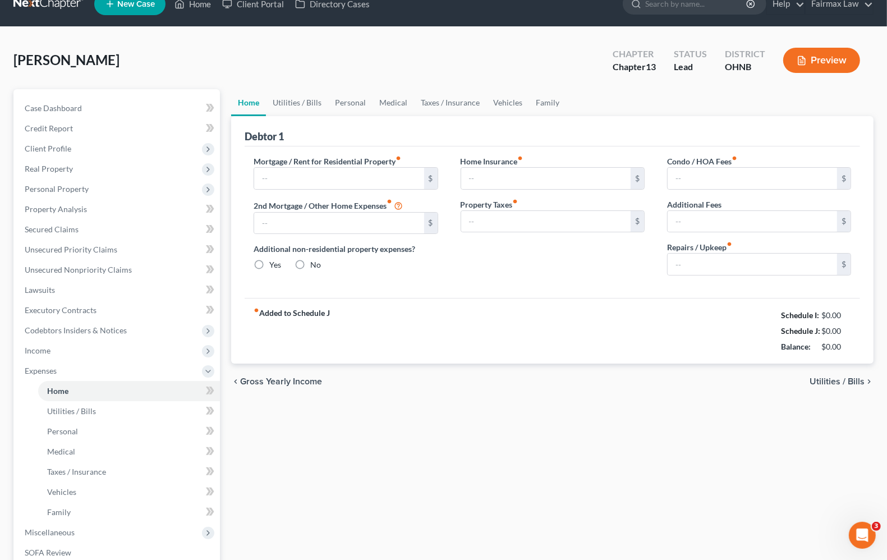
type input "0.00"
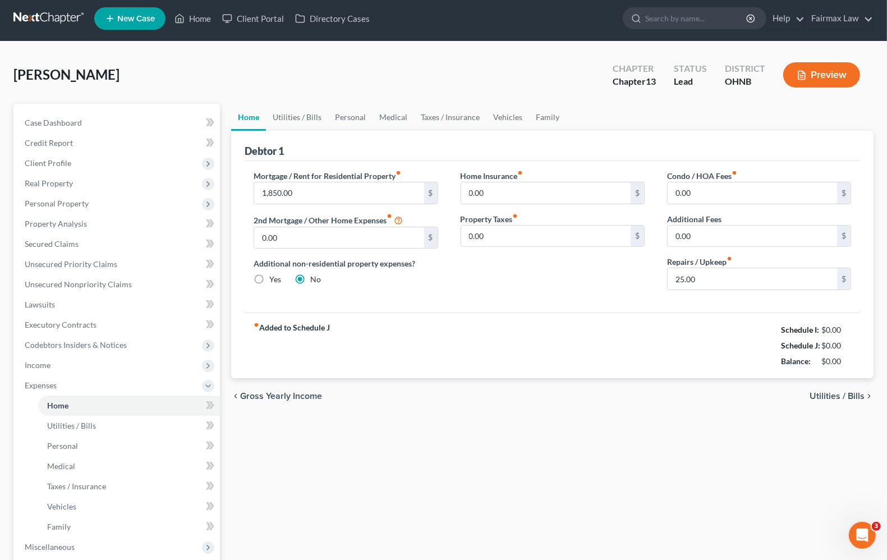
scroll to position [0, 0]
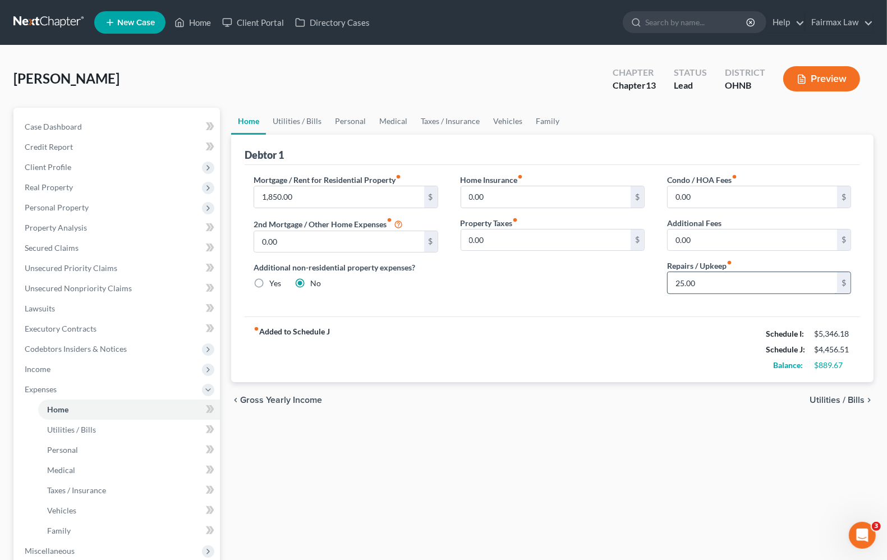
click at [719, 287] on input "25.00" at bounding box center [751, 282] width 169 height 21
type input "75.00"
click at [826, 407] on div "chevron_left Gross Yearly Income Utilities / Bills chevron_right" at bounding box center [552, 400] width 642 height 36
click at [832, 395] on span "Utilities / Bills" at bounding box center [836, 399] width 55 height 9
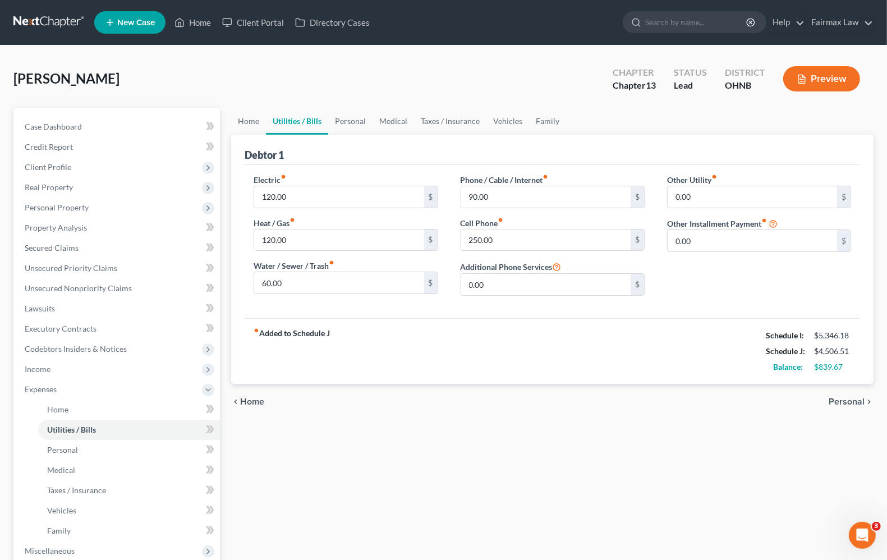
click at [845, 399] on span "Personal" at bounding box center [846, 401] width 36 height 9
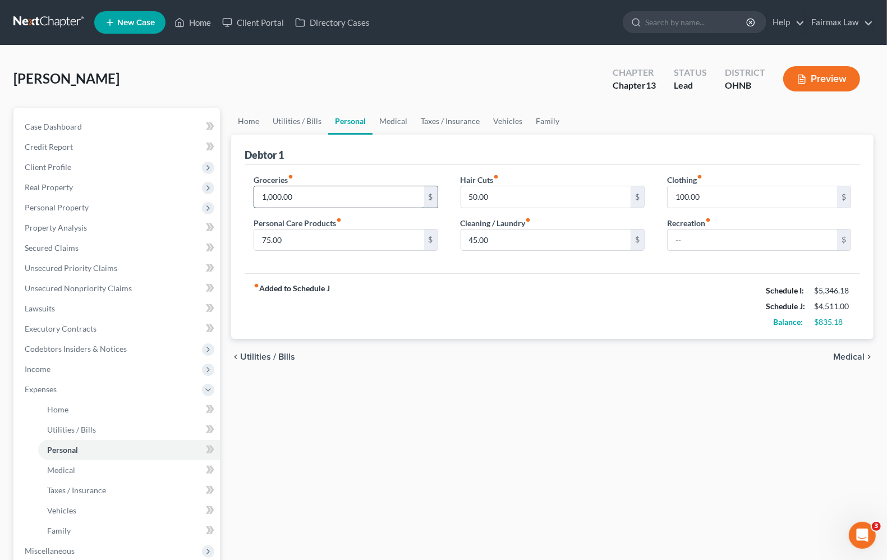
type input "1,000.00"
click at [510, 202] on input "50.00" at bounding box center [545, 196] width 169 height 21
click at [508, 233] on input "45.00" at bounding box center [545, 239] width 169 height 21
type input "75.00"
click at [511, 194] on input "50.00" at bounding box center [545, 196] width 169 height 21
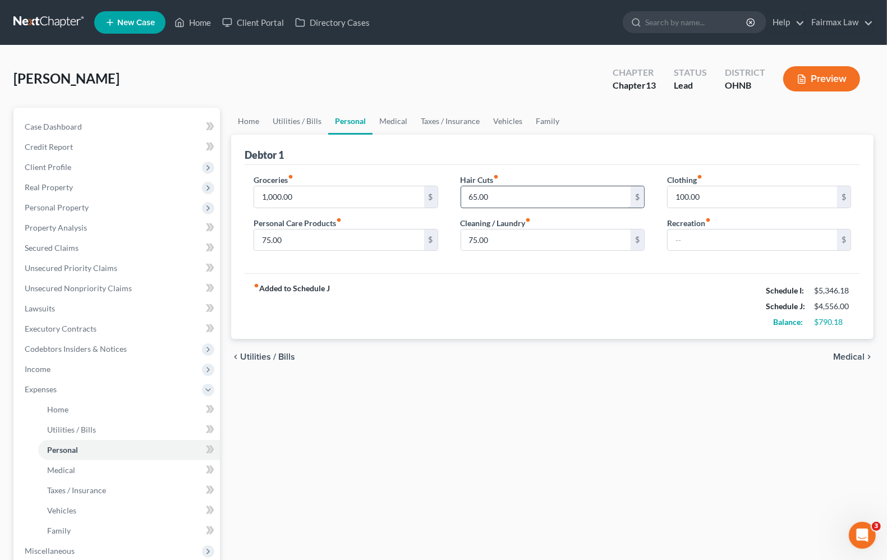
type input "65.00"
click at [549, 358] on div "chevron_left Utilities / Bills Medical chevron_right" at bounding box center [552, 357] width 642 height 36
click at [860, 351] on div "chevron_left Utilities / Bills Medical chevron_right" at bounding box center [552, 357] width 642 height 36
click at [859, 357] on span "Medical" at bounding box center [848, 356] width 31 height 9
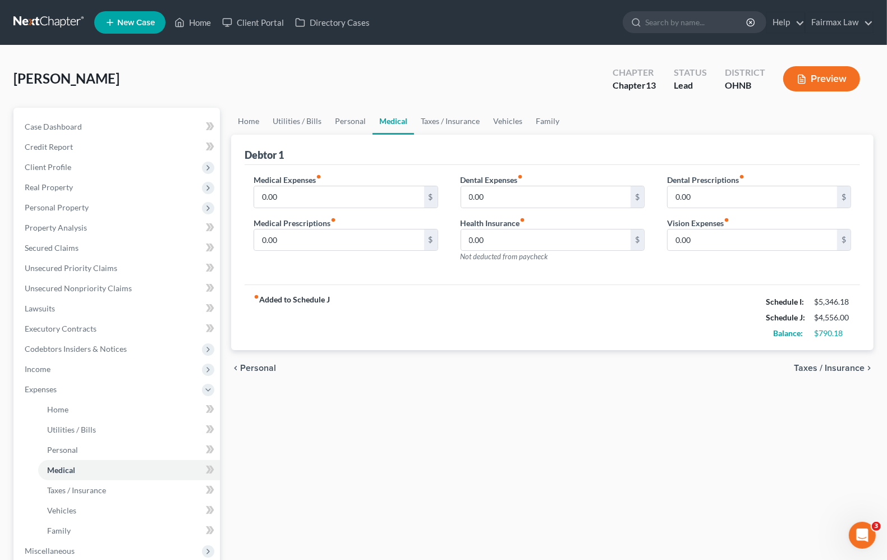
click at [826, 371] on span "Taxes / Insurance" at bounding box center [829, 367] width 71 height 9
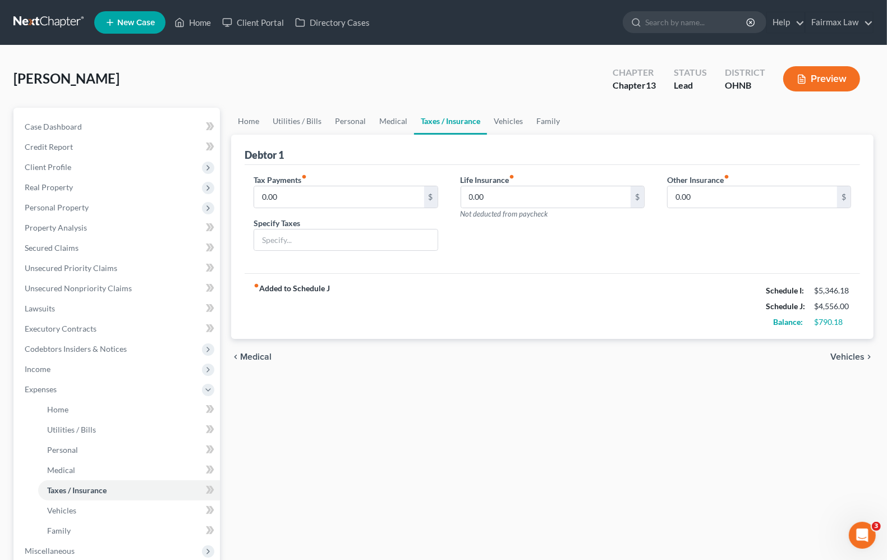
click at [848, 361] on span "Vehicles" at bounding box center [847, 356] width 34 height 9
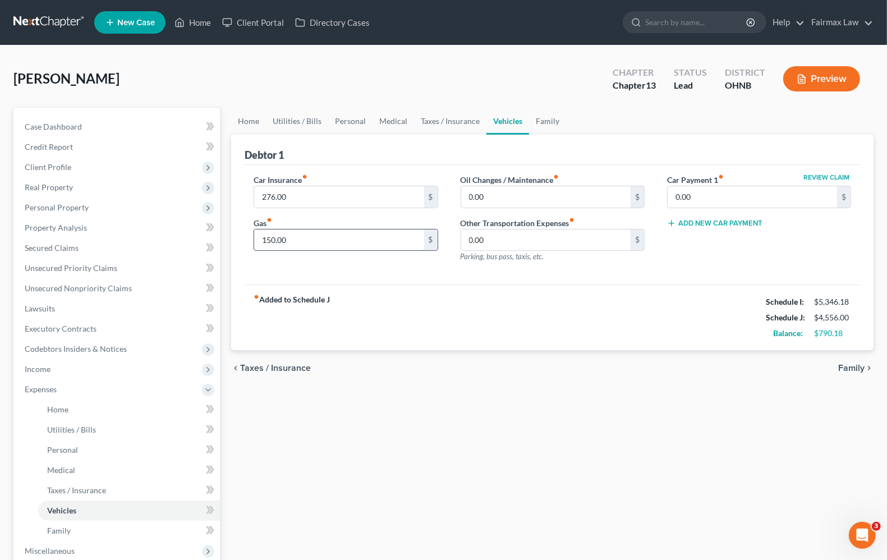
click at [325, 242] on input "150.00" at bounding box center [338, 239] width 169 height 21
type input "175.00"
click at [856, 368] on span "Family" at bounding box center [851, 367] width 26 height 9
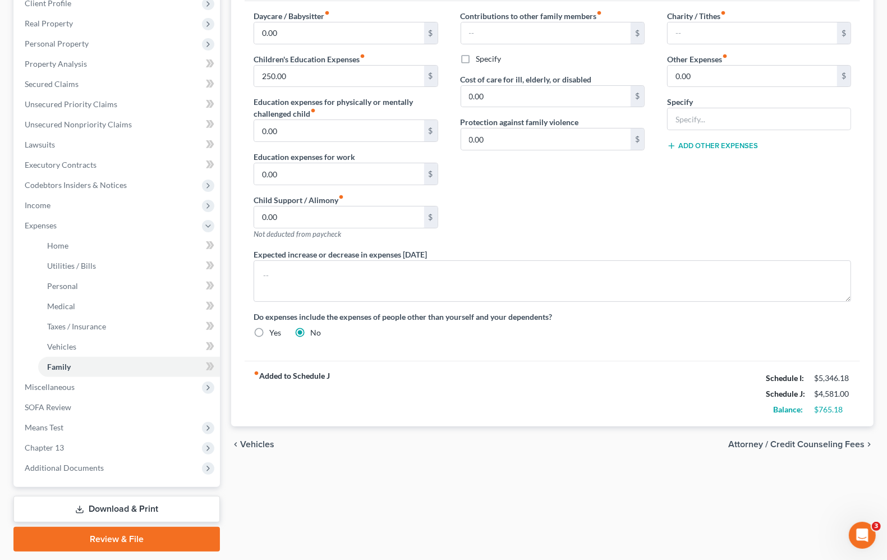
scroll to position [197, 0]
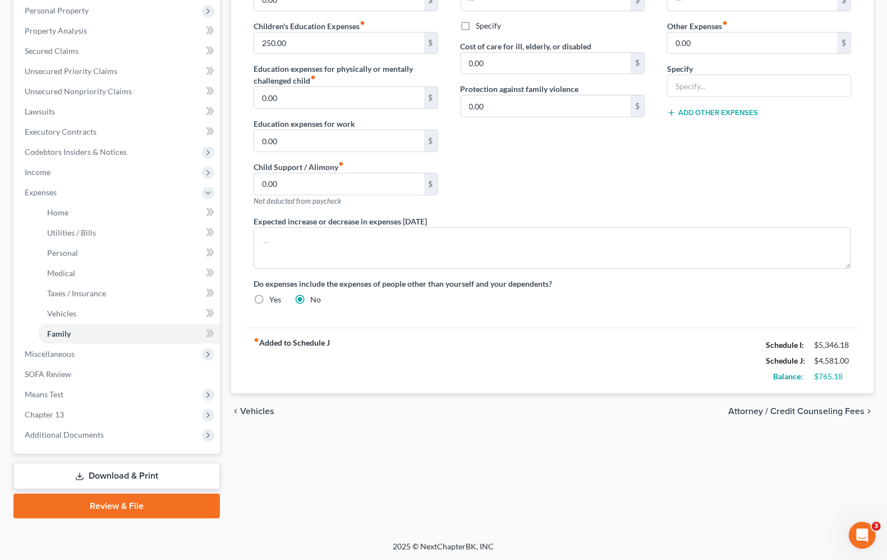
click at [289, 343] on strong "fiber_manual_record Added to Schedule J" at bounding box center [292, 360] width 76 height 47
click at [264, 412] on span "Vehicles" at bounding box center [257, 411] width 34 height 9
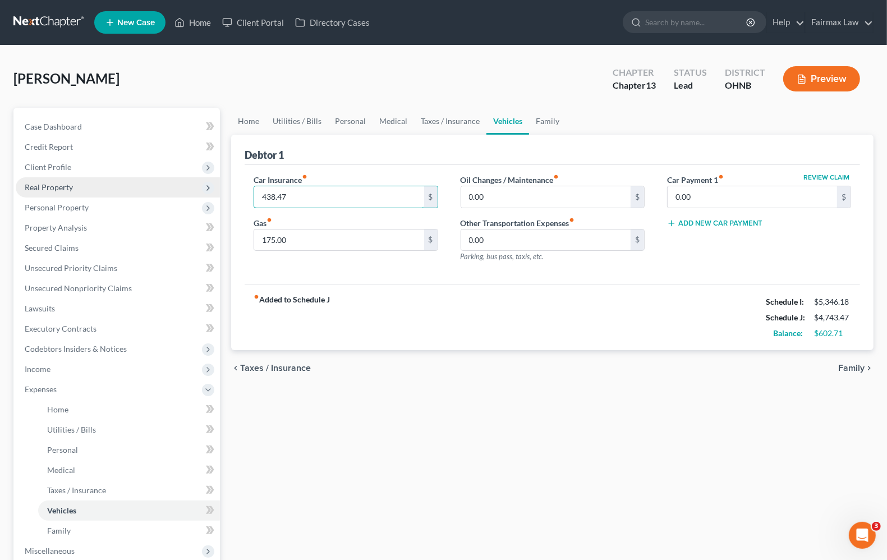
type input "438.47"
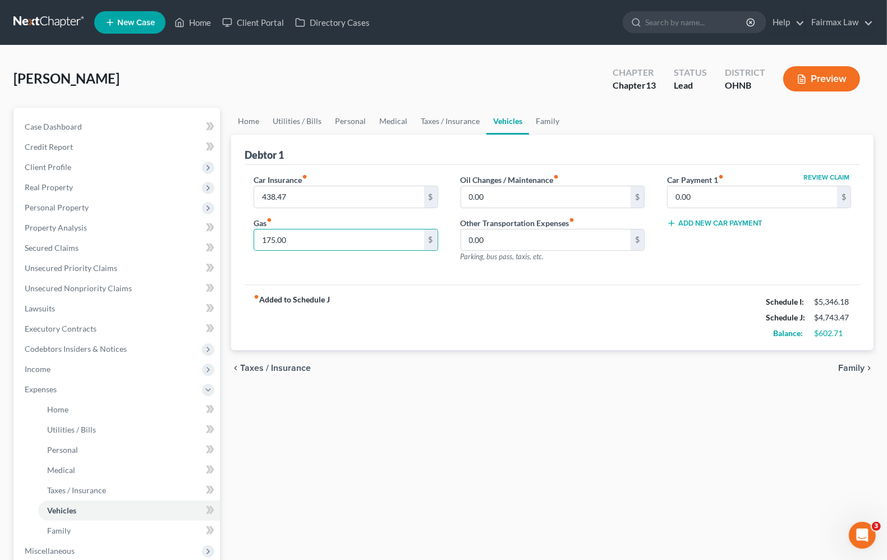
click at [287, 368] on span "Taxes / Insurance" at bounding box center [275, 367] width 71 height 9
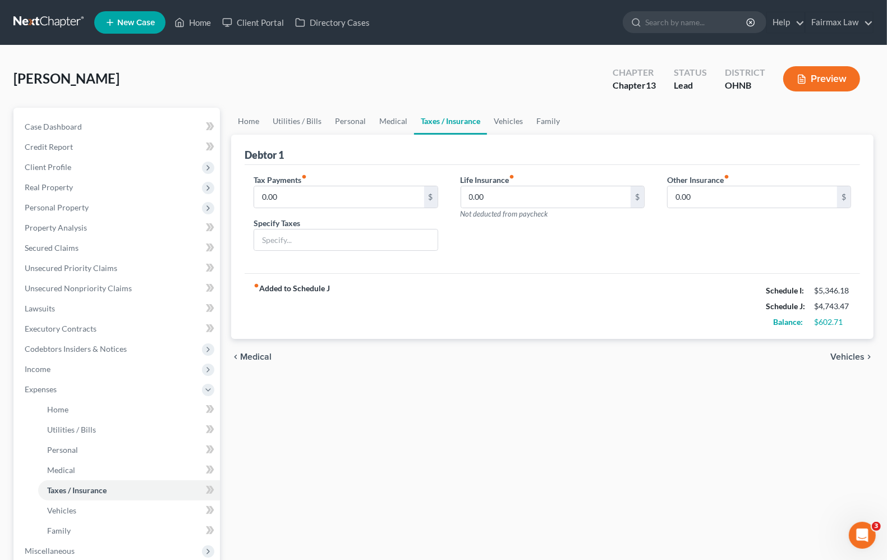
click at [259, 354] on span "Medical" at bounding box center [255, 356] width 31 height 9
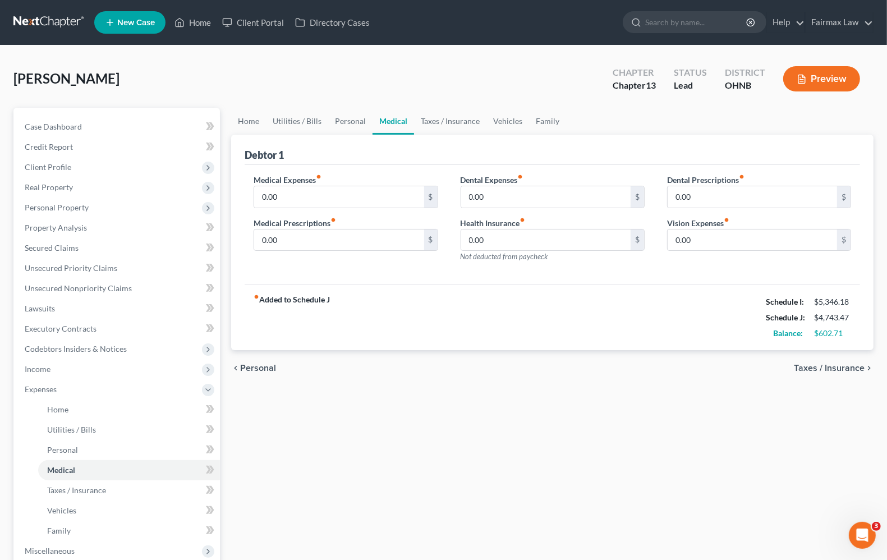
click at [259, 370] on span "Personal" at bounding box center [258, 367] width 36 height 9
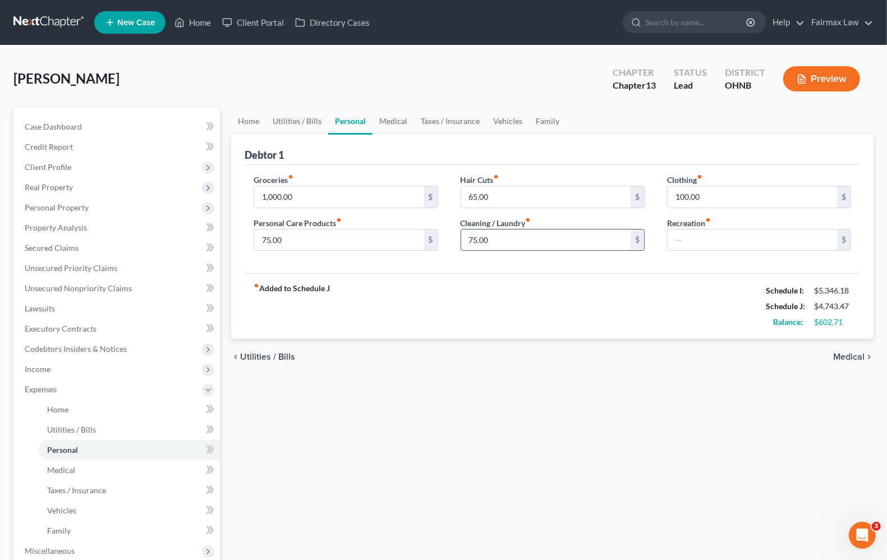
click at [533, 242] on input "75.00" at bounding box center [545, 239] width 169 height 21
type input "50.00"
click at [506, 197] on input "65.00" at bounding box center [545, 196] width 169 height 21
click at [467, 202] on input "69.29" at bounding box center [545, 196] width 169 height 21
click at [505, 197] on input "59.29" at bounding box center [545, 196] width 169 height 21
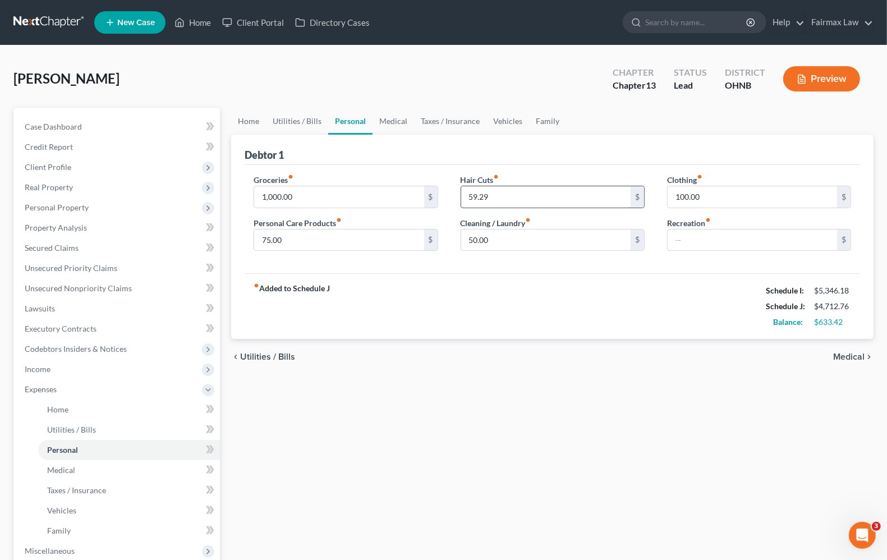
type input "4"
type input "58.29"
click at [545, 199] on input "58.29" at bounding box center [545, 196] width 169 height 21
type input "60.00"
click at [545, 198] on input "text" at bounding box center [545, 196] width 169 height 21
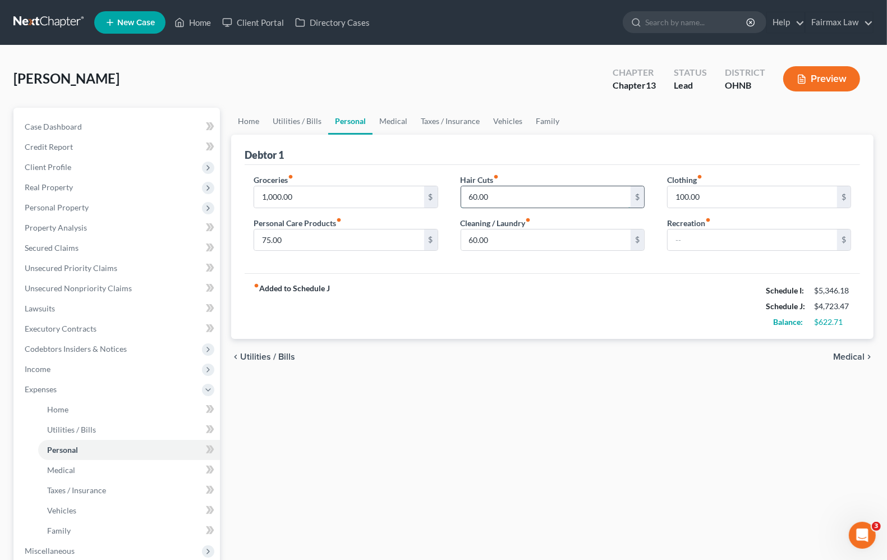
type input "60.00"
click at [556, 297] on div "fiber_manual_record Added to Schedule J Schedule I: $5,346.18 Schedule J: $4,72…" at bounding box center [552, 306] width 615 height 66
click at [495, 241] on input "60.00" at bounding box center [545, 239] width 169 height 21
type input "50.00"
click at [292, 195] on input "1,000.00" at bounding box center [338, 196] width 169 height 21
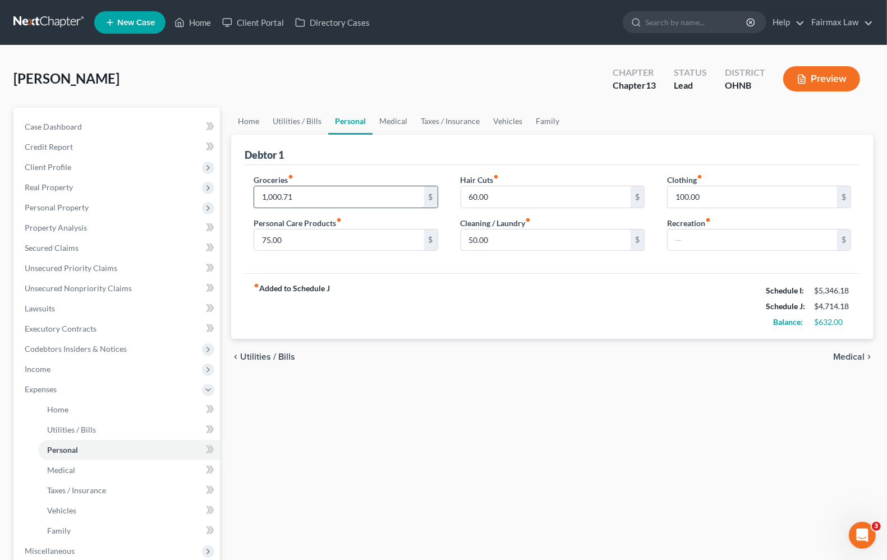
type input "1,000.71"
drag, startPoint x: 539, startPoint y: 354, endPoint x: 541, endPoint y: 343, distance: 10.9
click at [540, 354] on div "chevron_left Utilities / Bills Medical chevron_right" at bounding box center [552, 357] width 642 height 36
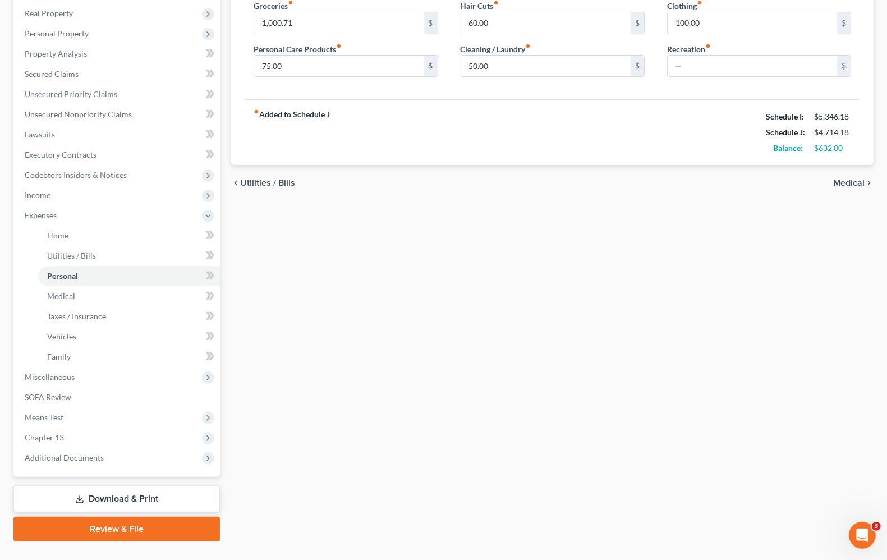
scroll to position [197, 0]
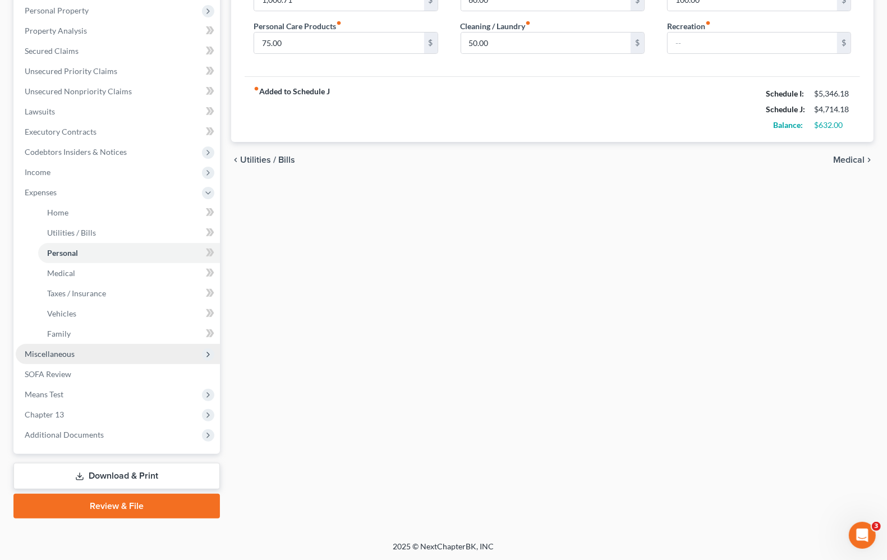
click at [87, 353] on span "Miscellaneous" at bounding box center [118, 354] width 204 height 20
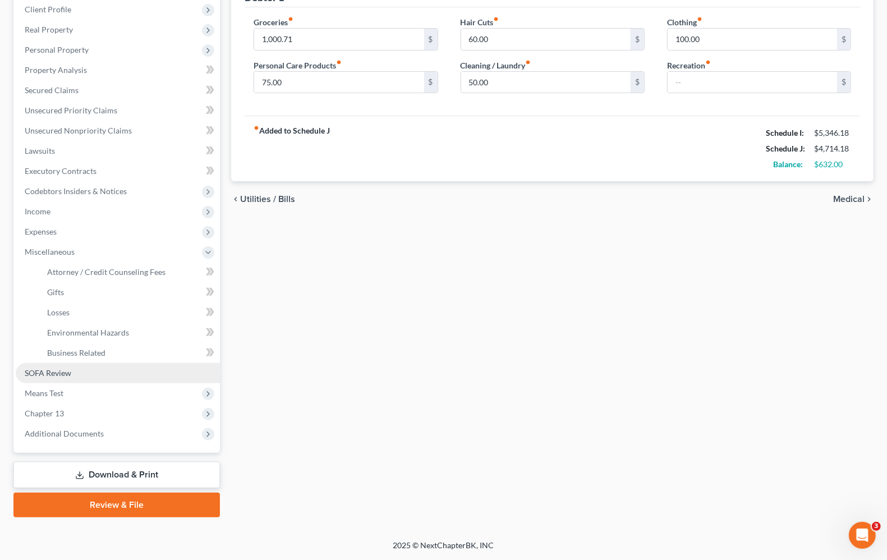
scroll to position [156, 0]
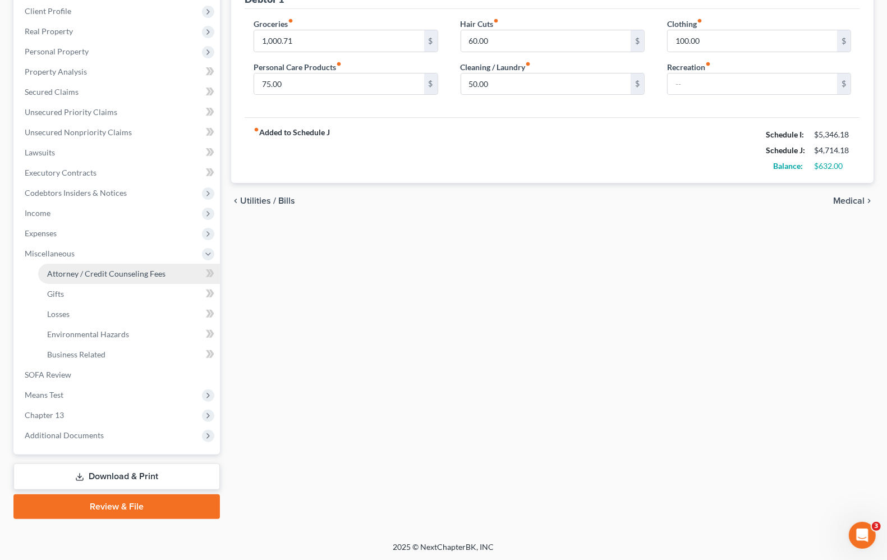
click at [96, 280] on link "Attorney / Credit Counseling Fees" at bounding box center [129, 274] width 182 height 20
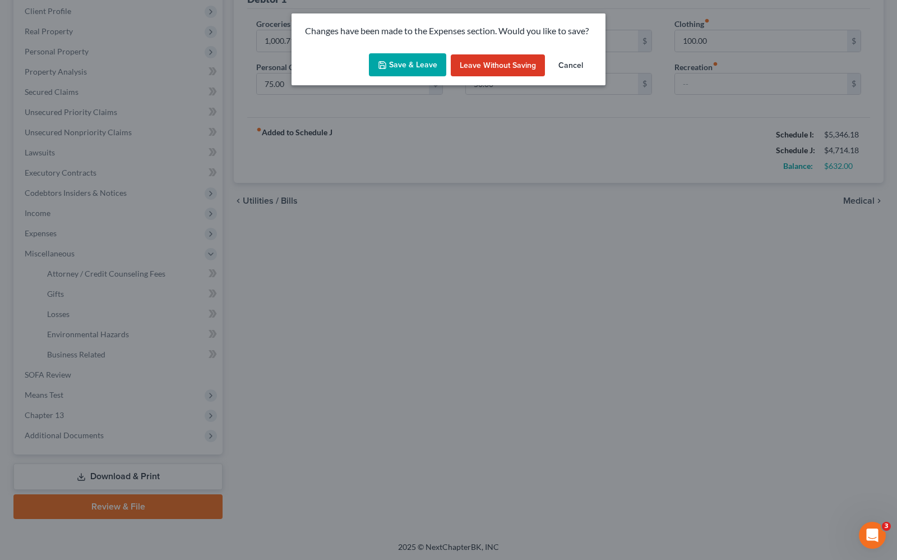
click at [407, 74] on button "Save & Leave" at bounding box center [407, 65] width 77 height 24
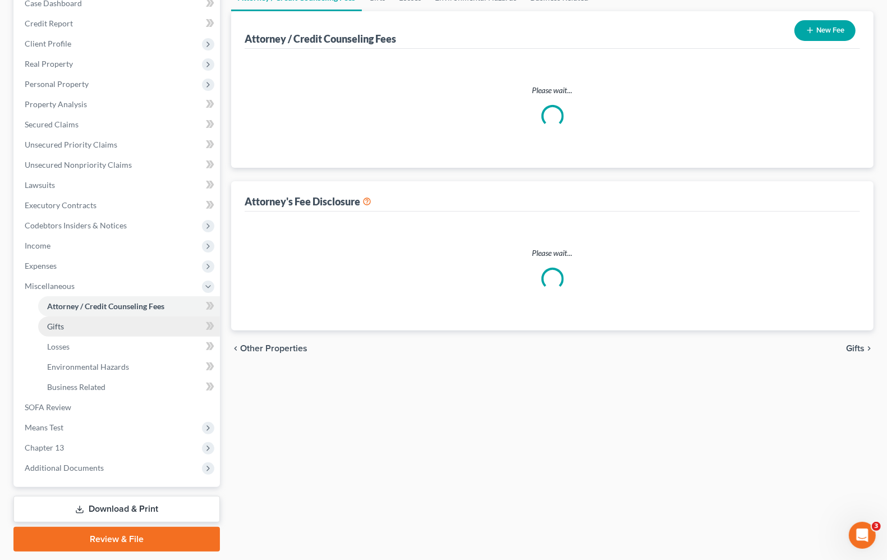
scroll to position [7, 0]
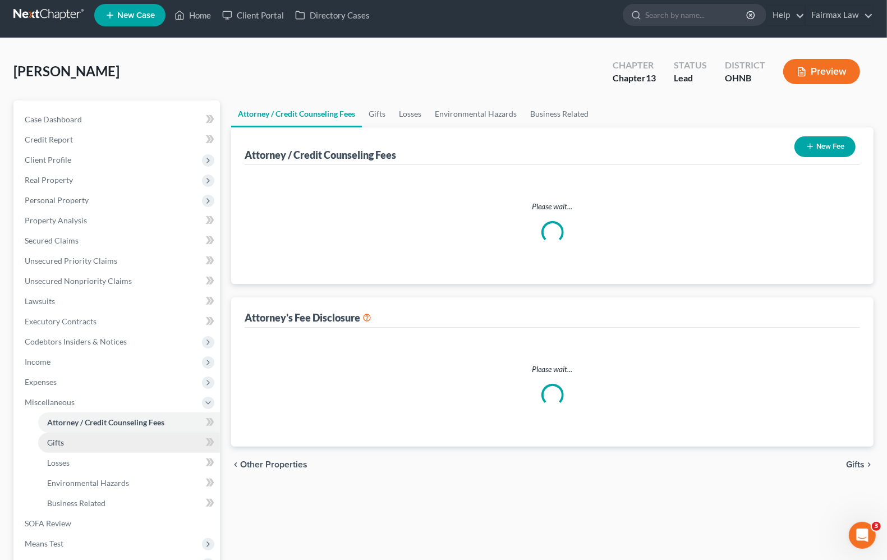
select select "4"
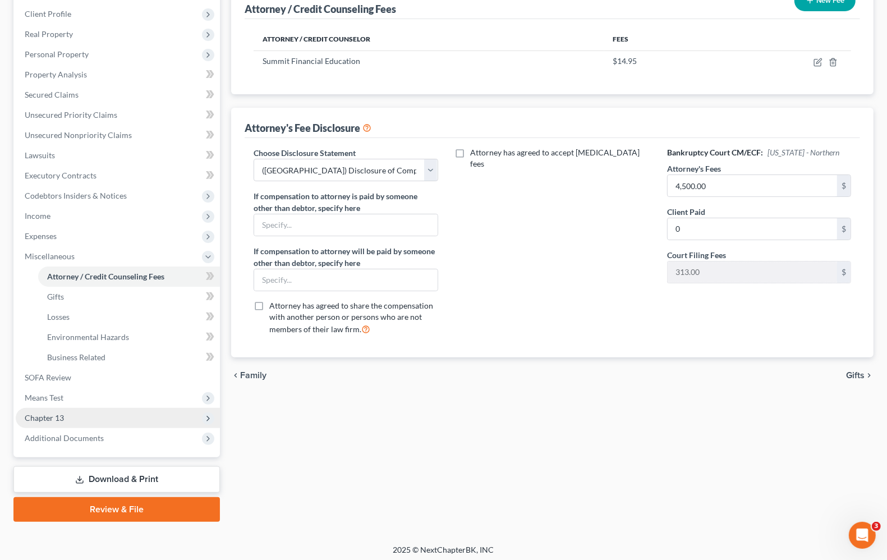
scroll to position [156, 0]
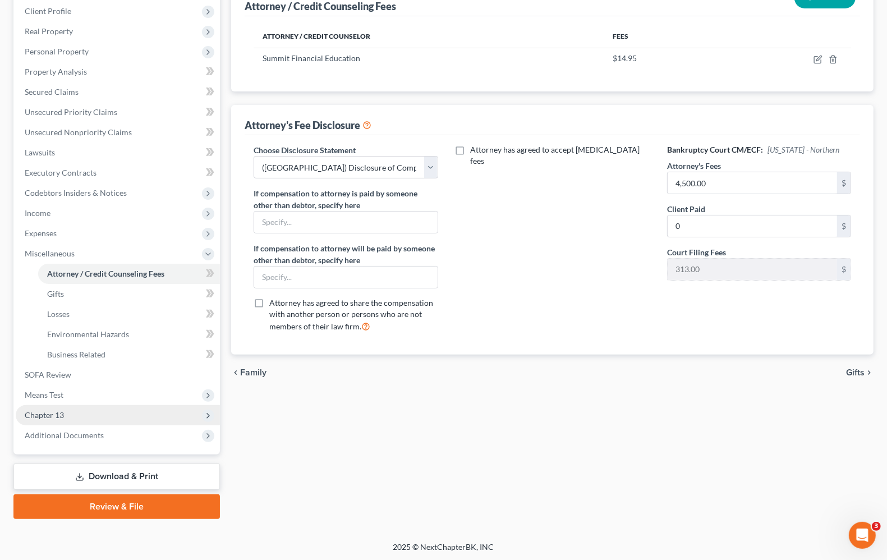
click at [80, 421] on span "Chapter 13" at bounding box center [118, 415] width 204 height 20
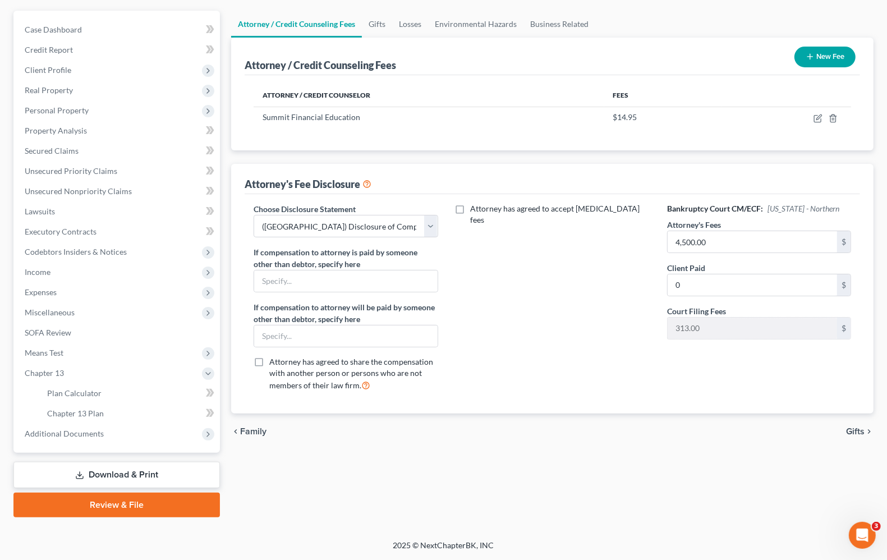
scroll to position [96, 0]
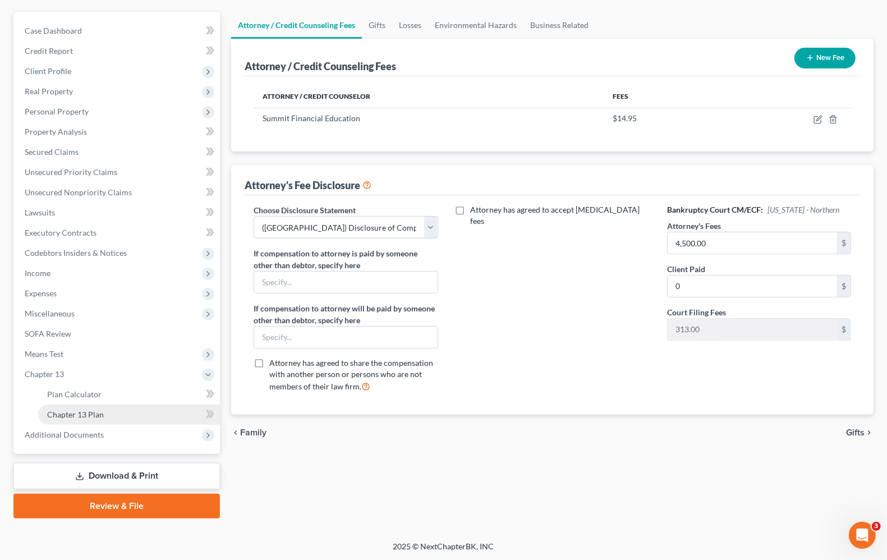
click at [48, 415] on span "Chapter 13 Plan" at bounding box center [75, 414] width 57 height 10
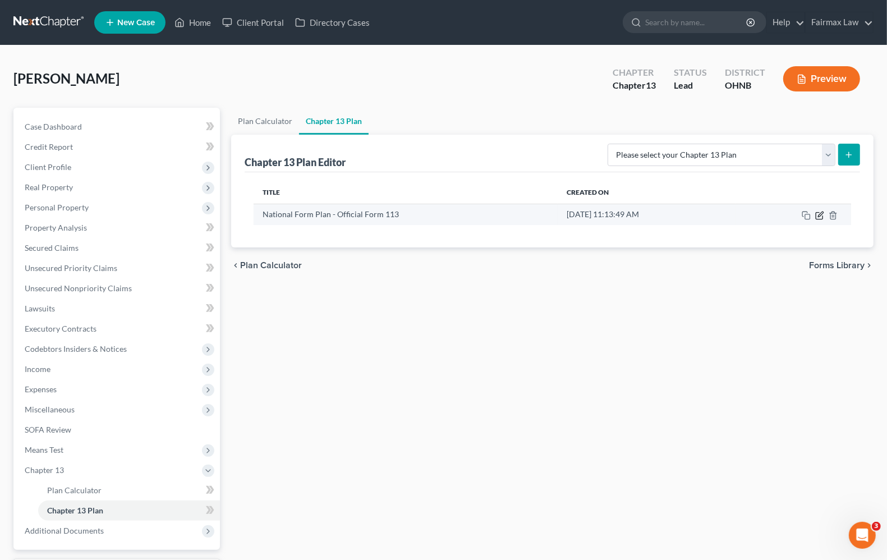
click at [822, 214] on icon "button" at bounding box center [819, 215] width 9 height 9
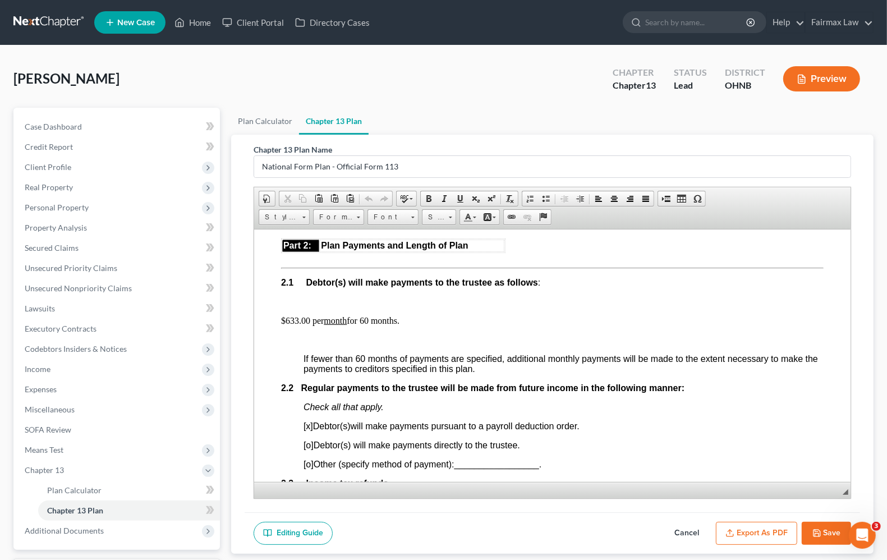
scroll to position [631, 0]
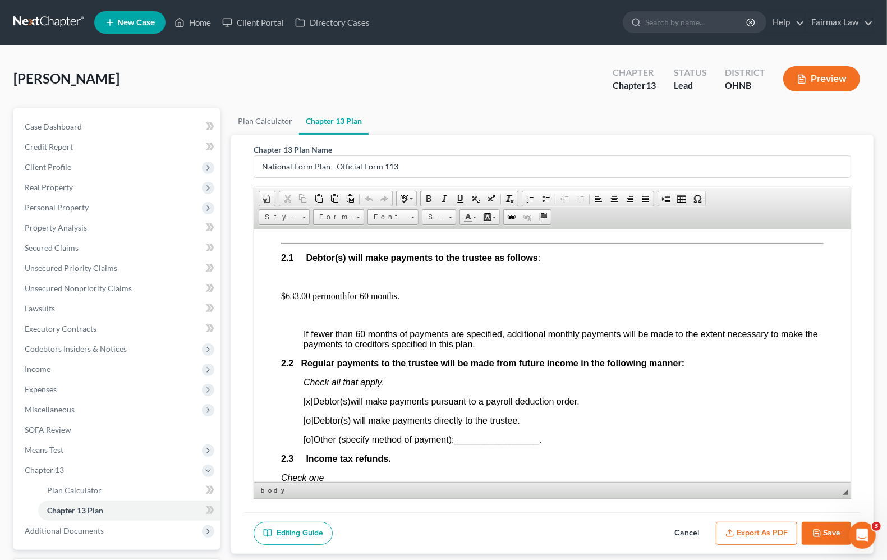
drag, startPoint x: 297, startPoint y: 313, endPoint x: 315, endPoint y: 312, distance: 18.0
click at [298, 301] on p "$633.00 per month for 60 months." at bounding box center [552, 296] width 542 height 10
click at [830, 531] on button "Save" at bounding box center [825, 534] width 49 height 24
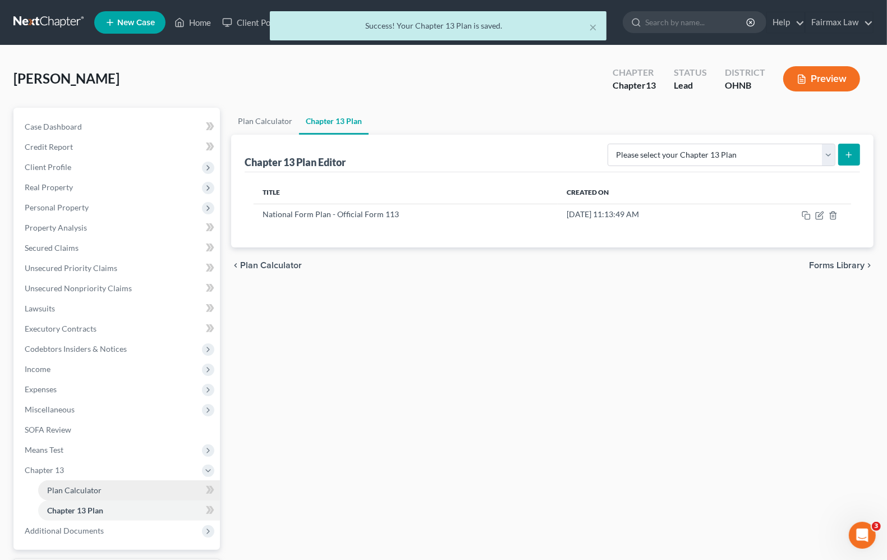
click at [113, 492] on link "Plan Calculator" at bounding box center [129, 490] width 182 height 20
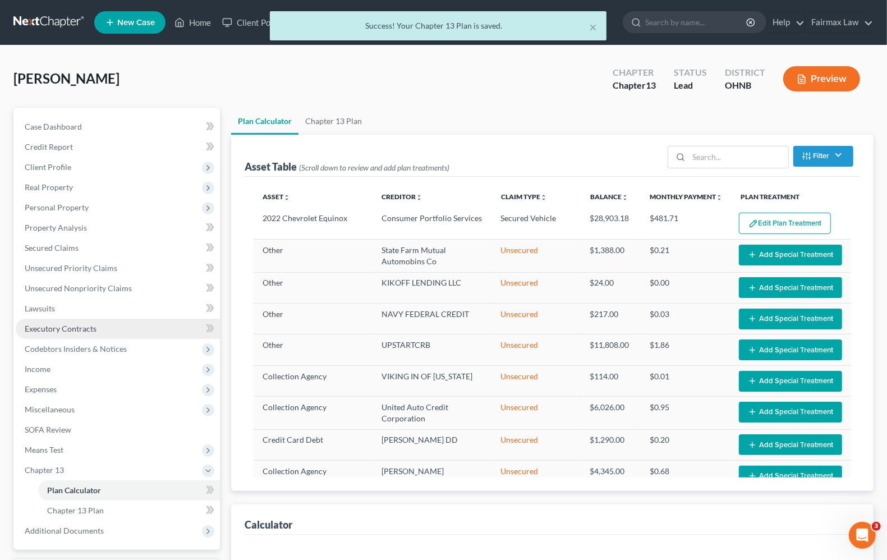
select select "59"
